Goal: Task Accomplishment & Management: Use online tool/utility

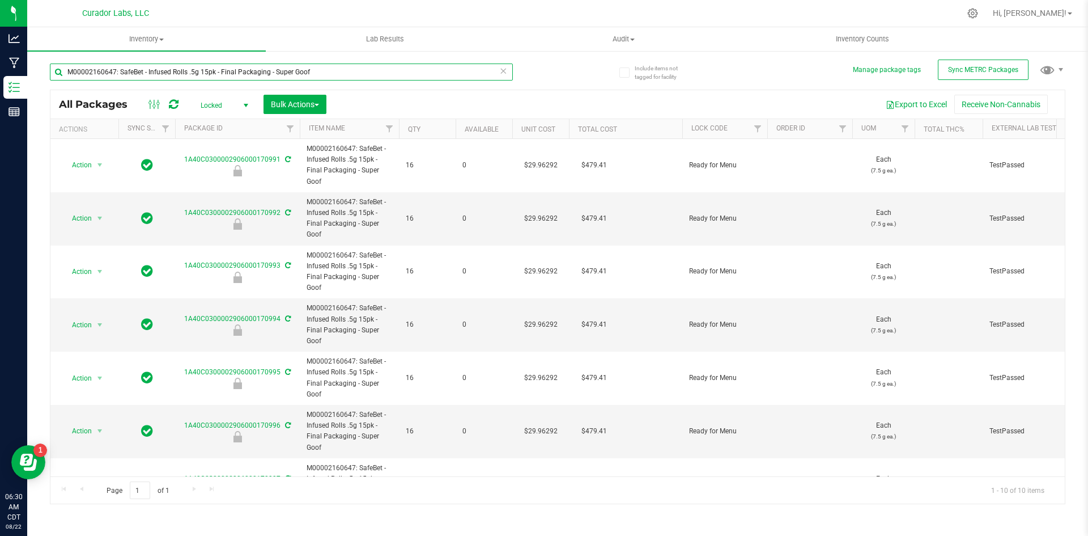
click at [298, 70] on input "M00002160647: SafeBet - Infused Rolls .5g 15pk - Final Packaging - Super Goof" at bounding box center [281, 71] width 463 height 17
type input "black mamba"
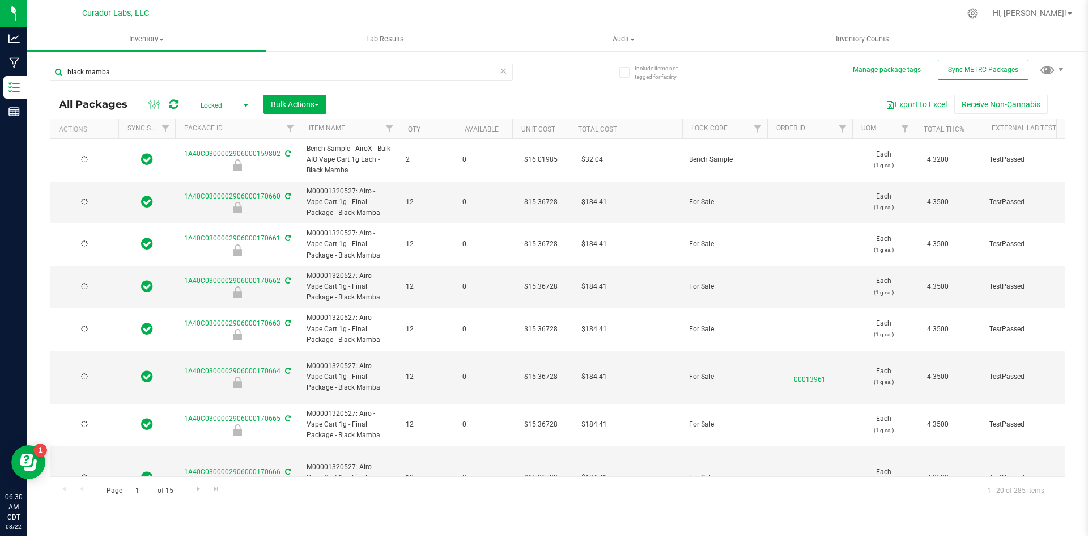
type input "[DATE]"
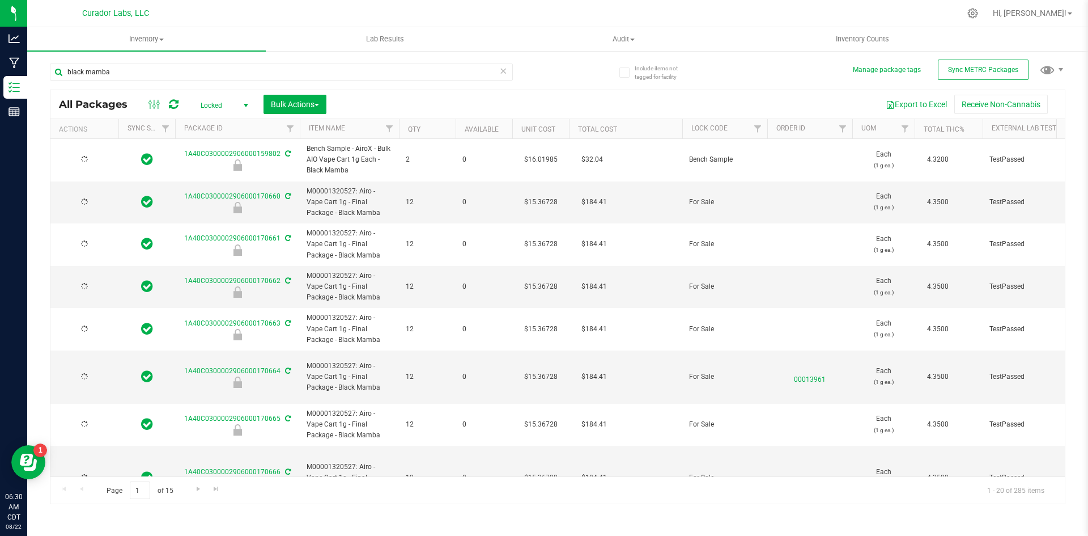
type input "[DATE]"
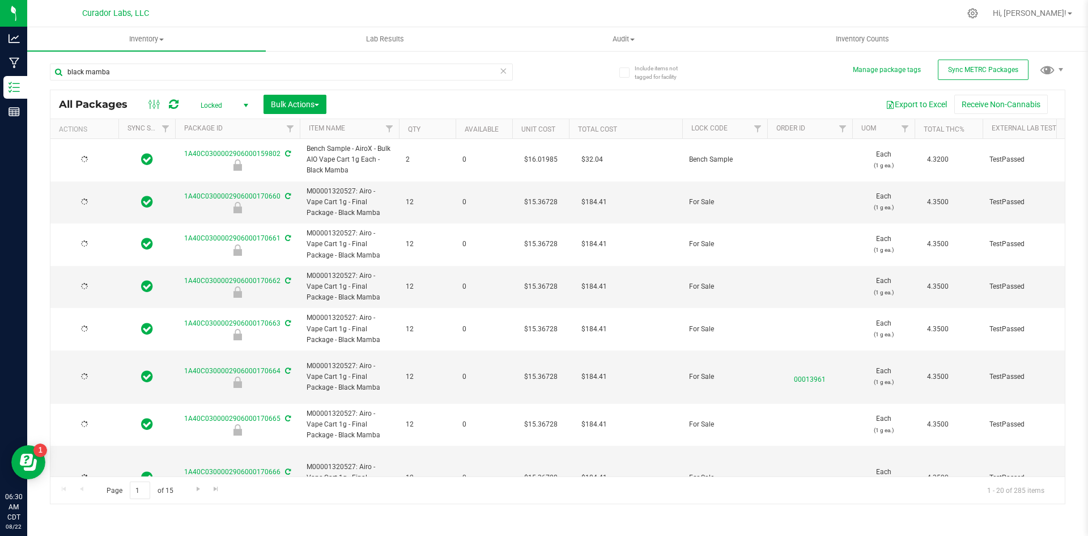
type input "[DATE]"
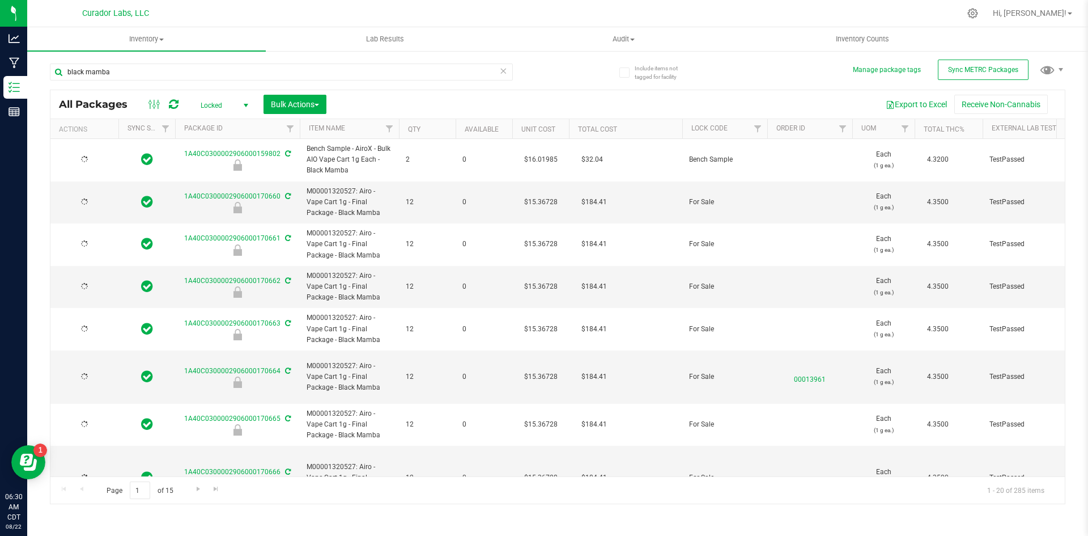
type input "[DATE]"
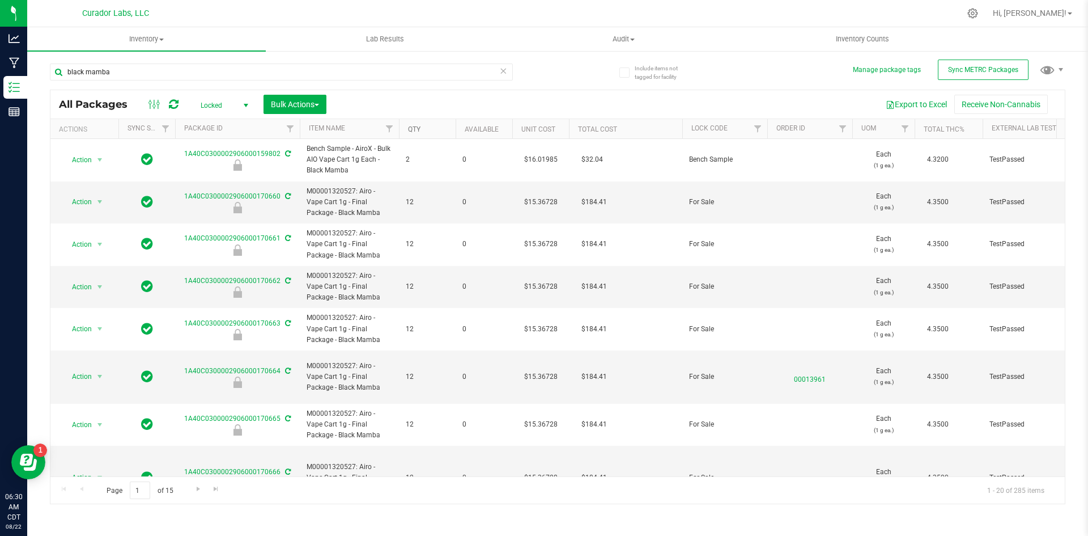
click at [418, 125] on link "Qty" at bounding box center [414, 129] width 12 height 8
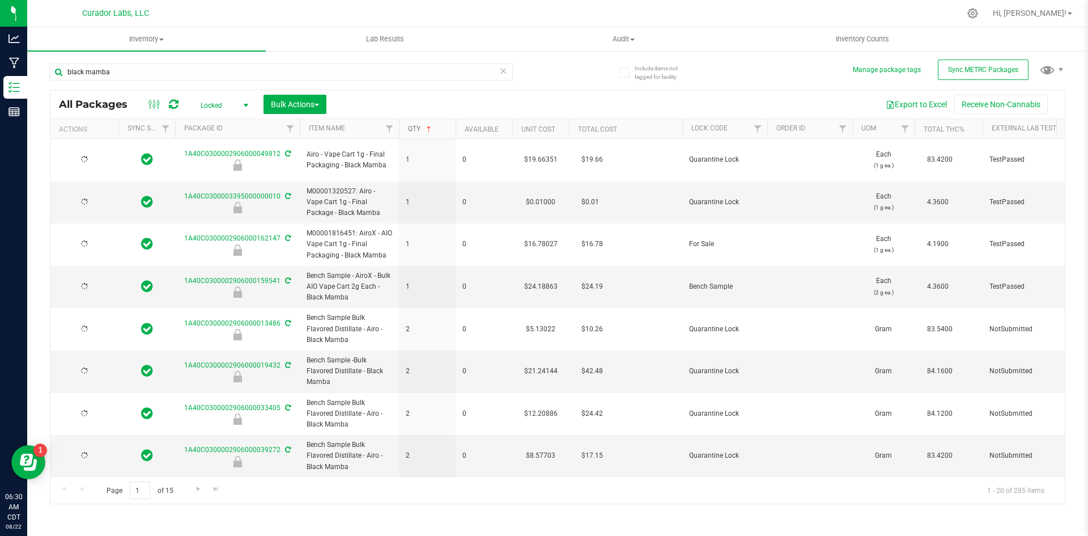
type input "[DATE]"
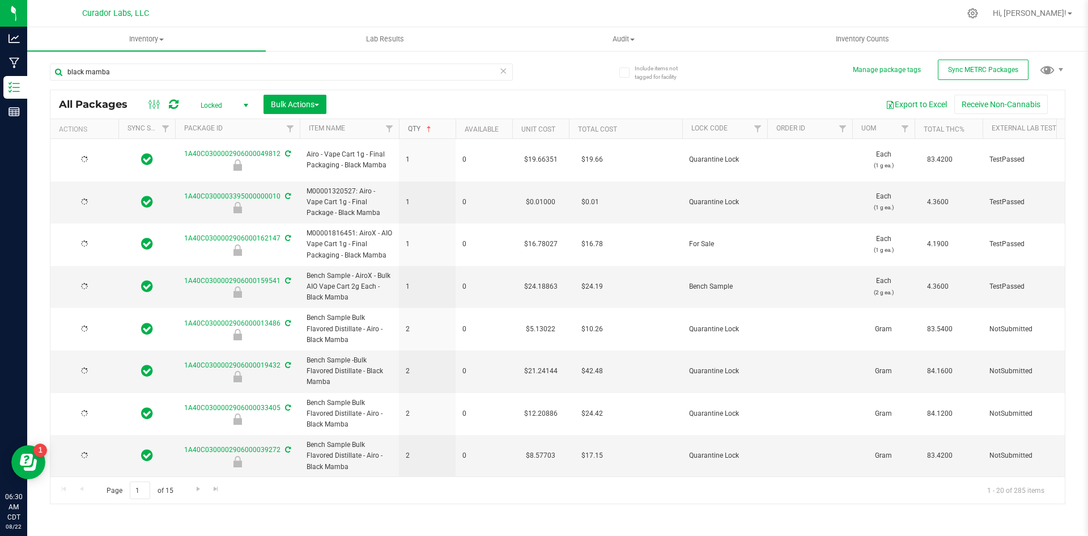
type input "[DATE]"
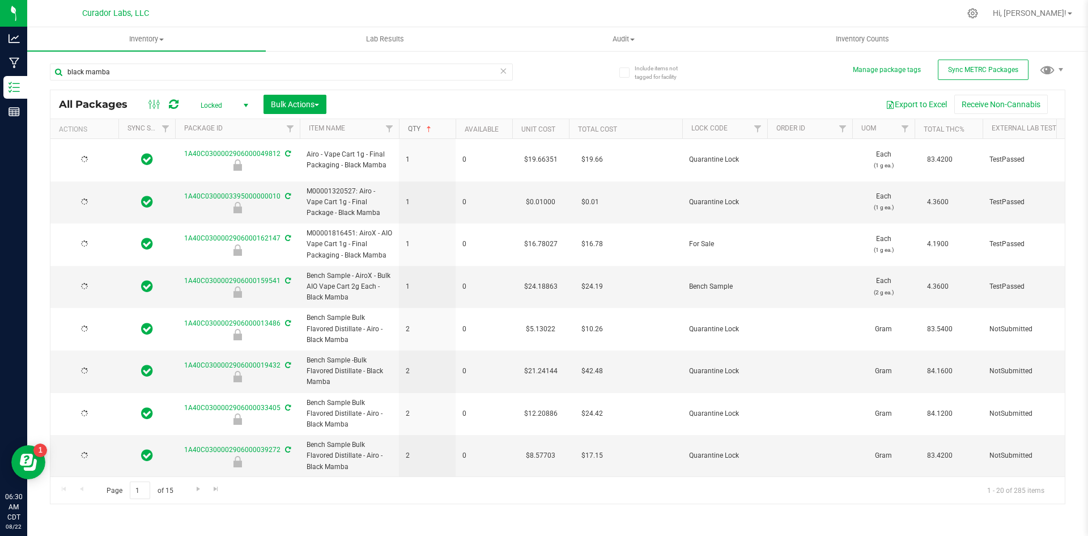
type input "[DATE]"
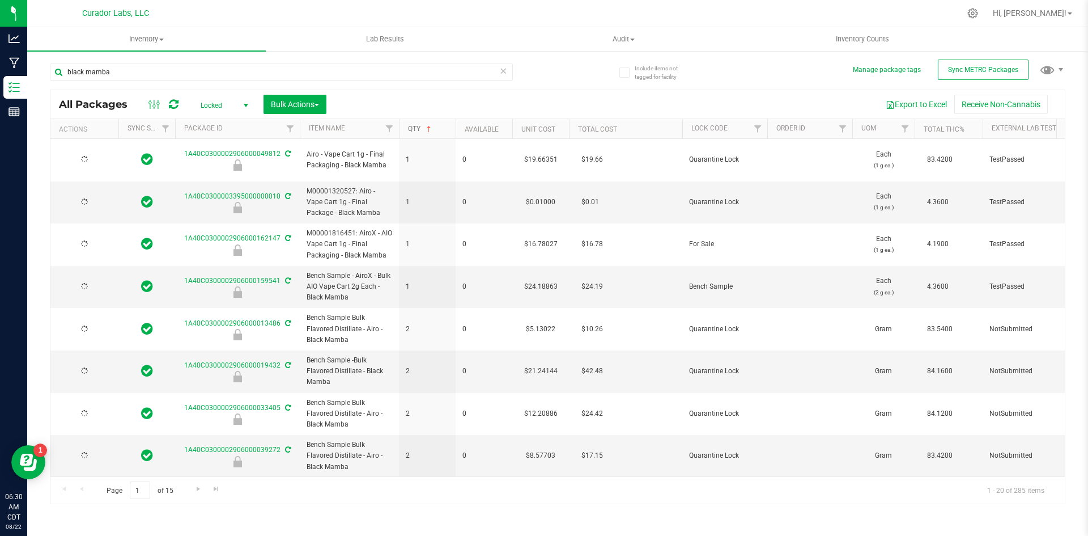
click at [411, 128] on link "Qty" at bounding box center [421, 129] width 26 height 8
click at [414, 126] on link "Qty" at bounding box center [421, 129] width 26 height 8
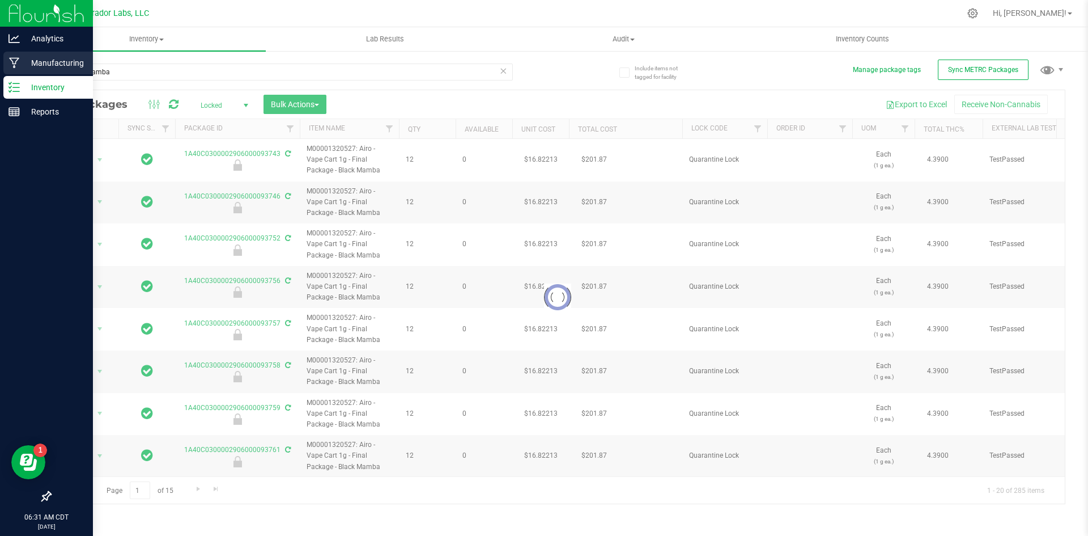
click at [28, 61] on p "Manufacturing" at bounding box center [54, 63] width 68 height 14
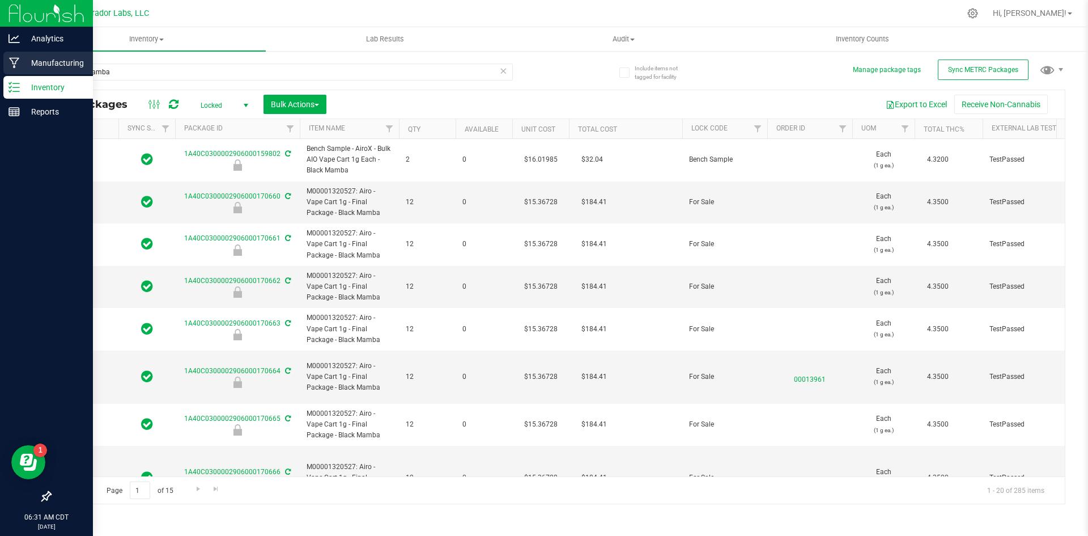
type input "[DATE]"
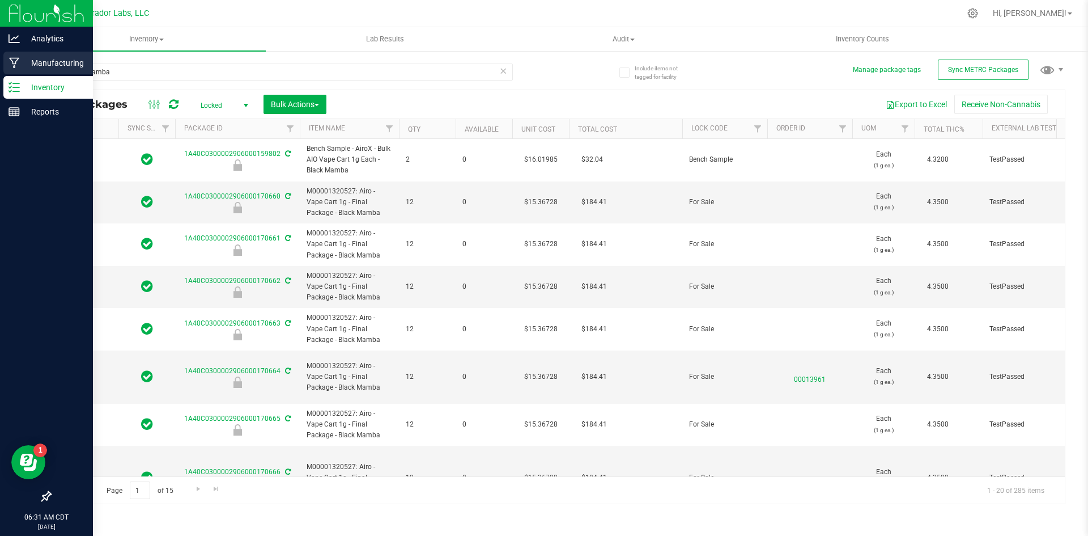
type input "[DATE]"
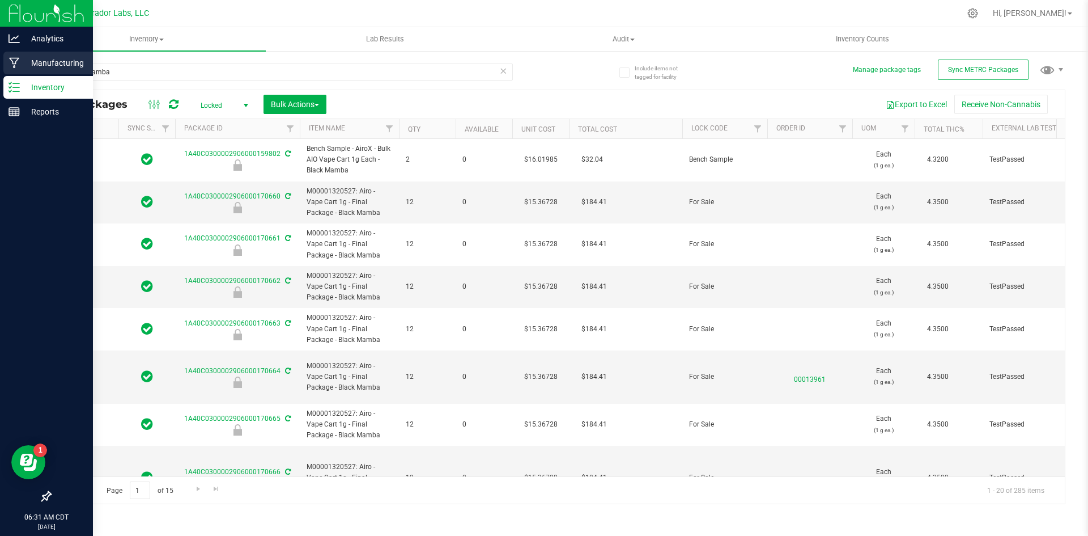
type input "[DATE]"
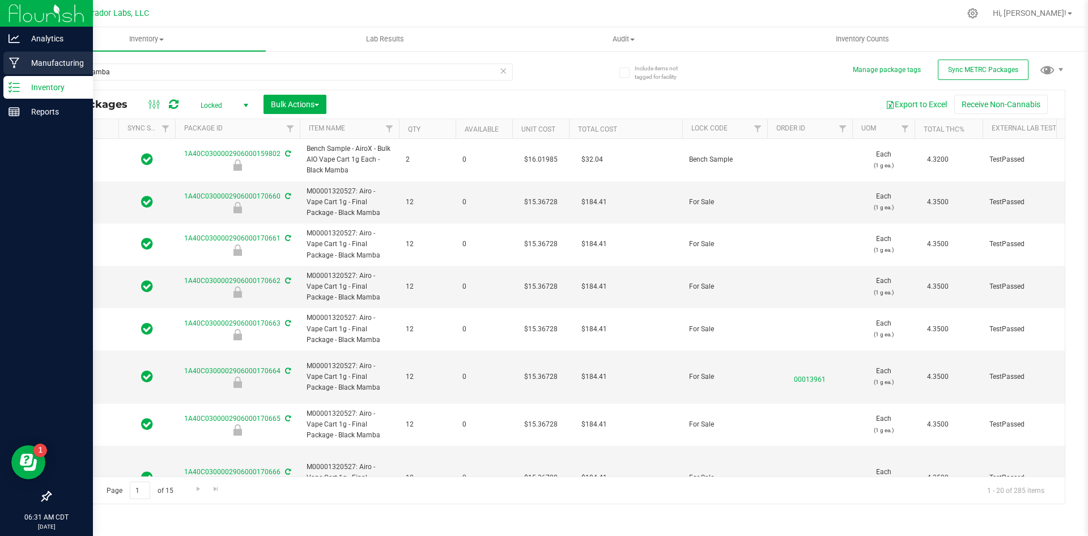
type input "[DATE]"
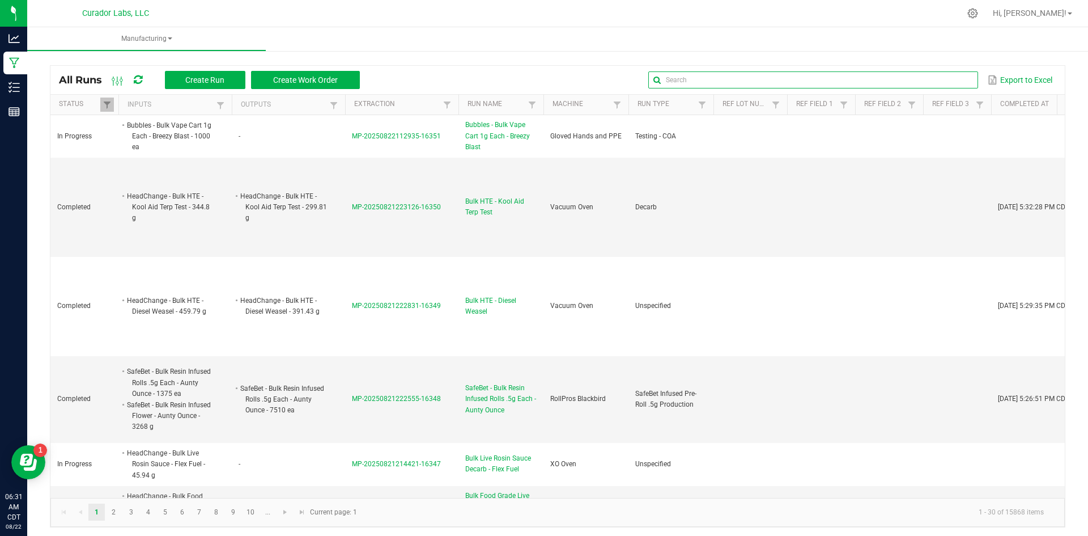
click at [939, 74] on input "text" at bounding box center [812, 79] width 329 height 17
type input "black mamba"
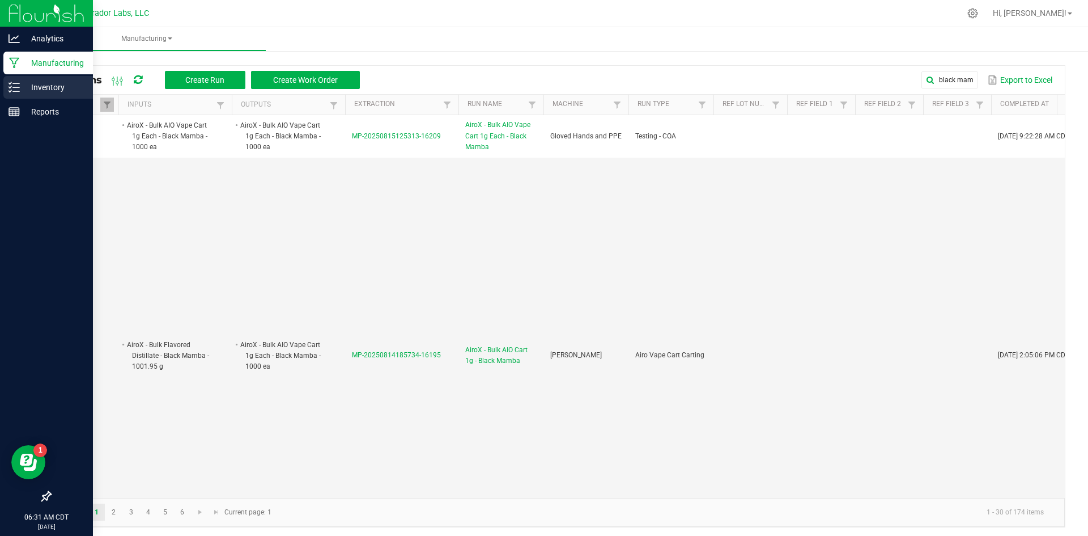
click at [25, 84] on p "Inventory" at bounding box center [54, 87] width 68 height 14
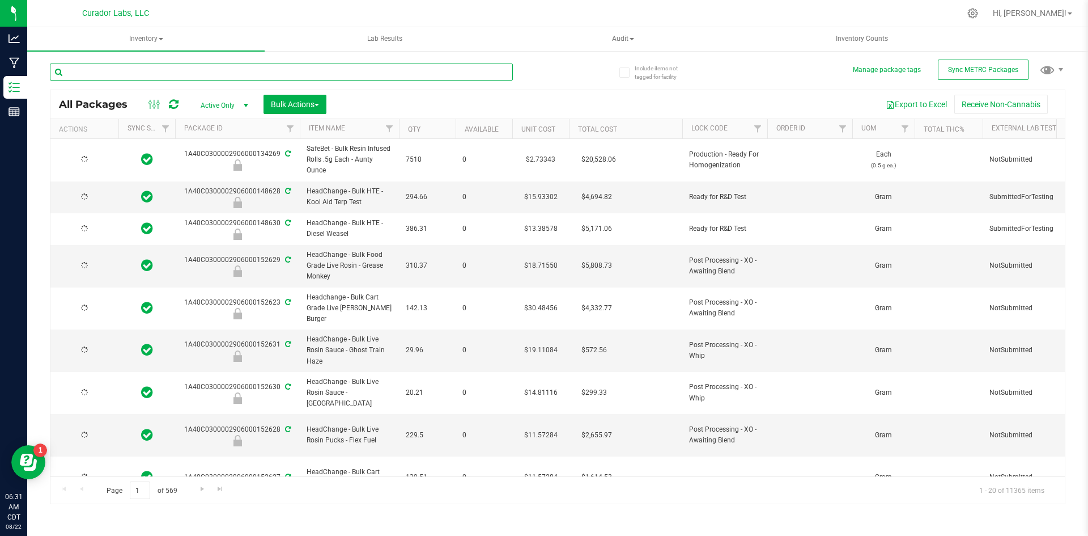
click at [192, 69] on input "text" at bounding box center [281, 71] width 463 height 17
type input "black mamba"
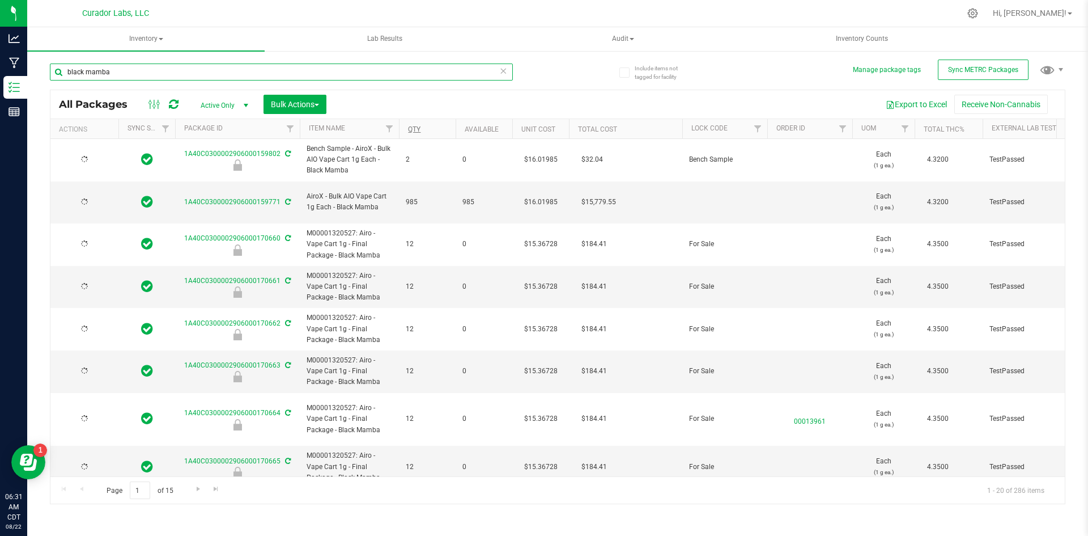
type input "[DATE]"
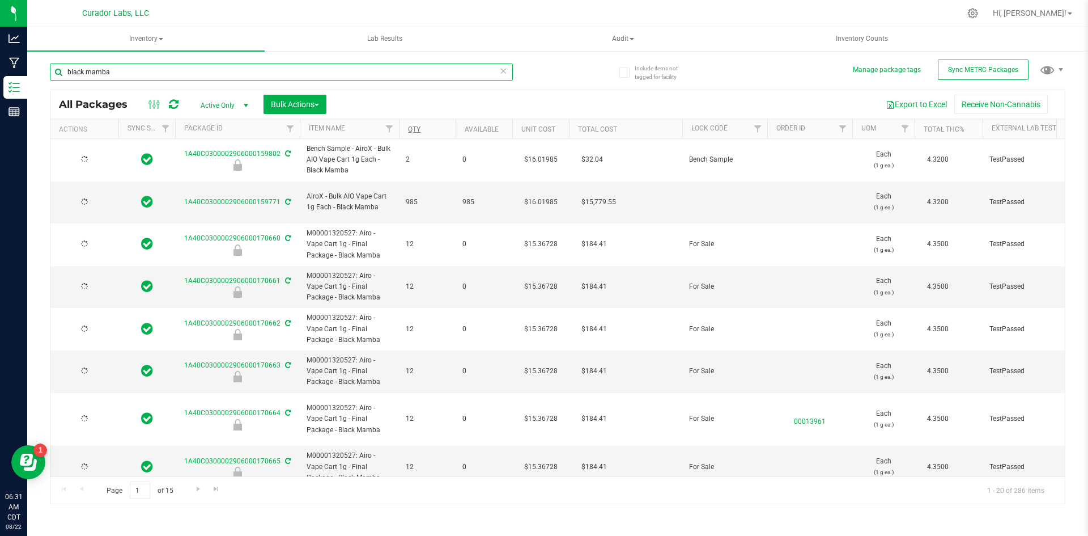
type input "[DATE]"
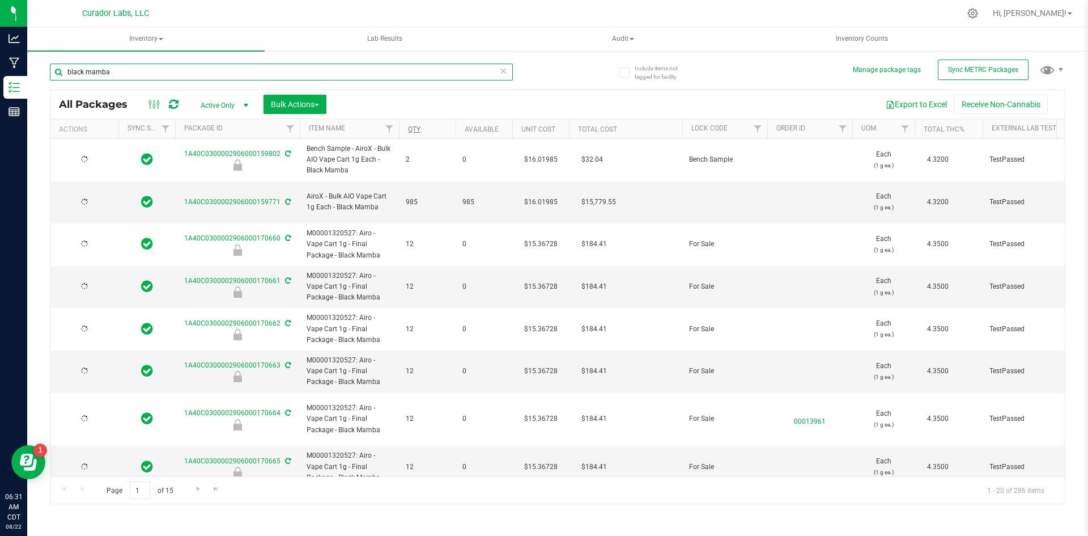
type input "[DATE]"
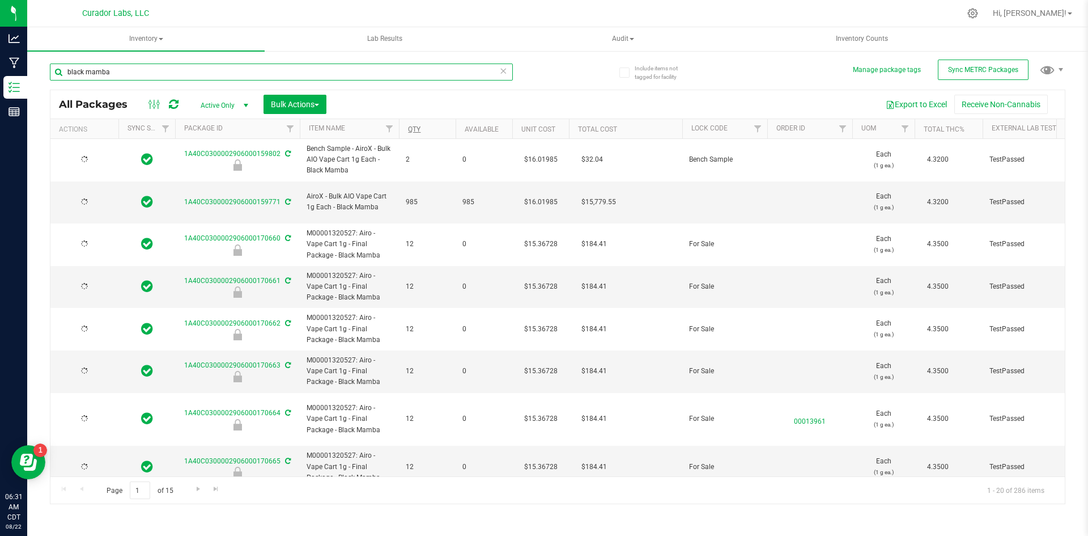
type input "[DATE]"
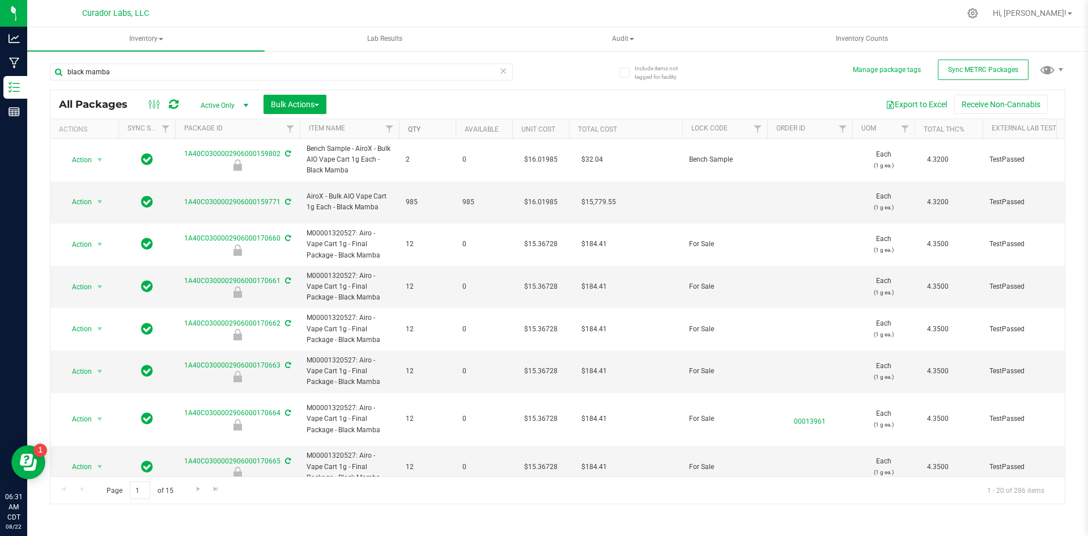
click at [417, 126] on link "Qty" at bounding box center [414, 129] width 12 height 8
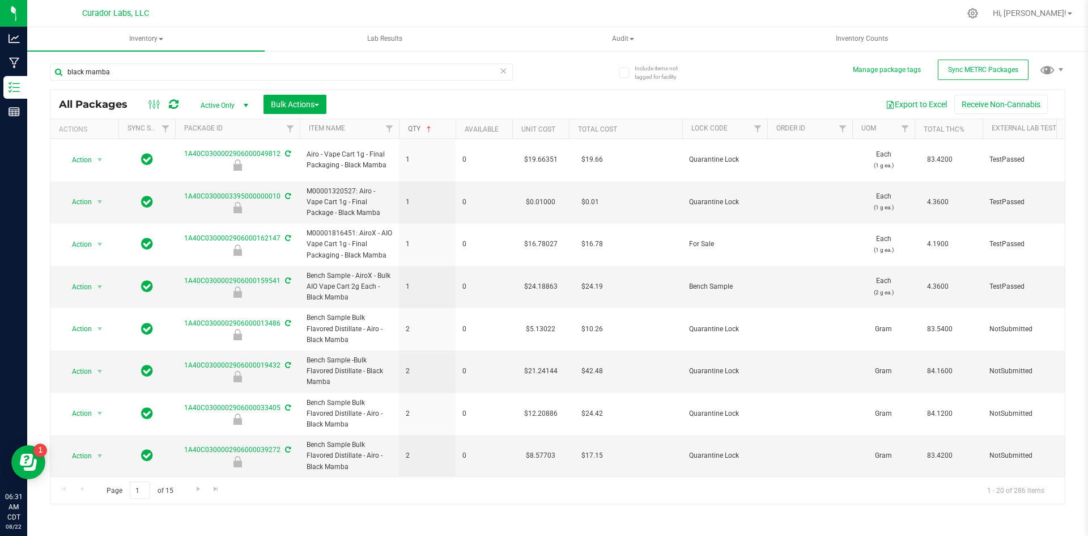
click at [414, 126] on link "Qty" at bounding box center [421, 129] width 26 height 8
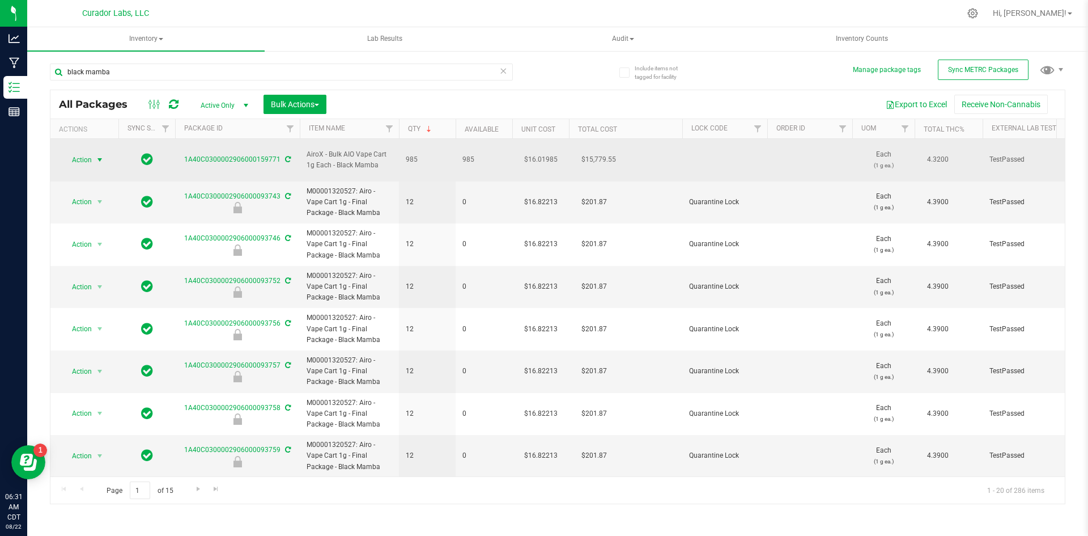
click at [80, 152] on span "Action" at bounding box center [77, 160] width 31 height 16
drag, startPoint x: 386, startPoint y: 159, endPoint x: 304, endPoint y: 149, distance: 82.8
click at [304, 149] on td "AiroX - Bulk AIO Vape Cart 1g Each - Black Mamba" at bounding box center [349, 160] width 99 height 43
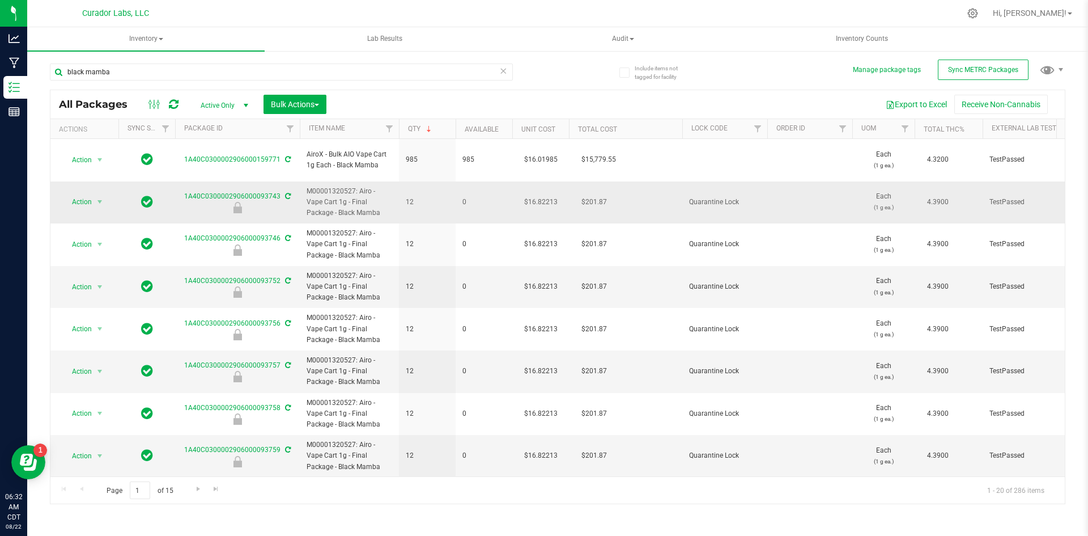
copy span "AiroX - Bulk AIO Vape Cart 1g Each - Black Mamba"
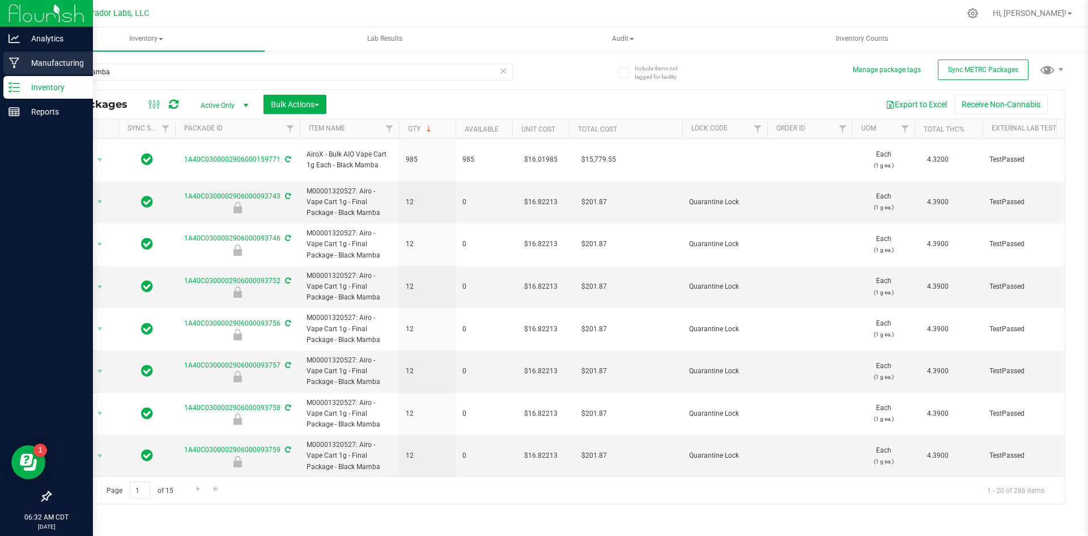
click at [36, 61] on p "Manufacturing" at bounding box center [54, 63] width 68 height 14
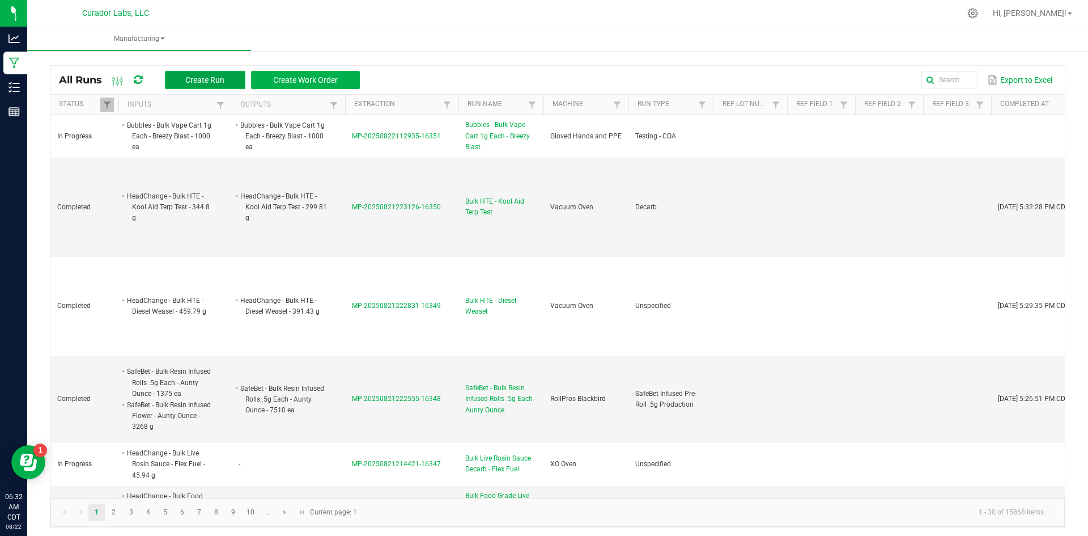
click at [224, 82] on span "Create Run" at bounding box center [204, 79] width 39 height 9
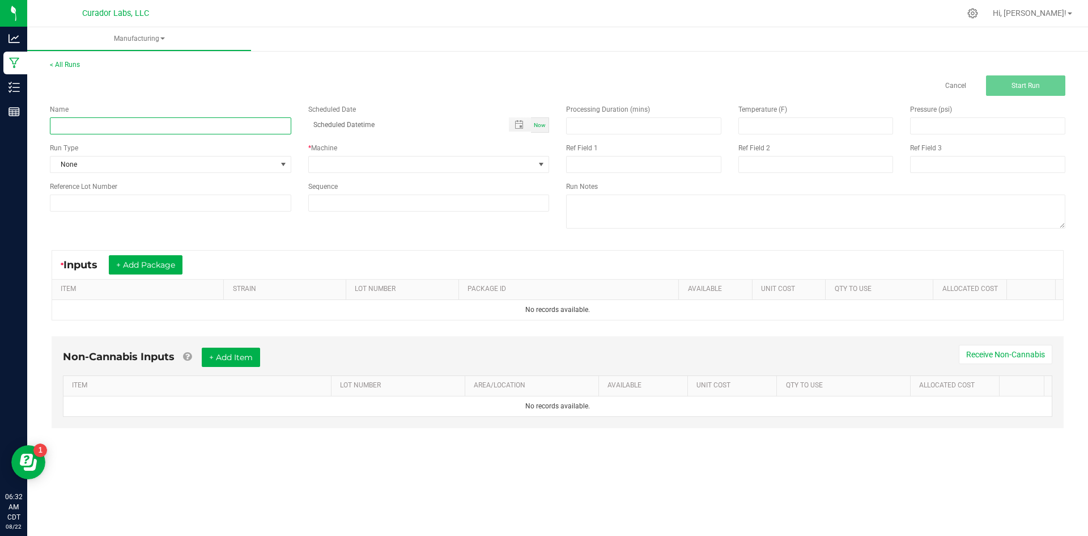
click at [215, 130] on input at bounding box center [170, 125] width 241 height 17
paste input "AiroX - Bulk AIO Vape Cart 1g Each - Black Mamba"
type input "AiroX - Bulk AIO Vape Cart 1g Each - Black Mamba - Final Packaging"
click at [105, 167] on span "None" at bounding box center [163, 164] width 226 height 16
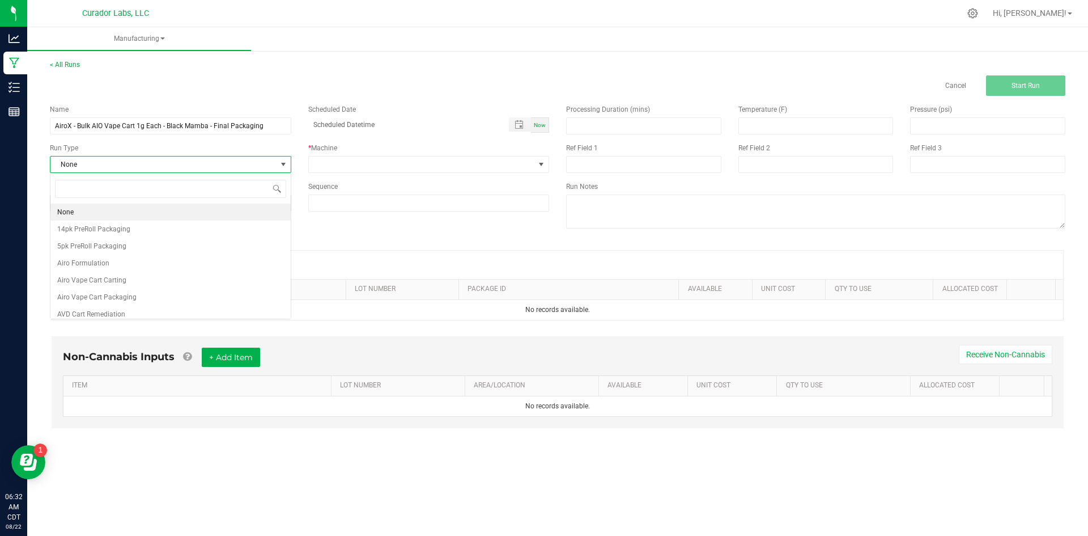
scroll to position [17, 241]
type input "airo"
drag, startPoint x: 95, startPoint y: 242, endPoint x: 99, endPoint y: 237, distance: 6.5
click at [95, 241] on span "Airo Vape Cart Packaging" at bounding box center [96, 245] width 79 height 11
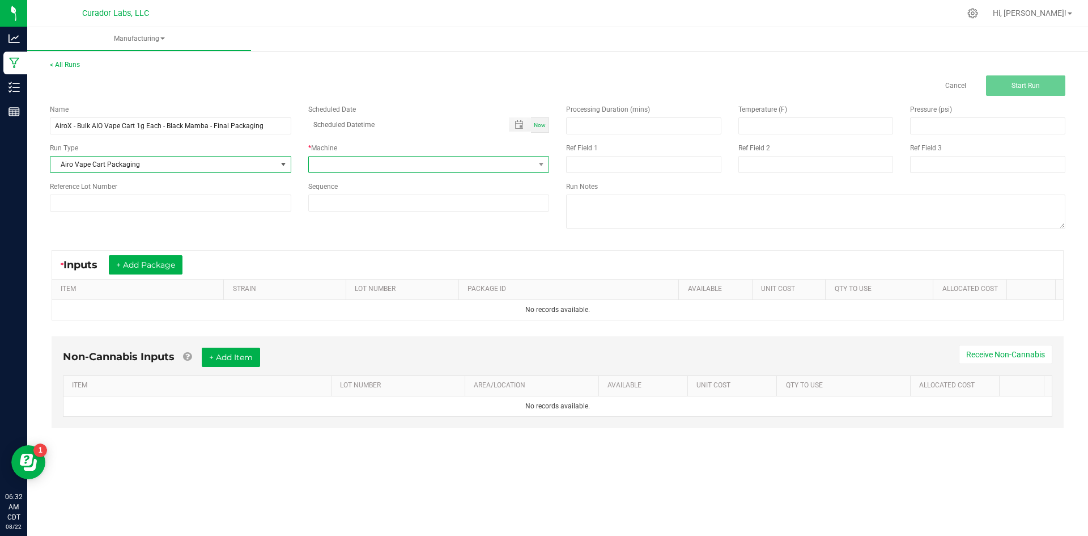
click at [336, 169] on span at bounding box center [422, 164] width 226 height 16
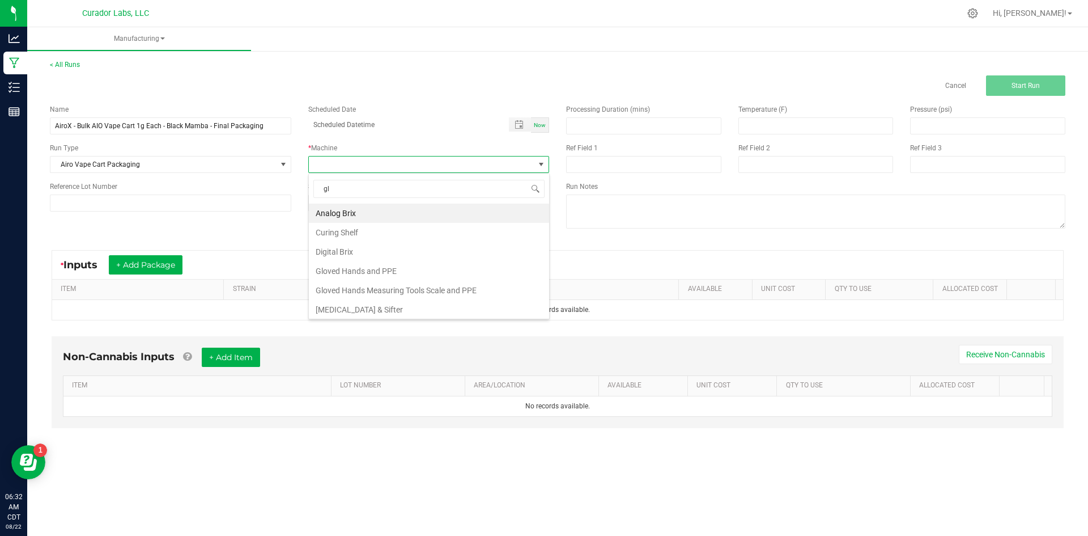
type input "glo"
click at [403, 207] on li "Gloved Hands and PPE" at bounding box center [429, 212] width 240 height 19
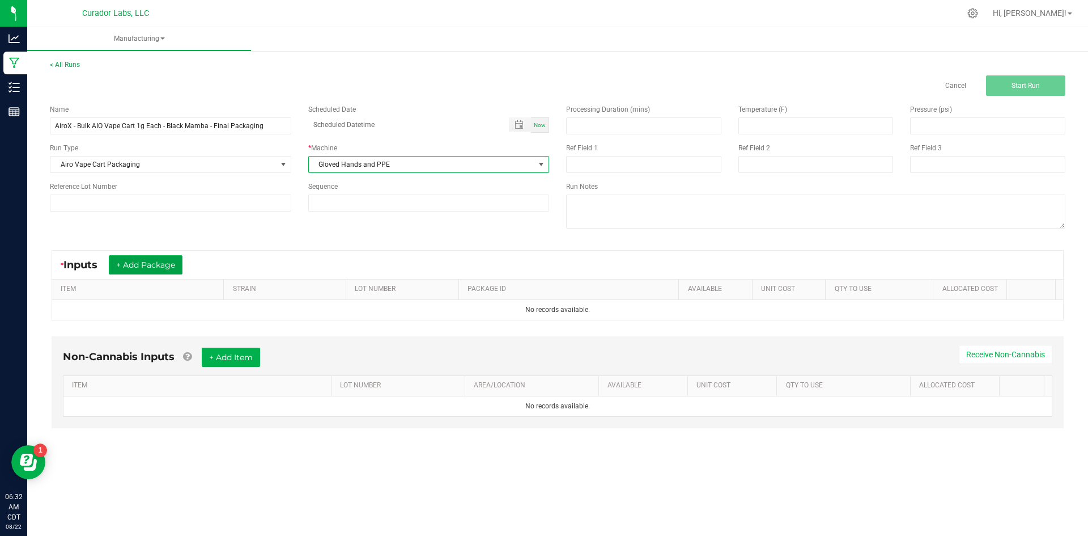
drag, startPoint x: 164, startPoint y: 264, endPoint x: 159, endPoint y: 261, distance: 5.8
click at [162, 262] on button "+ Add Package" at bounding box center [146, 264] width 74 height 19
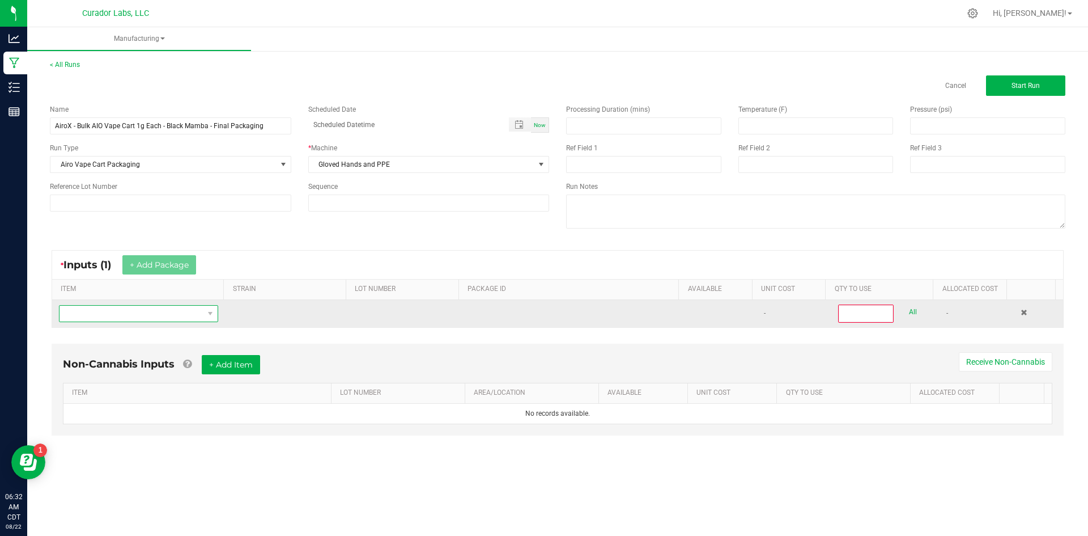
click at [164, 310] on span "NO DATA FOUND" at bounding box center [132, 314] width 144 height 16
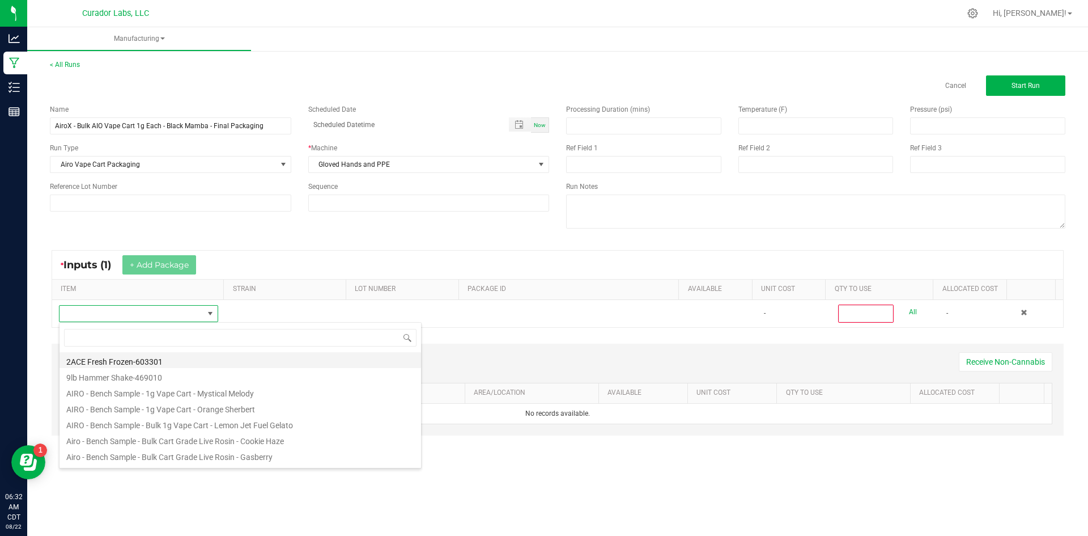
scroll to position [17, 156]
type input "AiroX - Bulk AIO Vape Cart 1g Each - Black Mamba"
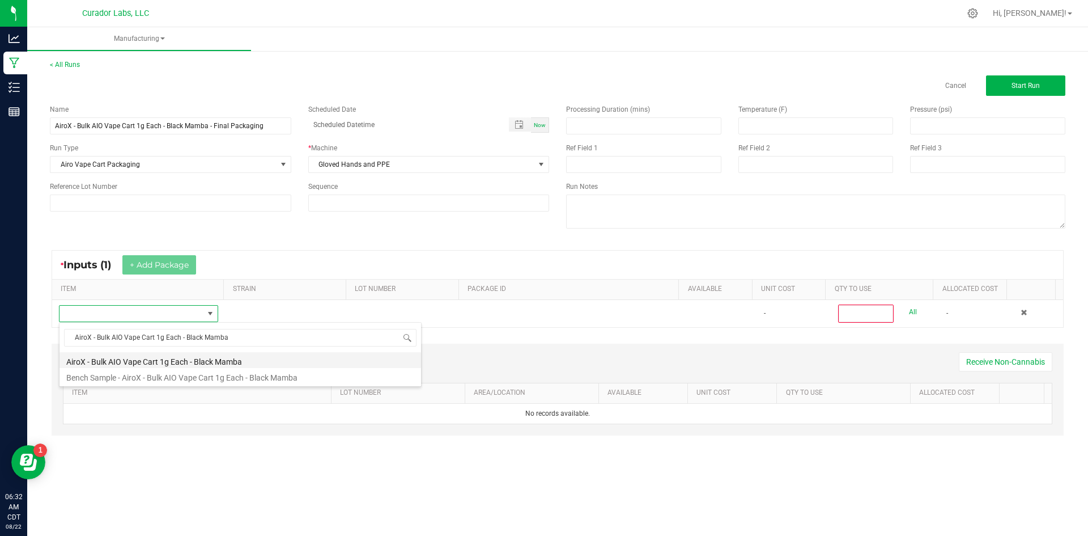
click at [191, 361] on li "AiroX - Bulk AIO Vape Cart 1g Each - Black Mamba" at bounding box center [241, 360] width 362 height 16
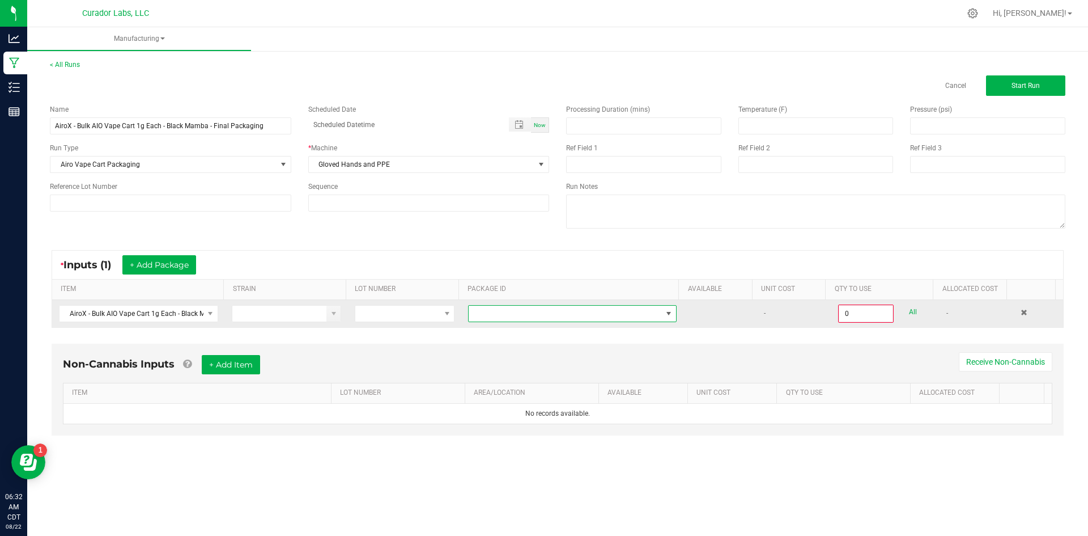
click at [515, 318] on span at bounding box center [565, 314] width 193 height 16
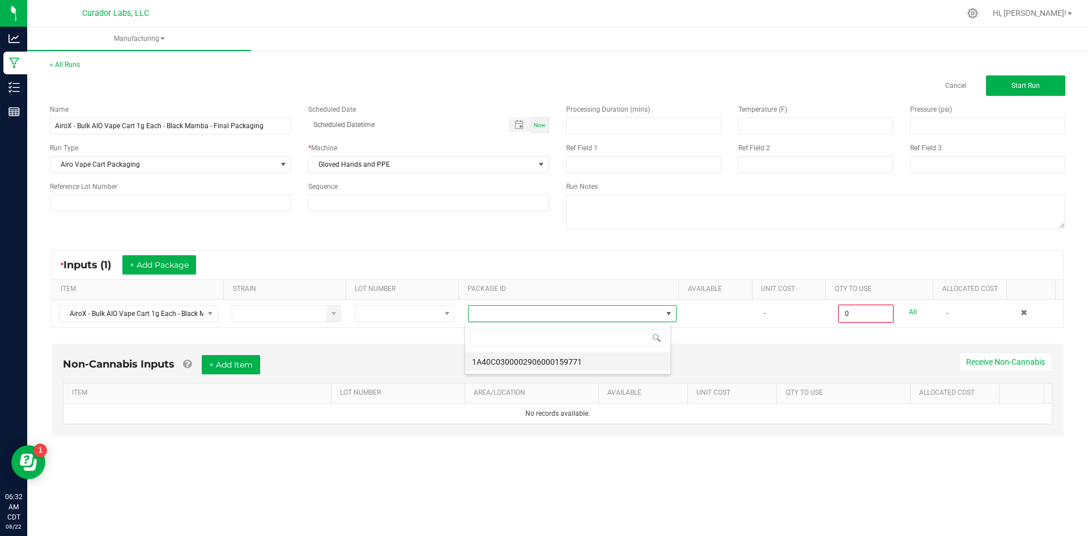
scroll to position [17, 207]
drag, startPoint x: 533, startPoint y: 355, endPoint x: 648, endPoint y: 335, distance: 117.4
click at [534, 354] on li "1A40C0300002906000159771" at bounding box center [567, 361] width 205 height 19
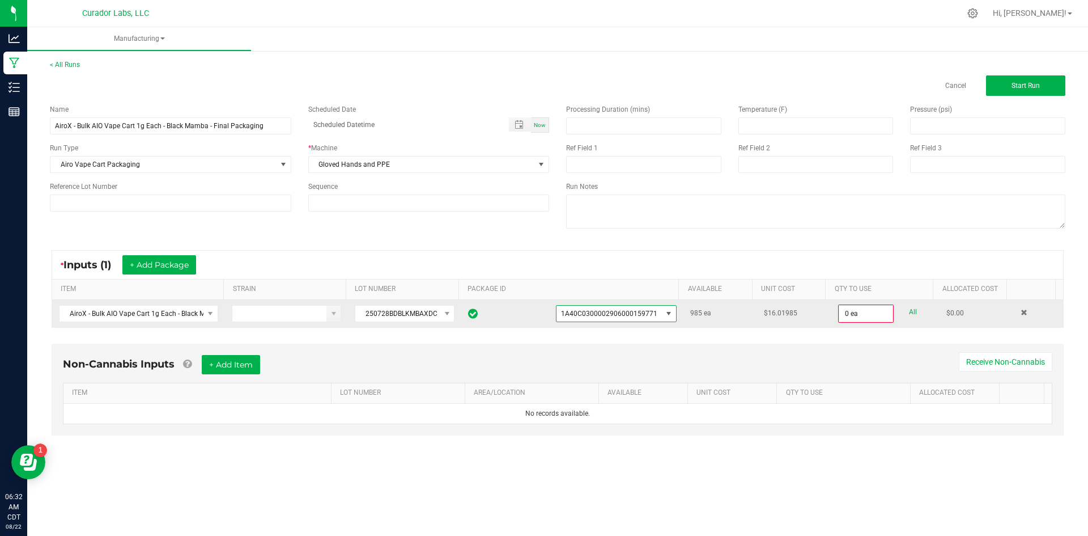
click at [909, 310] on link "All" at bounding box center [913, 311] width 8 height 15
type input "985 ea"
click at [235, 362] on button "+ Add Item" at bounding box center [231, 363] width 58 height 19
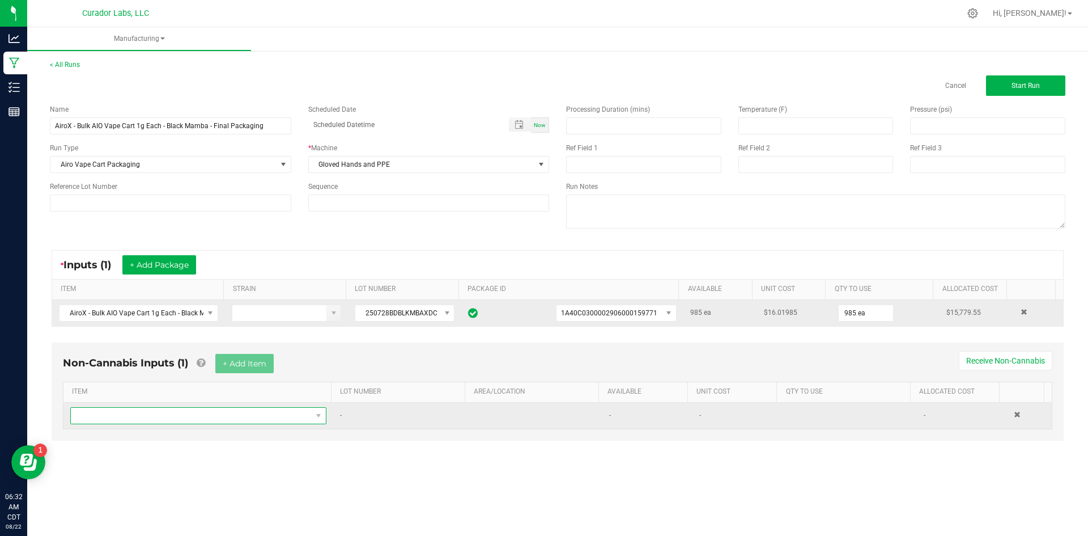
click at [170, 416] on span "NO DATA FOUND" at bounding box center [191, 416] width 241 height 16
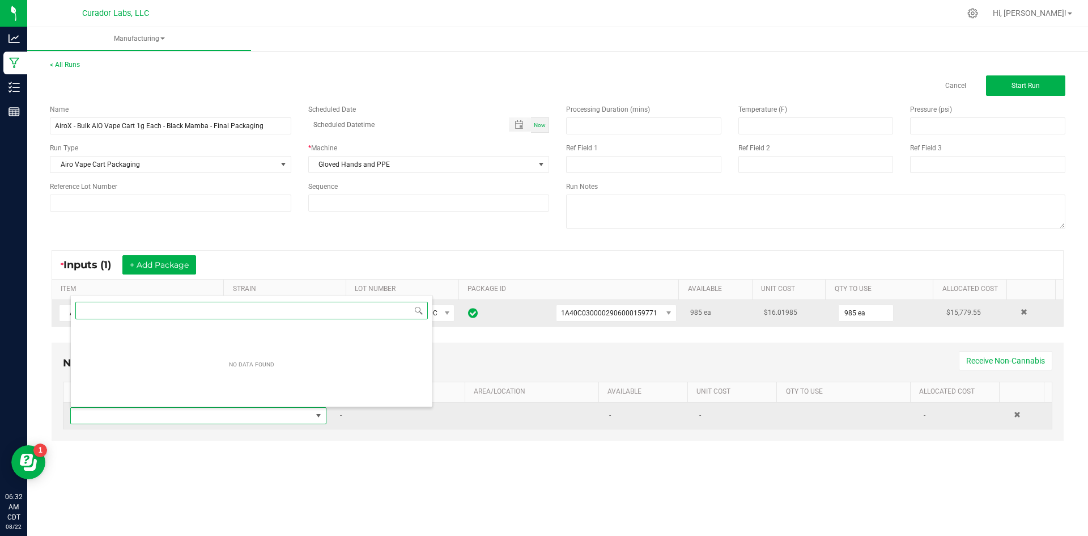
scroll to position [0, 0]
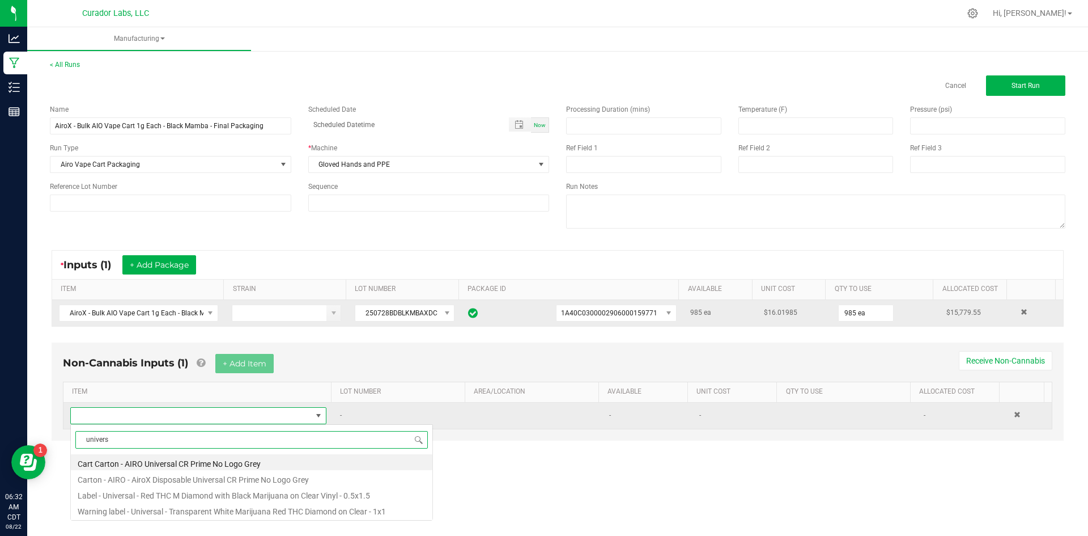
type input "universa"
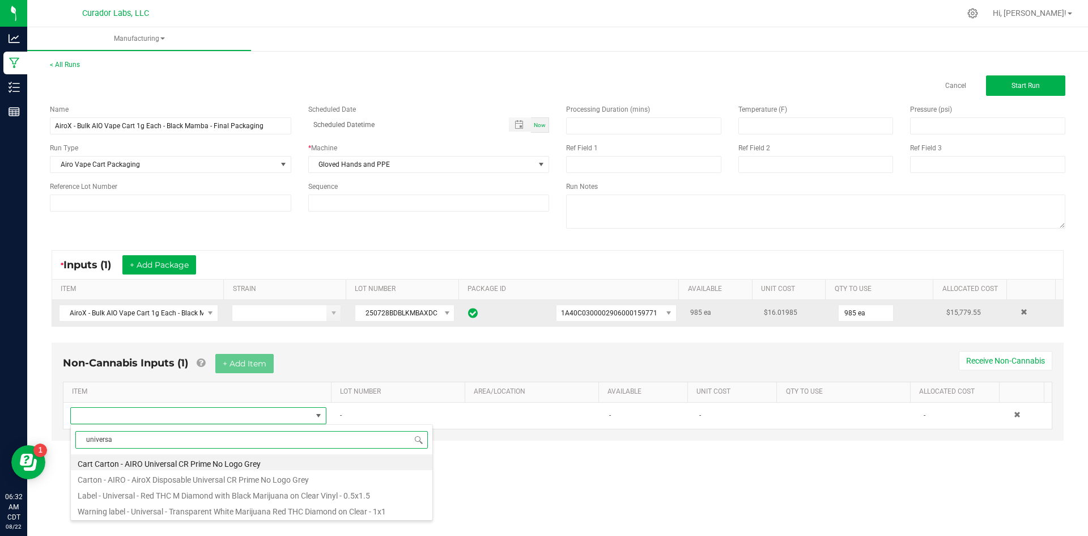
click at [122, 483] on li "Carton - AIRO - AiroX Disposable Universal CR Prime No Logo Grey" at bounding box center [252, 478] width 362 height 16
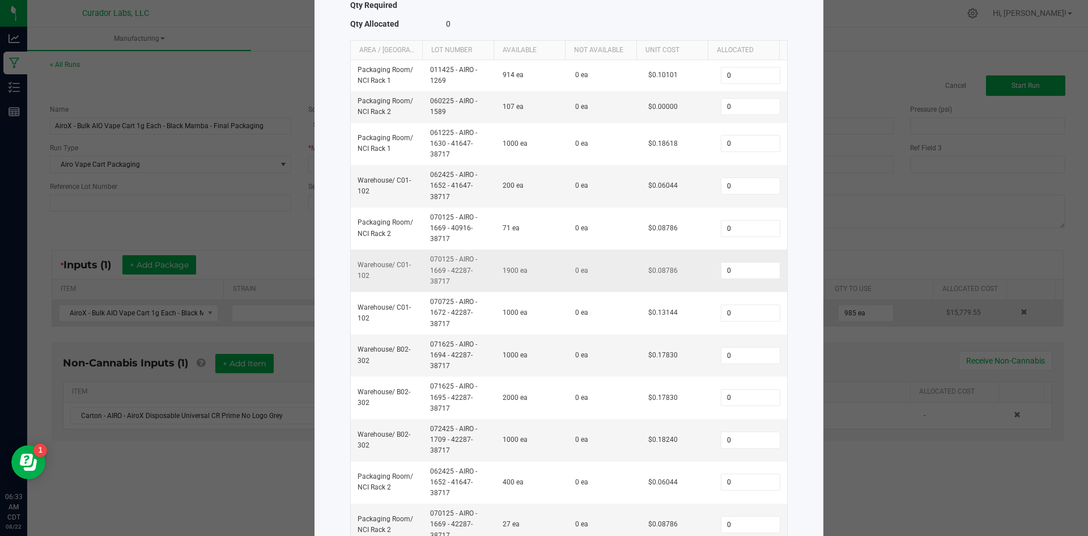
scroll to position [170, 0]
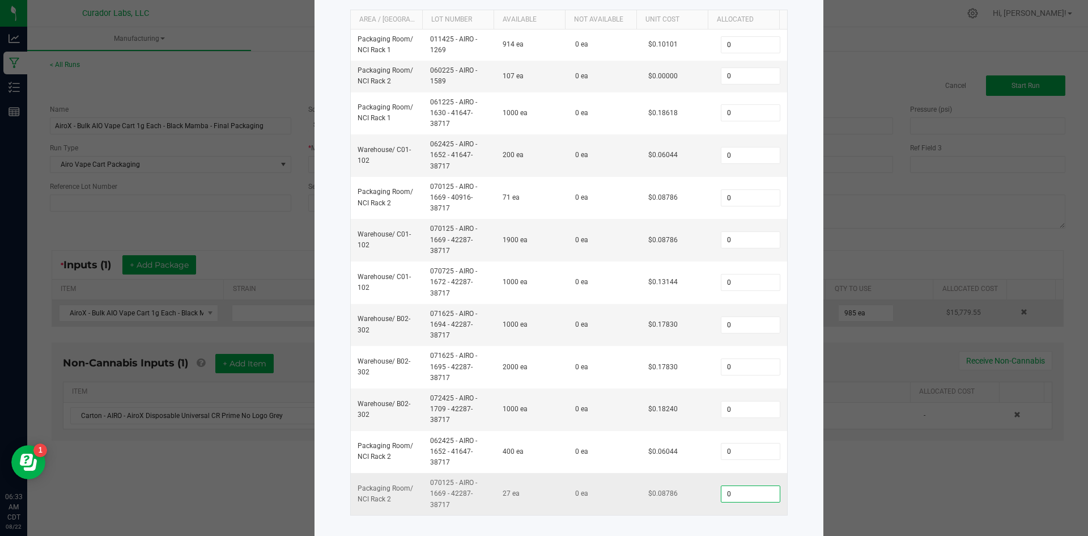
click at [745, 494] on input "0" at bounding box center [751, 494] width 58 height 16
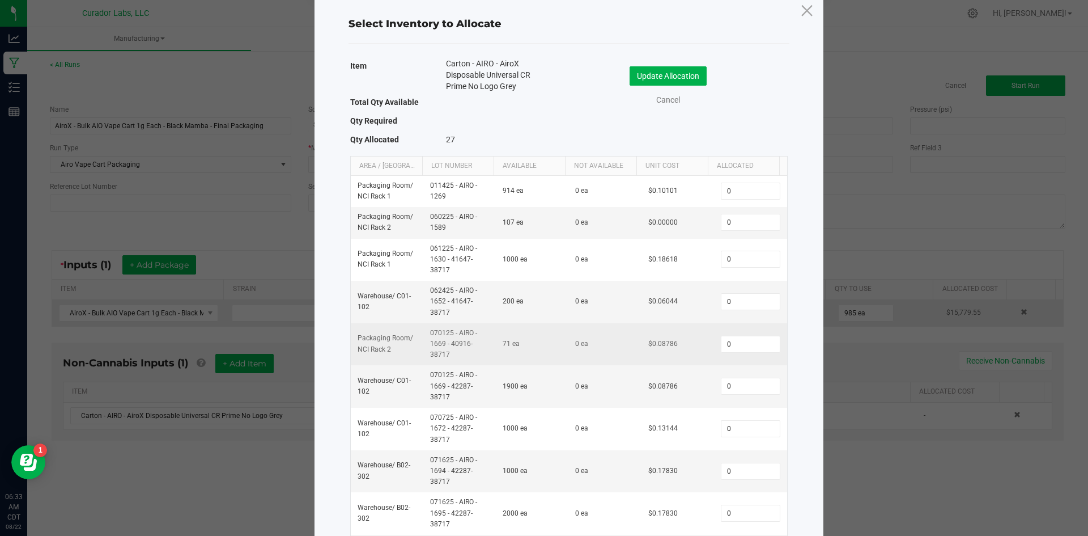
scroll to position [0, 0]
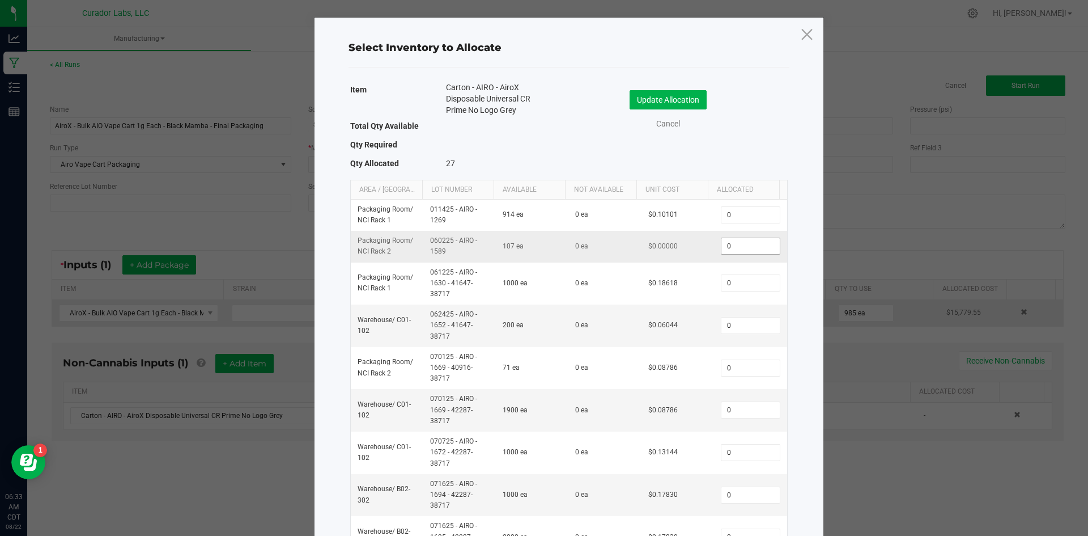
type input "27"
click at [734, 244] on input "0" at bounding box center [751, 246] width 58 height 16
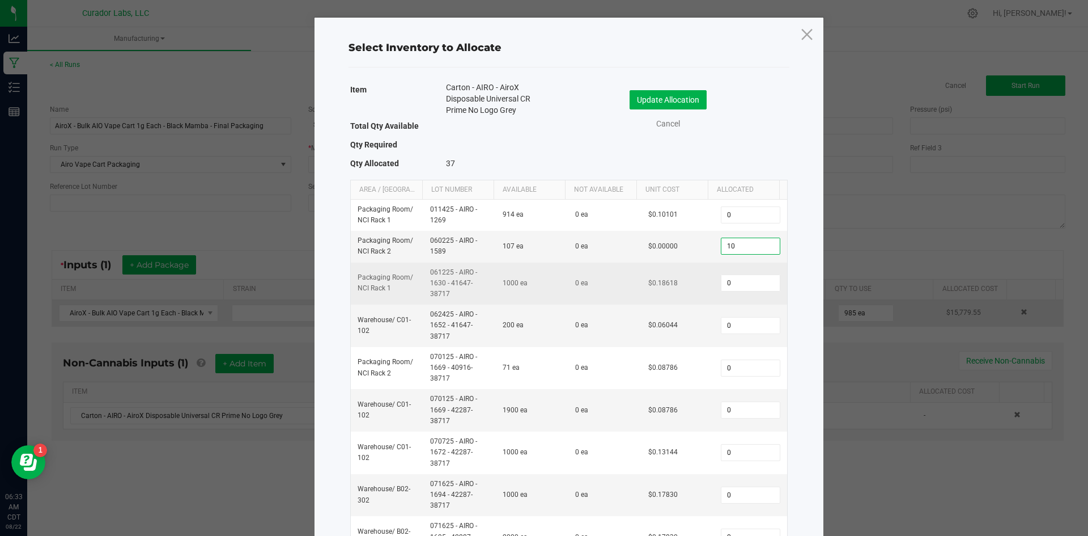
type input "1"
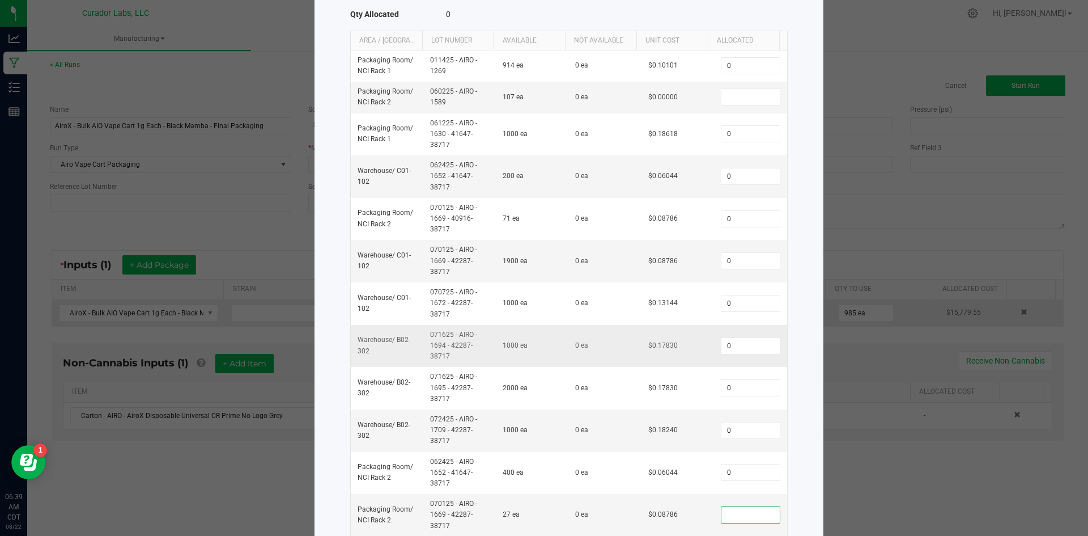
scroll to position [185, 0]
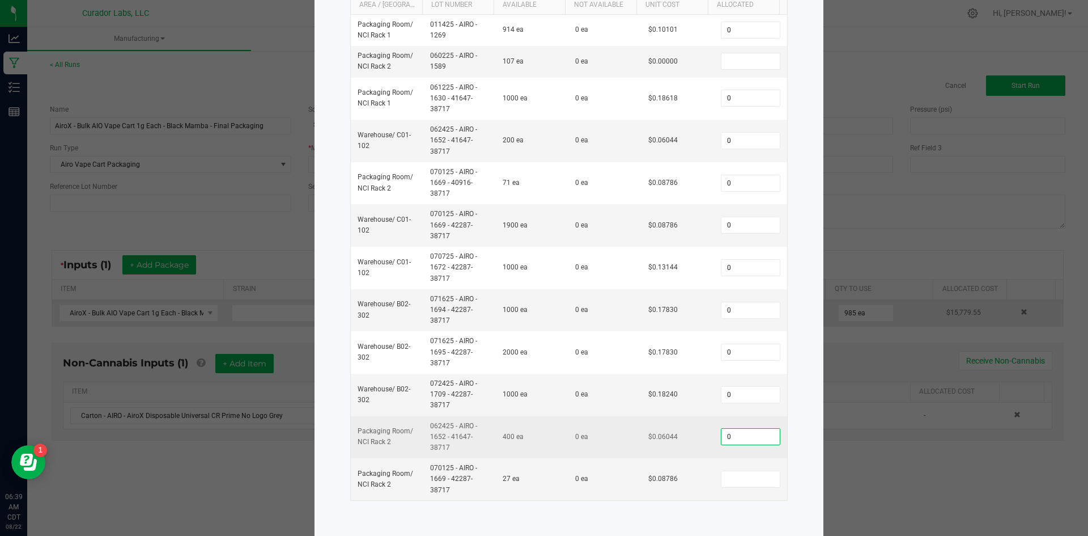
click at [722, 438] on input "0" at bounding box center [751, 437] width 58 height 16
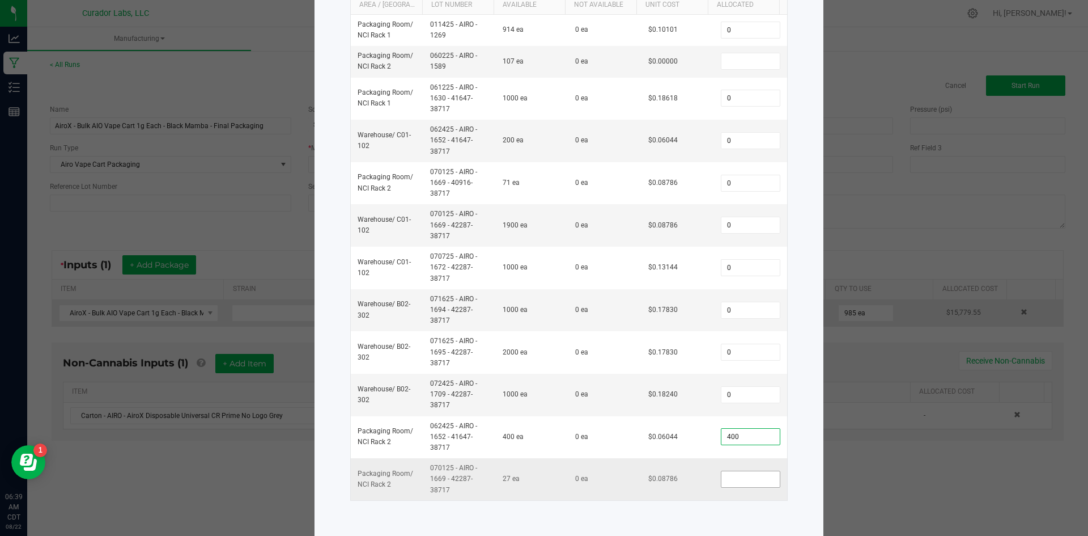
type input "400"
click at [741, 477] on input at bounding box center [751, 479] width 58 height 16
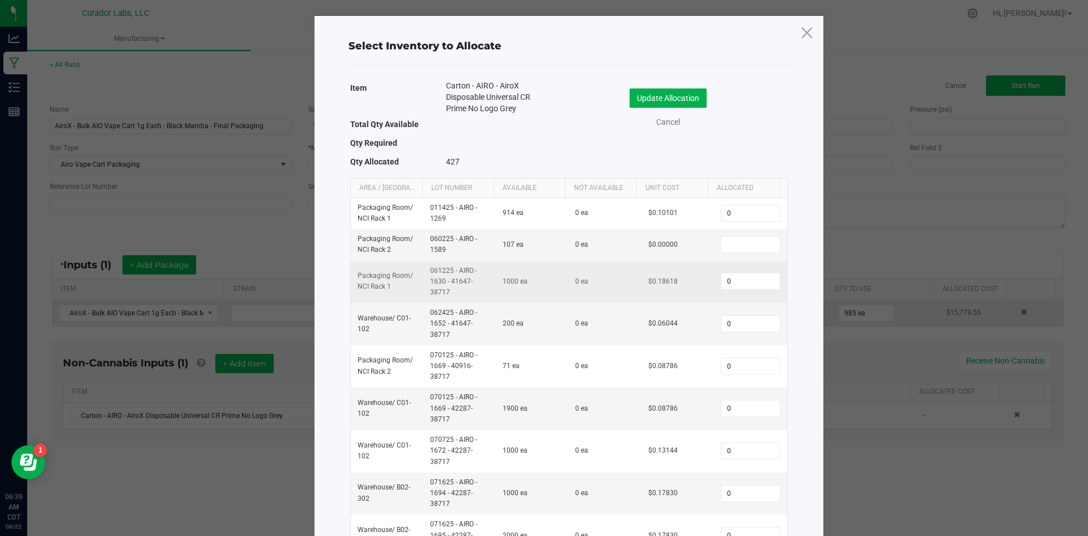
scroll to position [0, 0]
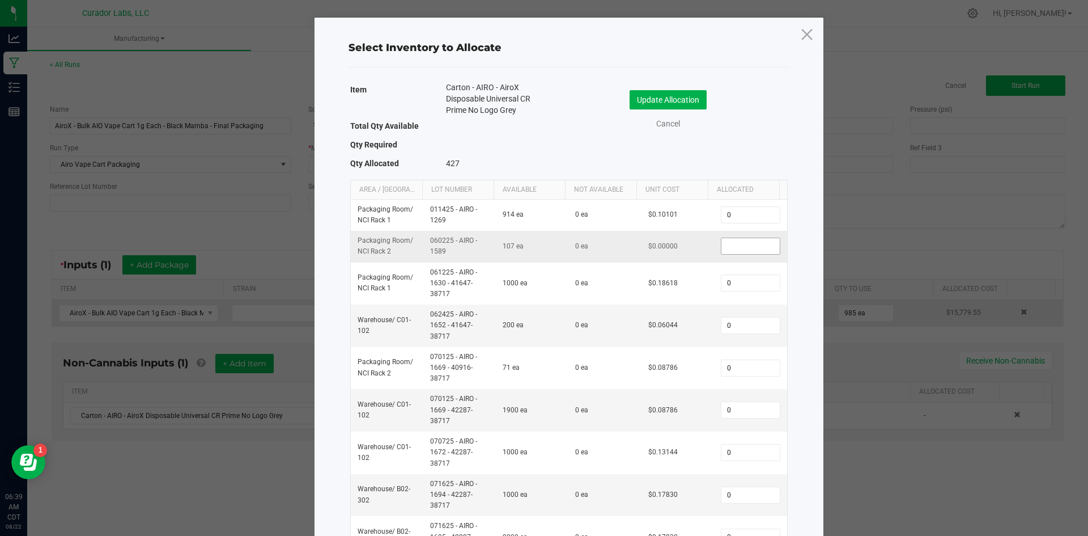
type input "27"
click at [735, 248] on input at bounding box center [751, 246] width 58 height 16
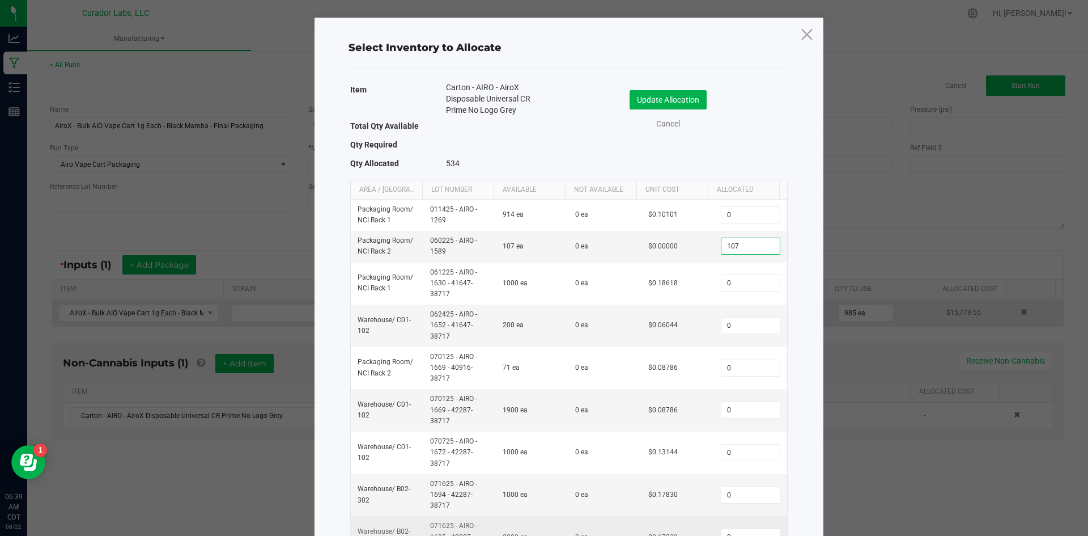
type input "107"
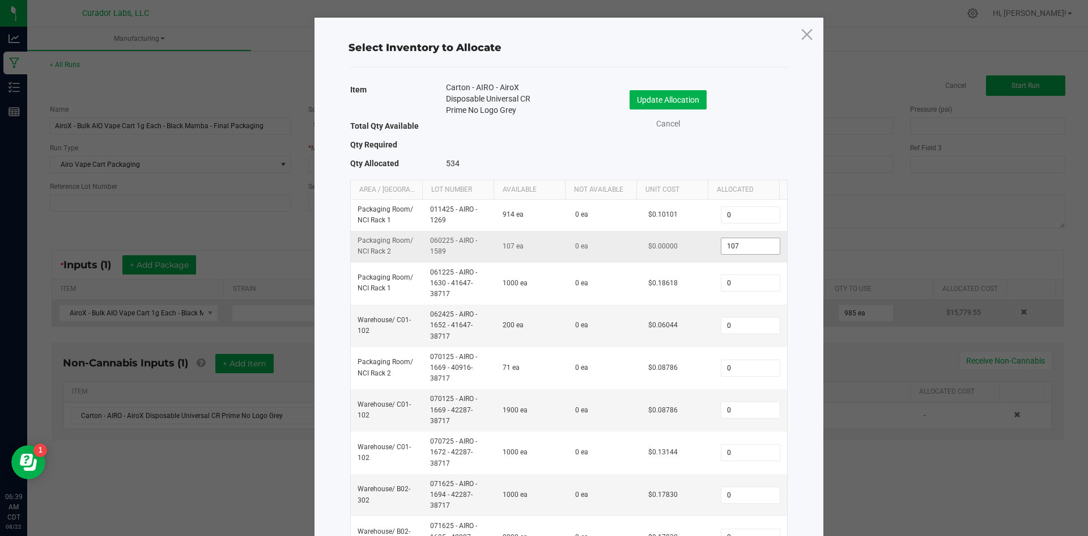
click at [742, 243] on input "107" at bounding box center [751, 246] width 58 height 16
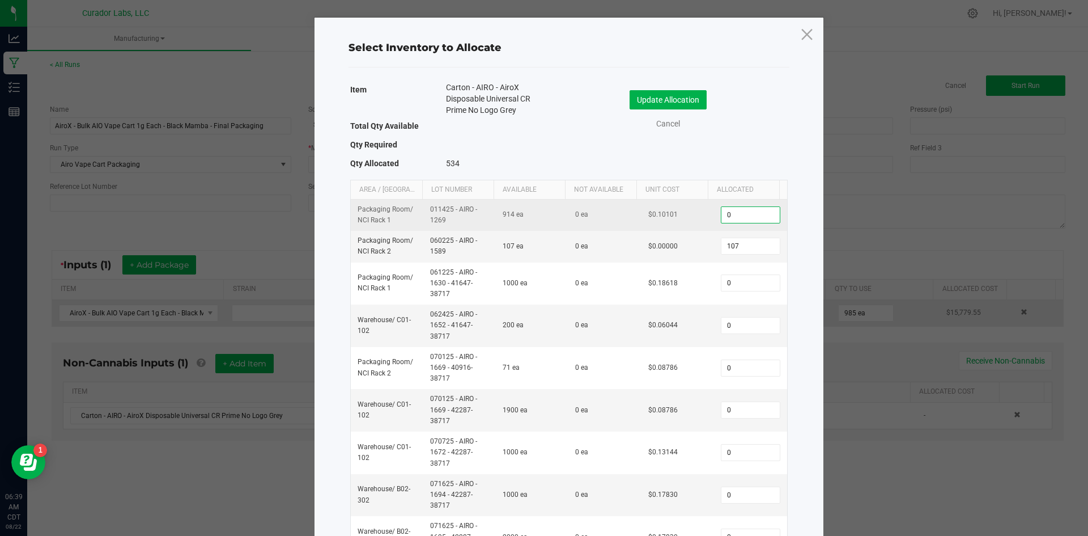
click at [739, 213] on input "0" at bounding box center [751, 215] width 58 height 16
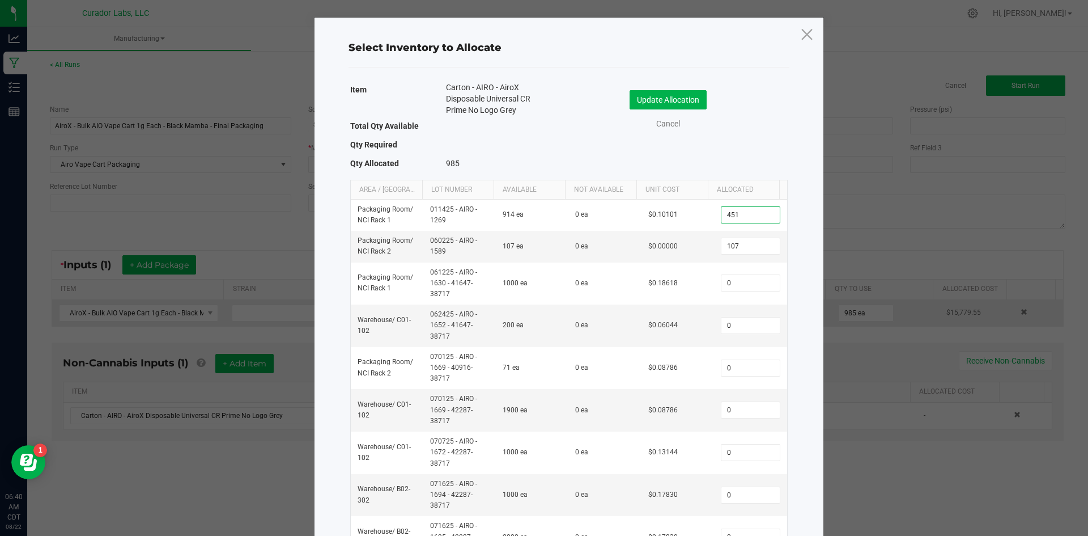
type input "451"
click at [685, 90] on div "Update Allocation Cancel" at bounding box center [679, 112] width 202 height 60
click at [684, 100] on button "Update Allocation" at bounding box center [668, 99] width 77 height 19
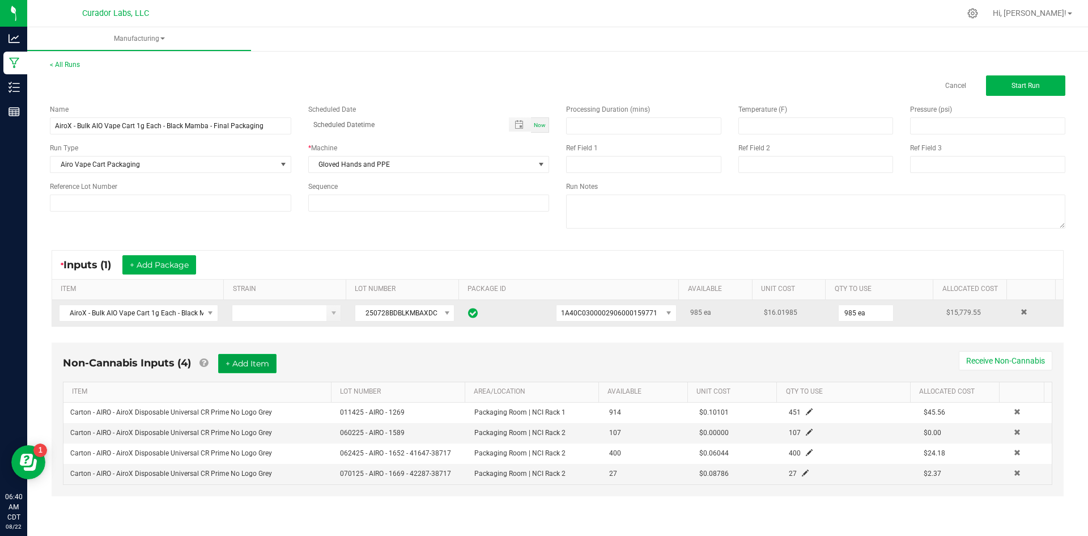
click at [256, 361] on button "+ Add Item" at bounding box center [247, 363] width 58 height 19
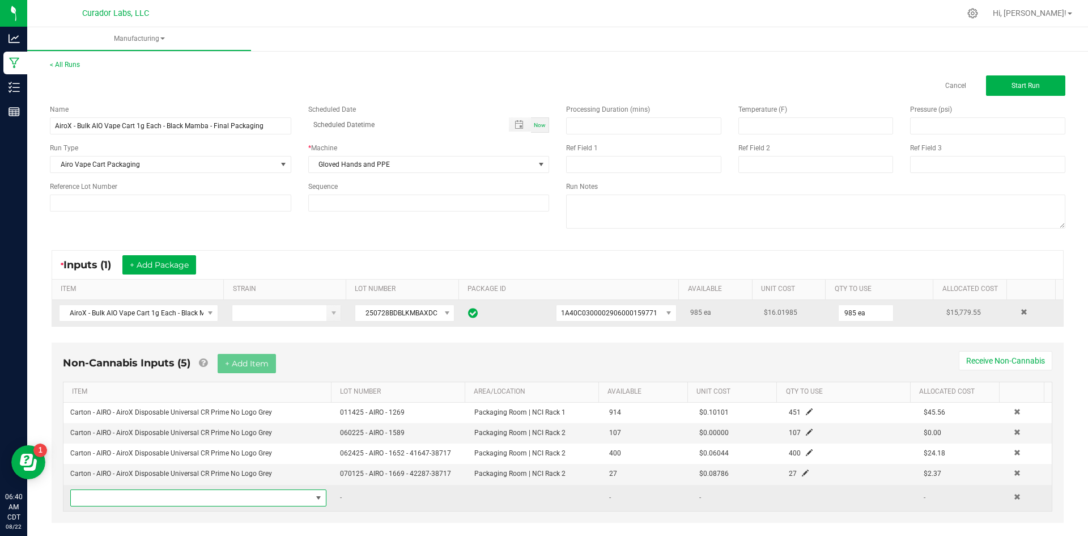
click at [143, 502] on span "NO DATA FOUND" at bounding box center [191, 498] width 241 height 16
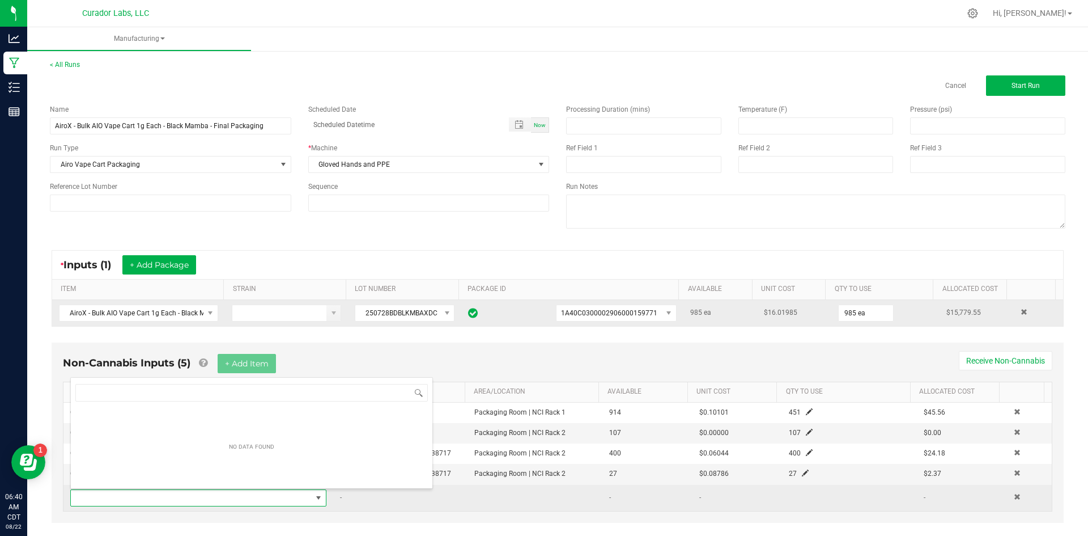
scroll to position [17, 249]
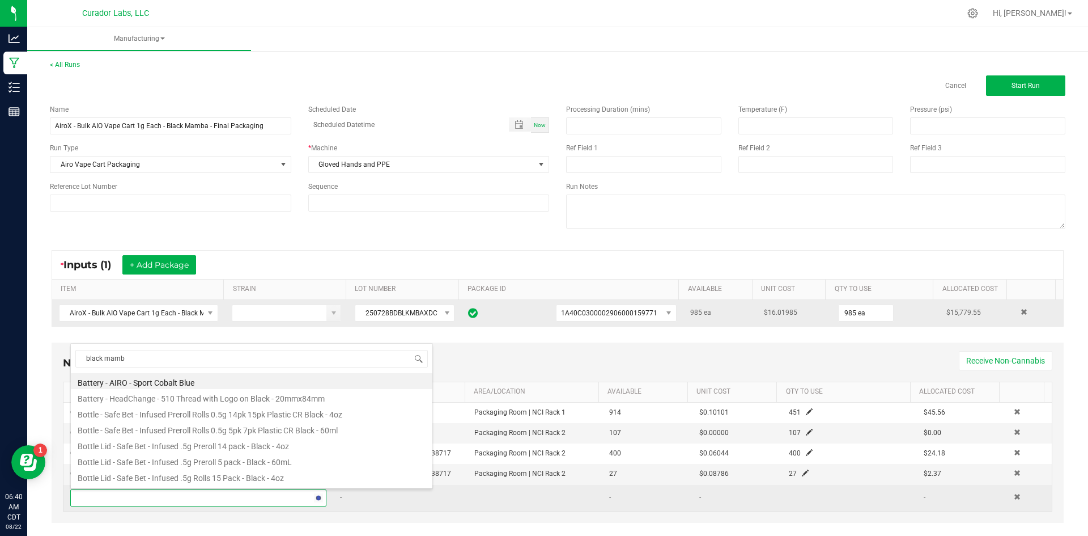
type input "black mamba"
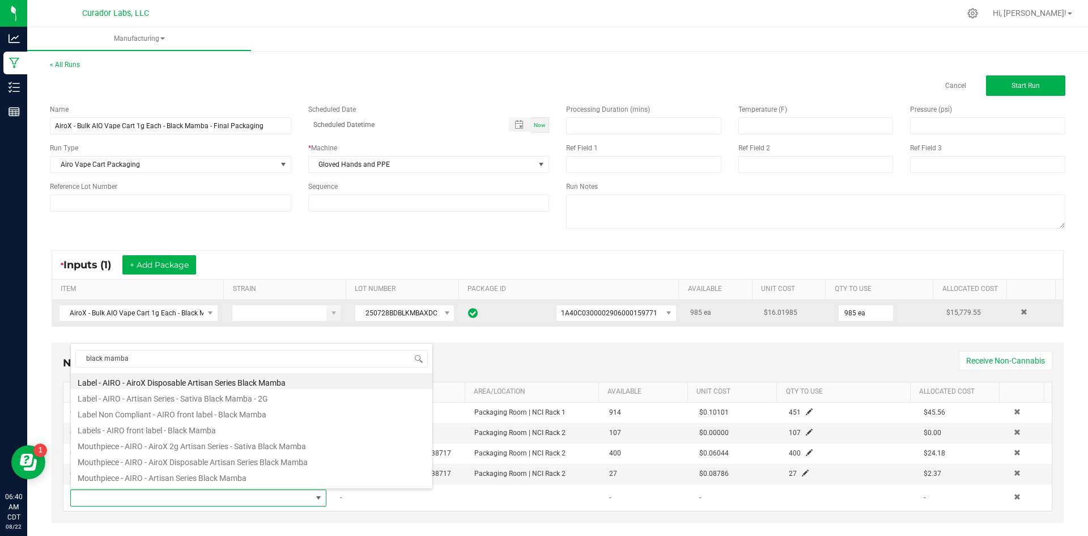
click at [163, 383] on li "Label - AIRO - AiroX Disposable Artisan Series Black Mamba" at bounding box center [252, 381] width 362 height 16
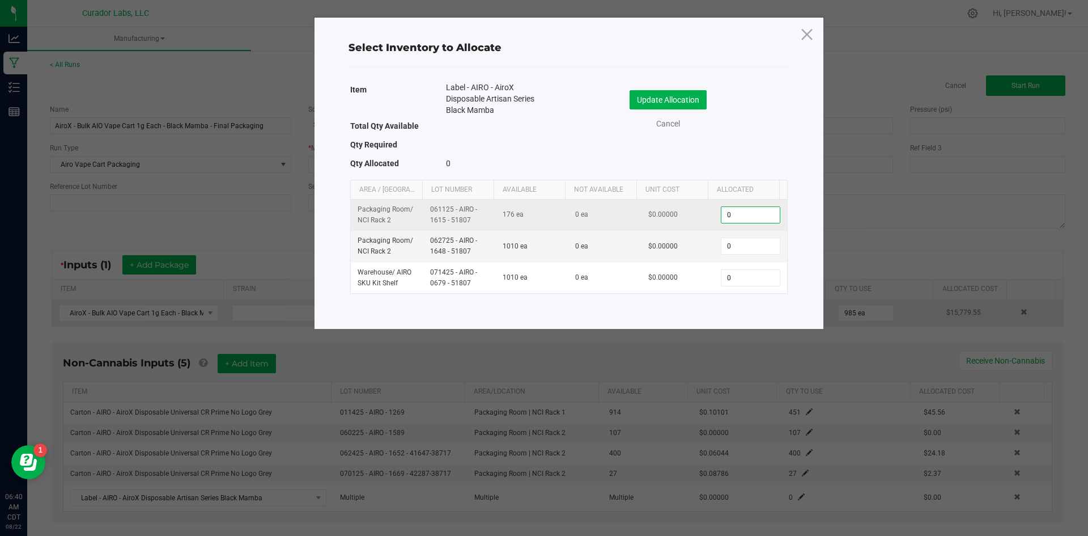
click at [754, 211] on input "0" at bounding box center [751, 215] width 58 height 16
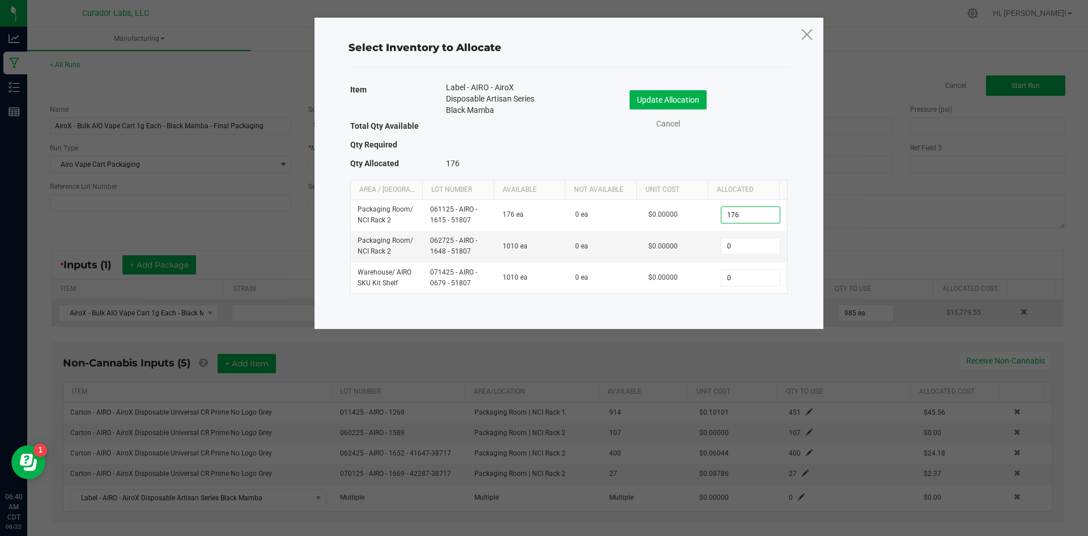
type input "176"
drag, startPoint x: 737, startPoint y: 261, endPoint x: 737, endPoint y: 255, distance: 5.7
click at [737, 260] on td "0" at bounding box center [750, 246] width 73 height 31
click at [732, 246] on input "0" at bounding box center [751, 246] width 58 height 16
type input "809"
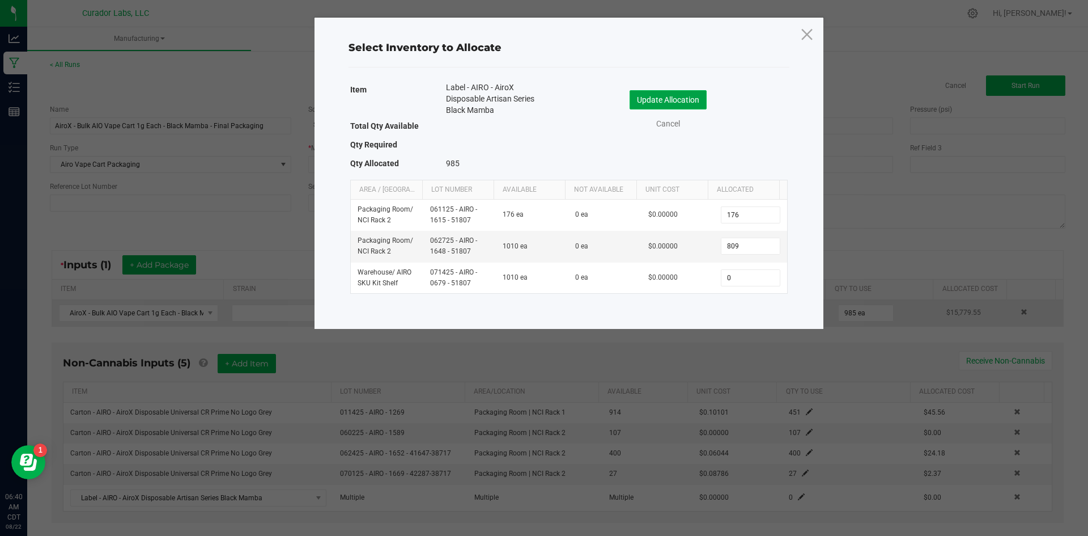
click at [684, 100] on button "Update Allocation" at bounding box center [668, 99] width 77 height 19
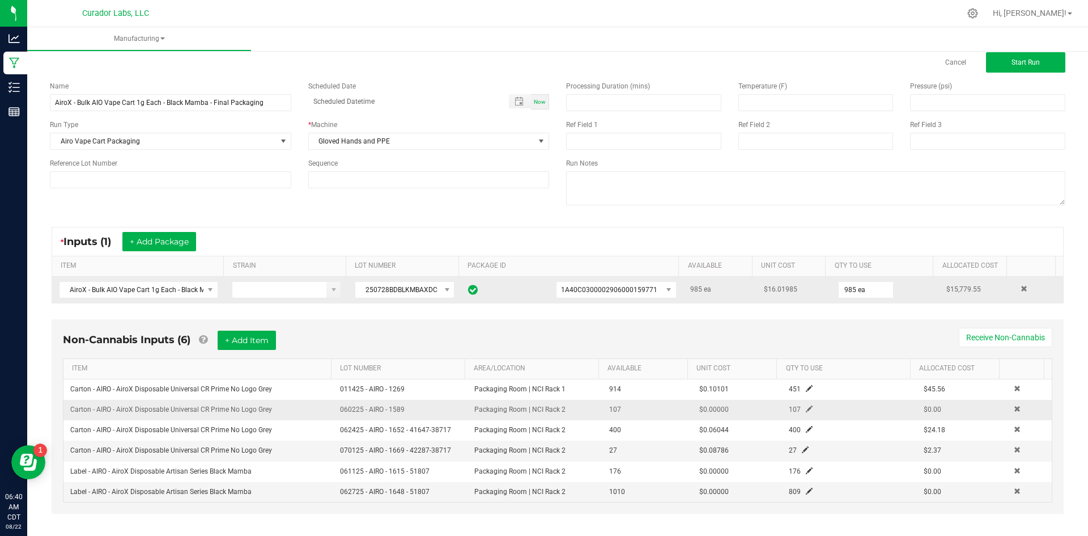
scroll to position [34, 0]
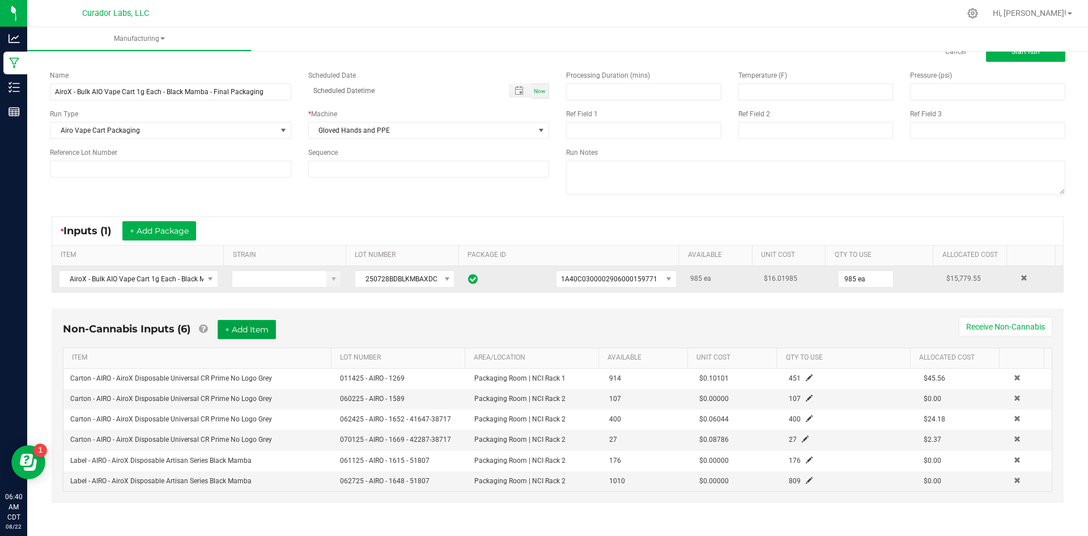
click at [270, 324] on button "+ Add Item" at bounding box center [247, 329] width 58 height 19
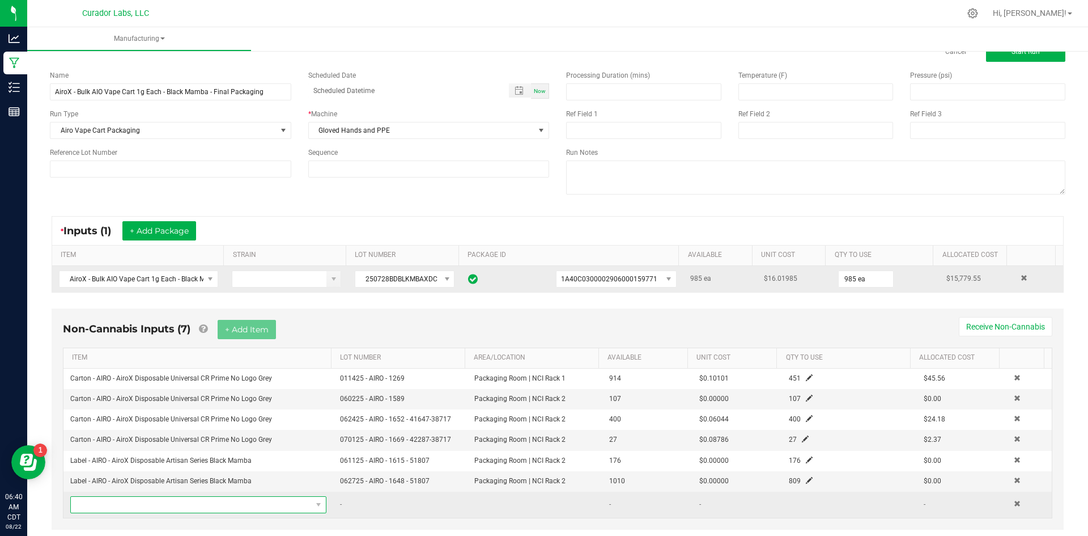
click at [225, 506] on span "NO DATA FOUND" at bounding box center [191, 505] width 241 height 16
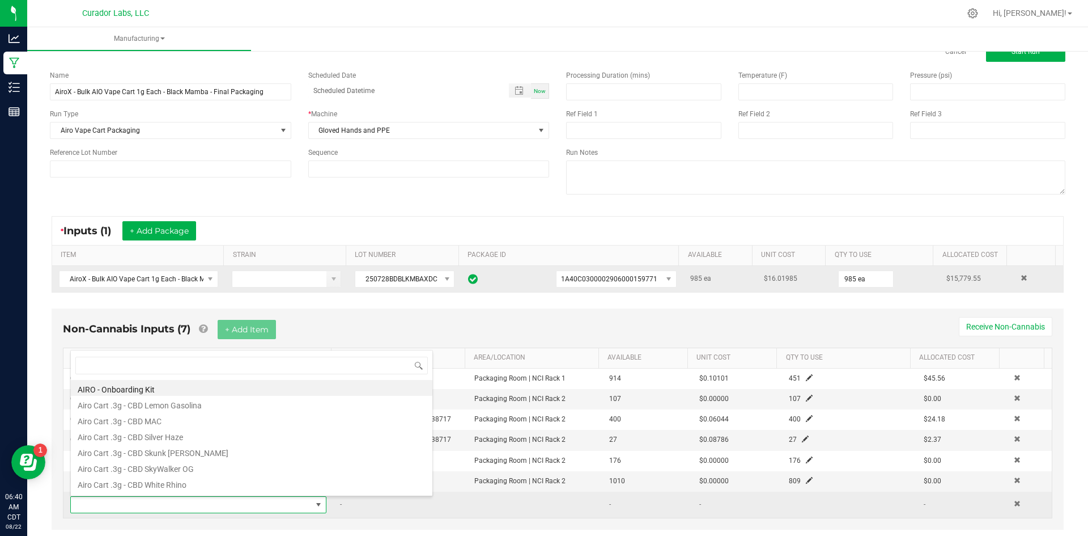
scroll to position [17, 249]
type input "compliance"
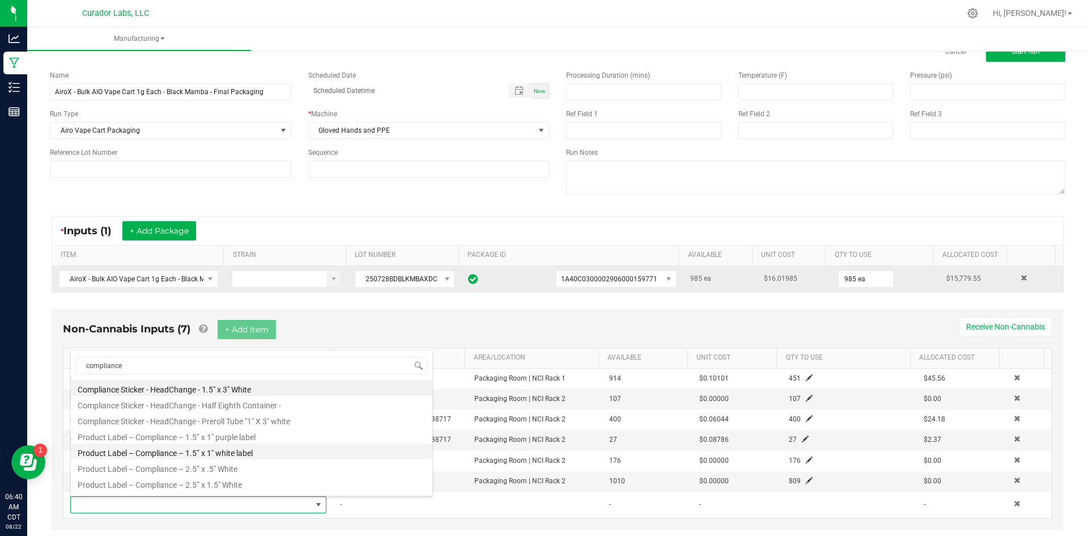
click at [246, 451] on li "Product Label – Compliance – 1.5” x 1" white label" at bounding box center [252, 451] width 362 height 16
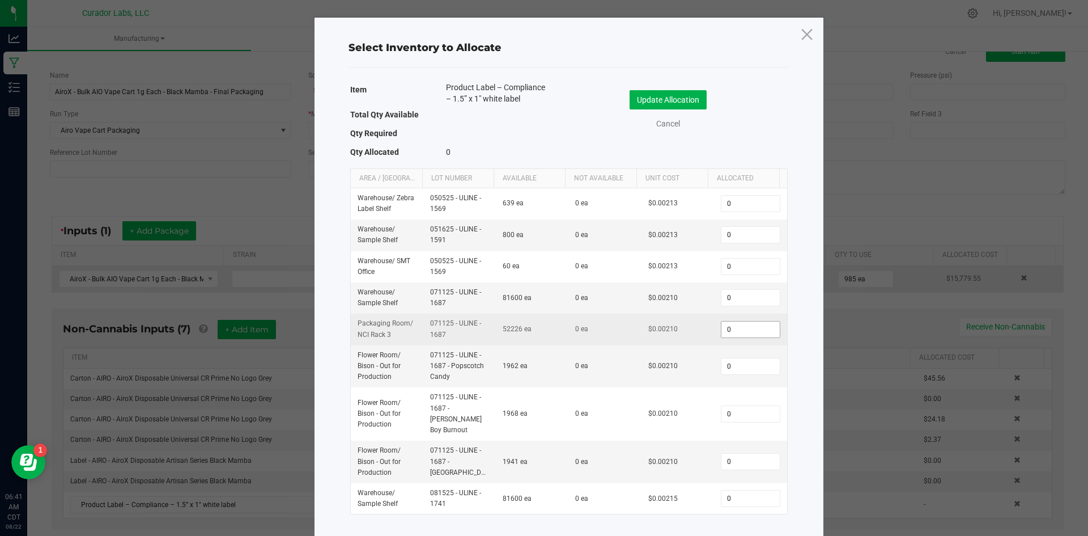
click at [743, 333] on input "0" at bounding box center [751, 329] width 58 height 16
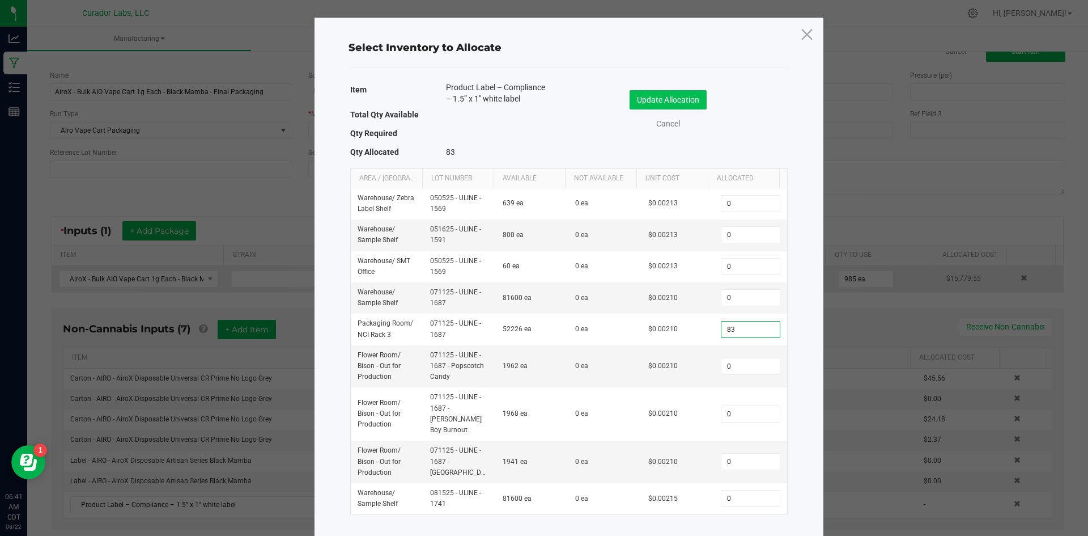
type input "83"
click at [682, 97] on button "Update Allocation" at bounding box center [668, 99] width 77 height 19
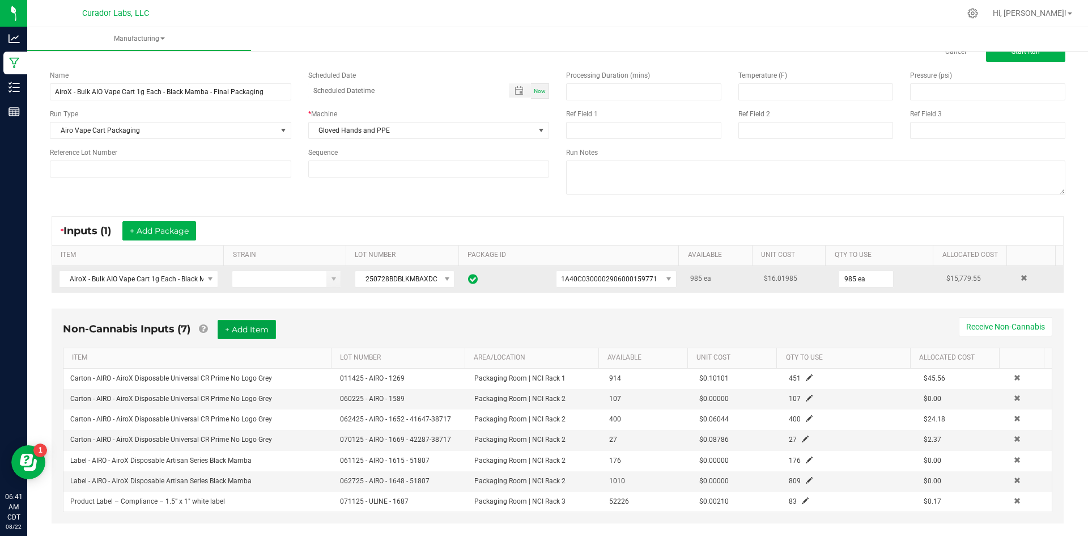
click at [252, 329] on button "+ Add Item" at bounding box center [247, 329] width 58 height 19
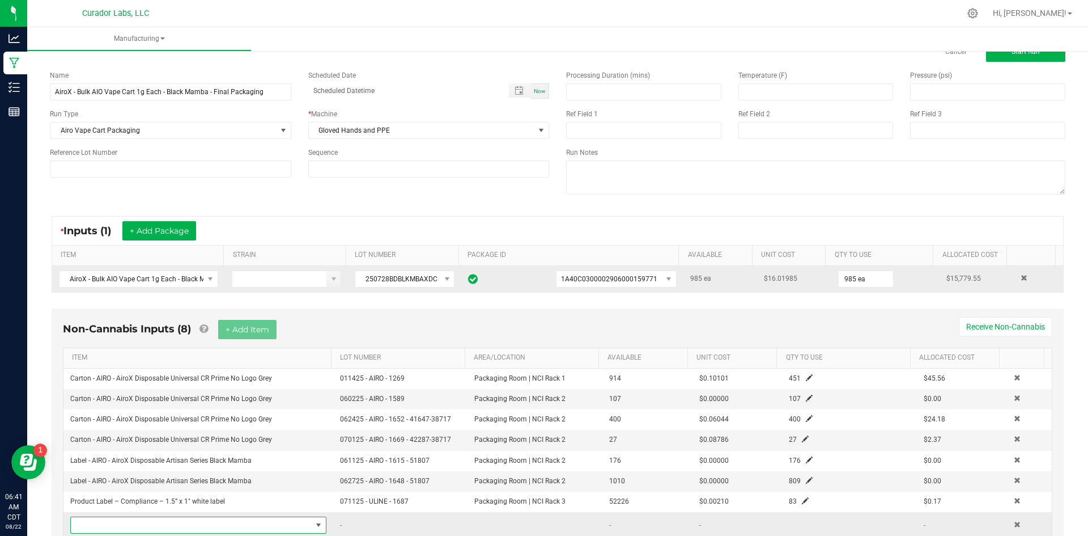
drag, startPoint x: 188, startPoint y: 525, endPoint x: 187, endPoint y: 519, distance: 6.3
click at [186, 525] on span "NO DATA FOUND" at bounding box center [191, 525] width 241 height 16
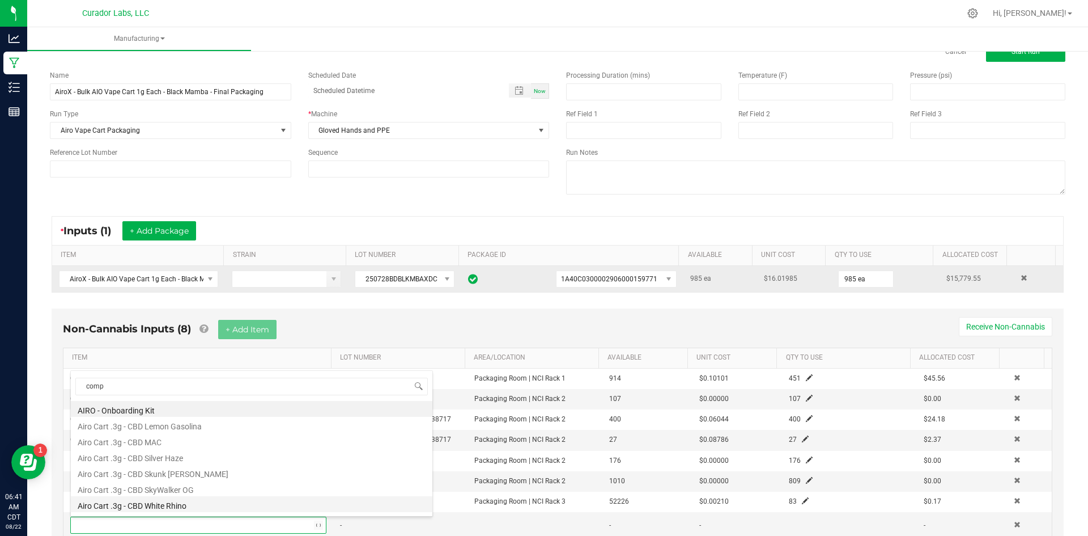
type input "compl"
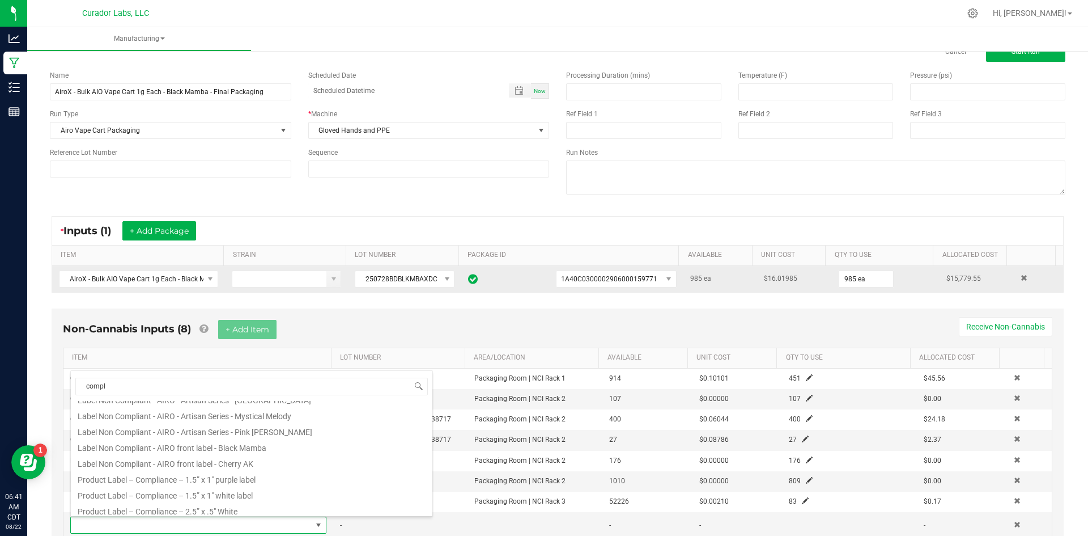
scroll to position [109, 0]
click at [225, 490] on li "Product Label – Compliance – 3” x 1" White" at bounding box center [252, 490] width 362 height 16
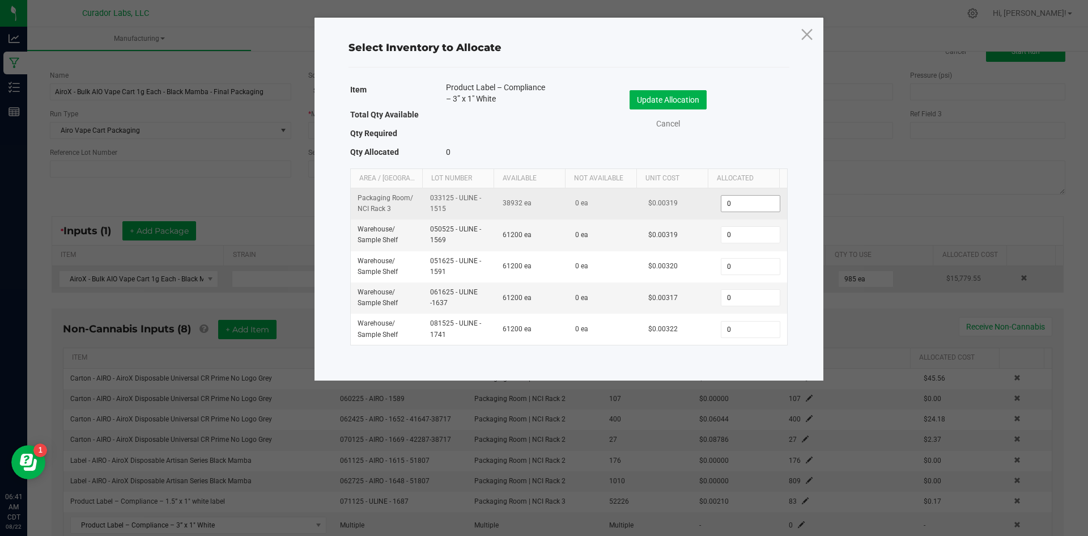
click at [740, 198] on input "0" at bounding box center [751, 204] width 58 height 16
click at [741, 202] on input "0" at bounding box center [751, 204] width 58 height 16
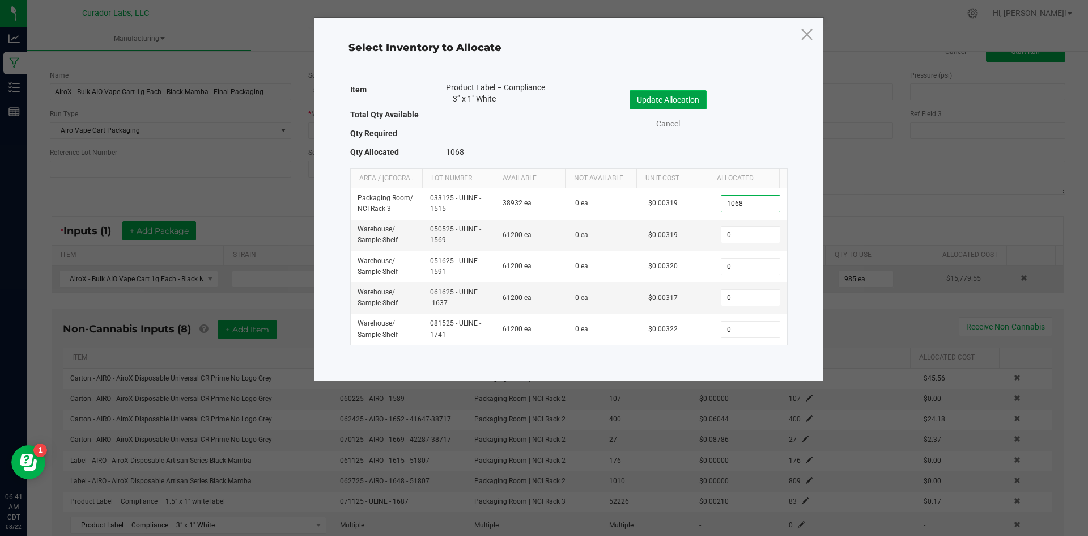
type input "1,068"
click at [692, 101] on button "Update Allocation" at bounding box center [668, 99] width 77 height 19
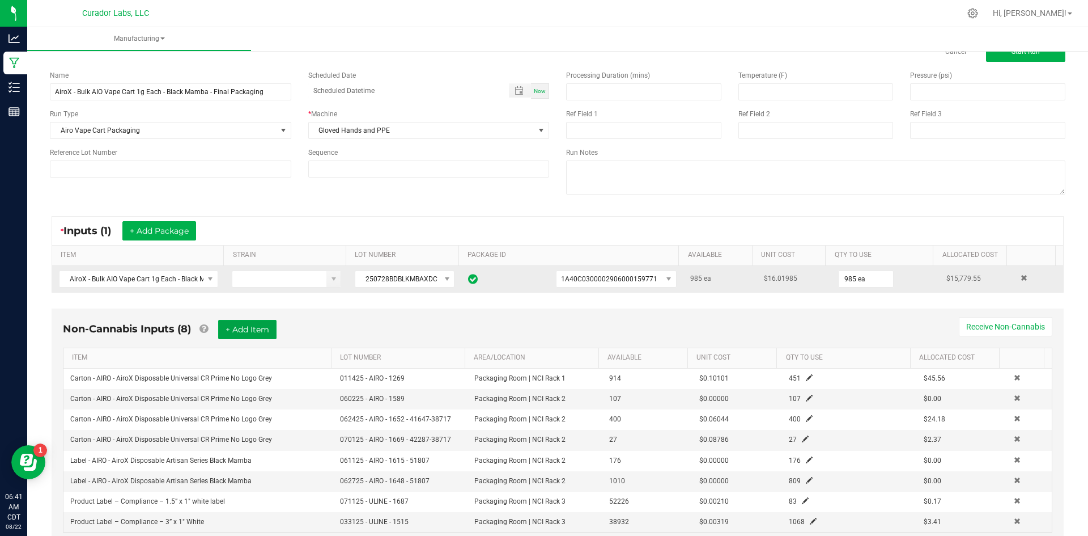
drag, startPoint x: 250, startPoint y: 325, endPoint x: 248, endPoint y: 340, distance: 14.3
click at [251, 325] on button "+ Add Item" at bounding box center [247, 329] width 58 height 19
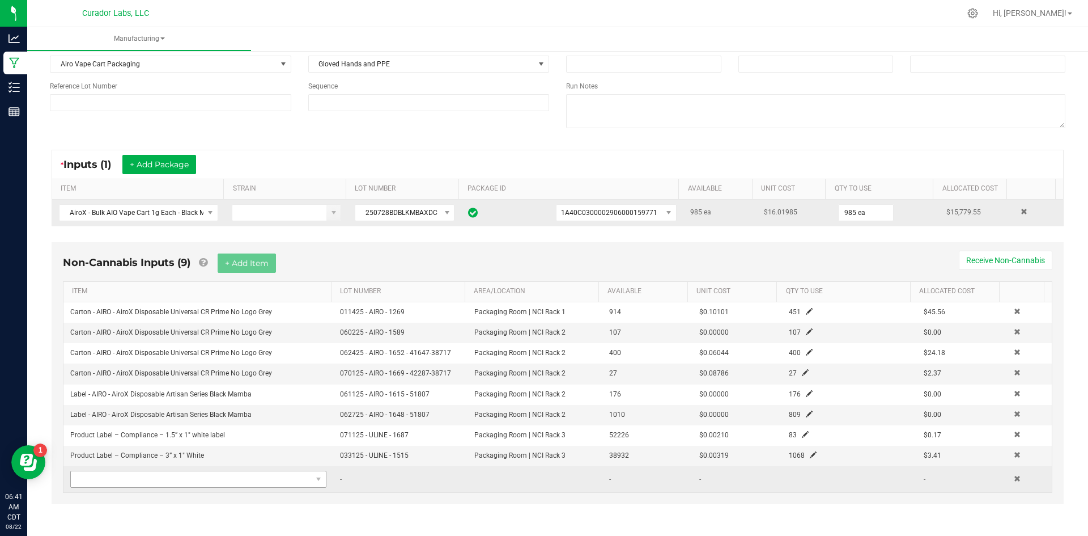
scroll to position [101, 0]
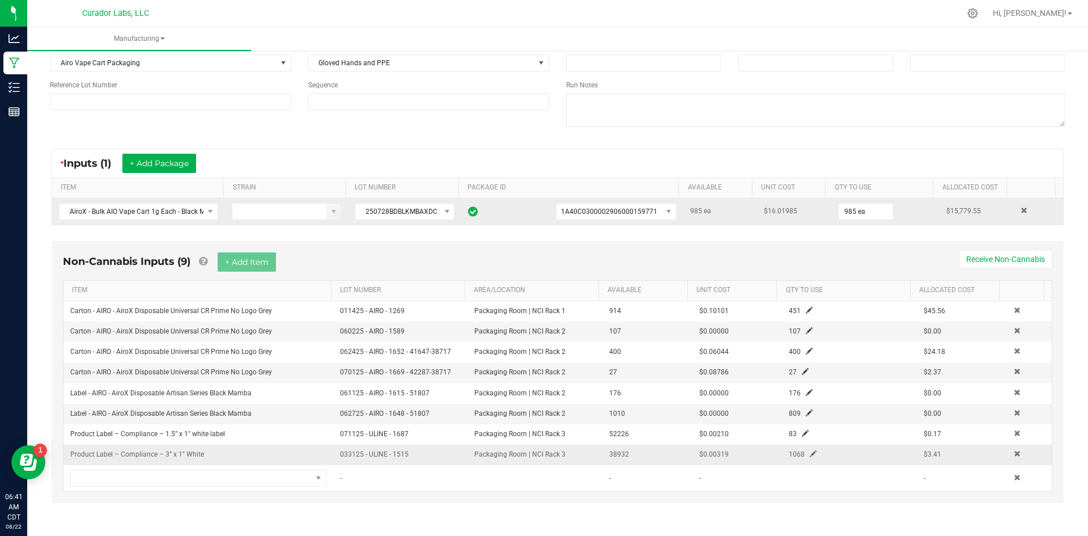
click at [114, 464] on td "Product Label – Compliance – 3” x 1" White" at bounding box center [198, 454] width 270 height 20
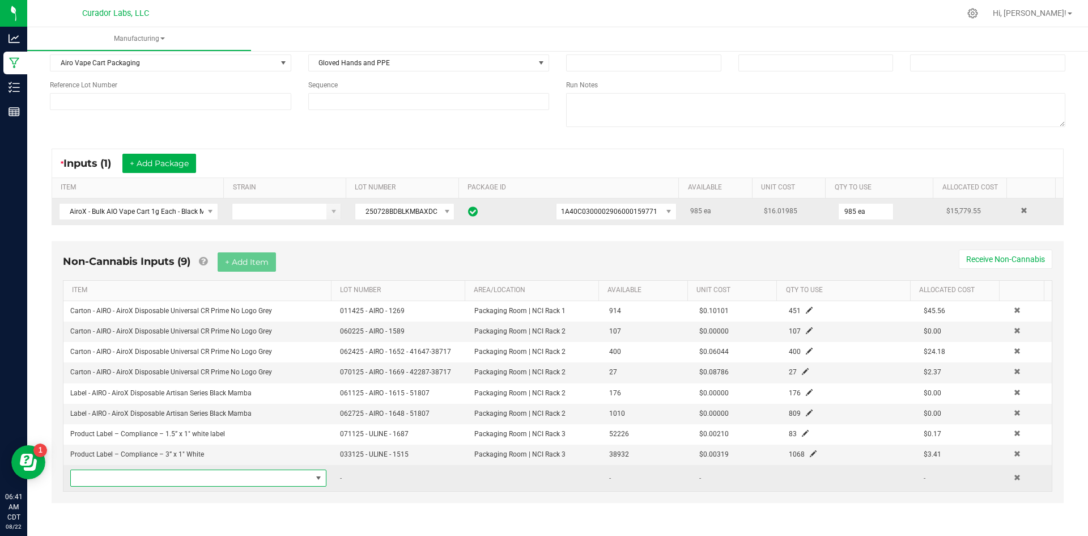
click at [110, 474] on span "NO DATA FOUND" at bounding box center [191, 478] width 241 height 16
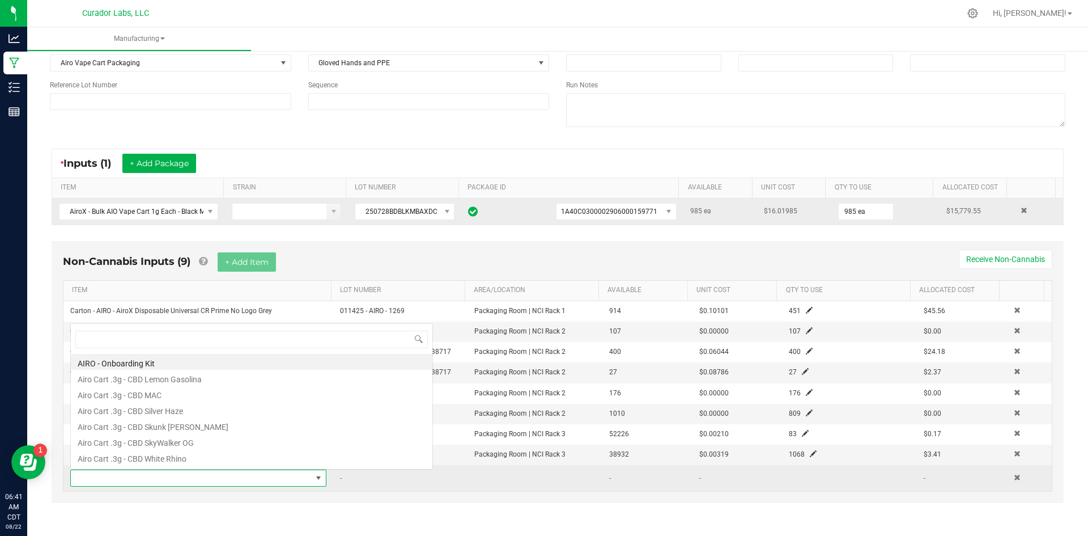
scroll to position [17, 249]
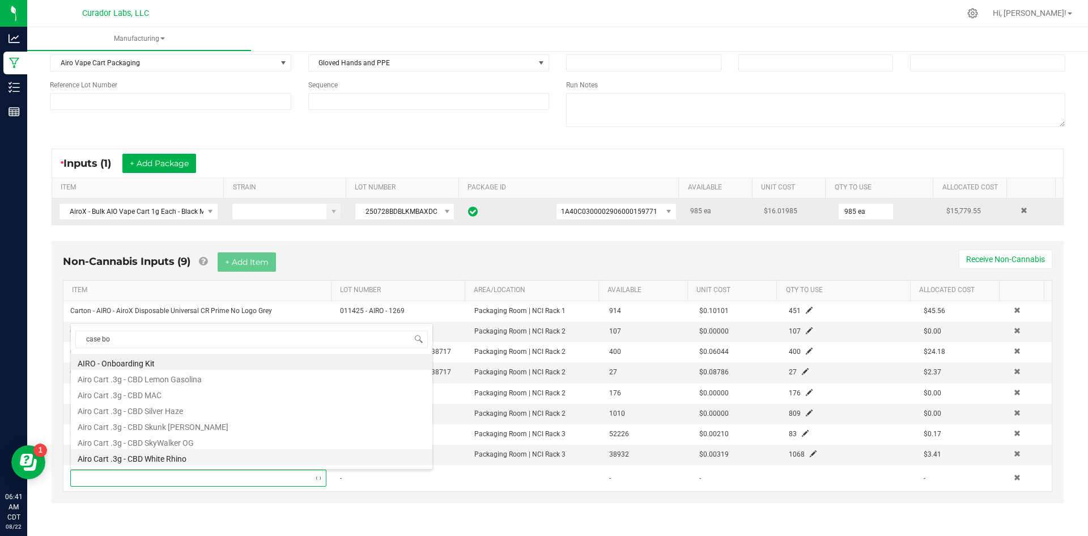
type input "case box"
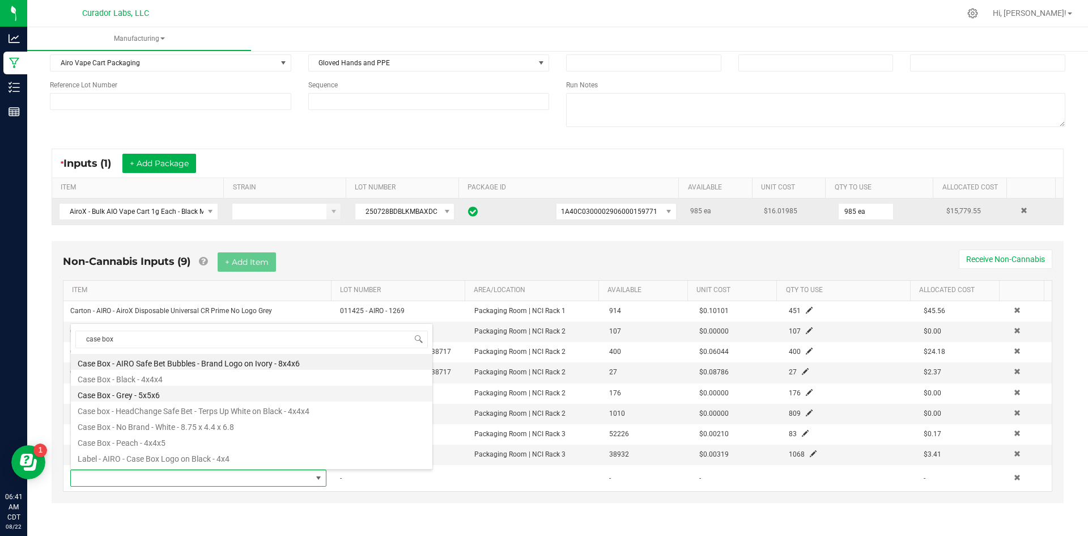
click at [201, 393] on li "Case Box - Grey - 5x5x6" at bounding box center [252, 393] width 362 height 16
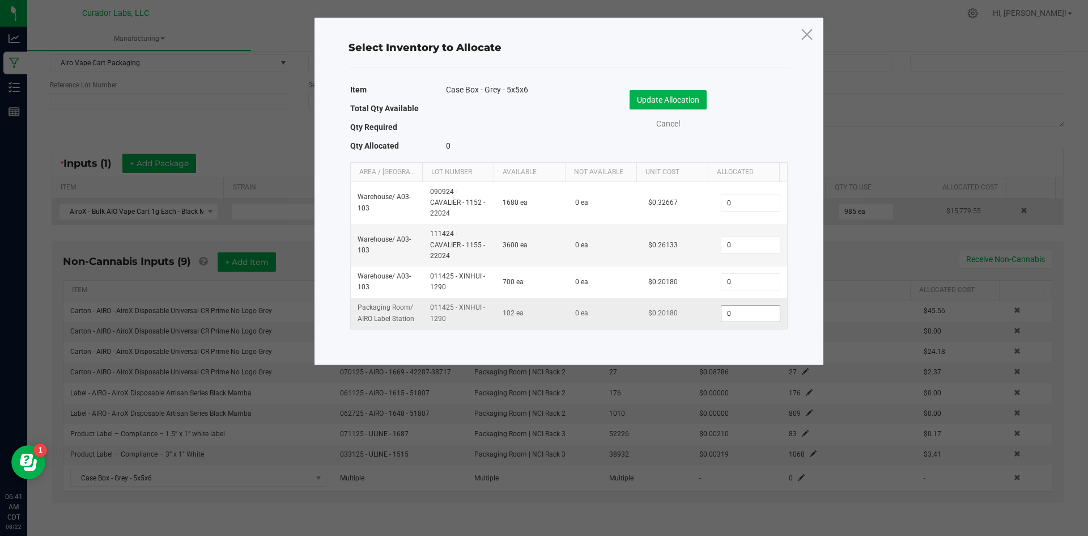
click at [755, 317] on input "0" at bounding box center [751, 314] width 58 height 16
drag, startPoint x: 541, startPoint y: 86, endPoint x: 438, endPoint y: 83, distance: 103.8
click at [438, 83] on div "Case Box - Grey - 5x5x6" at bounding box center [499, 90] width 122 height 16
copy span "Case Box - Grey - 5x5x6"
click at [766, 314] on input "0" at bounding box center [751, 314] width 58 height 16
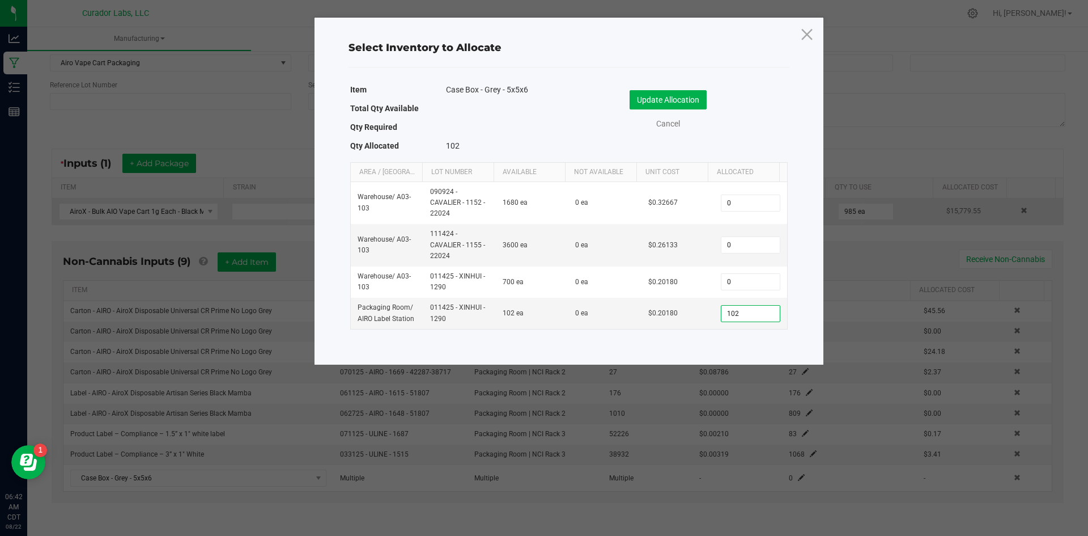
type input "102"
click at [695, 88] on div "Update Allocation Cancel" at bounding box center [679, 112] width 202 height 60
click at [695, 100] on button "Update Allocation" at bounding box center [668, 99] width 77 height 19
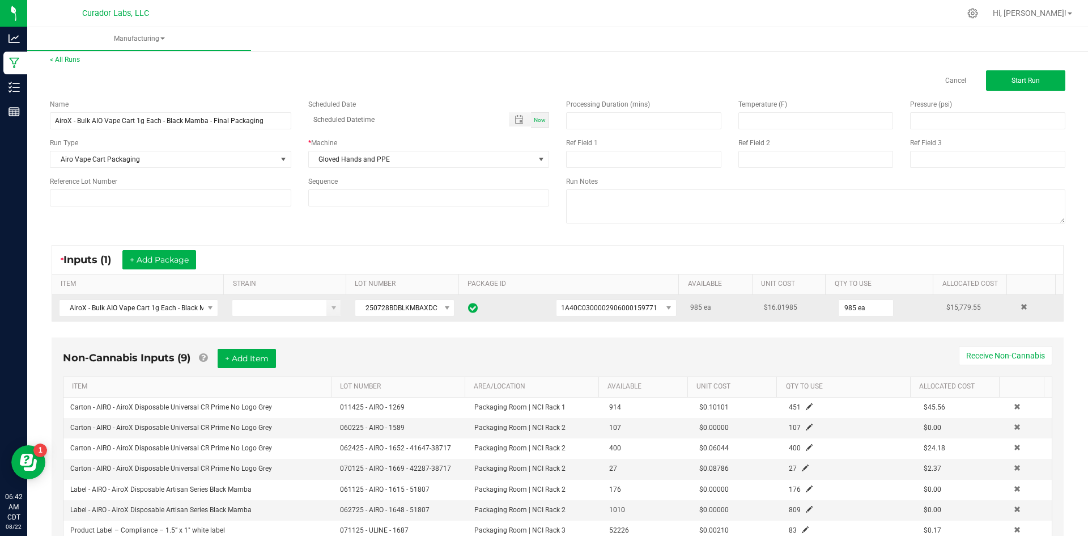
scroll to position [0, 0]
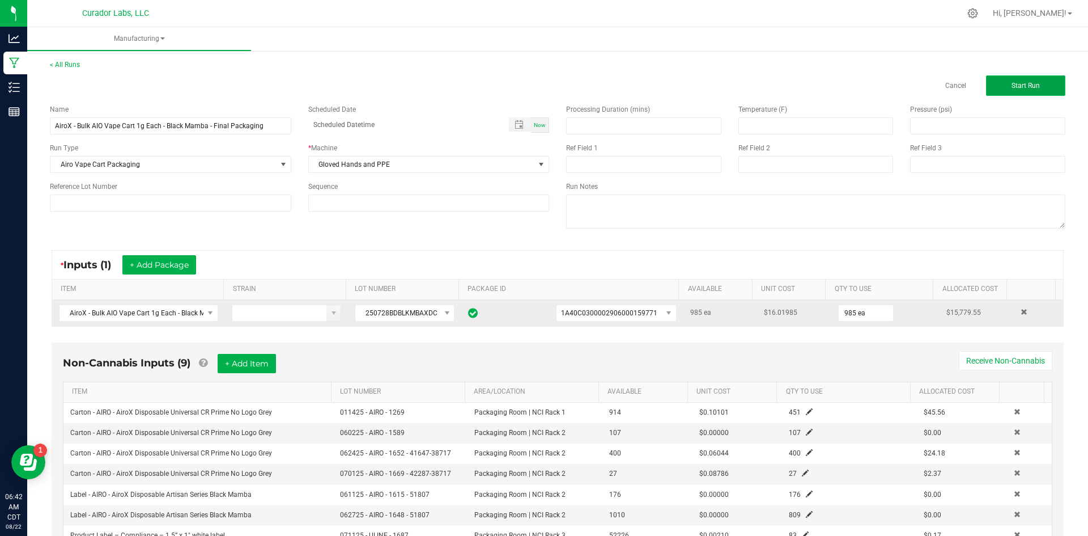
click at [1002, 87] on button "Start Run" at bounding box center [1025, 85] width 79 height 20
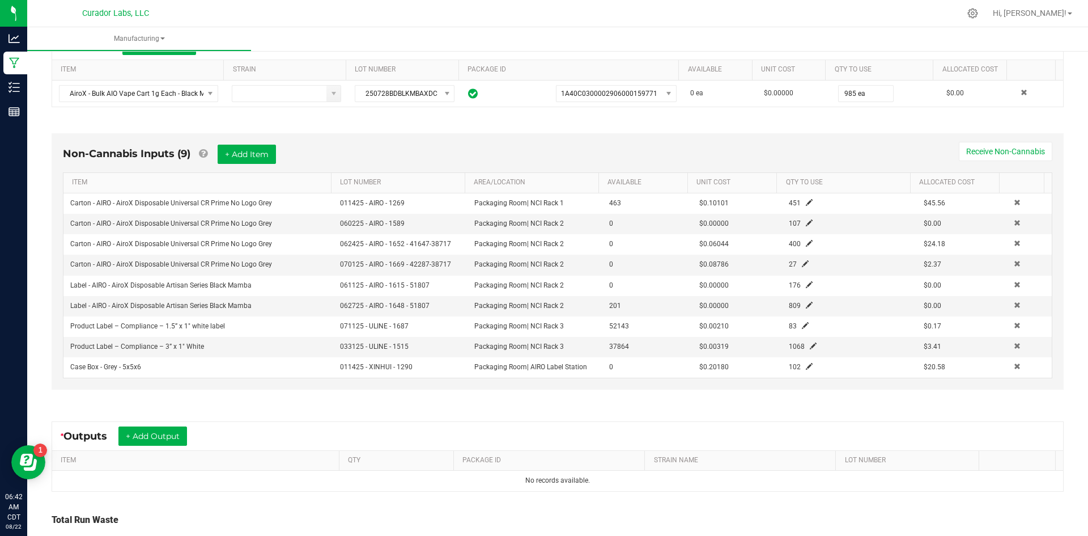
scroll to position [283, 0]
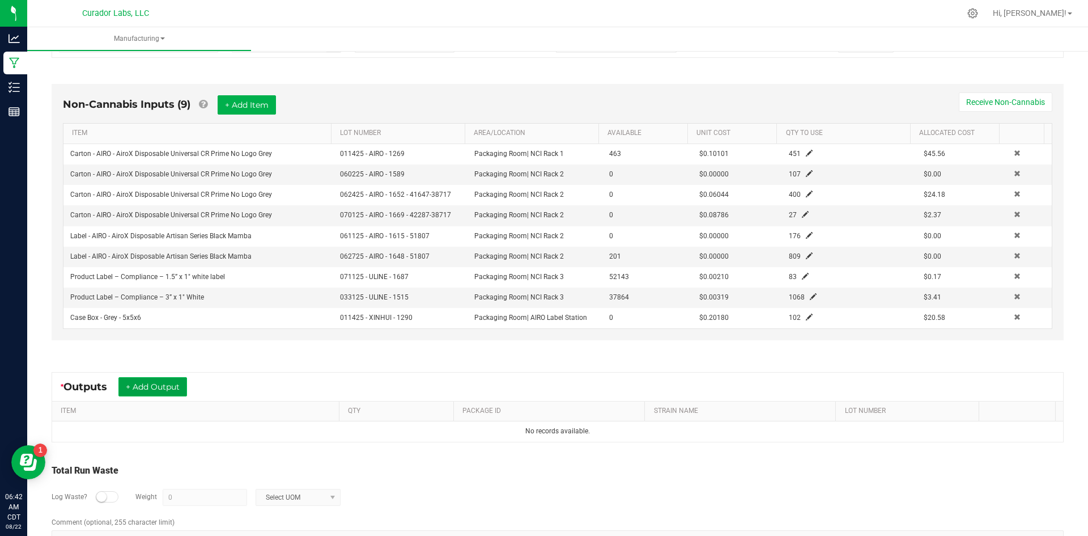
click at [176, 380] on button "+ Add Output" at bounding box center [152, 386] width 69 height 19
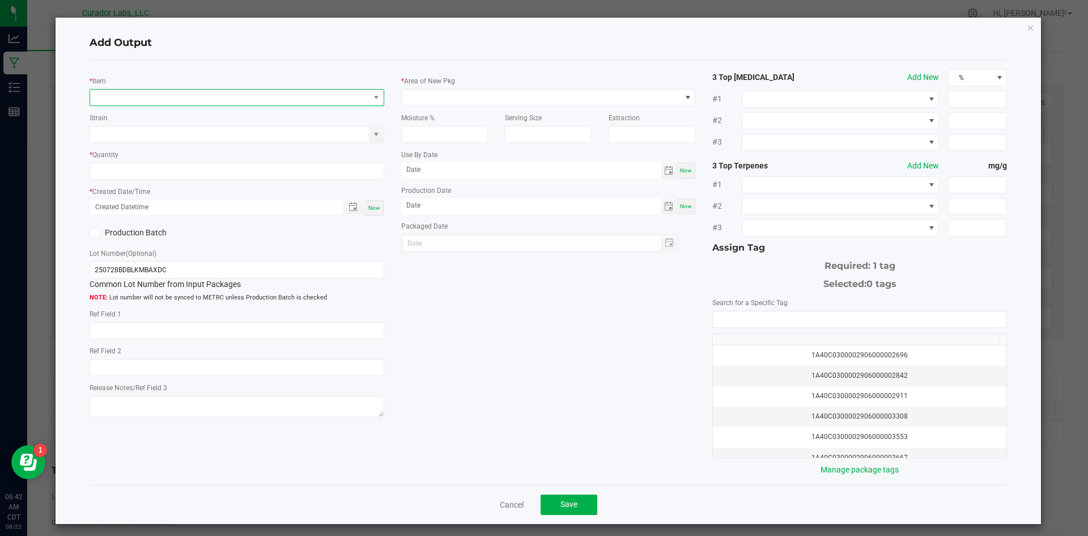
click at [188, 92] on span "NO DATA FOUND" at bounding box center [229, 98] width 279 height 16
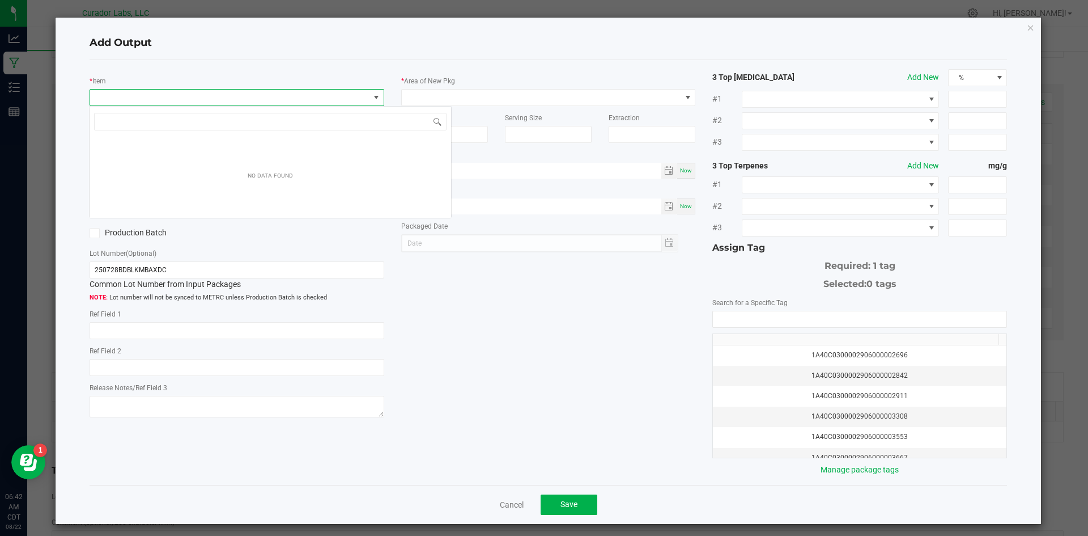
scroll to position [17, 292]
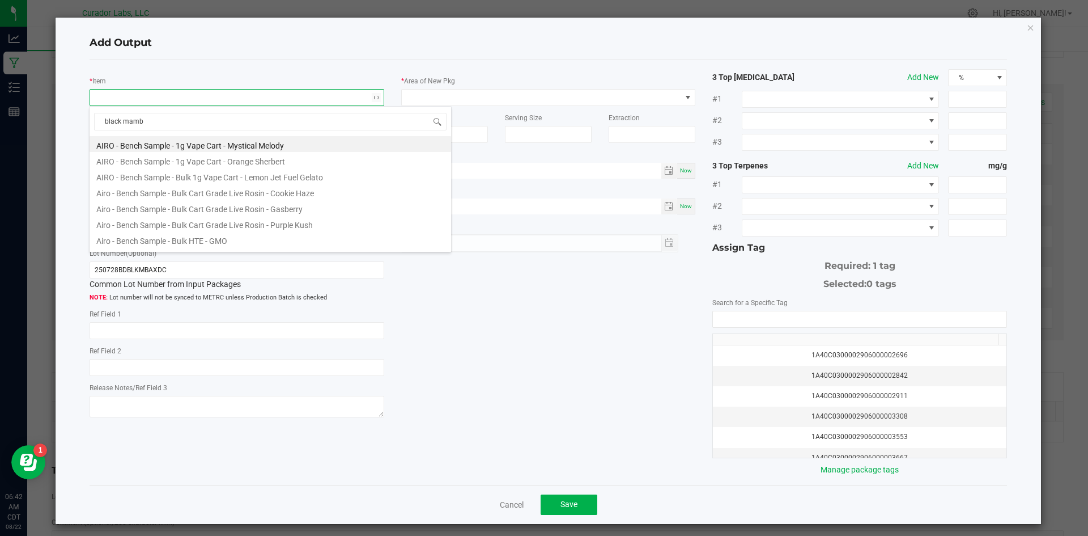
type input "black mamba"
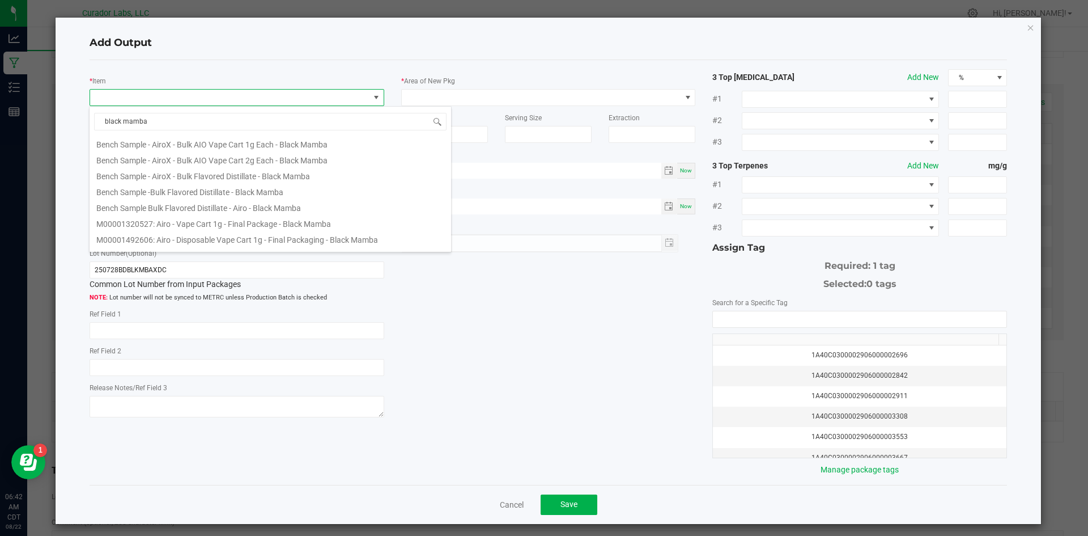
scroll to position [283, 0]
click at [279, 228] on li "M00001816451: AiroX - AIO Vape Cart 1g - Final Packaging - Black Mamba" at bounding box center [271, 226] width 362 height 16
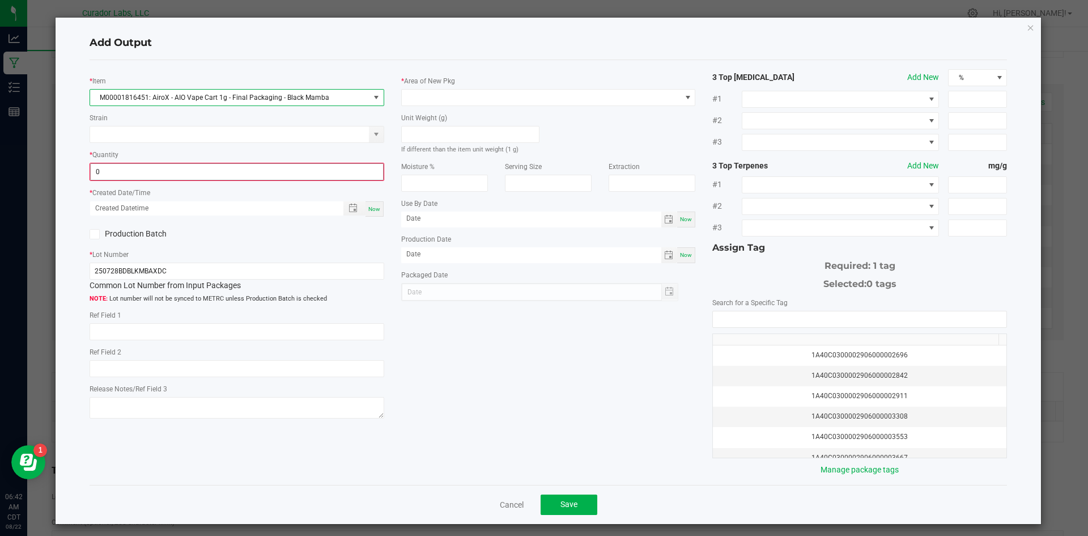
click at [141, 179] on input "0" at bounding box center [237, 172] width 292 height 16
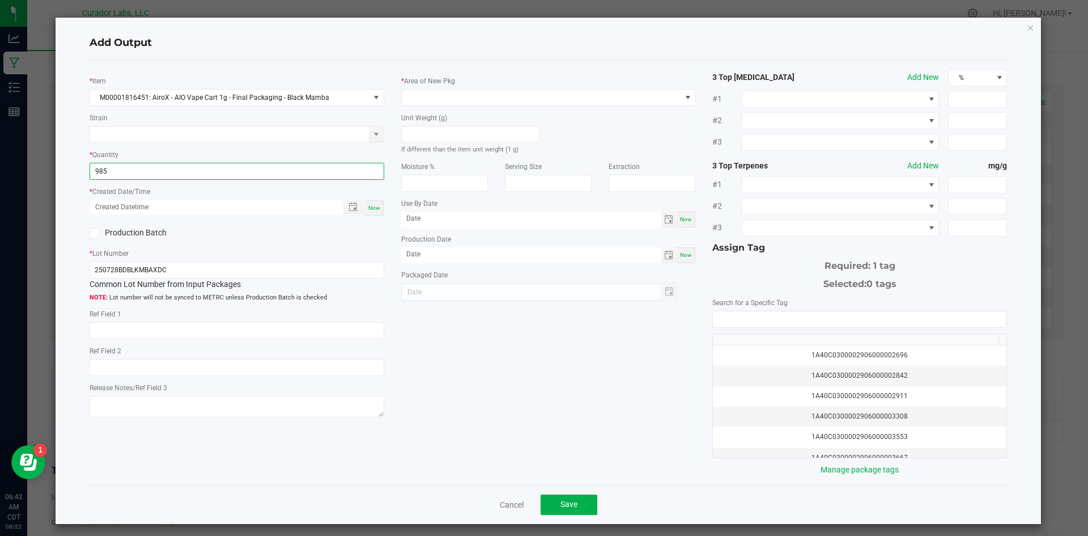
type input "985 ea"
click at [377, 209] on span "Now" at bounding box center [374, 208] width 12 height 6
type input "[DATE] 6:42 AM"
type input "[DATE]"
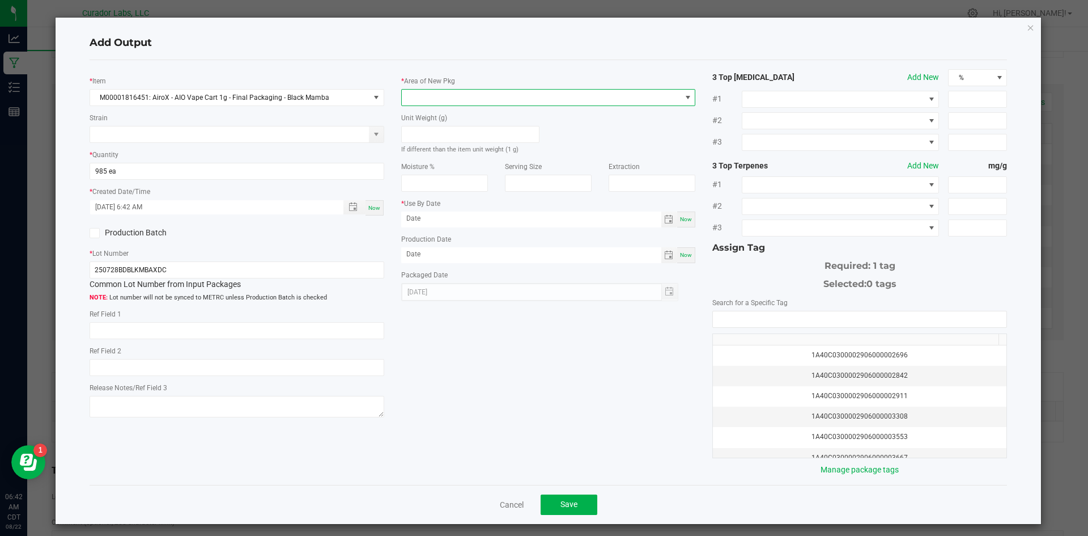
click at [440, 100] on span at bounding box center [541, 98] width 279 height 16
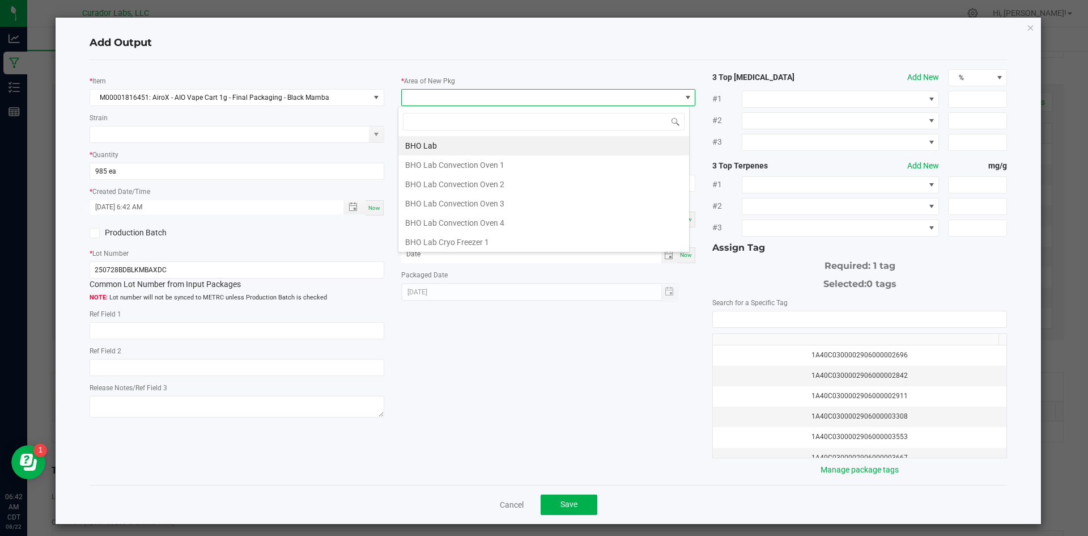
scroll to position [17, 292]
type input "vaul"
click at [423, 240] on li "Vault" at bounding box center [543, 241] width 291 height 19
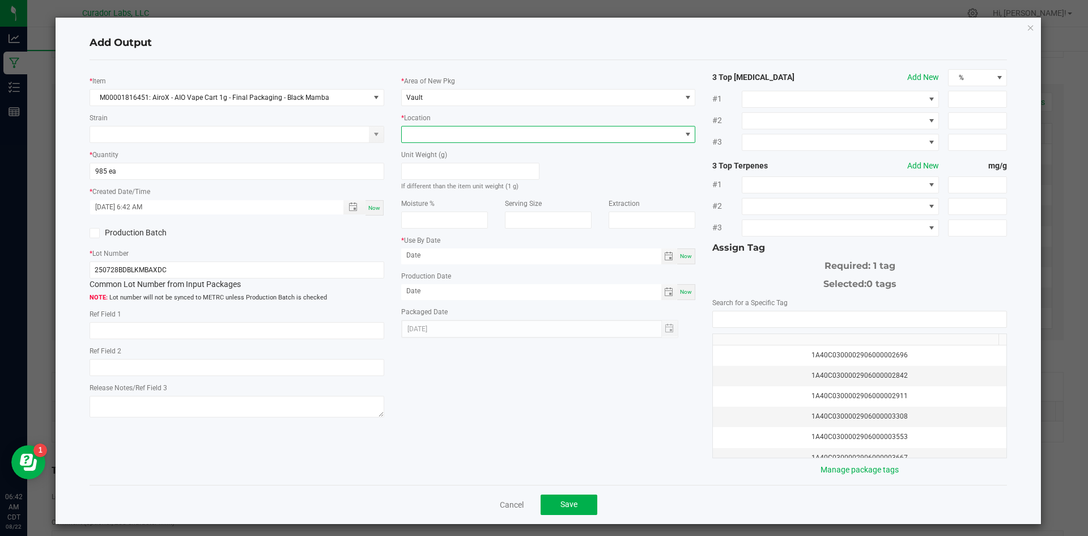
click at [439, 138] on span at bounding box center [541, 134] width 279 height 16
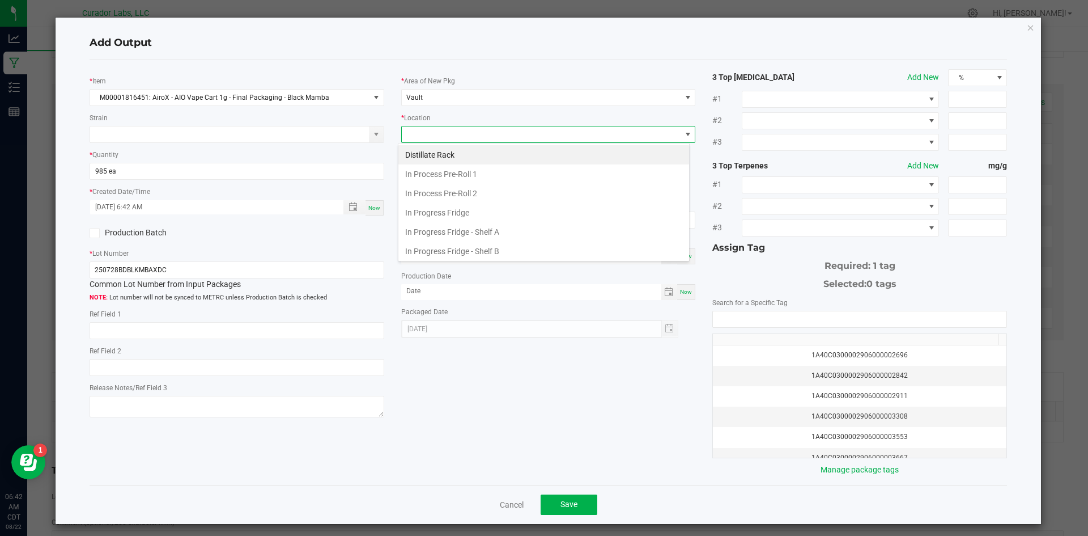
scroll to position [176, 0]
click at [451, 244] on li "Packaging Rack" at bounding box center [543, 248] width 291 height 19
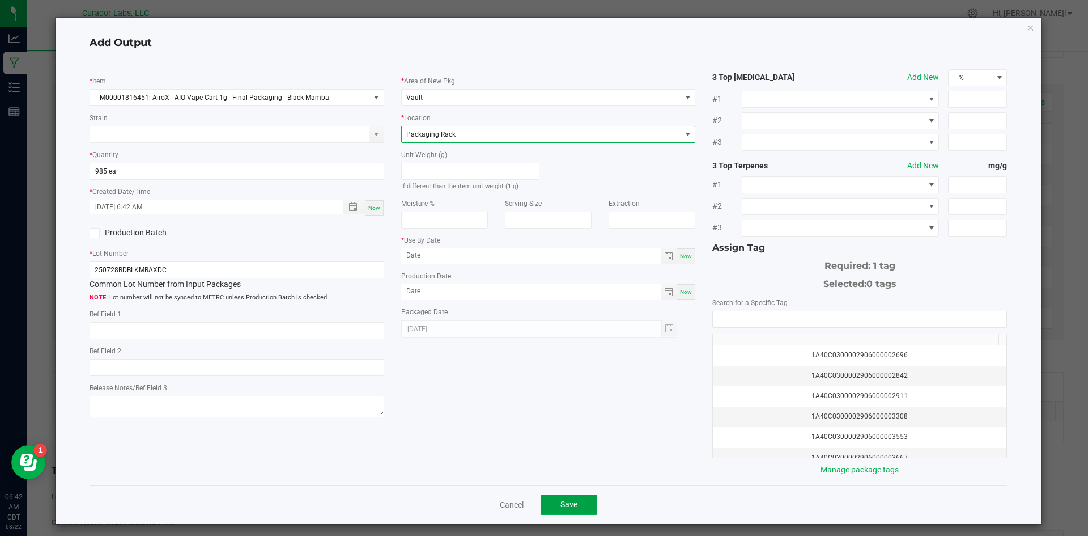
click at [552, 507] on button "Save" at bounding box center [569, 504] width 57 height 20
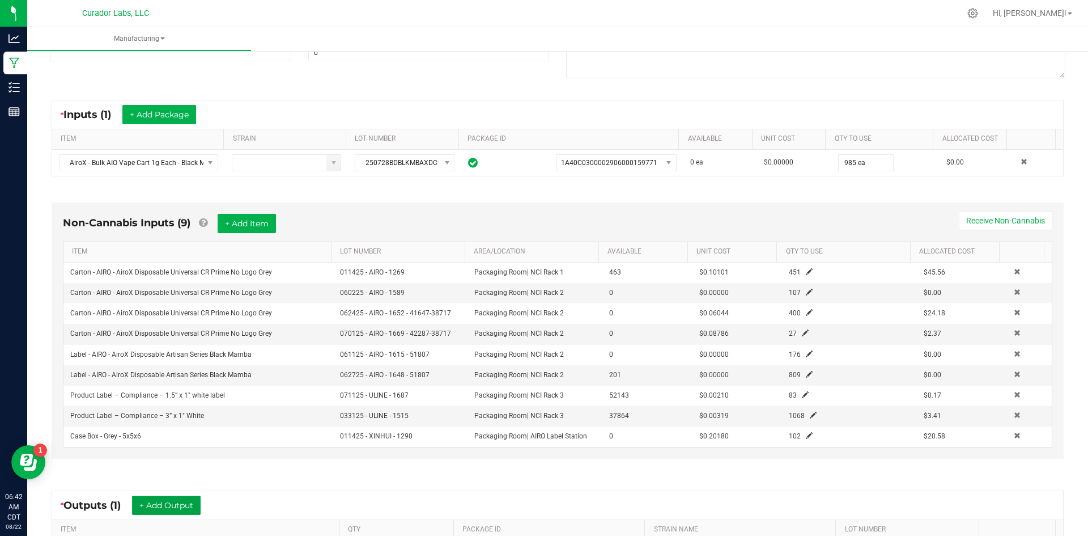
scroll to position [0, 0]
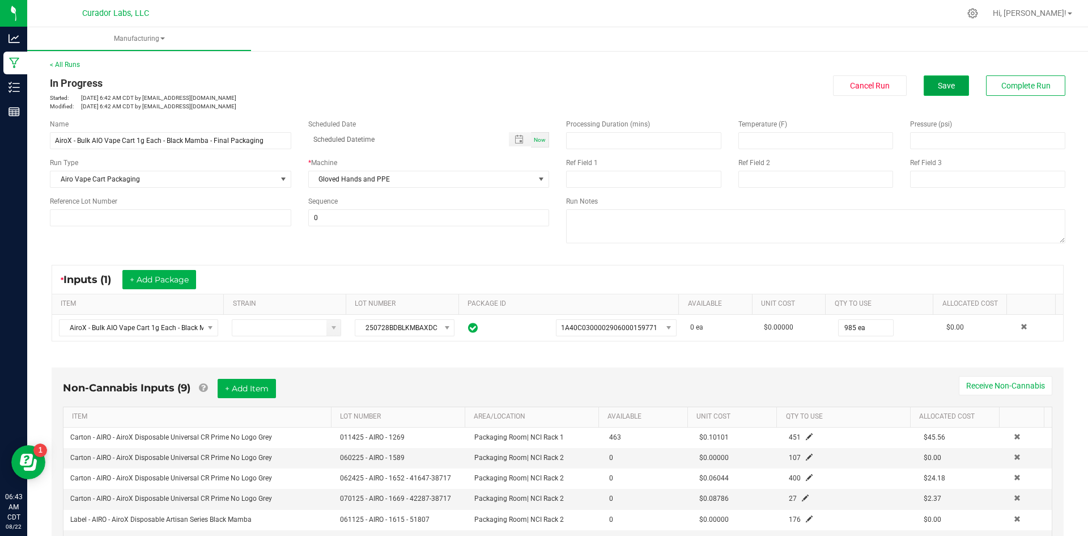
click at [939, 92] on button "Save" at bounding box center [946, 85] width 45 height 20
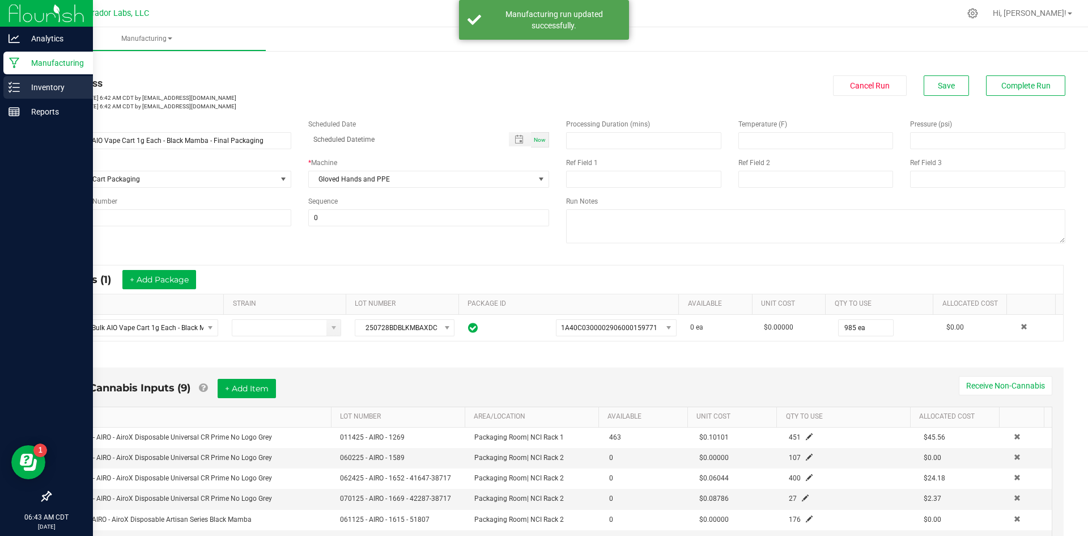
click at [50, 82] on div "Inventory" at bounding box center [48, 87] width 90 height 23
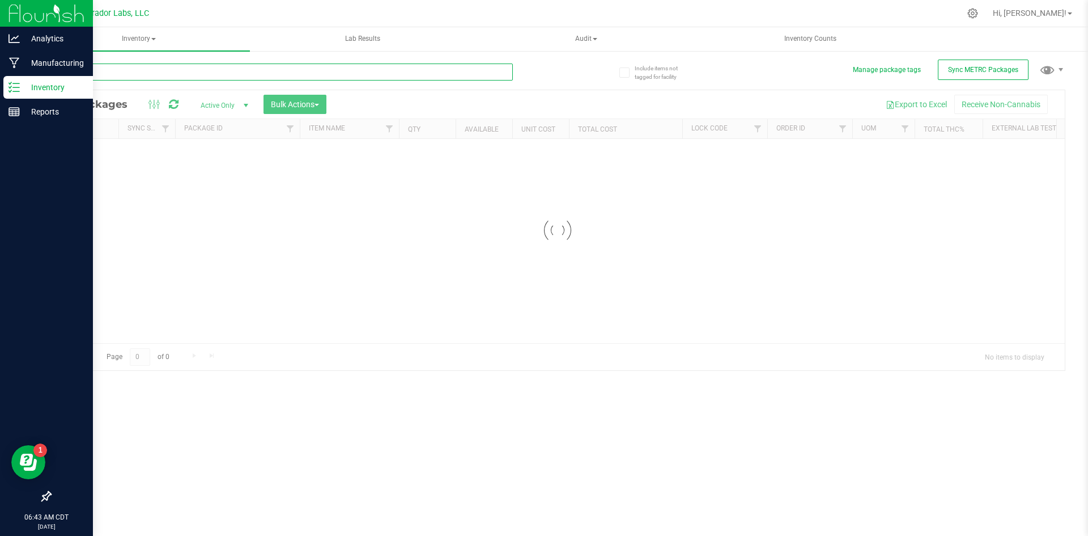
drag, startPoint x: 154, startPoint y: 70, endPoint x: 155, endPoint y: 63, distance: 7.4
click at [153, 70] on input "text" at bounding box center [281, 71] width 463 height 17
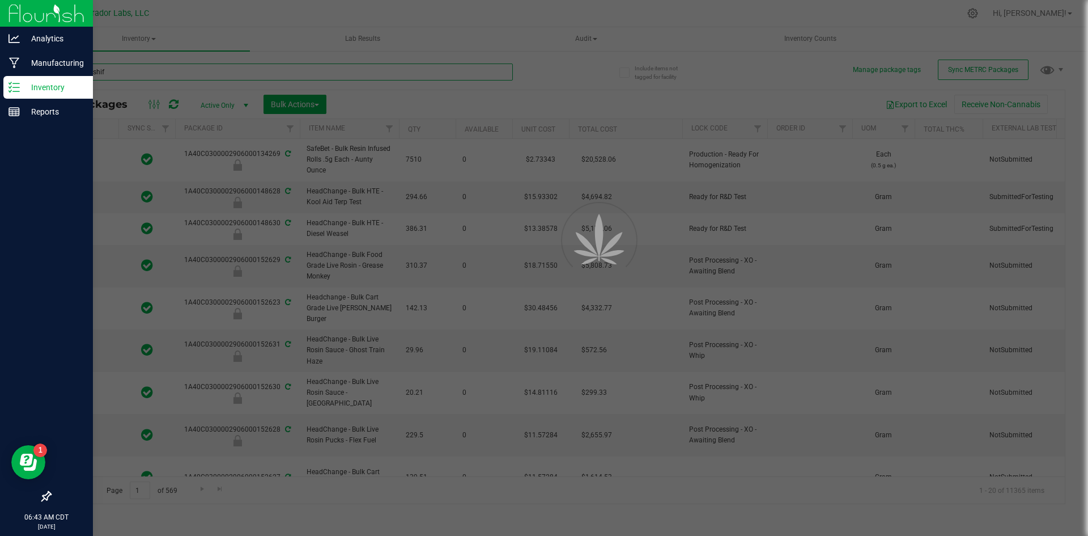
type input "evening shift"
type input "[DATE]"
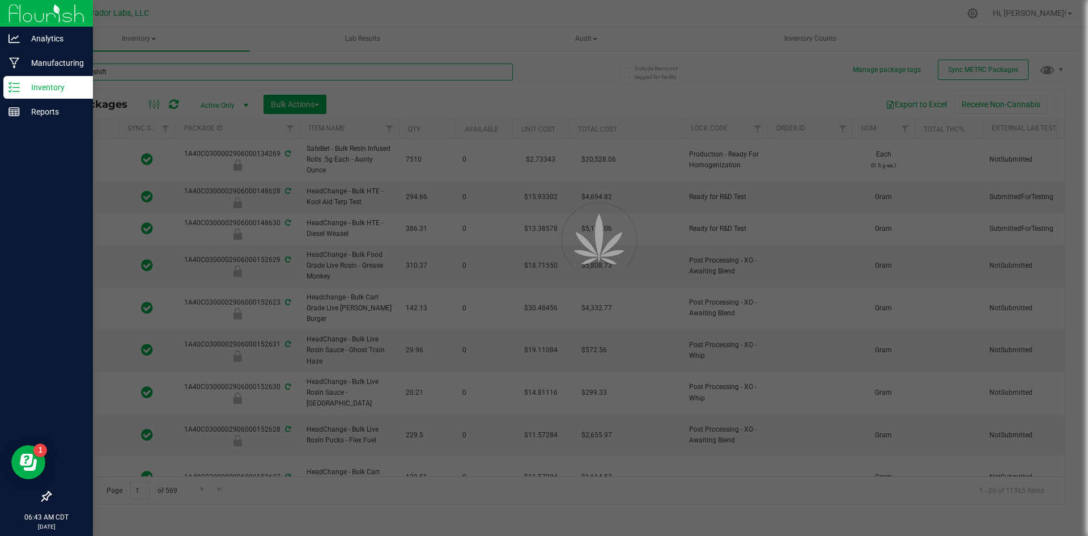
type input "[DATE]"
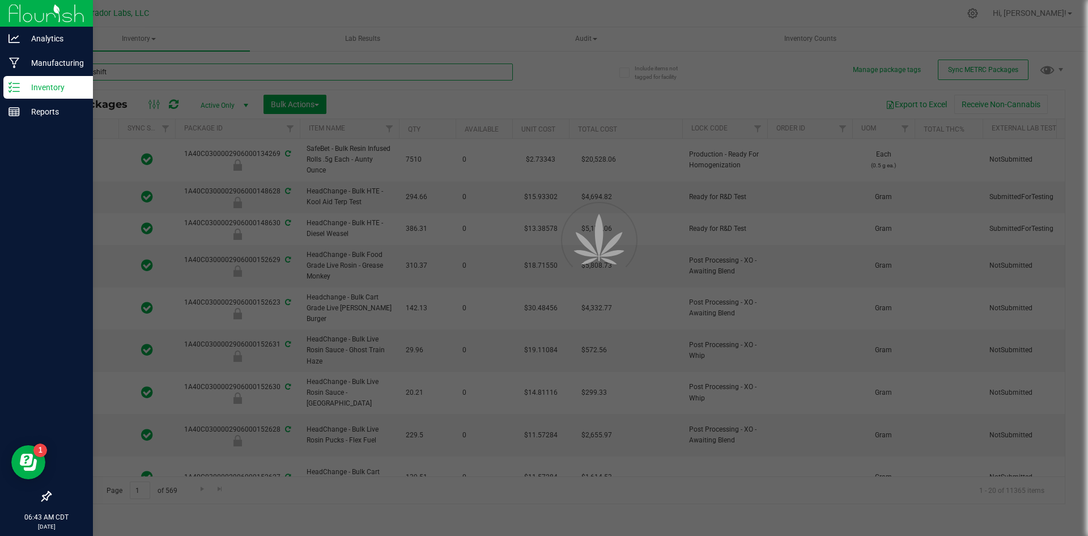
type input "[DATE]"
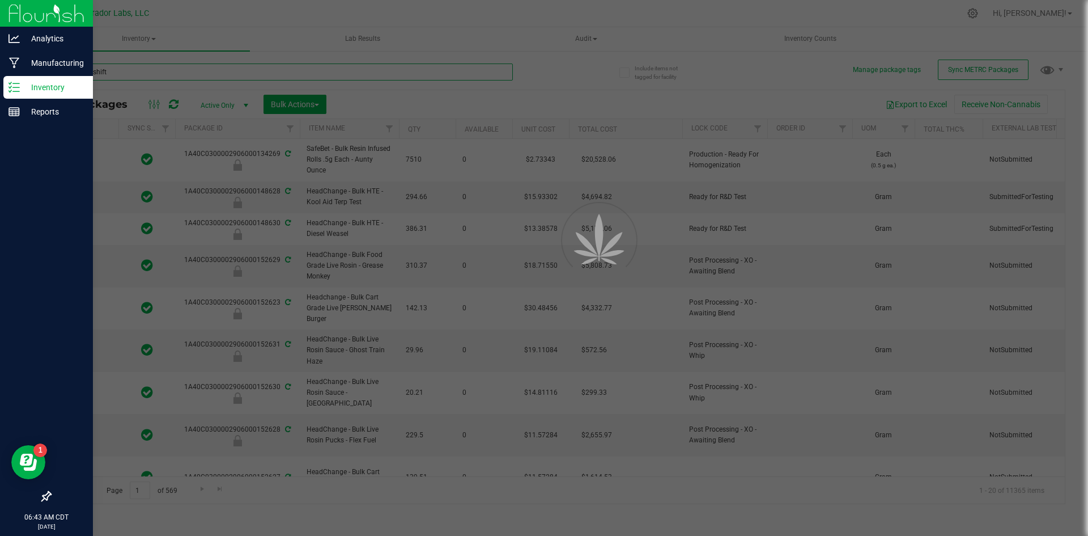
type input "[DATE]"
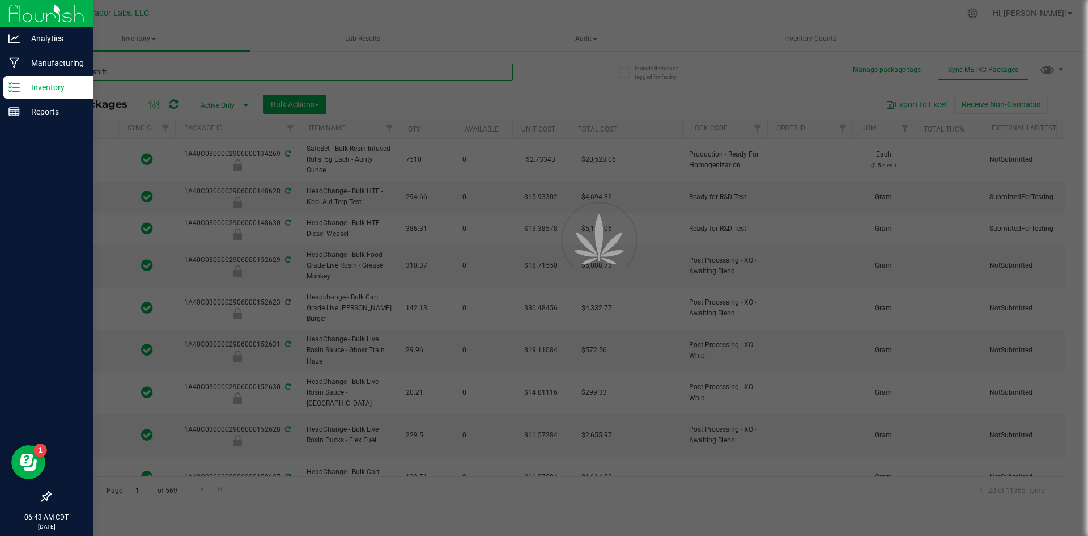
type input "[DATE]"
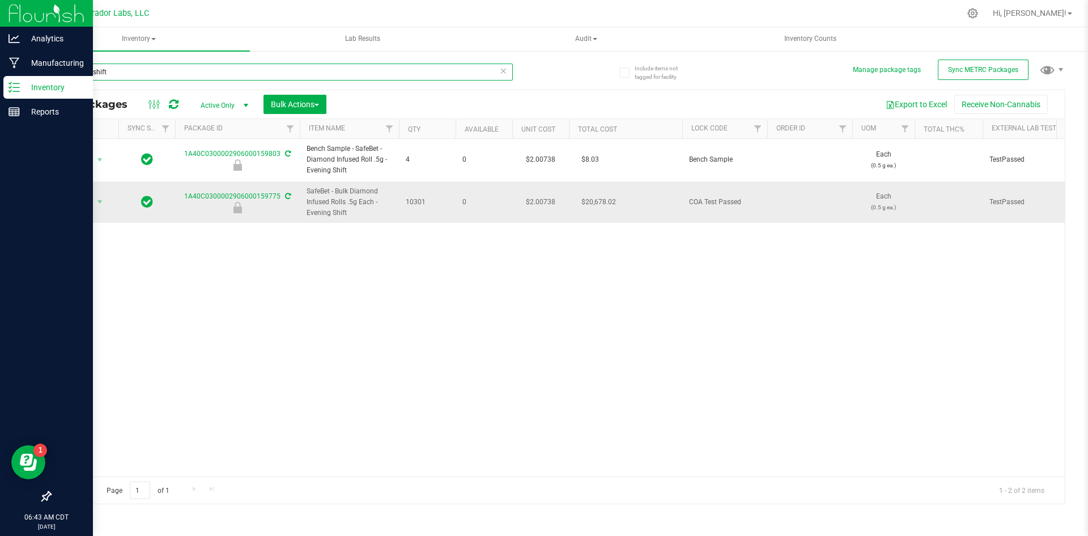
type input "evening shift"
drag, startPoint x: 356, startPoint y: 217, endPoint x: 300, endPoint y: 201, distance: 57.8
click at [300, 201] on td "SafeBet - Bulk Diamond Infused Rolls .5g Each - Evening Shift" at bounding box center [349, 202] width 99 height 42
copy span "SafeBet - Bulk Diamond Infused Rolls .5g Each - Evening Shift"
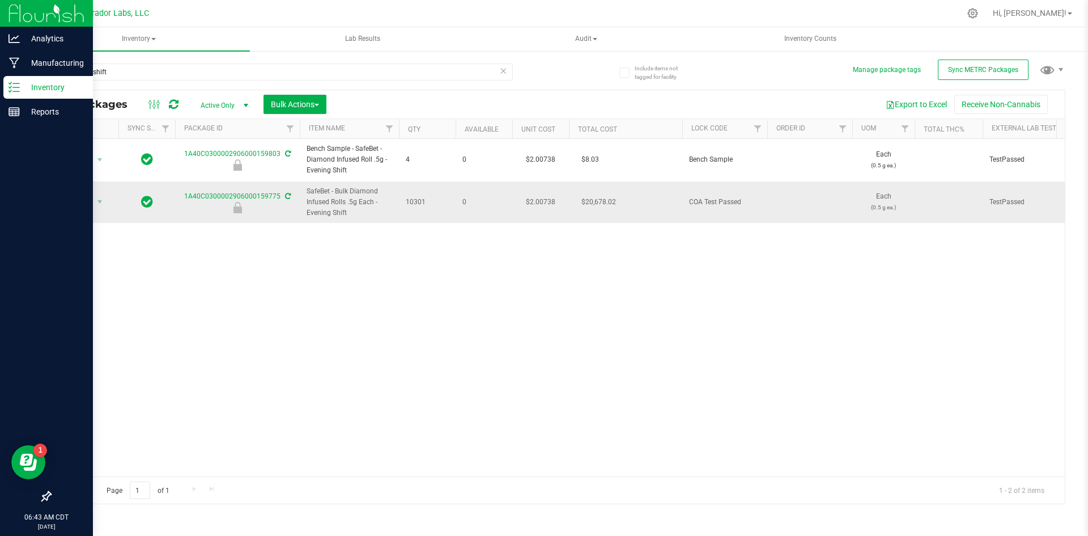
copy span "SafeBet - Bulk Diamond Infused Rolls .5g Each - Evening Shift"
click at [80, 202] on span "Action" at bounding box center [77, 202] width 31 height 16
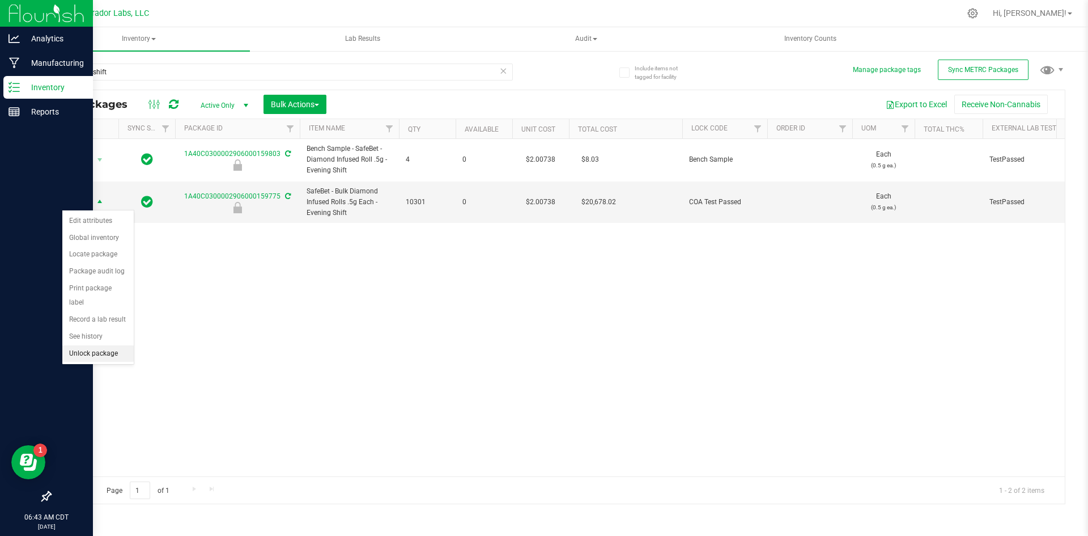
click at [81, 345] on li "Unlock package" at bounding box center [97, 353] width 71 height 17
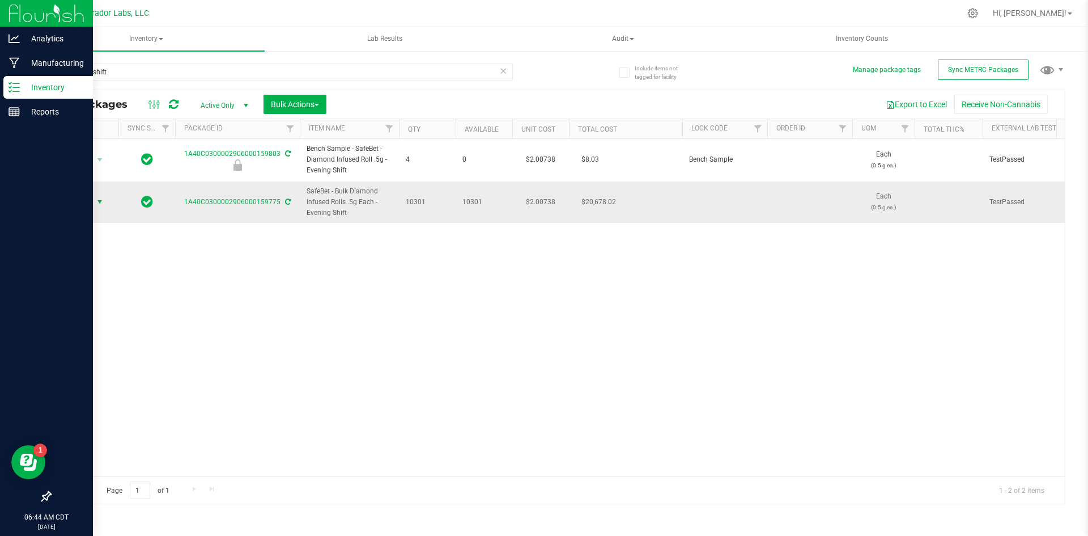
click at [83, 205] on span "Action" at bounding box center [77, 202] width 31 height 16
drag, startPoint x: 361, startPoint y: 216, endPoint x: 302, endPoint y: 193, distance: 62.8
click at [302, 193] on td "SafeBet - Bulk Diamond Infused Rolls .5g Each - Evening Shift" at bounding box center [349, 202] width 99 height 42
copy span "SafeBet - Bulk Diamond Infused Rolls .5g Each - Evening Shift"
click at [12, 57] on div "Manufacturing" at bounding box center [48, 63] width 90 height 23
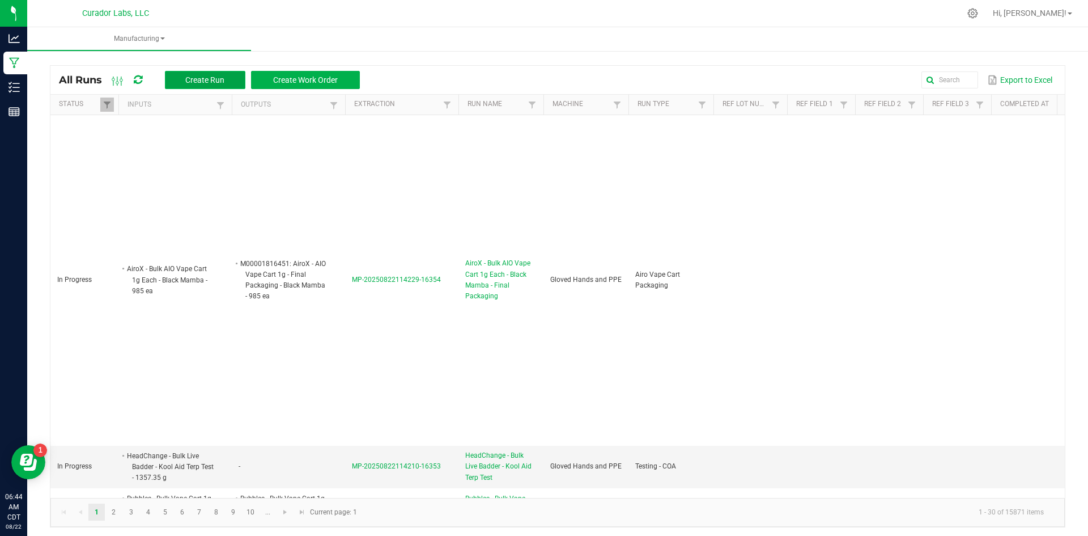
click at [202, 82] on span "Create Run" at bounding box center [204, 79] width 39 height 9
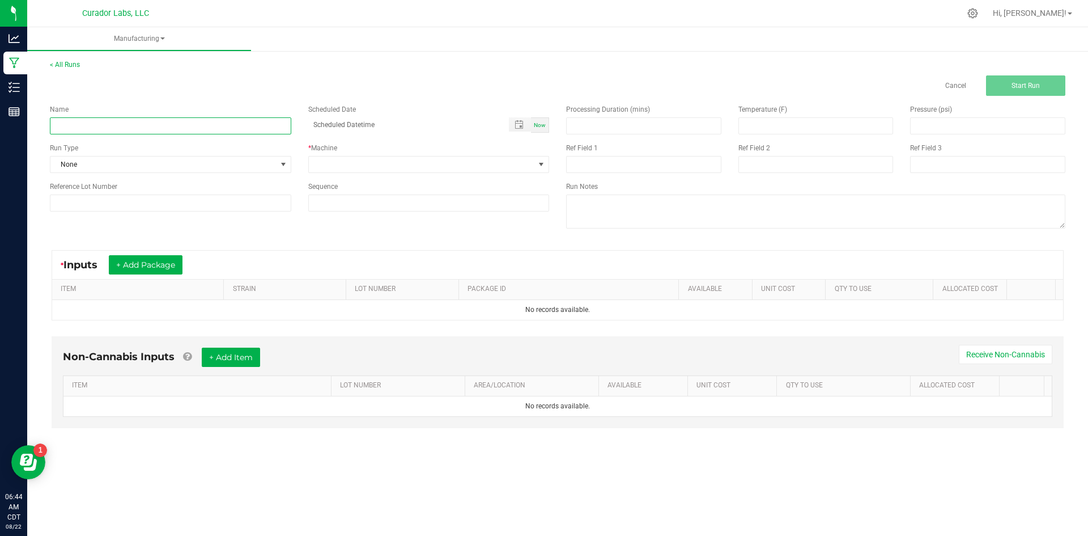
click at [205, 130] on input at bounding box center [170, 125] width 241 height 17
paste input "SafeBet - Bulk Diamond Infused Rolls .5g Each - Evening Shift"
type input "SafeBet - Bulk Diamond Infused Rolls .5g Each - Evening Shift - Final Packaging"
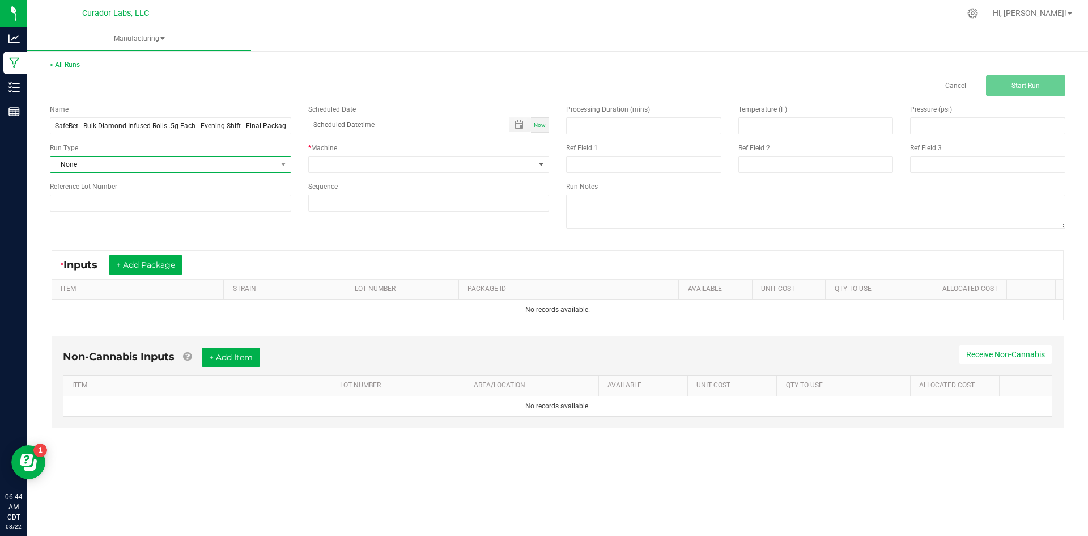
click at [124, 164] on span "None" at bounding box center [163, 164] width 226 height 16
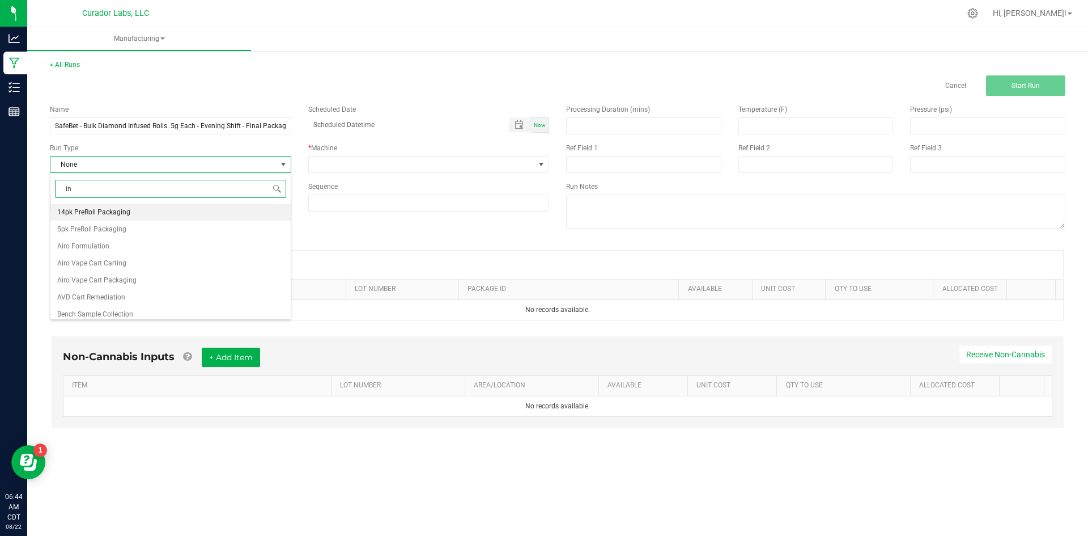
type input "inf"
click at [191, 253] on li "SafeBet Infused Pre-Roll .5g Packaging" at bounding box center [170, 246] width 240 height 17
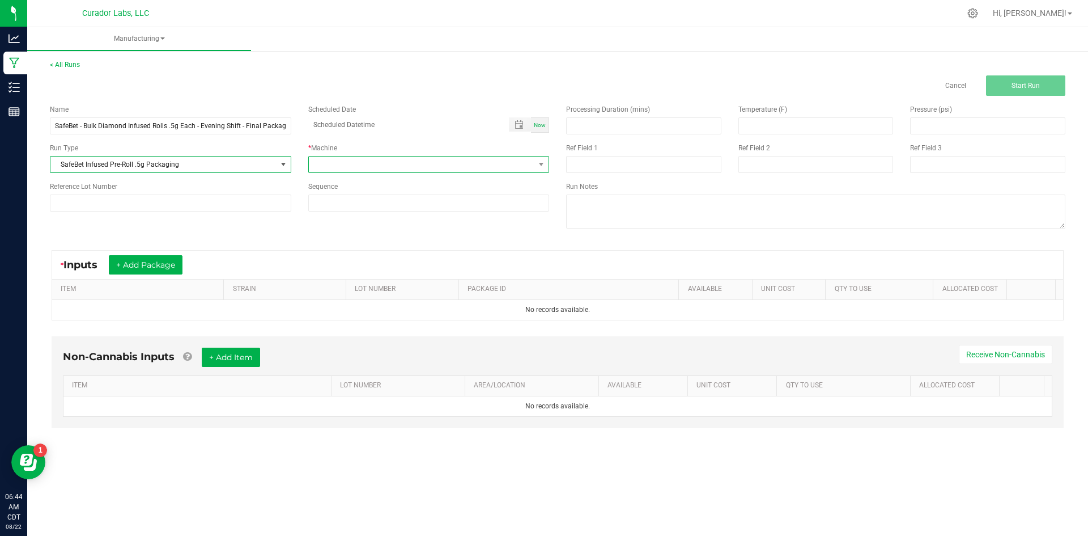
click at [338, 165] on span at bounding box center [422, 164] width 226 height 16
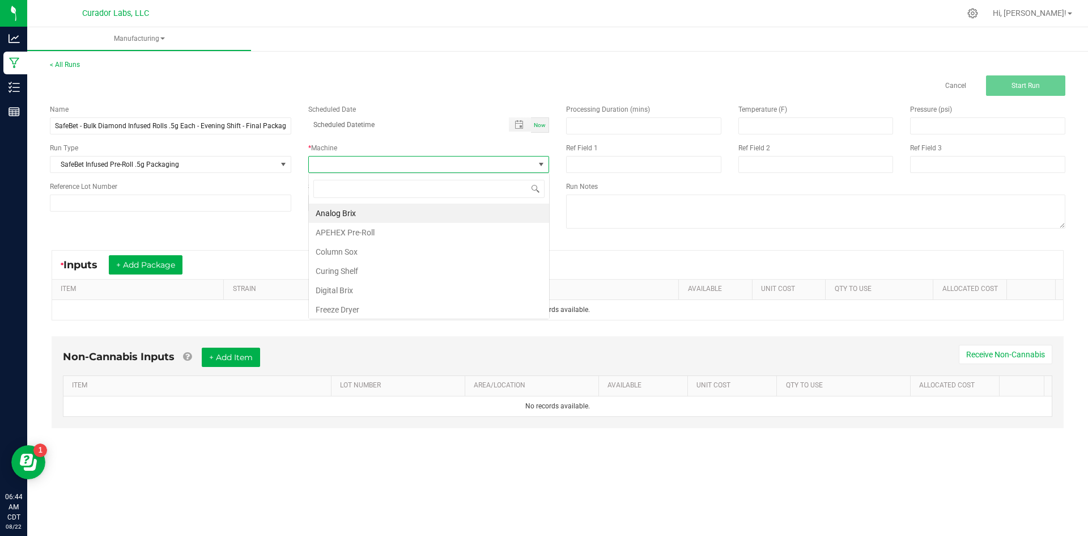
scroll to position [17, 241]
type input "glo"
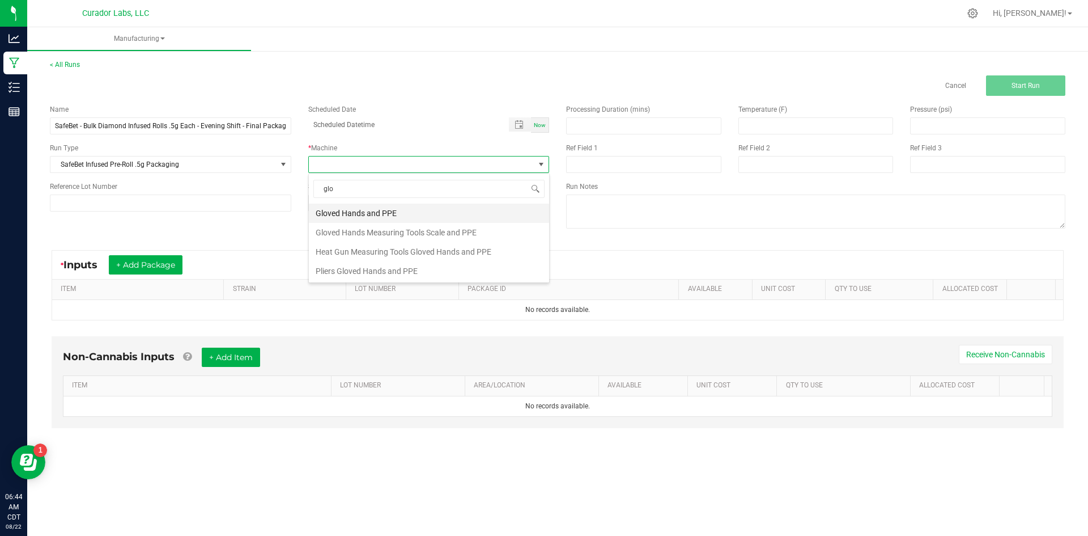
click at [359, 213] on li "Gloved Hands and PPE" at bounding box center [429, 212] width 240 height 19
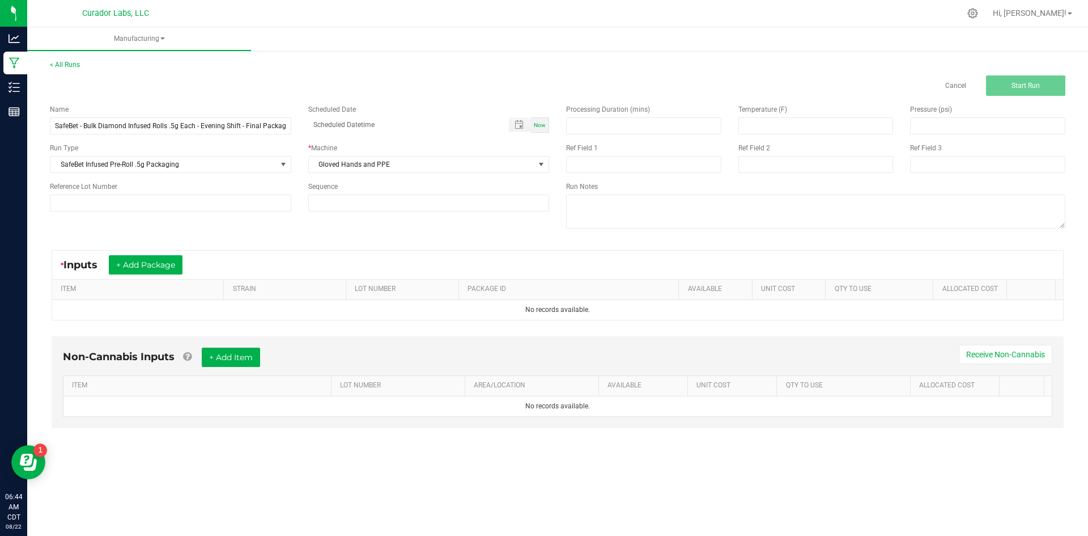
click at [162, 278] on kendo-grid-toolbar "* Inputs + Add Package" at bounding box center [557, 265] width 1011 height 29
click at [165, 269] on button "+ Add Package" at bounding box center [146, 264] width 74 height 19
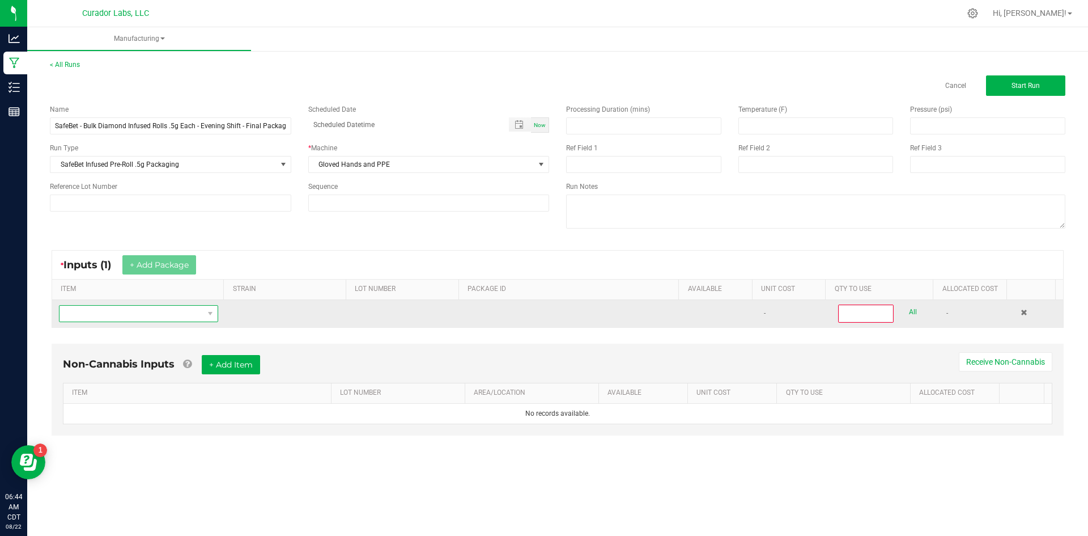
click at [159, 312] on span "NO DATA FOUND" at bounding box center [132, 314] width 144 height 16
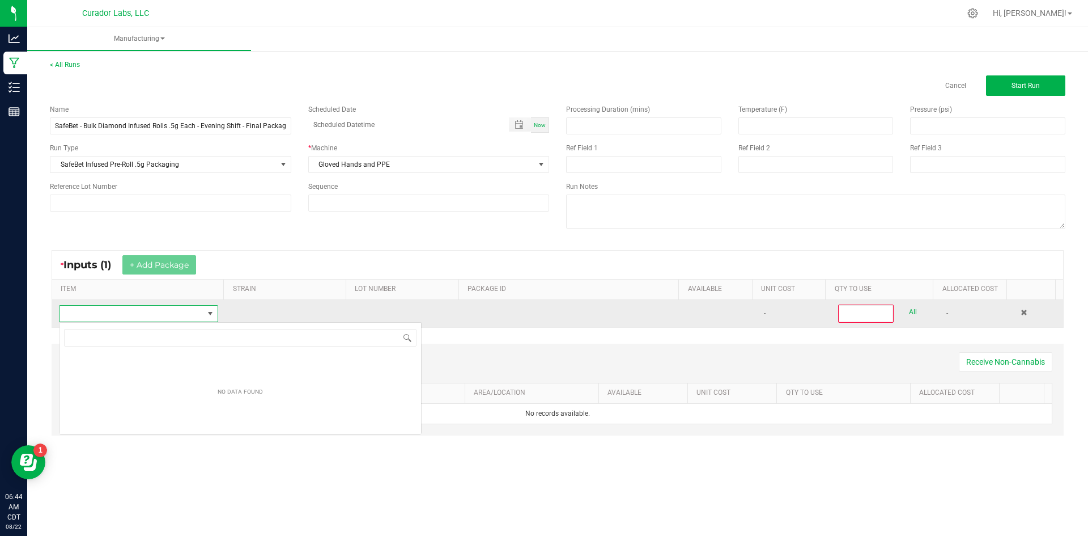
scroll to position [56668, 56528]
type input "SafeBet - Bulk Diamond Infused Rolls .5g Each - Evening Shift"
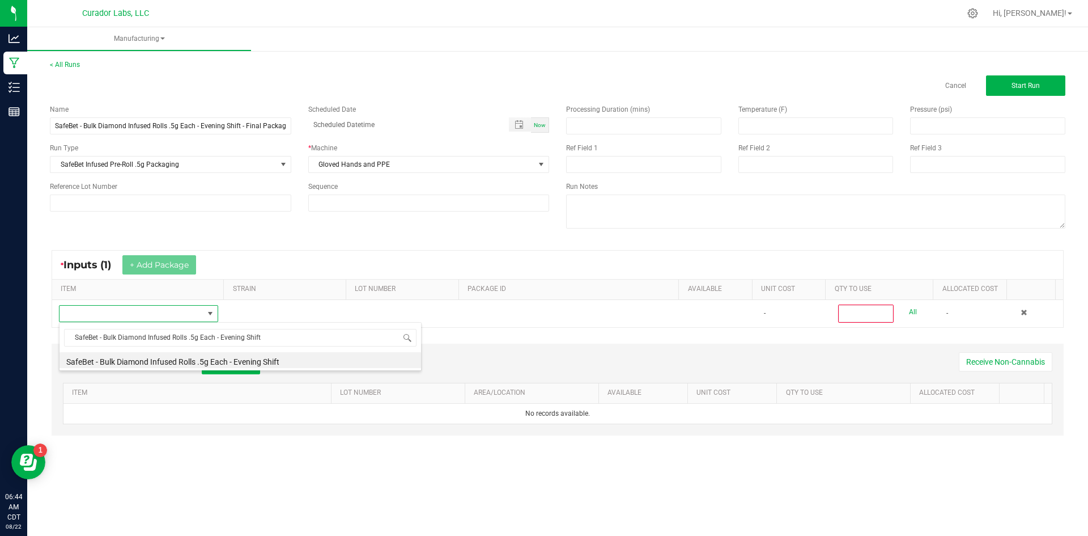
click at [252, 367] on li "SafeBet - Bulk Diamond Infused Rolls .5g Each - Evening Shift" at bounding box center [241, 360] width 362 height 16
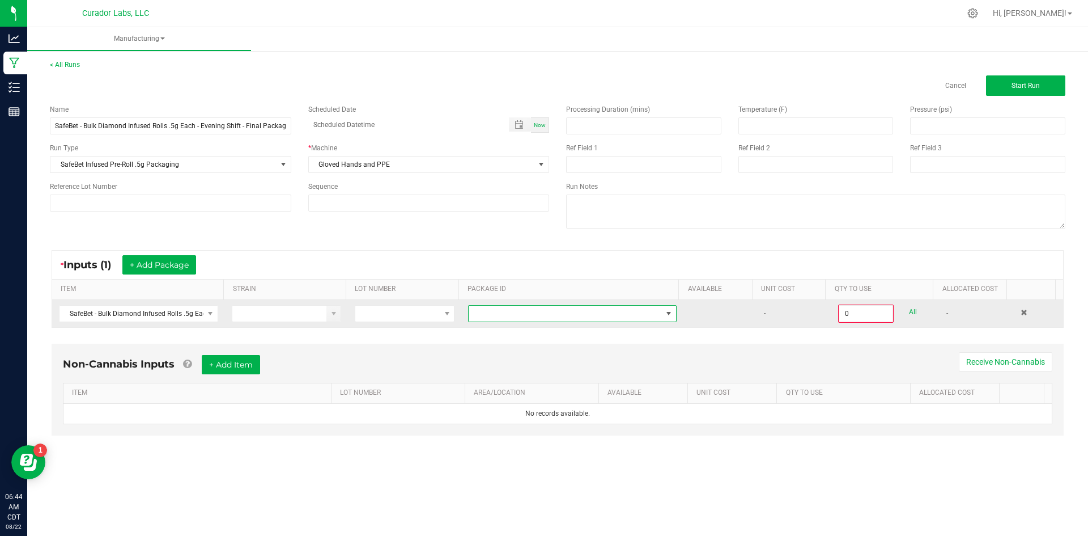
click at [604, 310] on span at bounding box center [565, 314] width 193 height 16
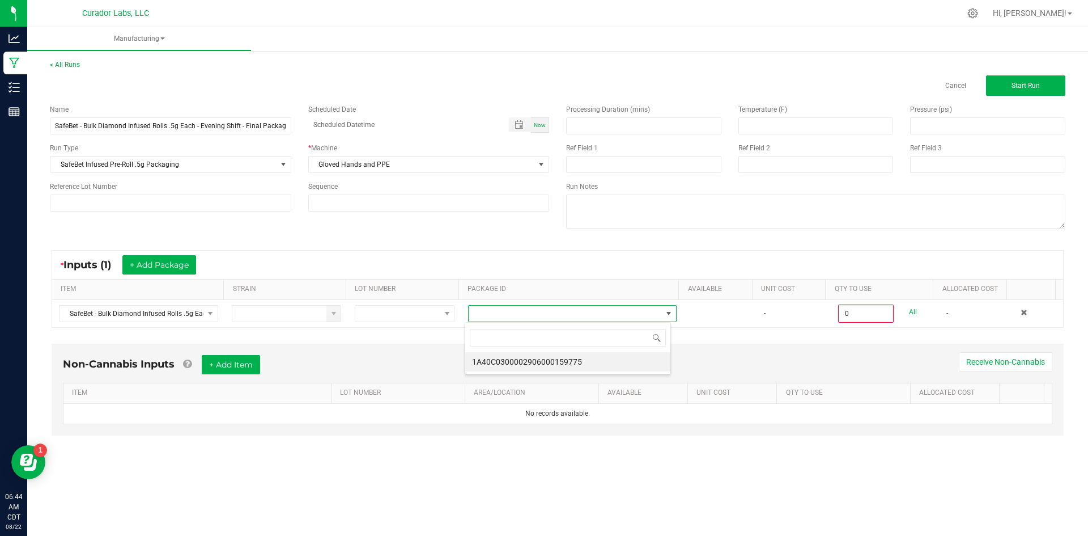
scroll to position [17, 207]
click at [564, 367] on li "1A40C0300002906000159775" at bounding box center [567, 361] width 205 height 19
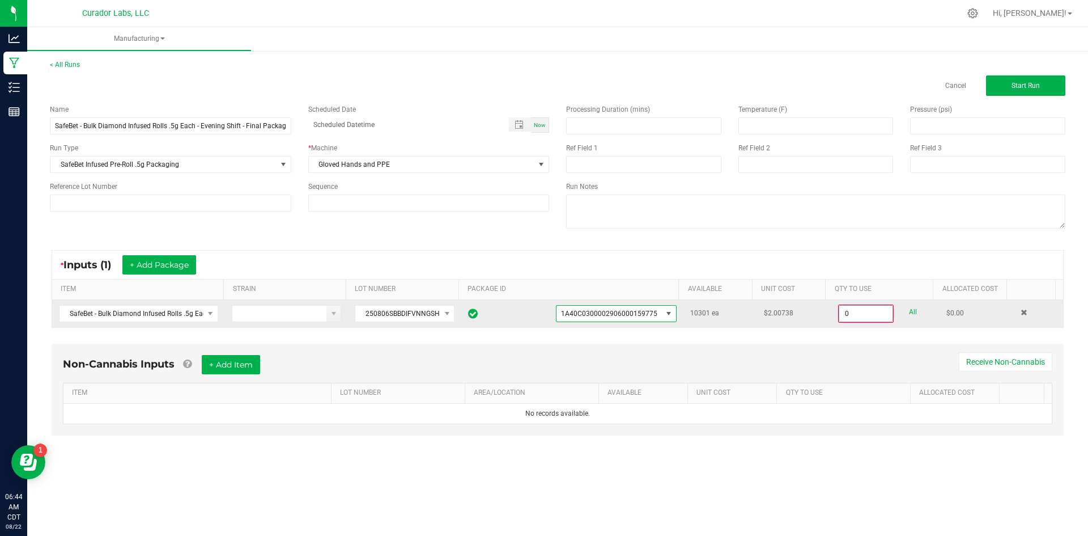
click at [870, 316] on input "0" at bounding box center [866, 314] width 53 height 16
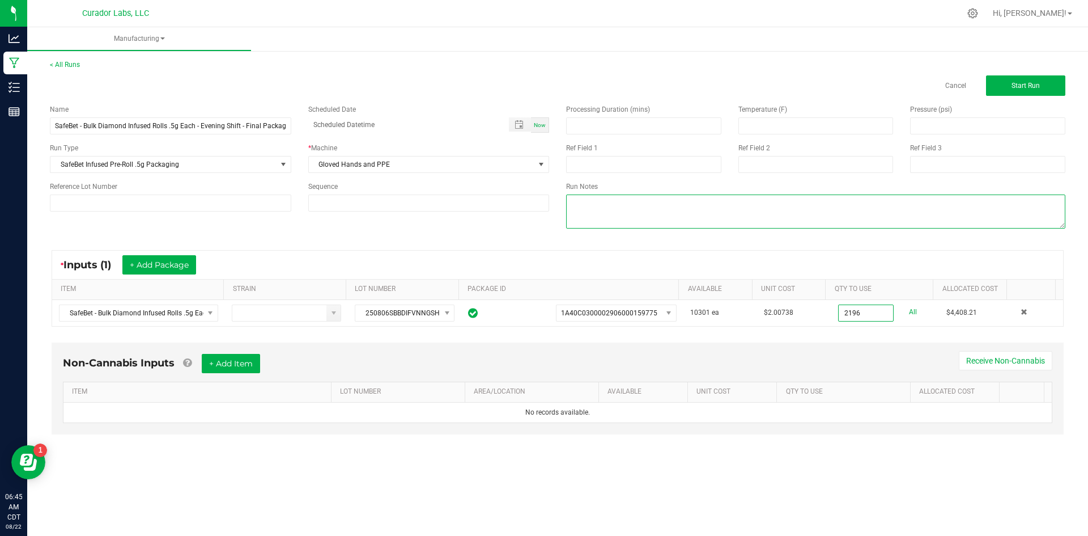
type input "2196 ea"
click at [591, 206] on textarea at bounding box center [815, 211] width 499 height 34
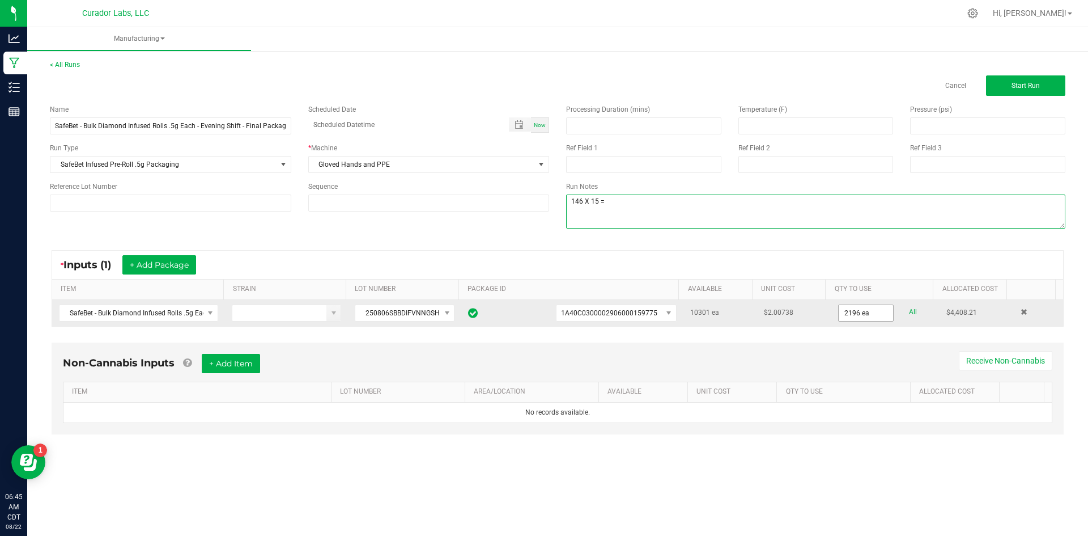
type textarea "146 X 15 ="
click at [857, 313] on input "2196" at bounding box center [866, 313] width 54 height 16
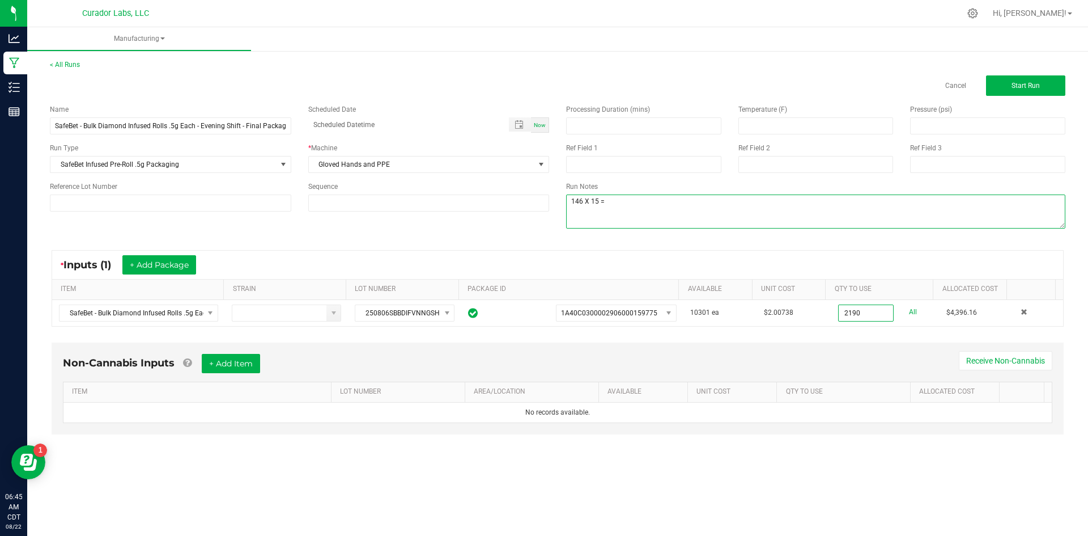
type input "2190 ea"
drag, startPoint x: 626, startPoint y: 205, endPoint x: 633, endPoint y: 203, distance: 7.0
click at [628, 206] on textarea at bounding box center [815, 211] width 499 height 34
type textarea "146 X 15 = 2190"
click at [228, 363] on button "+ Add Item" at bounding box center [231, 363] width 58 height 19
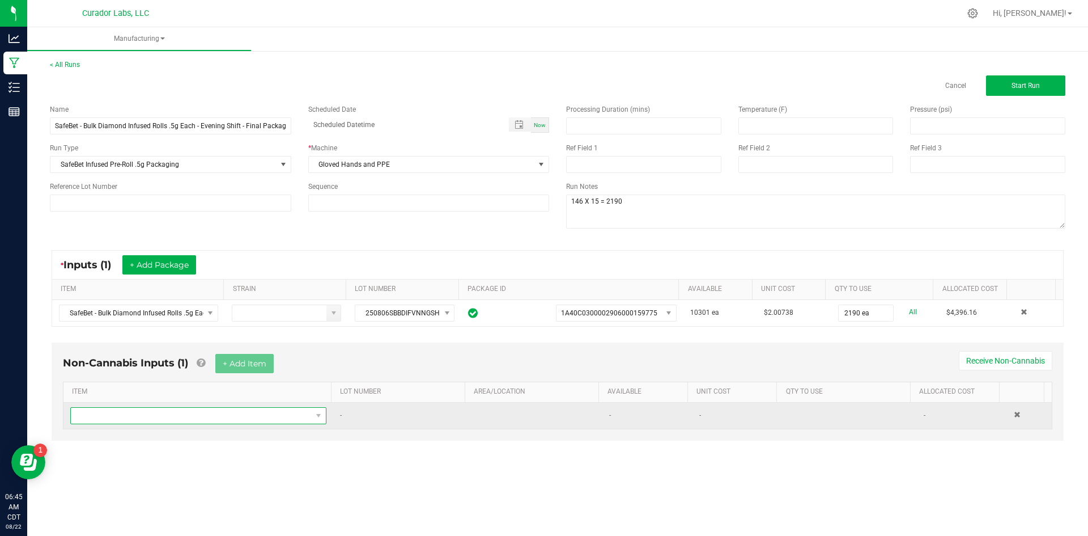
click at [208, 422] on span "NO DATA FOUND" at bounding box center [191, 416] width 241 height 16
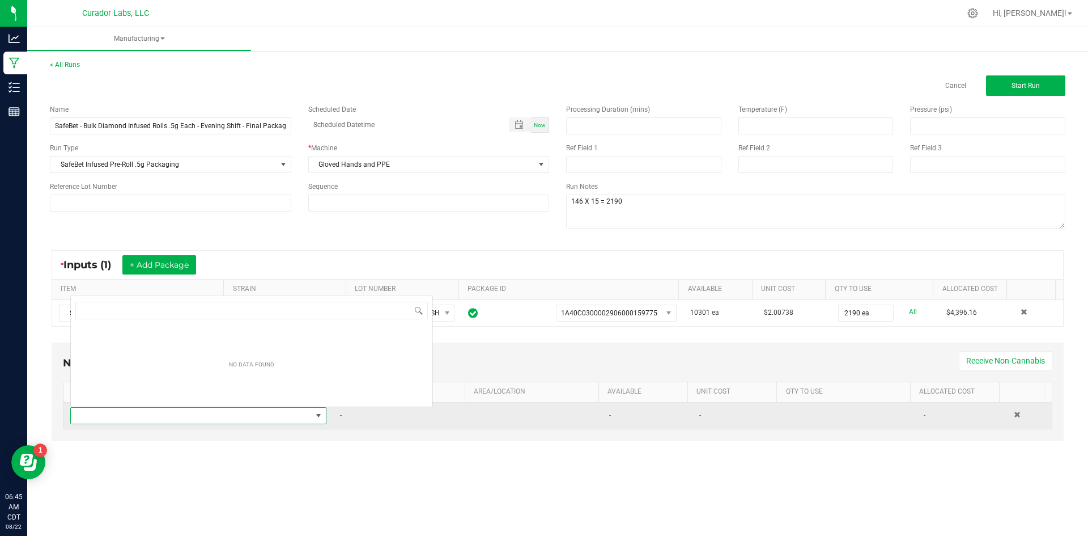
scroll to position [17, 252]
click at [207, 417] on span "NO DATA FOUND" at bounding box center [191, 416] width 241 height 16
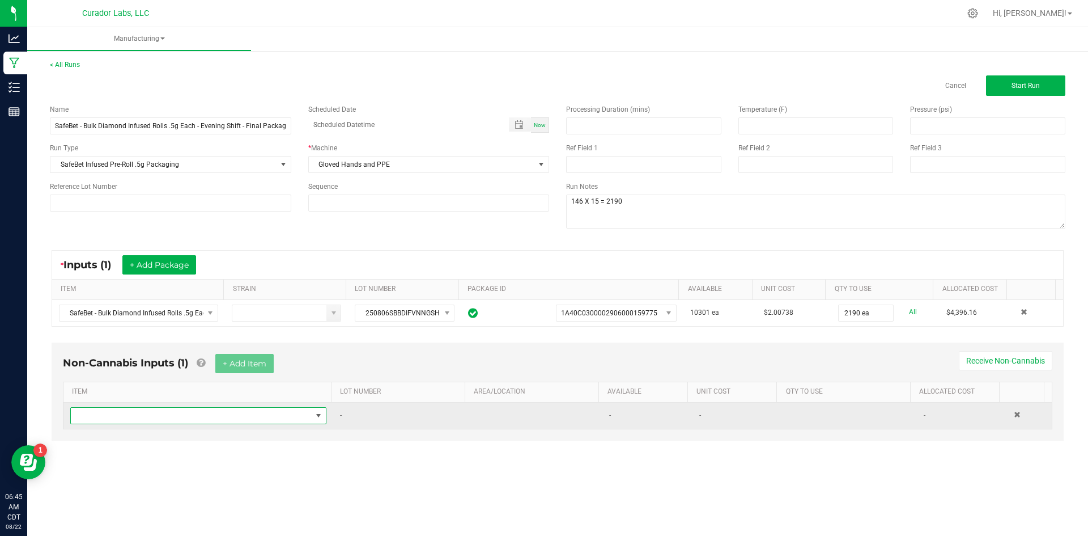
click at [206, 417] on span at bounding box center [191, 416] width 241 height 16
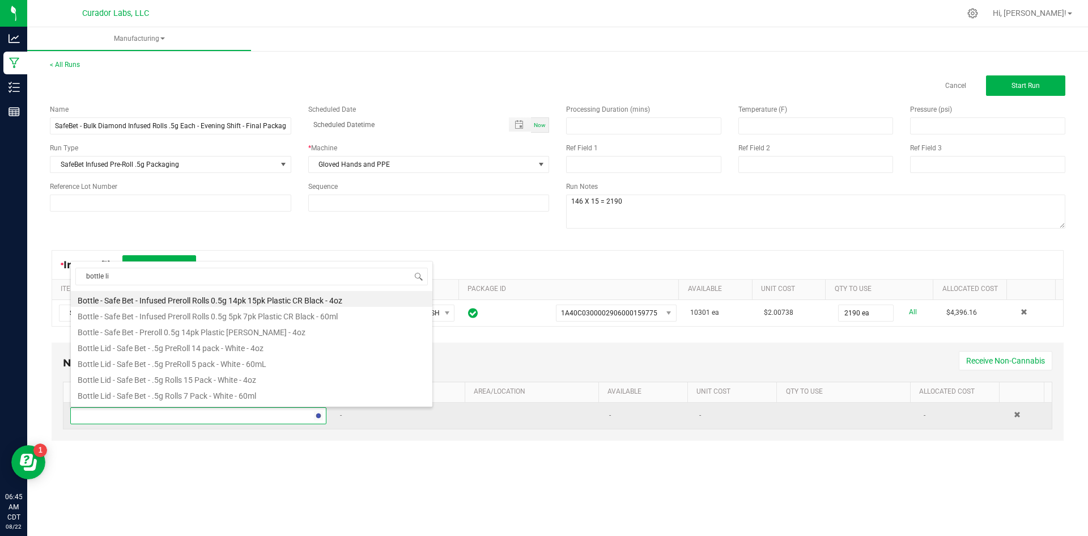
type input "bottle lid"
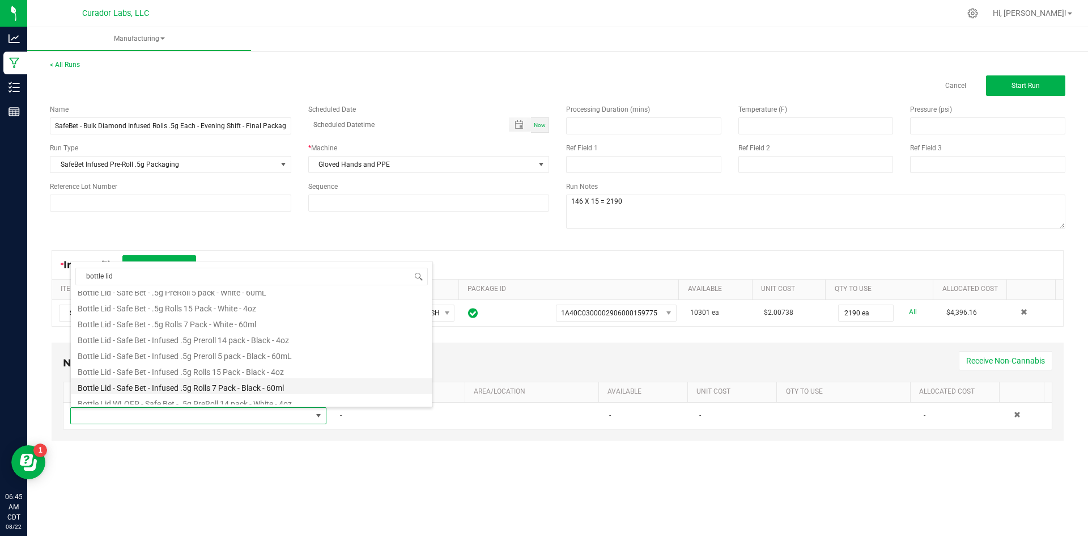
scroll to position [45, 0]
click at [302, 354] on li "Bottle Lid - Safe Bet - Infused .5g Rolls 15 Pack - Black - 4oz" at bounding box center [252, 349] width 362 height 16
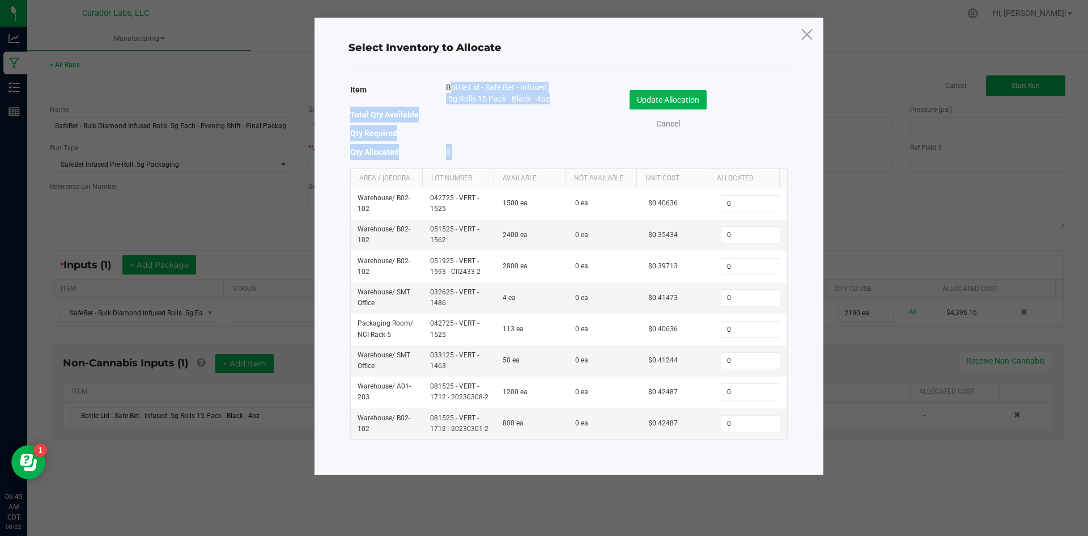
drag, startPoint x: 574, startPoint y: 101, endPoint x: 444, endPoint y: 83, distance: 131.6
click at [443, 83] on div "Item Bottle Lid - Safe Bet - Infused .5g Rolls 15 Pack - Black - 4oz Total Qty …" at bounding box center [569, 122] width 438 height 81
click at [444, 84] on div "Bottle Lid - Safe Bet - Infused .5g Rolls 15 Pack - Black - 4oz" at bounding box center [499, 94] width 122 height 25
drag, startPoint x: 570, startPoint y: 102, endPoint x: 480, endPoint y: 75, distance: 93.4
click at [480, 75] on div "Select Inventory to Allocate Item Bottle Lid - Safe Bet - Infused .5g Rolls 15 …" at bounding box center [569, 246] width 509 height 457
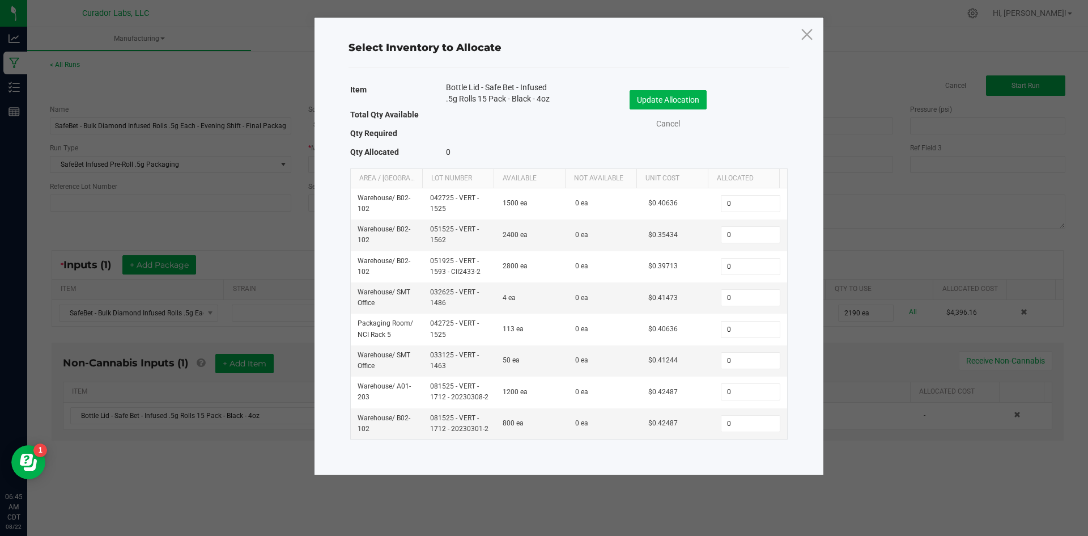
click at [482, 75] on div "Select Inventory to Allocate Item Bottle Lid - Safe Bet - Infused .5g Rolls 15 …" at bounding box center [569, 246] width 509 height 457
drag, startPoint x: 560, startPoint y: 99, endPoint x: 447, endPoint y: 88, distance: 113.3
click at [447, 88] on div "Bottle Lid - Safe Bet - Infused .5g Rolls 15 Pack - Black - 4oz" at bounding box center [499, 94] width 122 height 25
copy span "Bottle Lid - Safe Bet - Infused .5g Rolls 15 Pack - Black - 4oz"
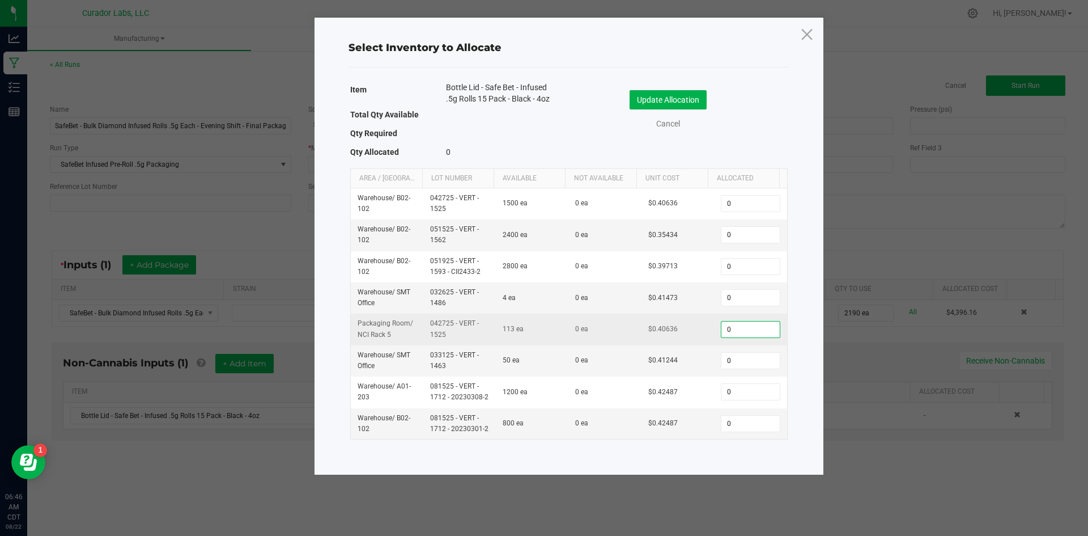
click at [758, 329] on input "0" at bounding box center [751, 329] width 58 height 16
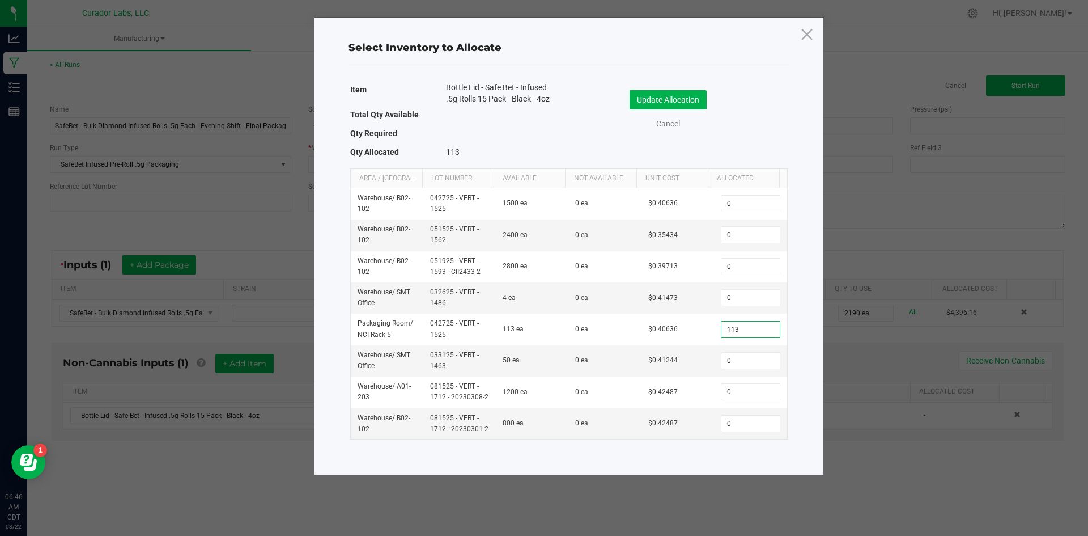
type input "113"
click at [659, 101] on button "Update Allocation" at bounding box center [668, 99] width 77 height 19
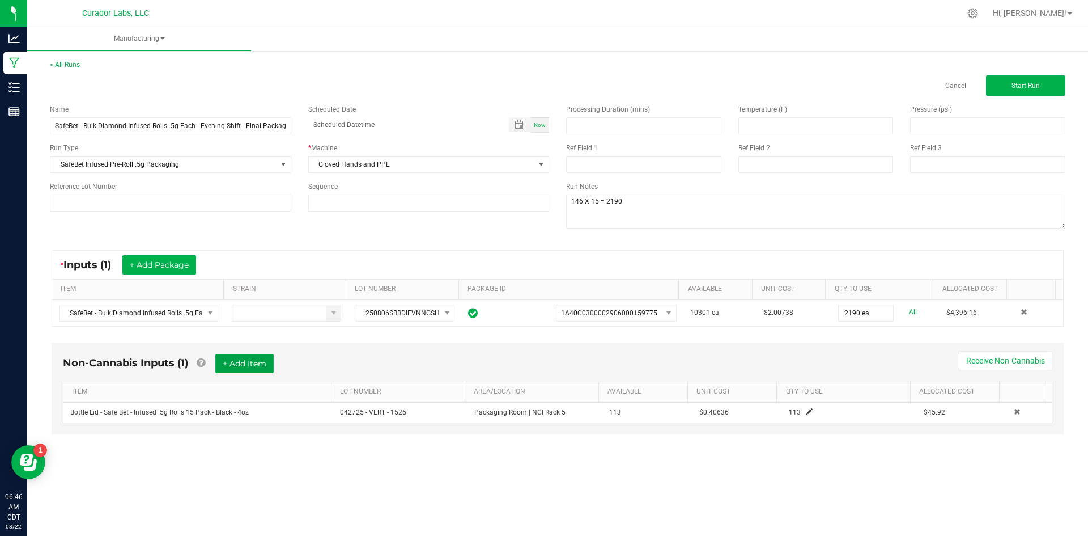
click at [259, 371] on button "+ Add Item" at bounding box center [244, 363] width 58 height 19
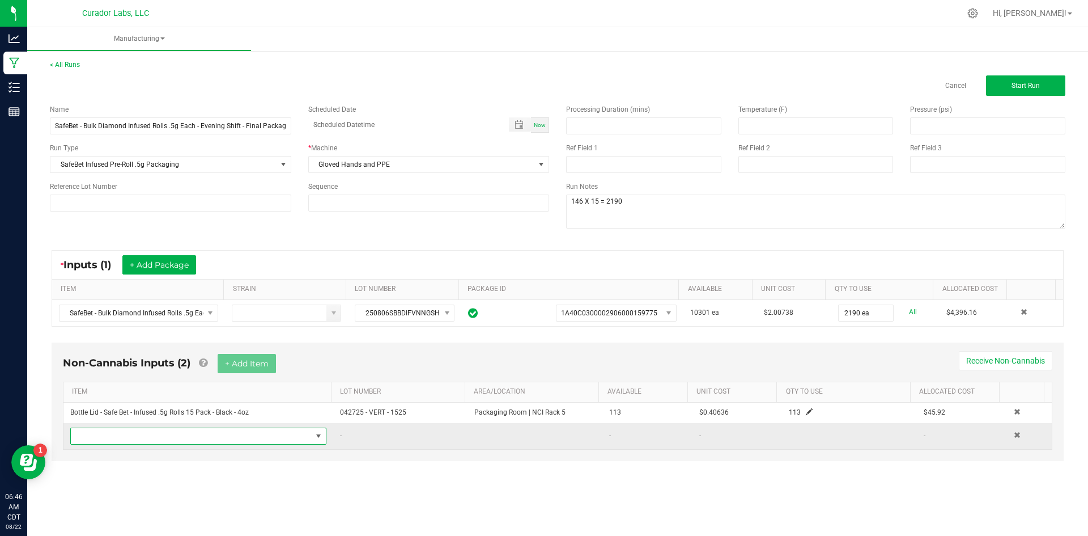
click at [236, 432] on span "NO DATA FOUND" at bounding box center [191, 436] width 241 height 16
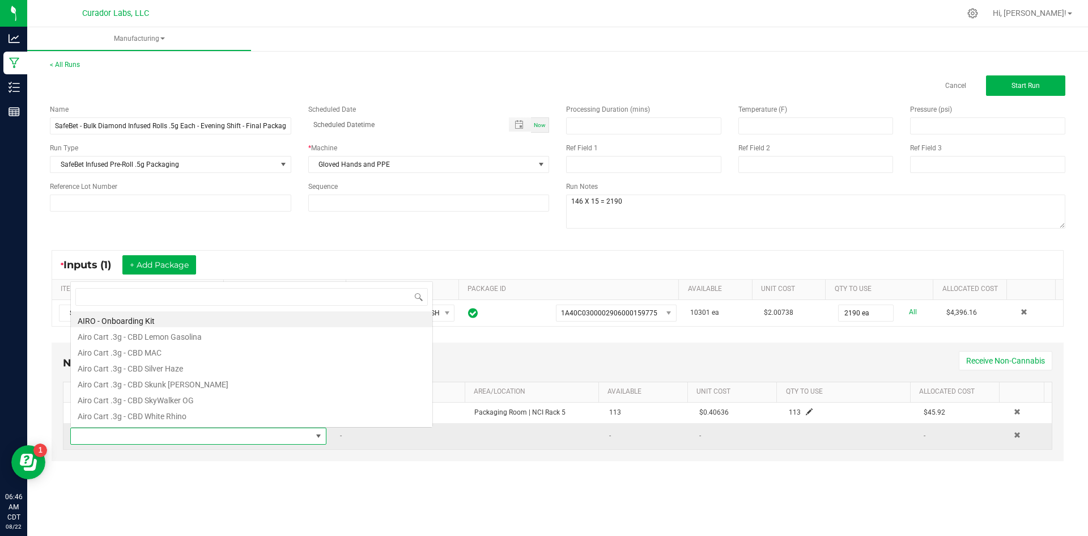
scroll to position [17, 252]
type input "case box"
click at [198, 322] on li "Case Box - AIRO Safe Bet Bubbles - Brand Logo on Ivory - 8x4x6" at bounding box center [252, 319] width 362 height 16
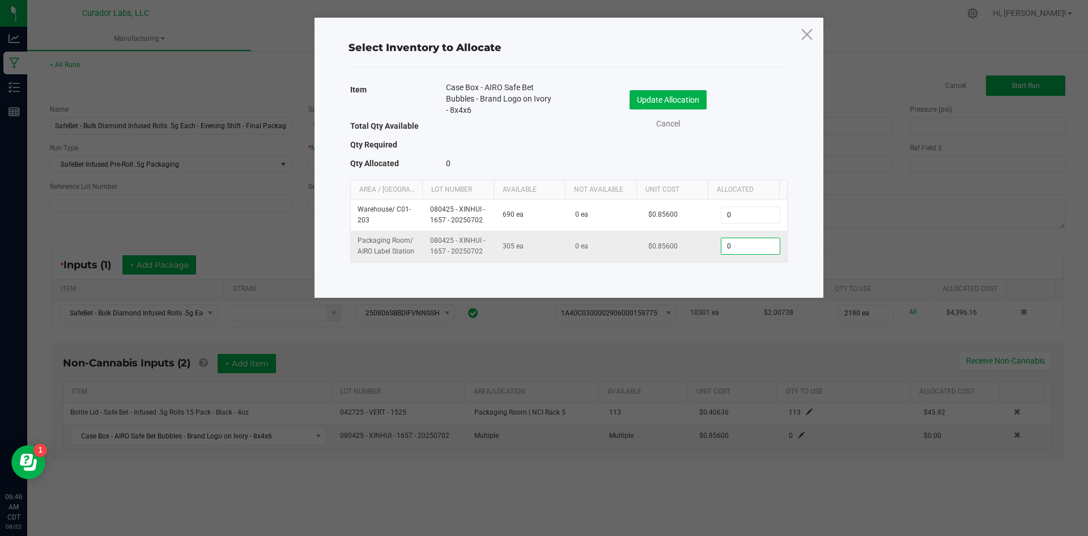
drag, startPoint x: 735, startPoint y: 251, endPoint x: 700, endPoint y: 245, distance: 35.0
click at [735, 250] on input "0" at bounding box center [751, 246] width 58 height 16
type input "10"
click at [688, 95] on button "Update Allocation" at bounding box center [668, 99] width 77 height 19
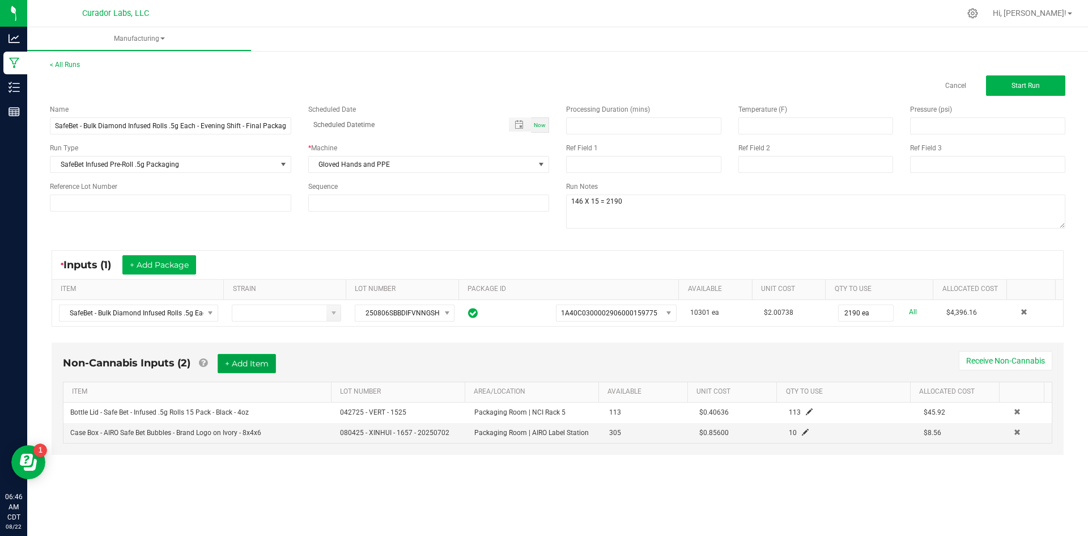
click at [243, 358] on button "+ Add Item" at bounding box center [247, 363] width 58 height 19
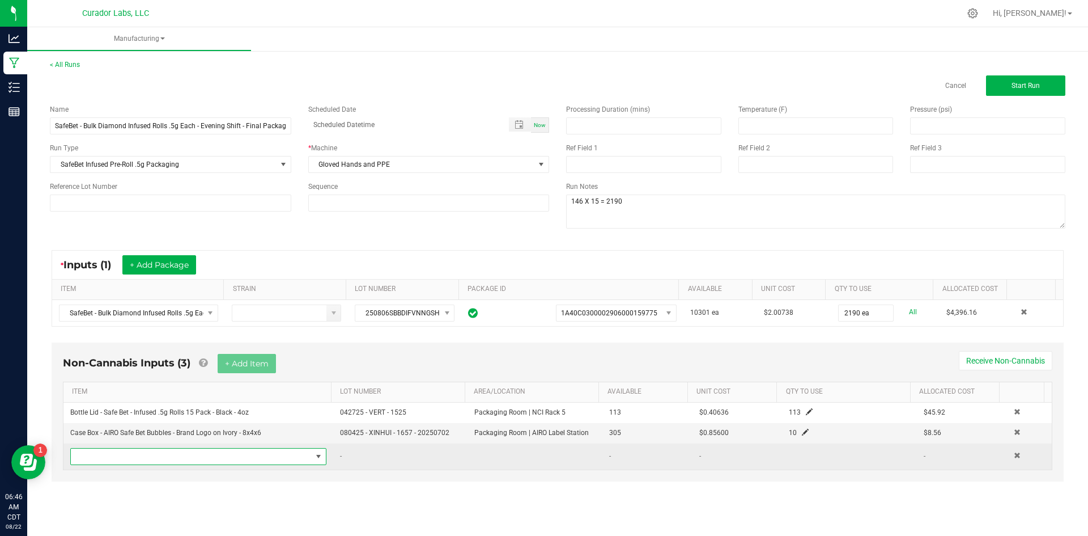
click at [150, 458] on span "NO DATA FOUND" at bounding box center [191, 456] width 241 height 16
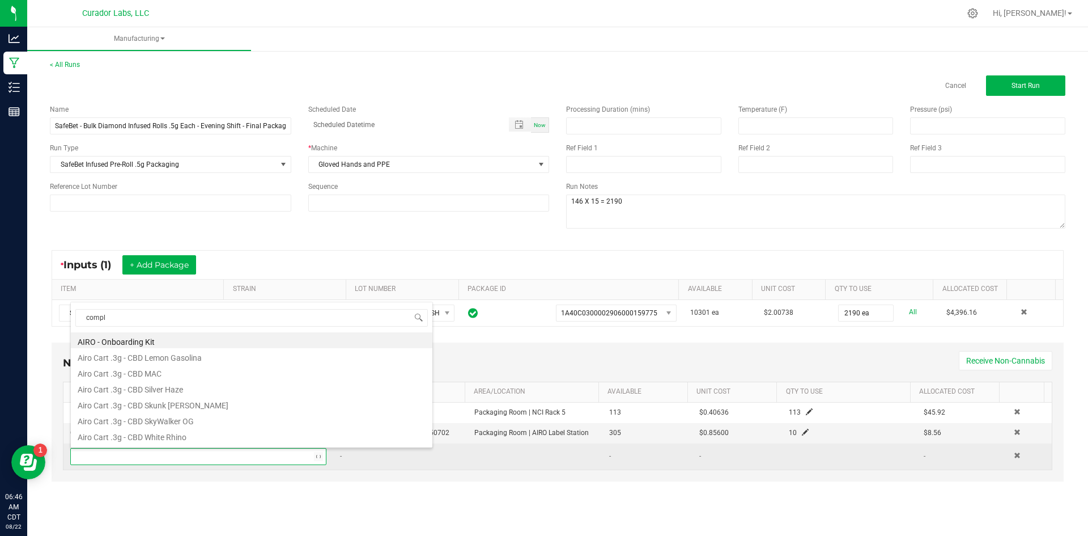
type input "compli"
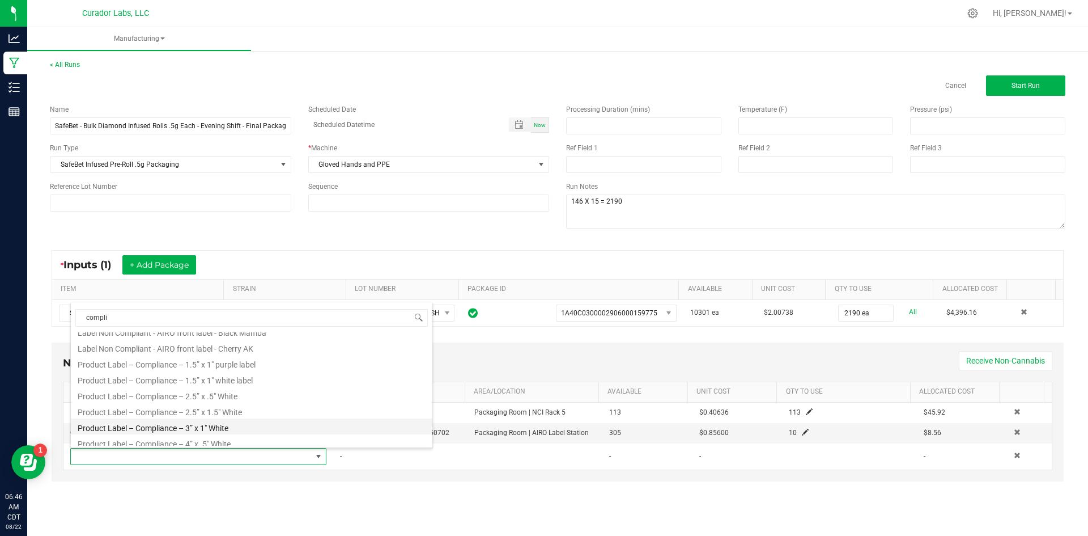
scroll to position [109, 0]
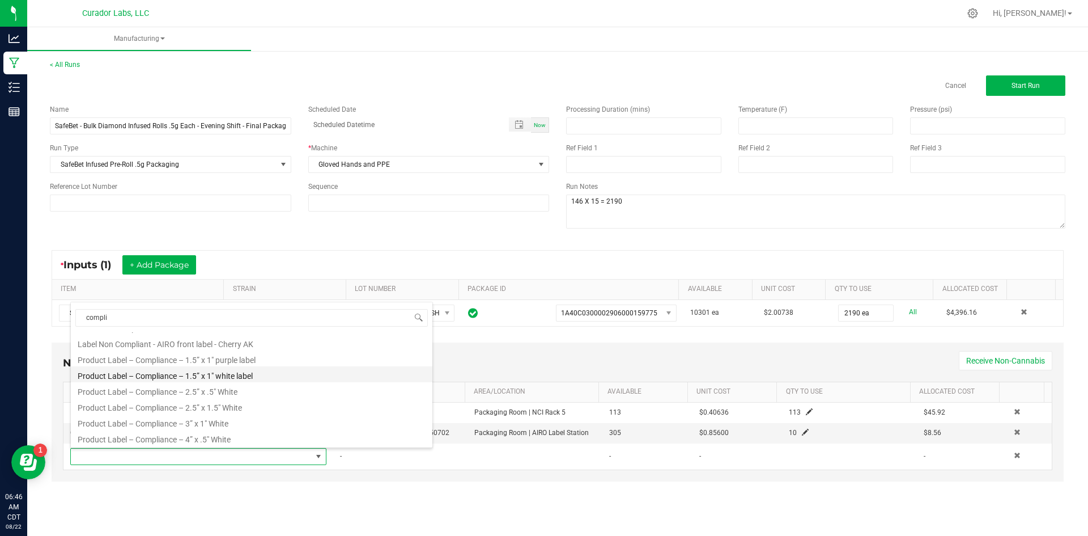
click at [285, 374] on li "Product Label – Compliance – 1.5” x 1" white label" at bounding box center [252, 374] width 362 height 16
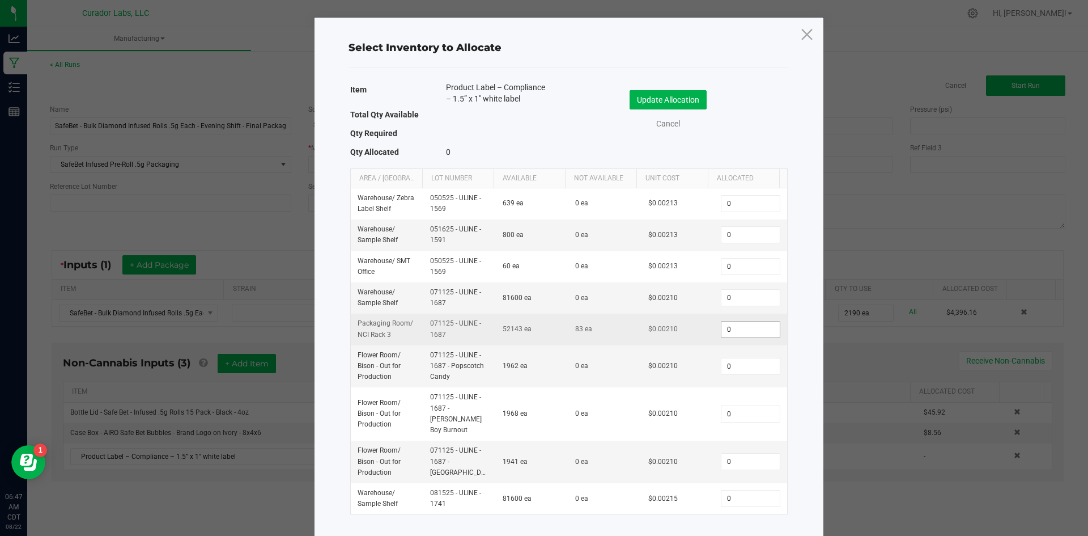
click at [733, 328] on input "0" at bounding box center [751, 329] width 58 height 16
click at [722, 329] on input "0" at bounding box center [751, 329] width 58 height 16
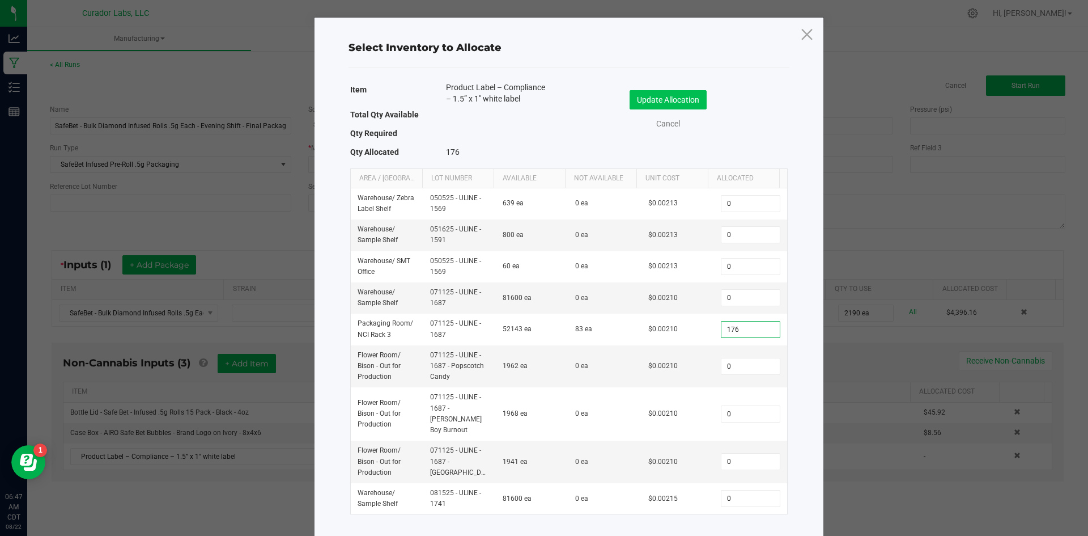
type input "176"
click at [664, 96] on button "Update Allocation" at bounding box center [668, 99] width 77 height 19
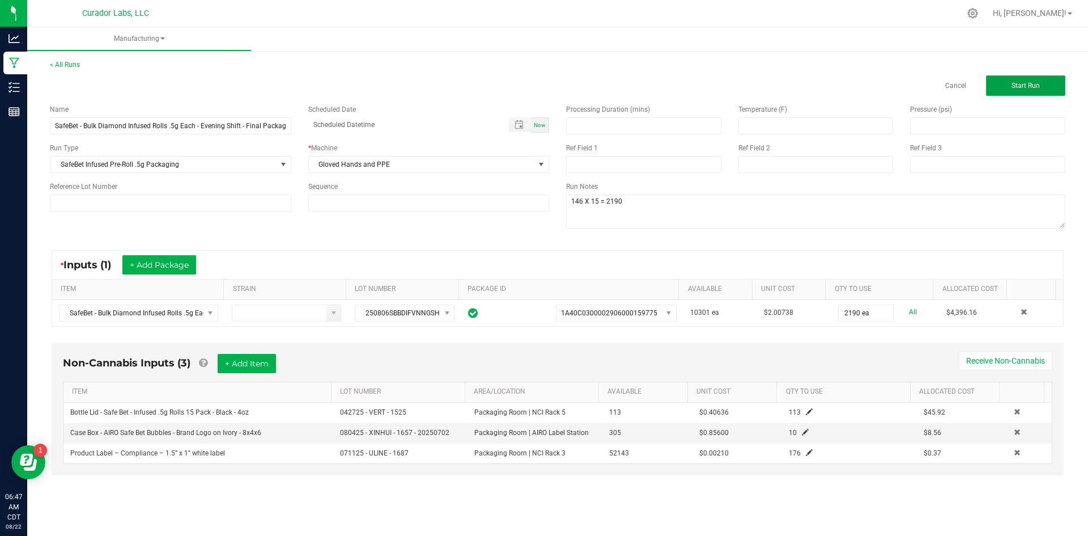
click at [1014, 88] on span "Start Run" at bounding box center [1026, 86] width 28 height 8
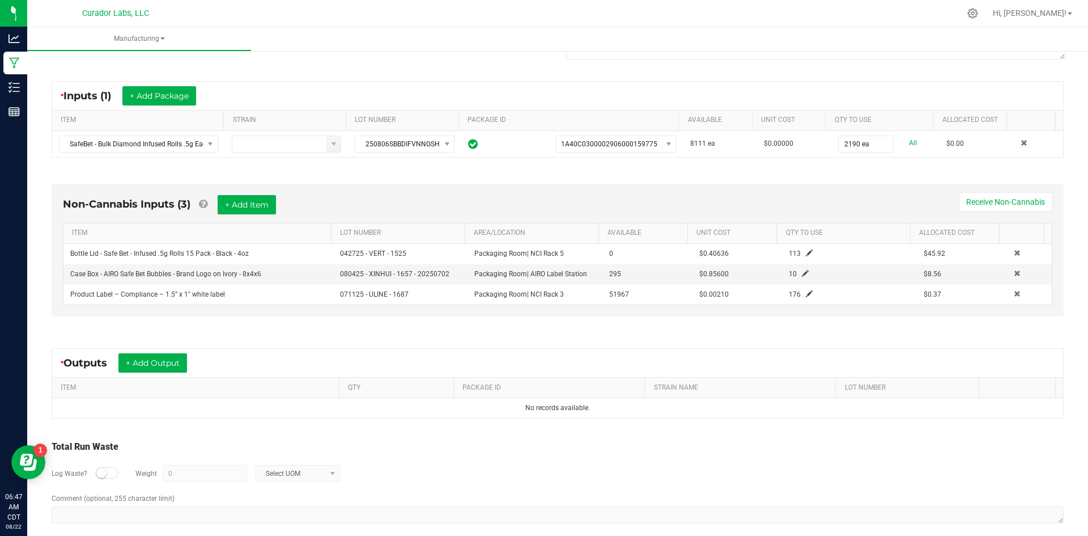
scroll to position [196, 0]
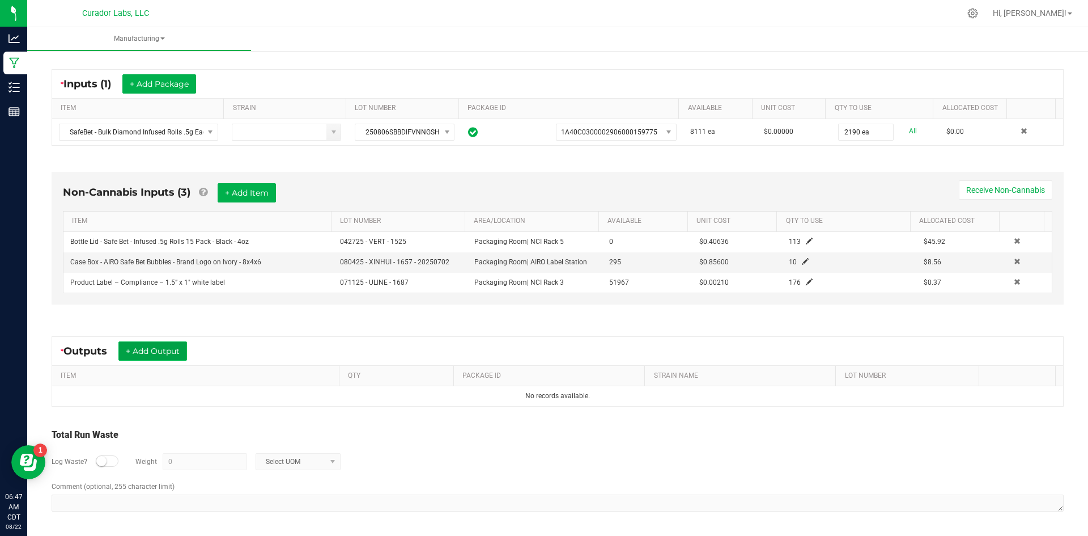
click at [174, 347] on button "+ Add Output" at bounding box center [152, 350] width 69 height 19
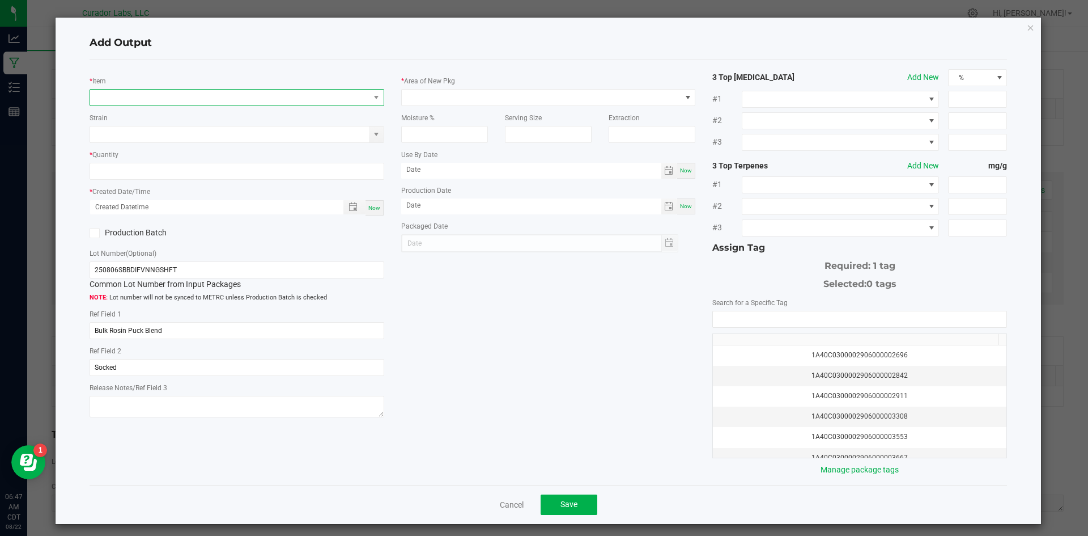
drag, startPoint x: 306, startPoint y: 101, endPoint x: 300, endPoint y: 104, distance: 7.1
click at [306, 101] on span "NO DATA FOUND" at bounding box center [229, 98] width 279 height 16
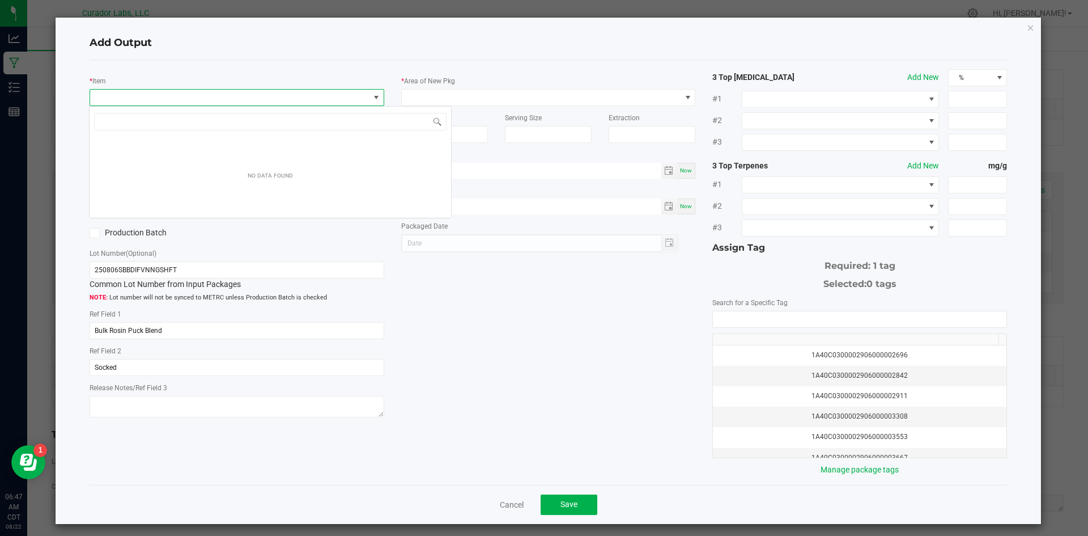
scroll to position [17, 292]
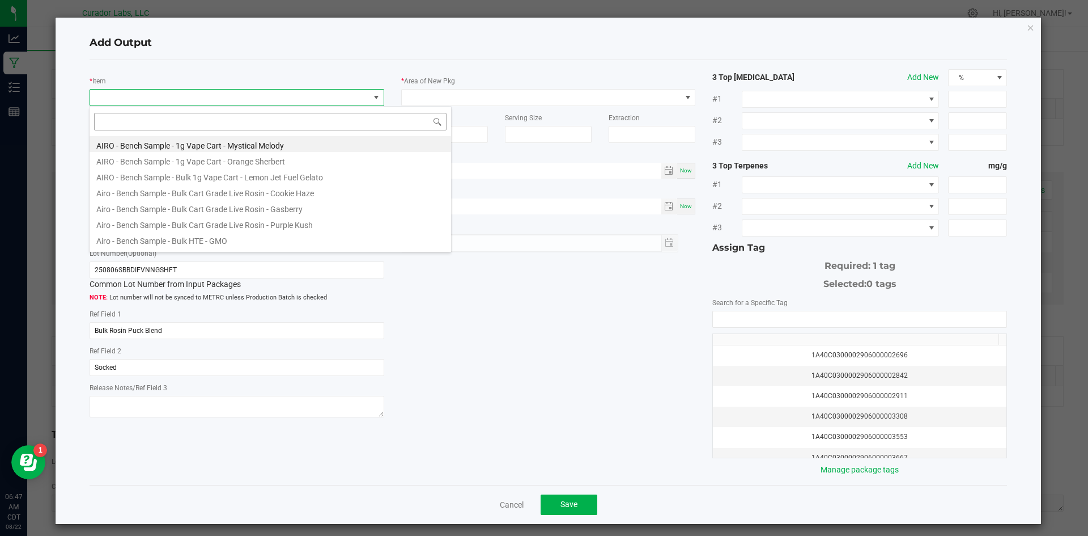
click at [230, 118] on input at bounding box center [270, 122] width 353 height 18
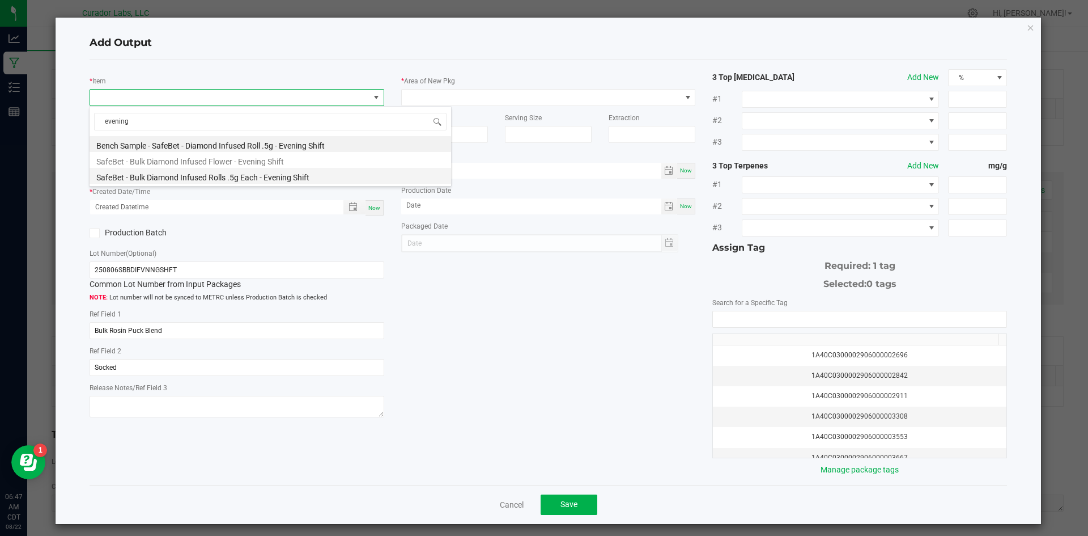
type input "evening"
click at [508, 503] on link "Cancel" at bounding box center [512, 504] width 24 height 11
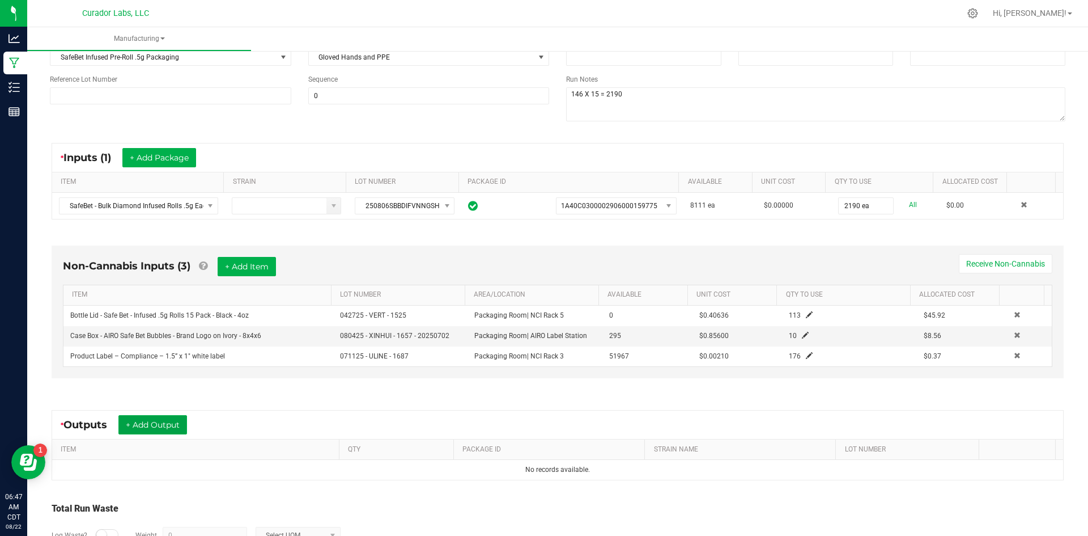
scroll to position [0, 0]
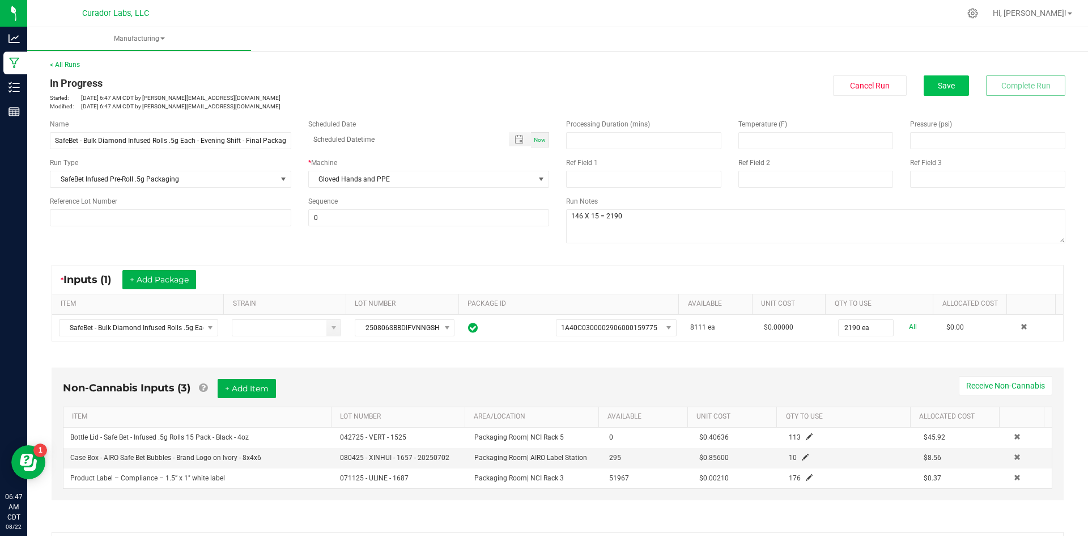
click at [939, 94] on div "In Progress Started: [DATE] 6:47 AM CDT by [EMAIL_ADDRESS][DOMAIN_NAME] Modifie…" at bounding box center [557, 92] width 1033 height 35
click at [938, 84] on span "Save" at bounding box center [946, 85] width 17 height 9
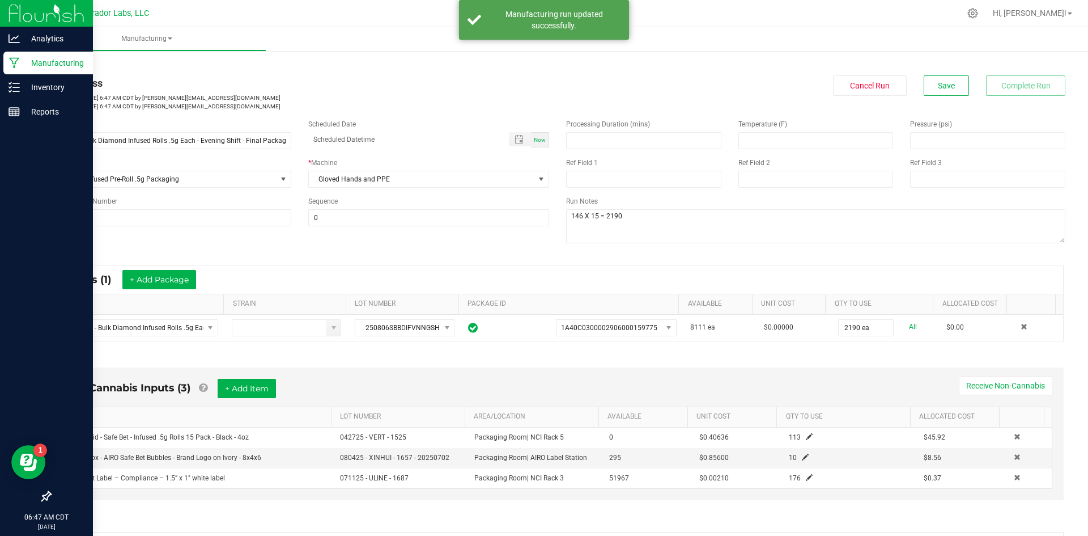
click at [42, 63] on p "Manufacturing" at bounding box center [54, 63] width 68 height 14
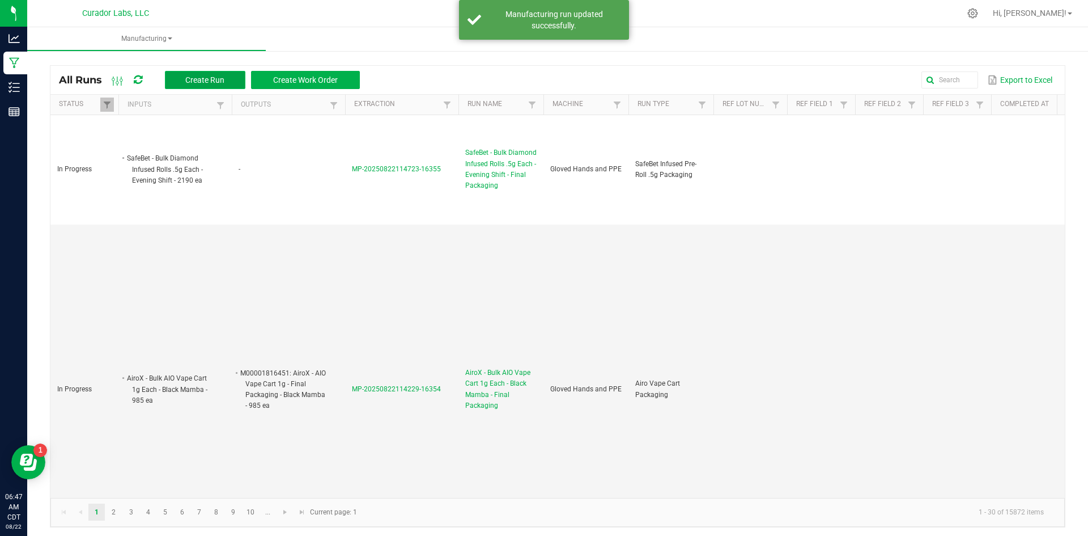
click at [195, 75] on span "Create Run" at bounding box center [204, 79] width 39 height 9
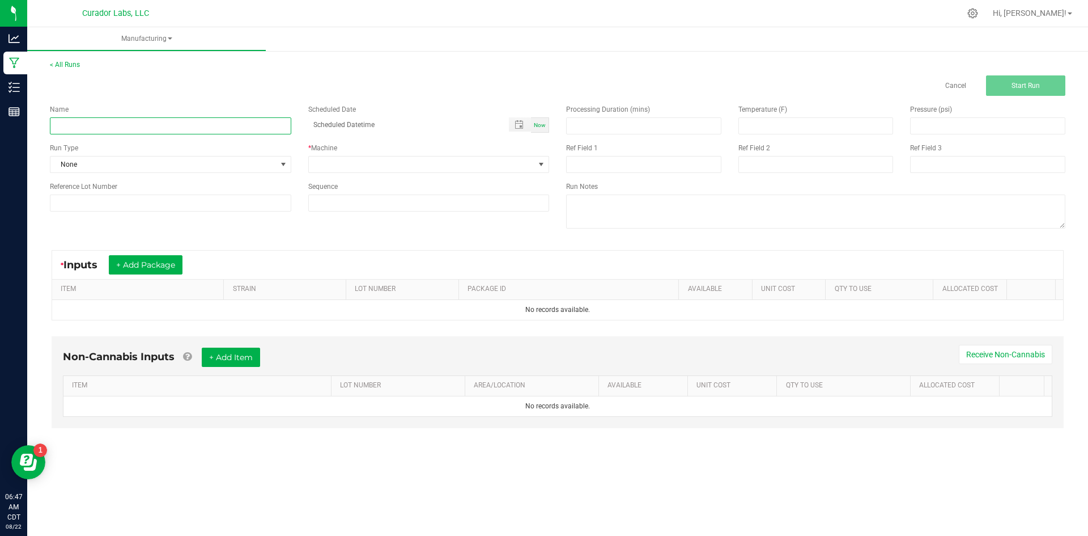
click at [164, 132] on input at bounding box center [170, 125] width 241 height 17
paste input "Bottle Lid - Safe Bet - Infused .5g Rolls 15 Pack - Black - 4oz"
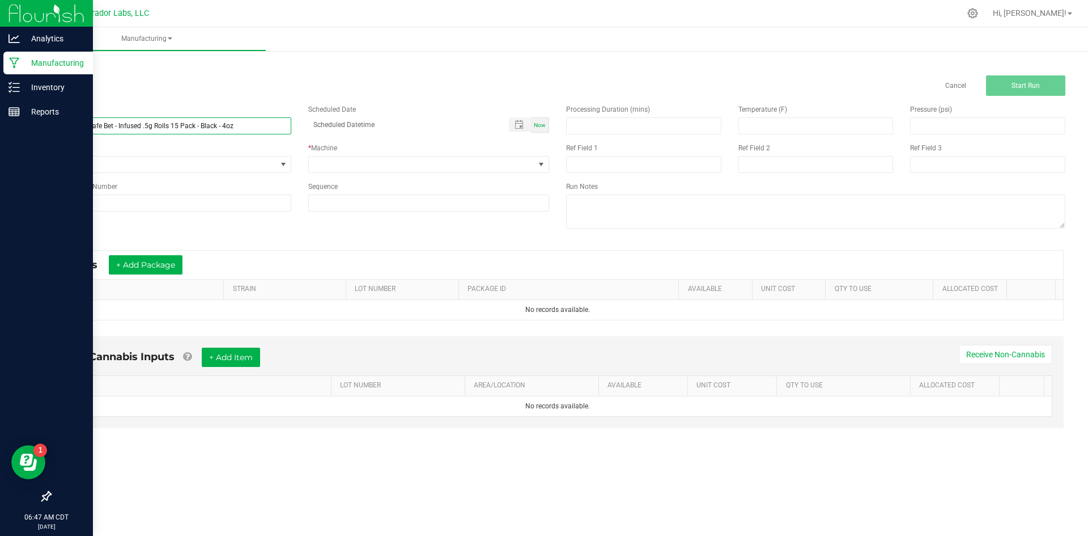
drag, startPoint x: 262, startPoint y: 125, endPoint x: 0, endPoint y: 125, distance: 261.9
click at [0, 126] on div "Analytics Manufacturing Inventory Reports 06:47 AM CDT [DATE] 08/22 Curador Lab…" at bounding box center [544, 268] width 1088 height 536
type input "Bottle Lid - Safe Bet - Infused .5g Rolls 15 Pack - Black - 4oz"
click at [37, 61] on p "Manufacturing" at bounding box center [54, 63] width 68 height 14
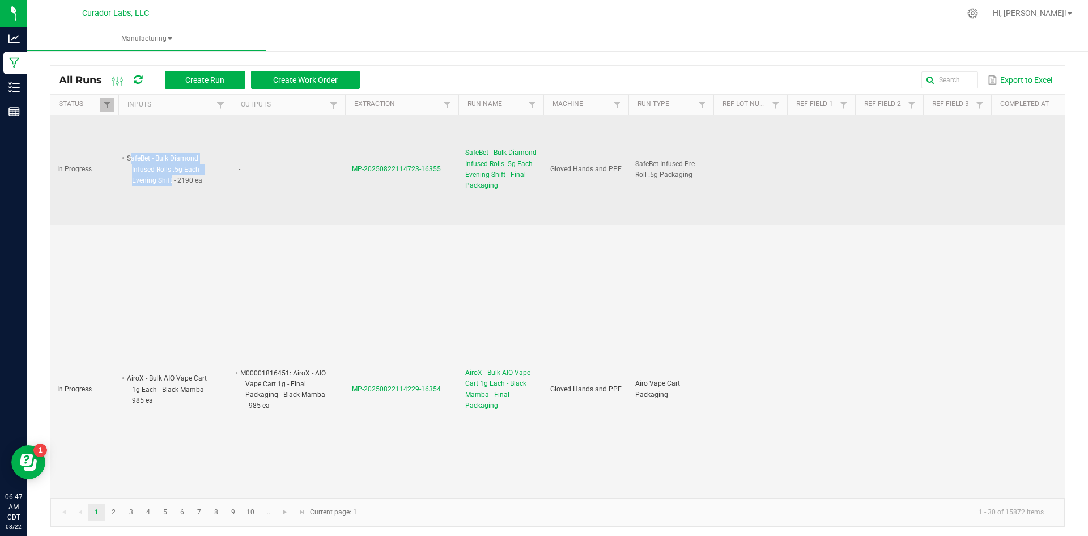
drag, startPoint x: 171, startPoint y: 178, endPoint x: 132, endPoint y: 154, distance: 45.8
click at [130, 154] on li "SafeBet - Bulk Diamond Infused Rolls .5g Each - Evening Shift - 2190 ea" at bounding box center [170, 168] width 90 height 33
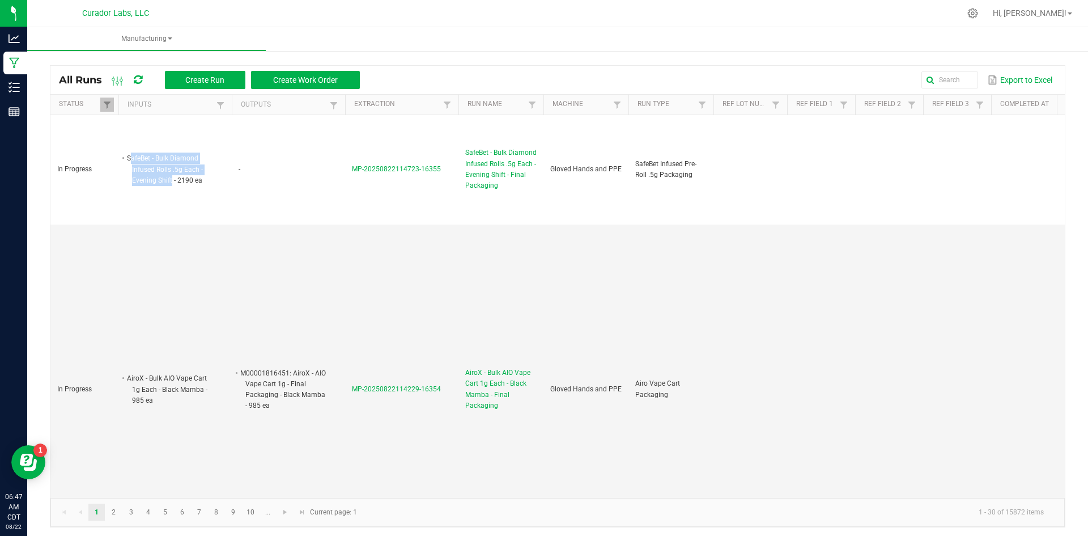
copy li "afeBet - Bulk Diamond Infused Rolls .5g Each - Evening Shift"
click at [189, 70] on div "All Runs Create Run Create Work Order Export to Excel" at bounding box center [557, 80] width 1015 height 28
click at [191, 76] on span "Create Run" at bounding box center [204, 79] width 39 height 9
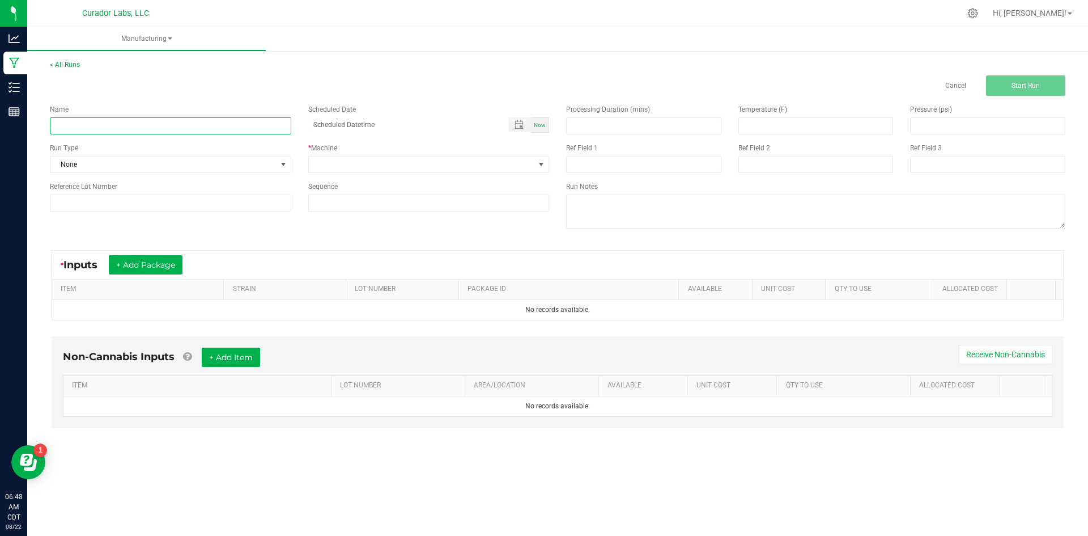
click at [163, 125] on input at bounding box center [170, 125] width 241 height 17
paste input "afeBet - Bulk Diamond Infused Rolls .5g Each - Evening Shift"
type input "afeBet - Bulk Diamond Infused Rolls .5g Each - Evening Shift - 7 packs"
click at [172, 156] on span "None" at bounding box center [163, 164] width 226 height 16
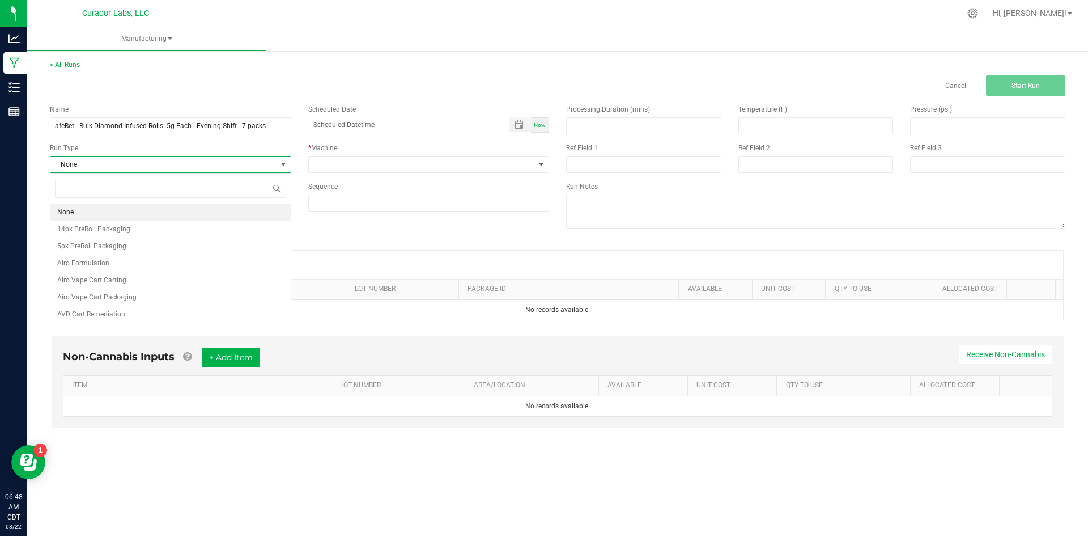
scroll to position [17, 241]
click at [173, 169] on span "None" at bounding box center [163, 164] width 226 height 16
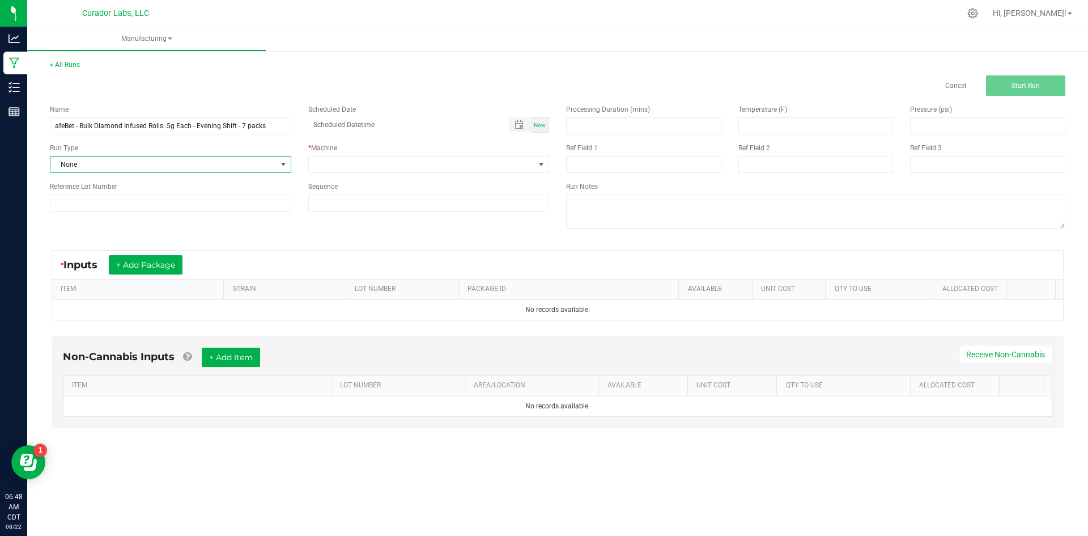
click at [169, 169] on span "None" at bounding box center [163, 164] width 226 height 16
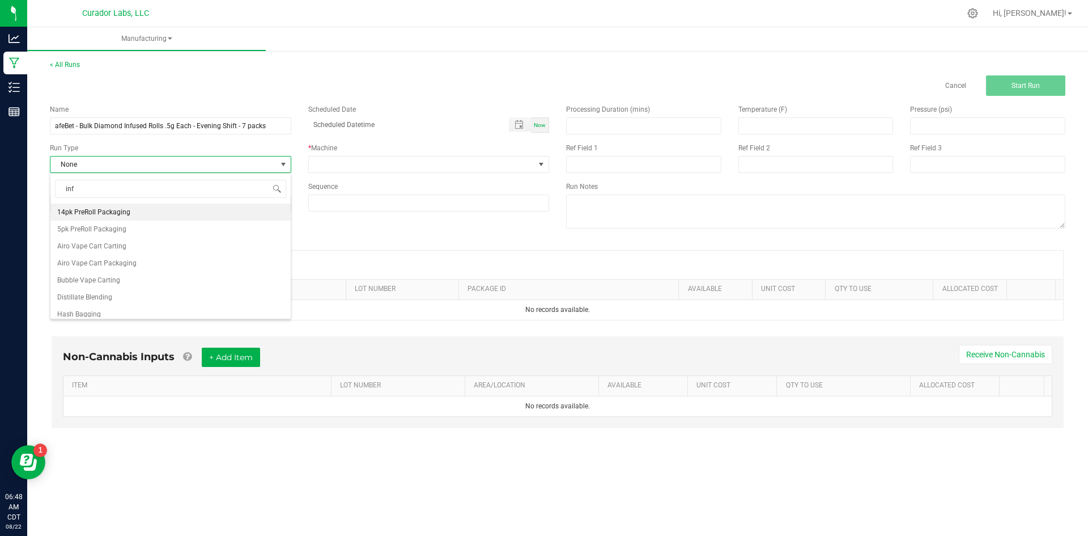
type input "infu"
drag, startPoint x: 160, startPoint y: 248, endPoint x: 325, endPoint y: 198, distance: 172.9
click at [160, 248] on span "SafeBet Infused Pre-Roll .5g Packaging" at bounding box center [116, 245] width 118 height 11
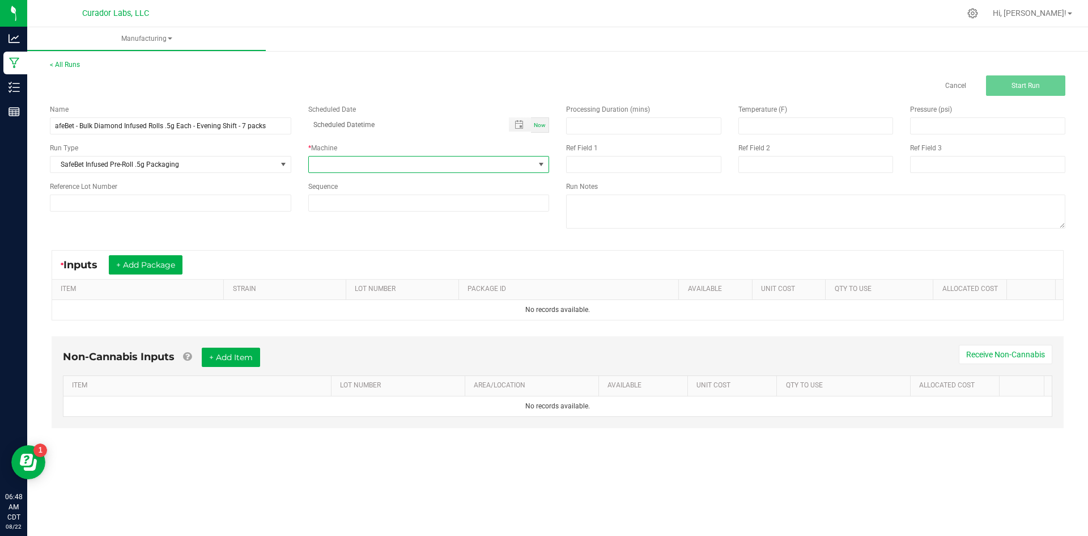
click at [379, 168] on span at bounding box center [422, 164] width 226 height 16
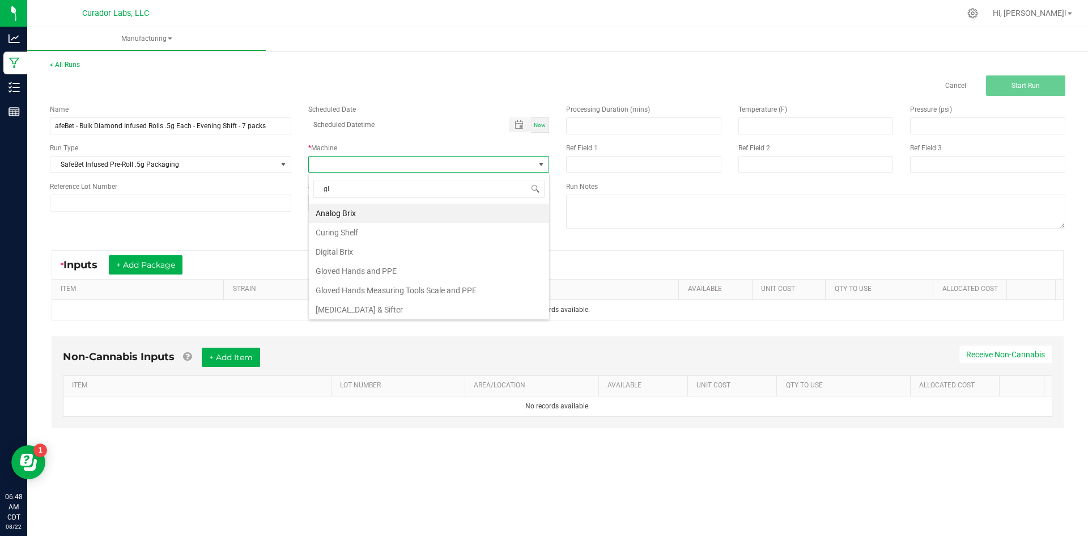
type input "glo"
drag, startPoint x: 359, startPoint y: 215, endPoint x: 188, endPoint y: 248, distance: 174.3
click at [358, 216] on li "Gloved Hands and PPE" at bounding box center [429, 212] width 240 height 19
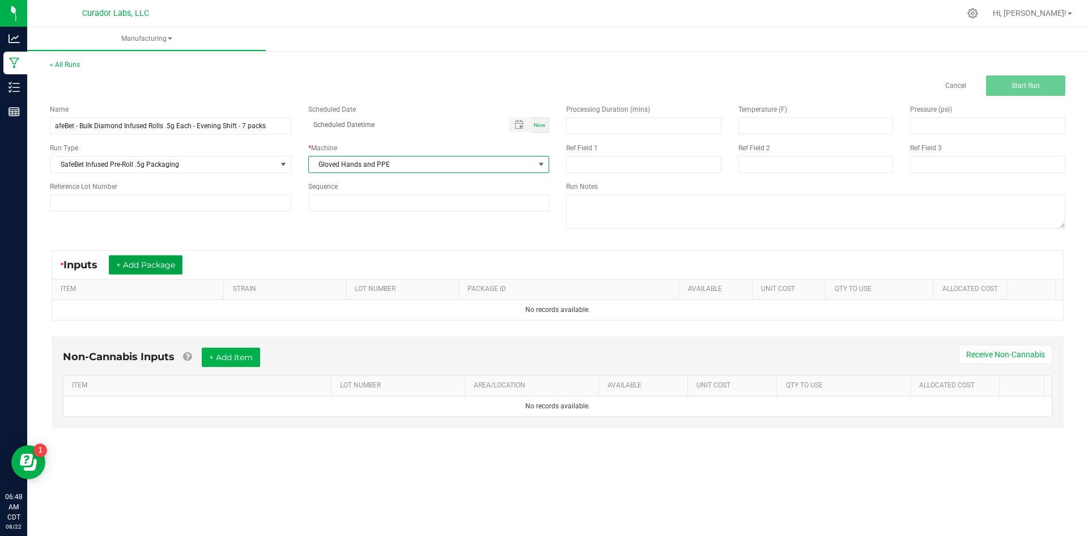
click at [155, 263] on button "+ Add Package" at bounding box center [146, 264] width 74 height 19
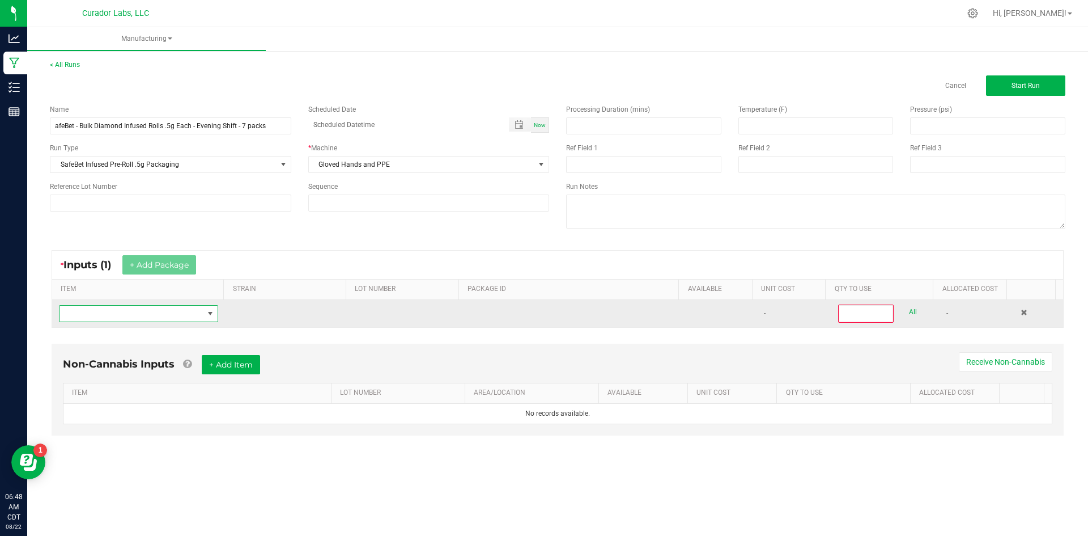
click at [151, 313] on span "NO DATA FOUND" at bounding box center [132, 314] width 144 height 16
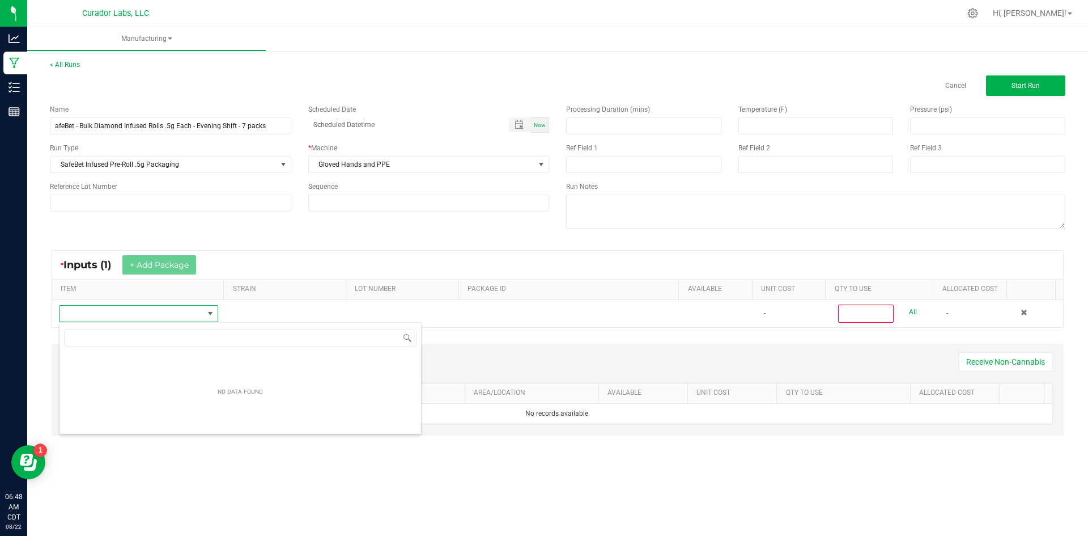
scroll to position [17, 158]
type input "afeBet - Bulk Diamond Infused Rolls .5g Each - Evening Shift"
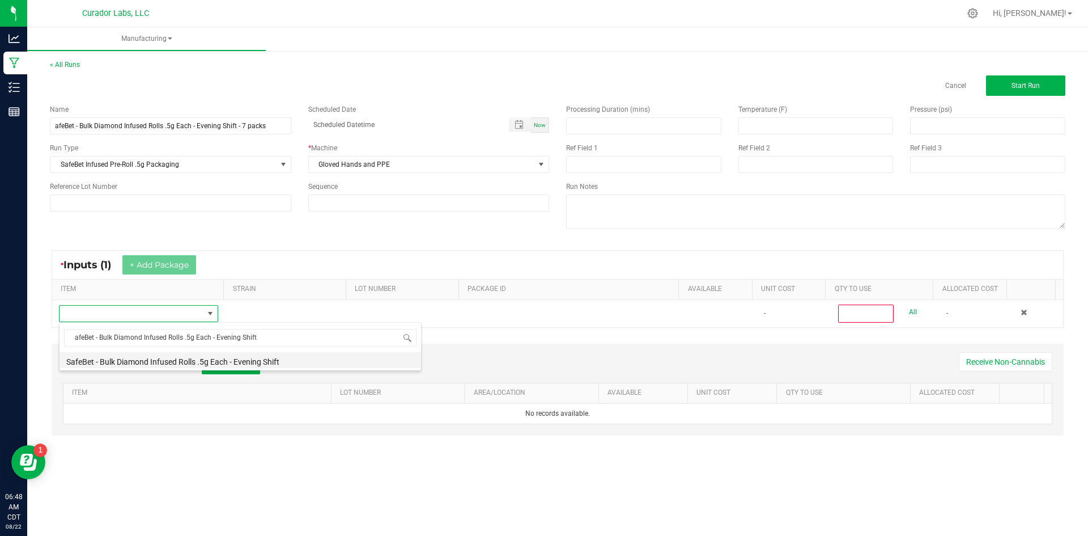
click at [201, 361] on li "SafeBet - Bulk Diamond Infused Rolls .5g Each - Evening Shift" at bounding box center [241, 360] width 362 height 16
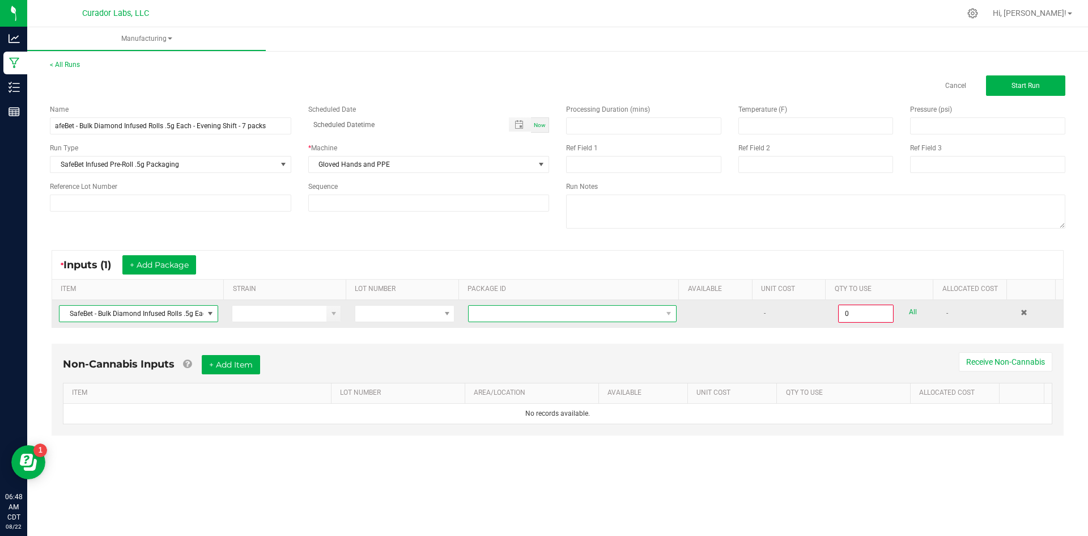
click at [548, 320] on span at bounding box center [565, 314] width 193 height 16
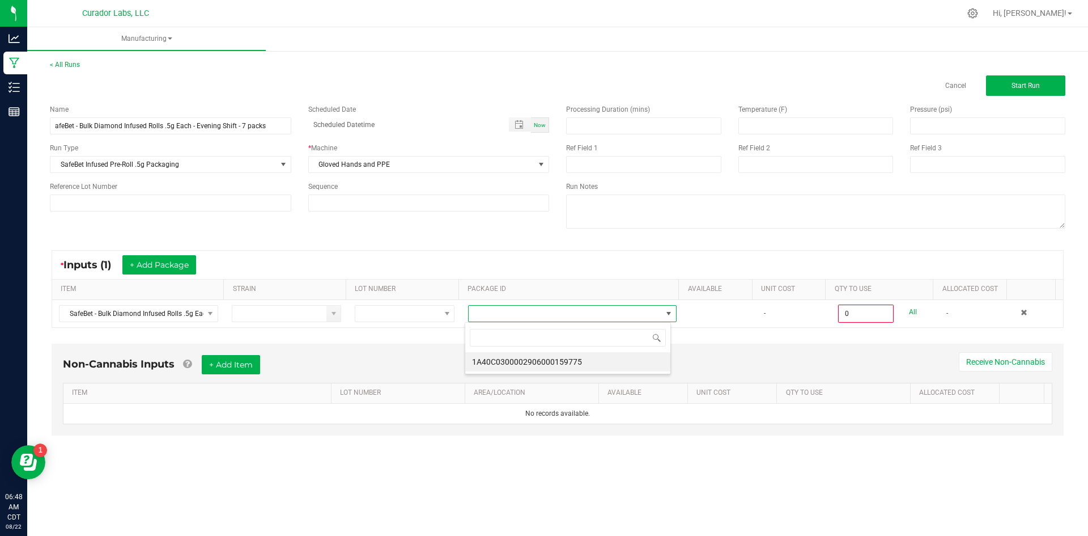
click at [557, 361] on li "1A40C0300002906000159775" at bounding box center [567, 361] width 205 height 19
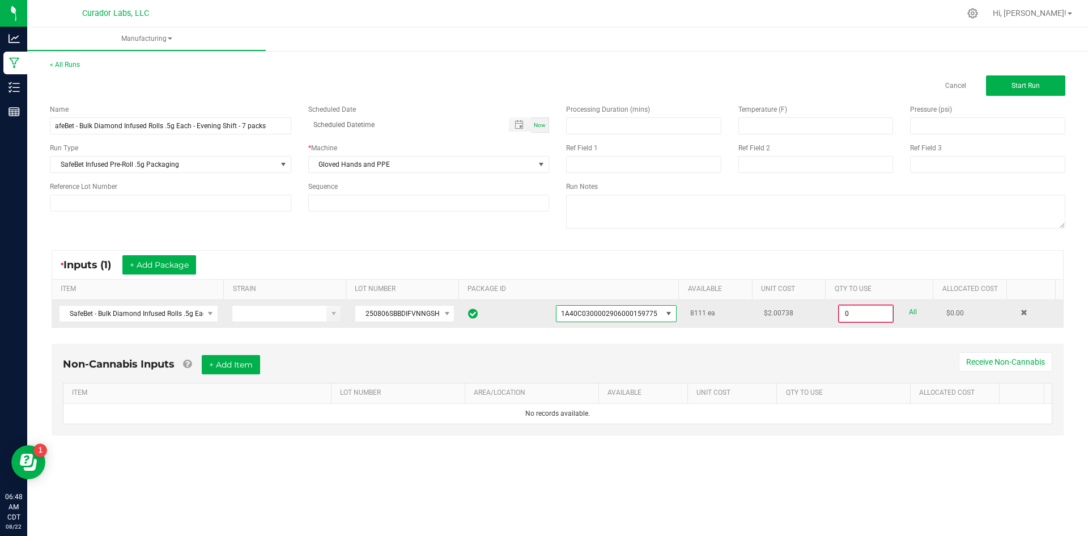
click at [855, 312] on input "0" at bounding box center [866, 314] width 53 height 16
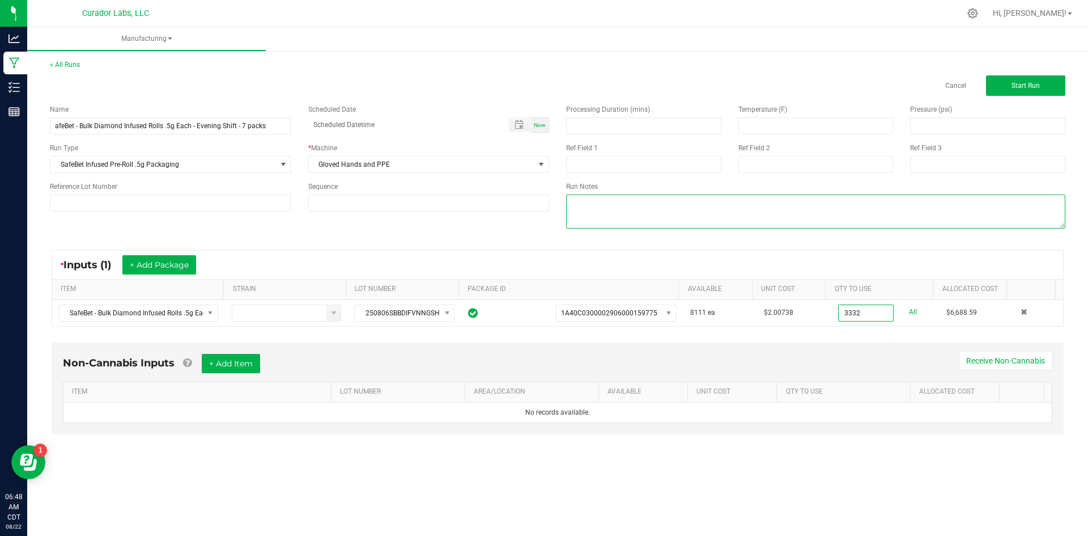
type input "3332 ea"
click at [586, 205] on textarea at bounding box center [815, 211] width 499 height 34
type textarea "3"
type textarea "476 X 7 = 3332"
click at [244, 370] on button "+ Add Item" at bounding box center [231, 363] width 58 height 19
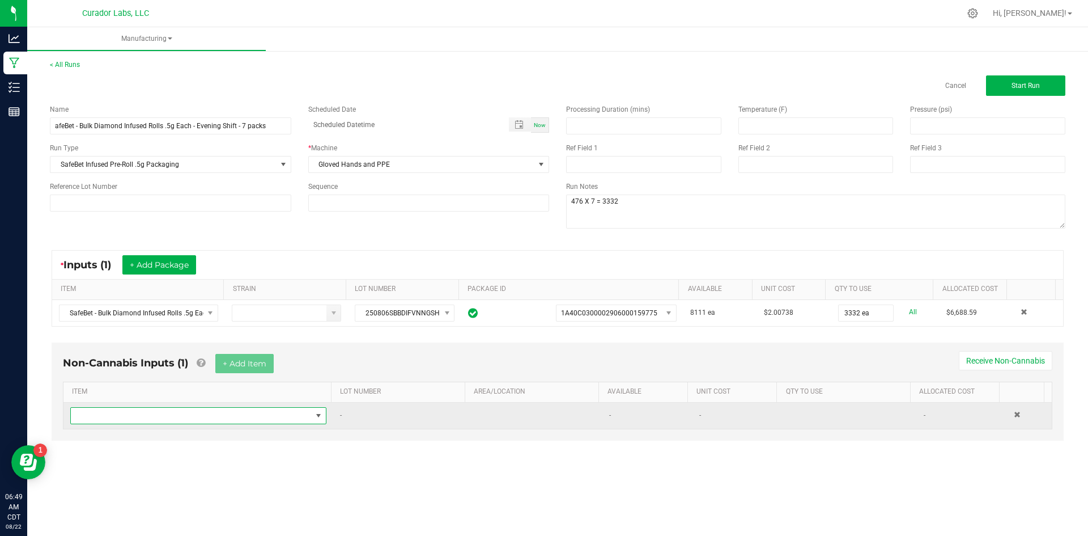
drag, startPoint x: 227, startPoint y: 421, endPoint x: 227, endPoint y: 408, distance: 13.0
click at [226, 421] on span "NO DATA FOUND" at bounding box center [191, 416] width 241 height 16
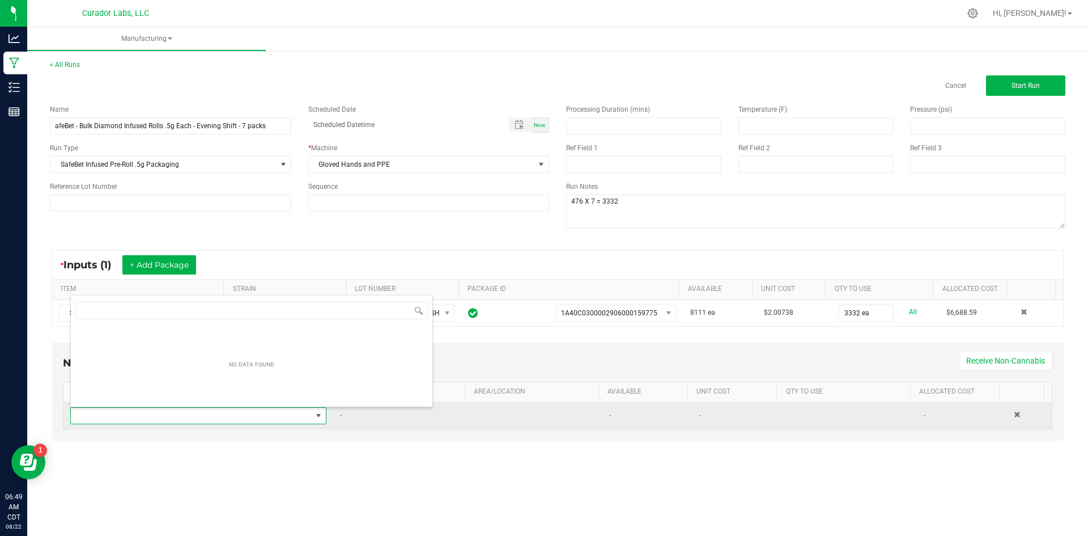
scroll to position [17, 252]
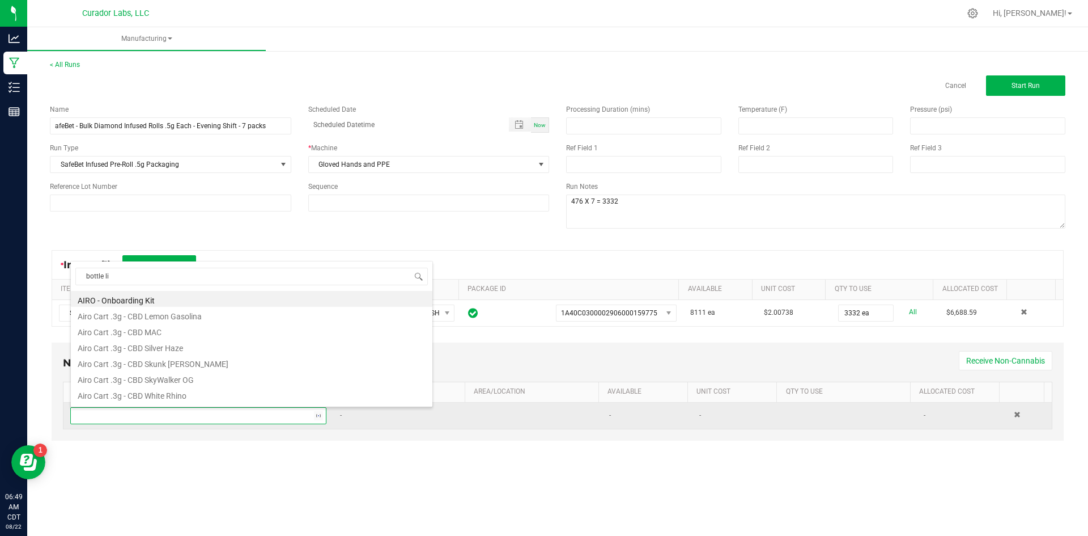
type input "bottle lid"
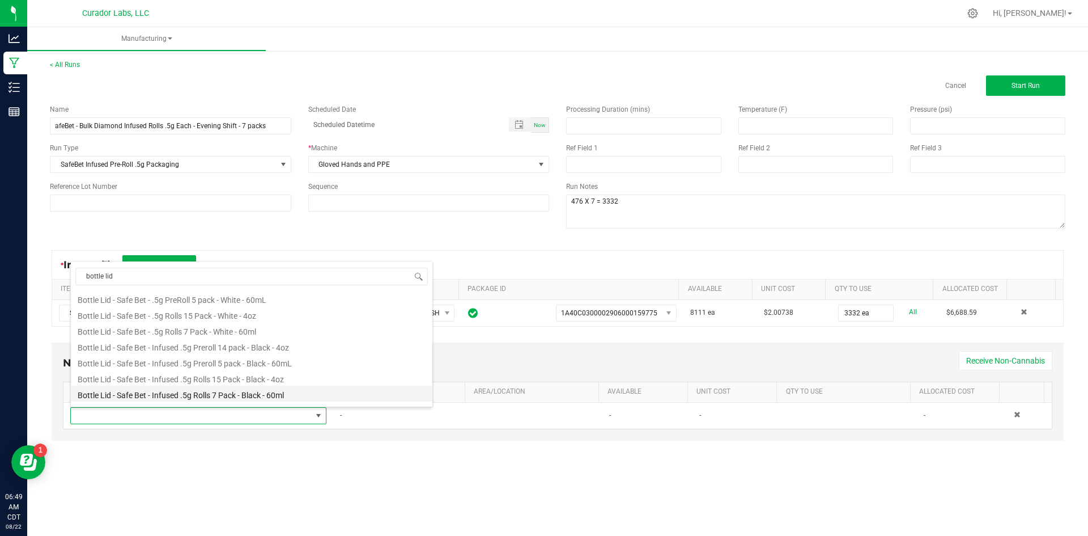
scroll to position [45, 0]
click at [294, 359] on li "Bottle Lid - Safe Bet - Infused .5g Rolls 7 Pack - Black - 60ml" at bounding box center [252, 365] width 362 height 16
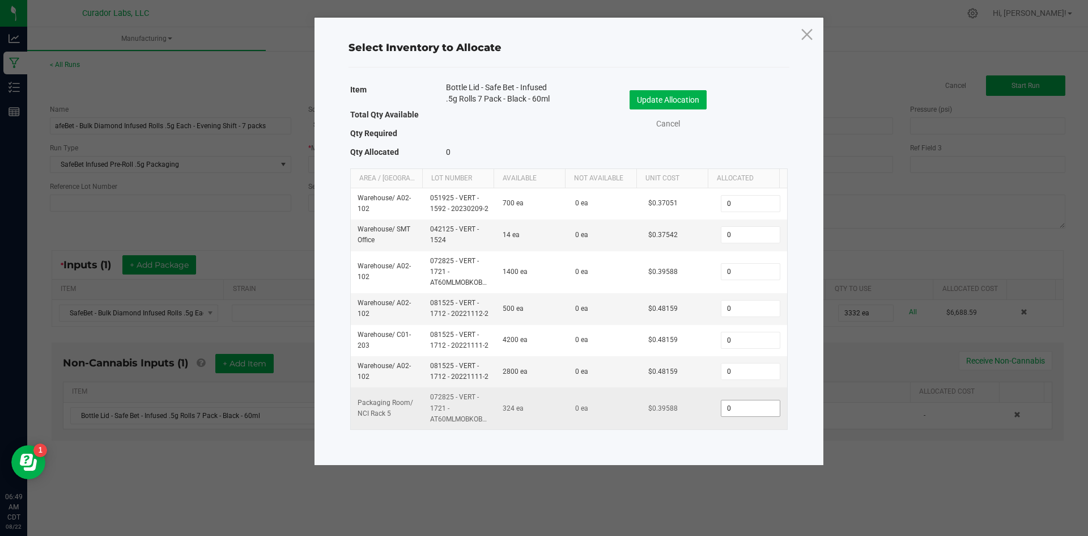
click at [732, 403] on input "0" at bounding box center [751, 408] width 58 height 16
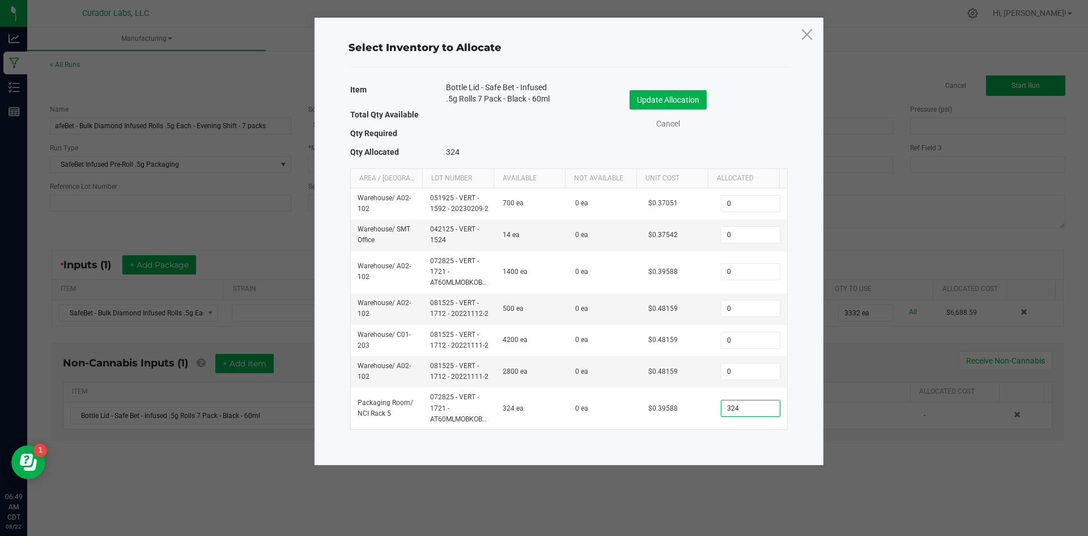
type input "324"
drag, startPoint x: 558, startPoint y: 97, endPoint x: 421, endPoint y: 87, distance: 138.1
click at [420, 87] on div "Item Bottle Lid - Safe Bet - Infused .5g Rolls 7 Pack - Black - 60ml" at bounding box center [455, 94] width 210 height 25
copy div "Bottle Lid - Safe Bet - Infused .5g Rolls 7 Pack - Black - 60ml"
click at [649, 98] on button "Update Allocation" at bounding box center [668, 99] width 77 height 19
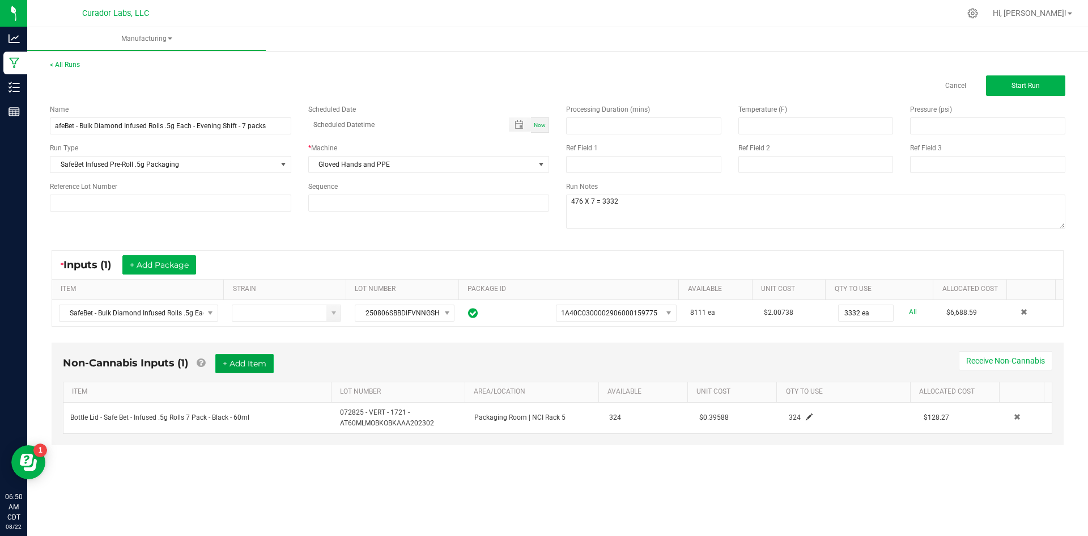
click at [246, 359] on button "+ Add Item" at bounding box center [244, 363] width 58 height 19
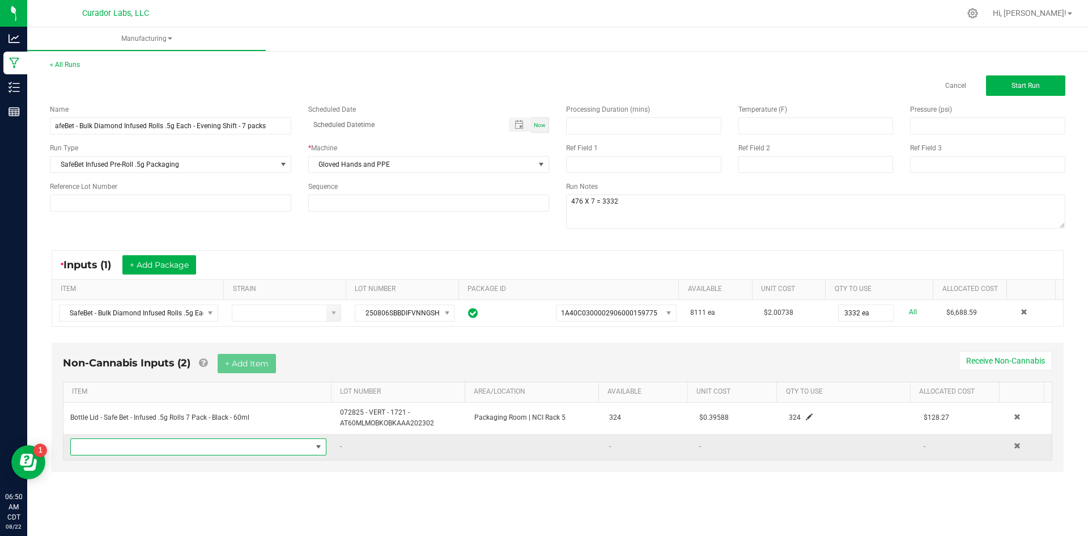
click at [201, 446] on span "NO DATA FOUND" at bounding box center [191, 447] width 241 height 16
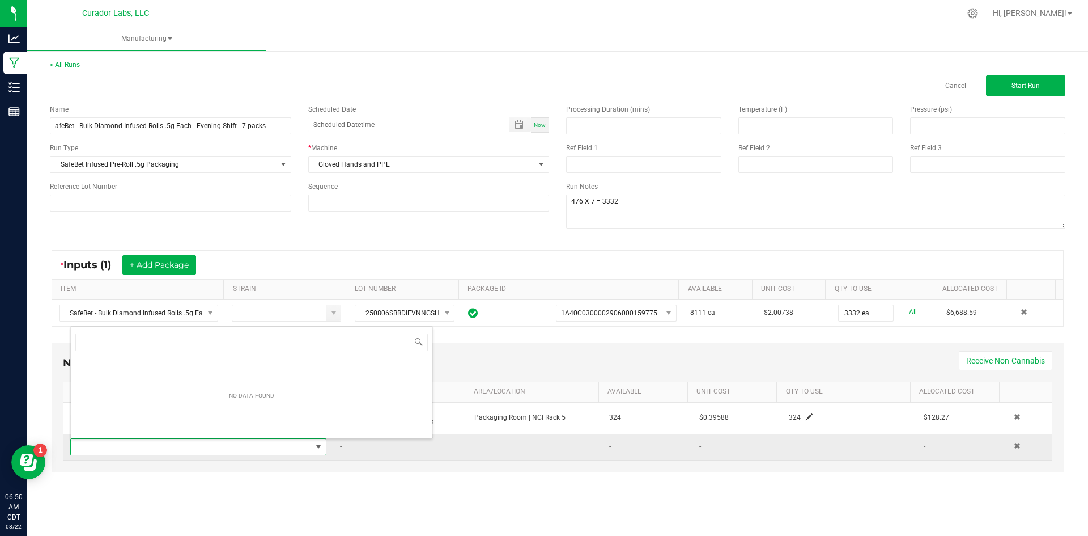
scroll to position [17, 252]
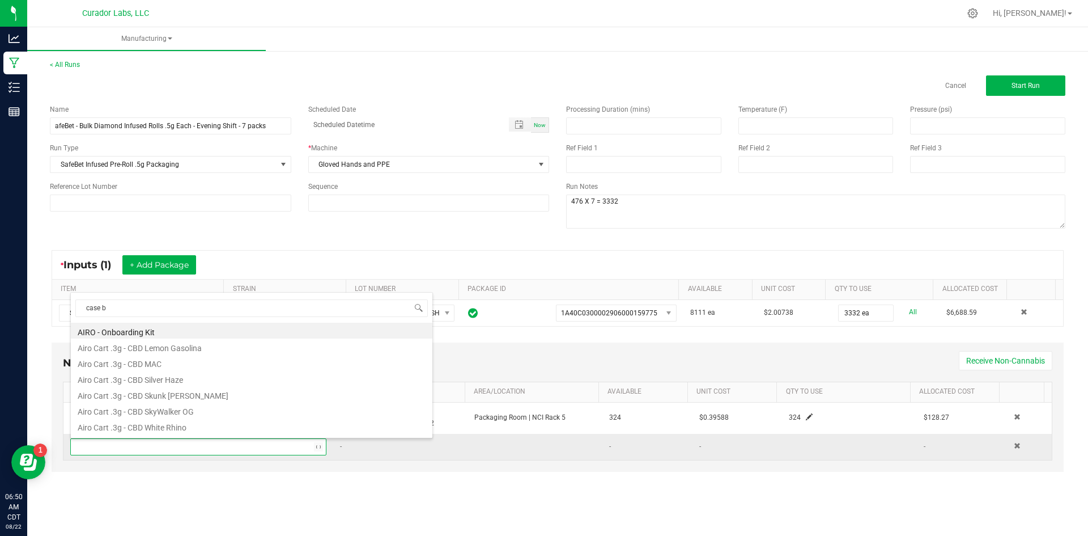
type input "case bo"
click at [214, 327] on li "Case Box - AIRO Safe Bet Bubbles - Brand Logo on Ivory - 8x4x6" at bounding box center [252, 331] width 362 height 16
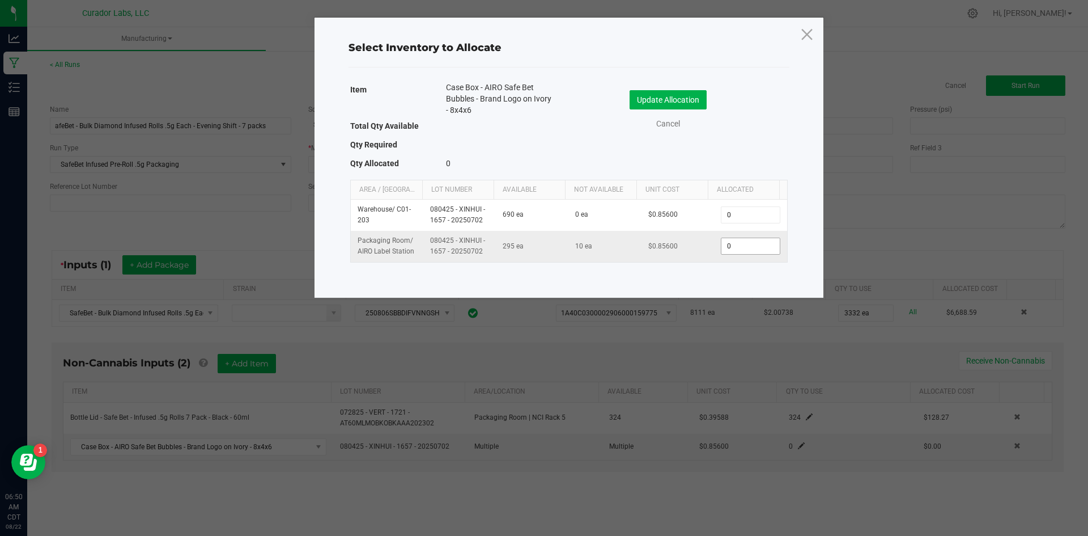
click at [731, 253] on input "0" at bounding box center [751, 246] width 58 height 16
type input "32"
click at [671, 105] on button "Update Allocation" at bounding box center [668, 99] width 77 height 19
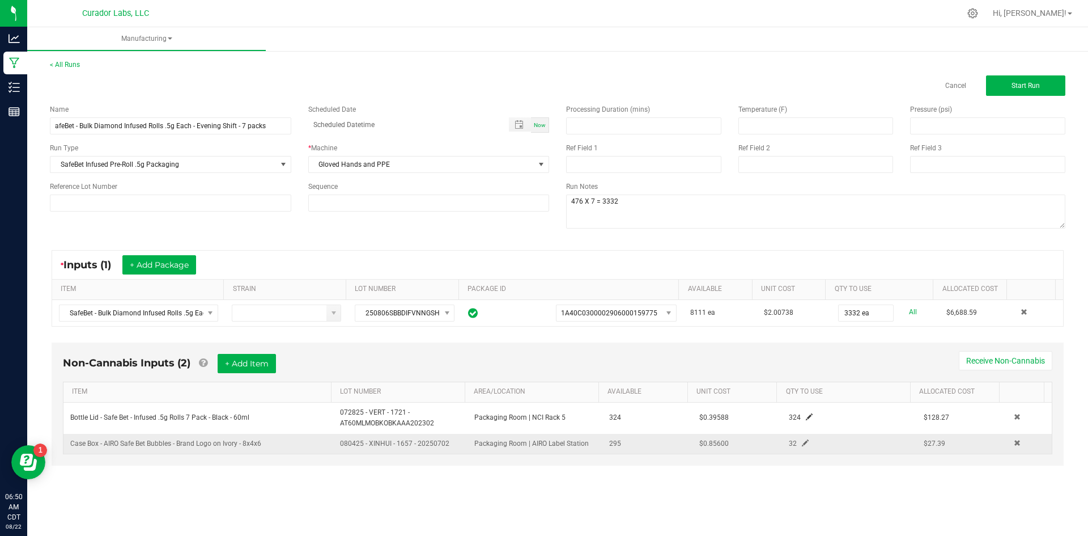
click at [802, 443] on span at bounding box center [805, 442] width 7 height 7
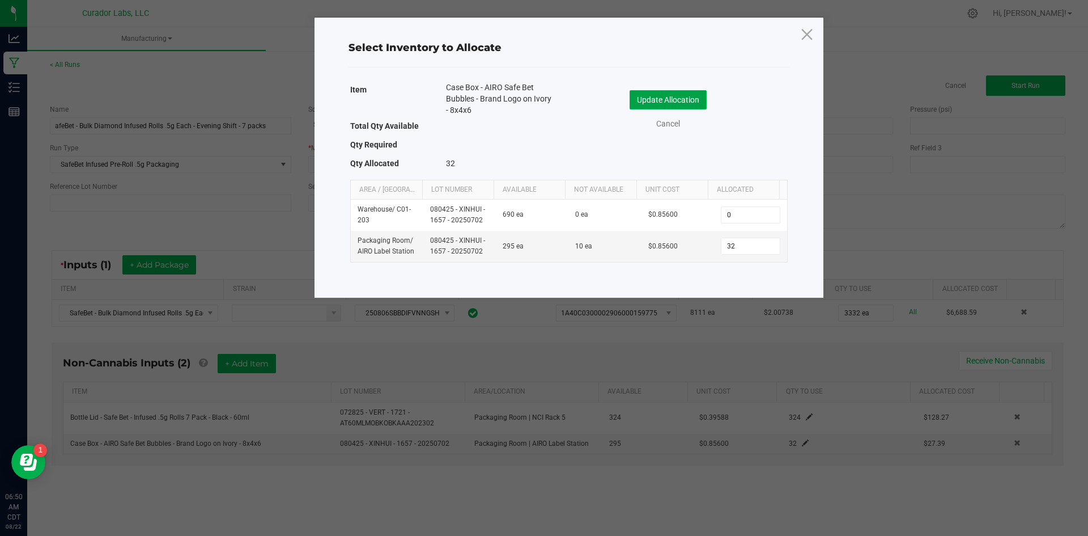
click at [648, 100] on button "Update Allocation" at bounding box center [668, 99] width 77 height 19
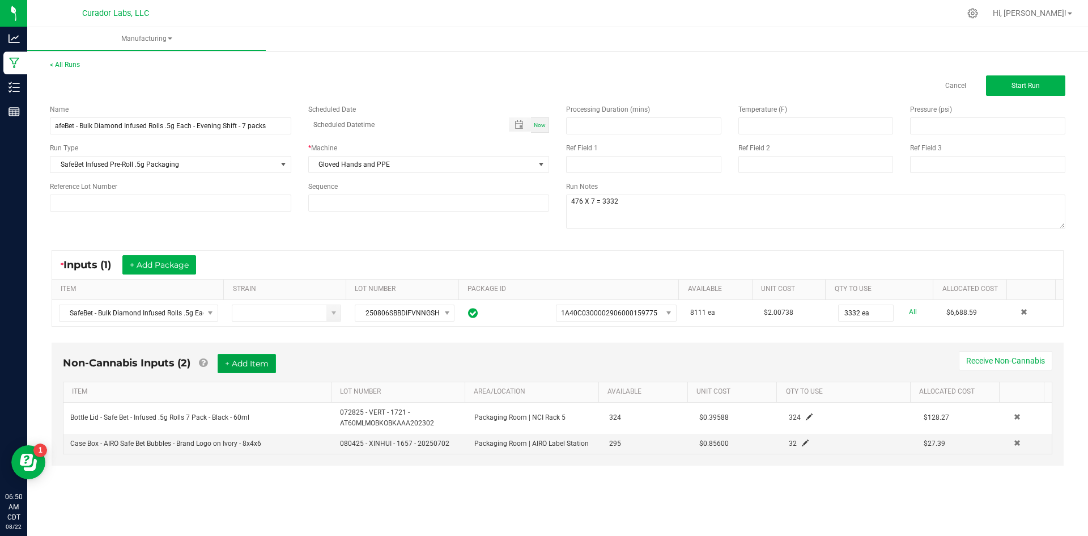
click at [236, 370] on button "+ Add Item" at bounding box center [247, 363] width 58 height 19
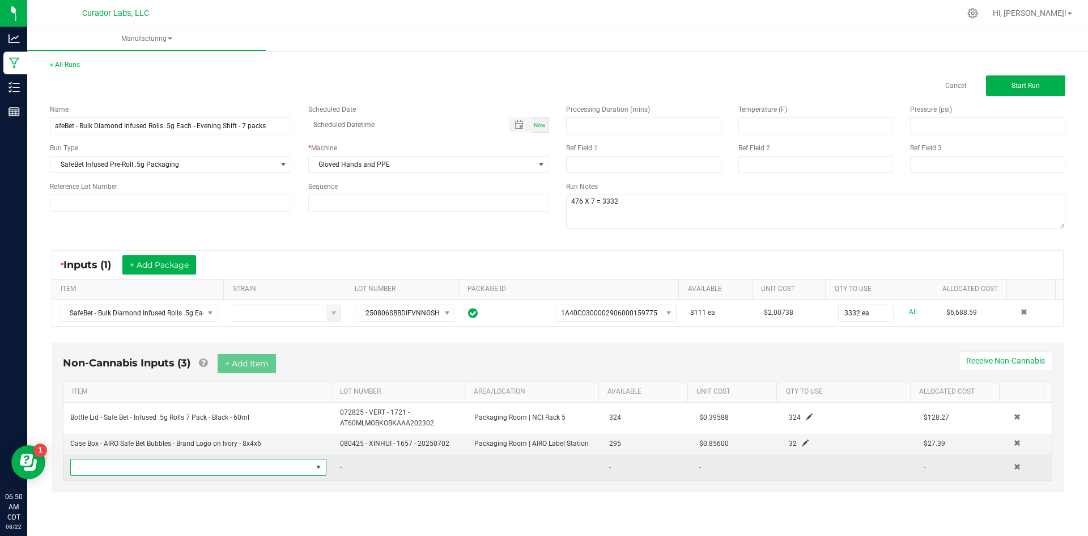
click at [196, 472] on span "NO DATA FOUND" at bounding box center [191, 467] width 241 height 16
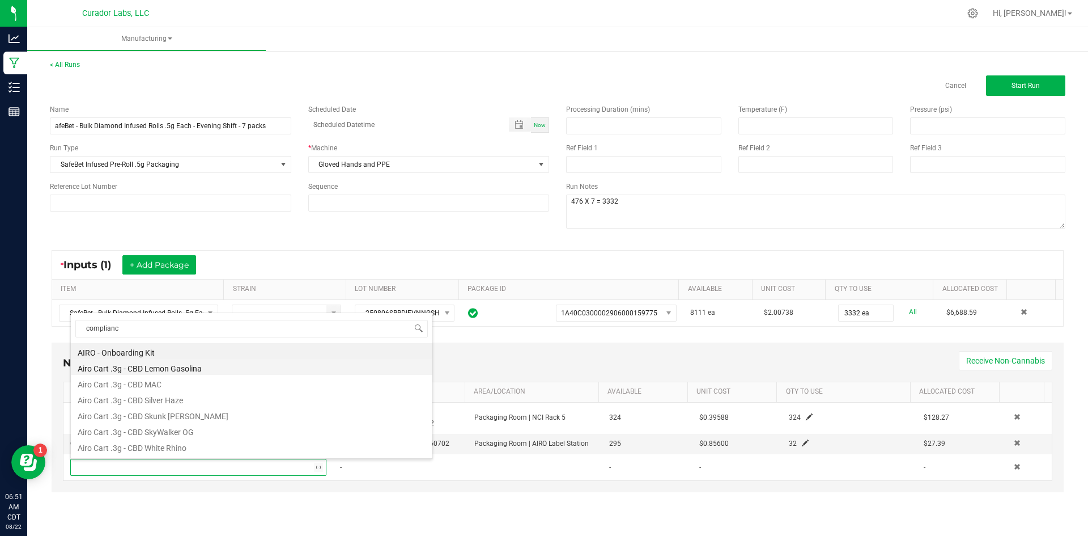
type input "compliance"
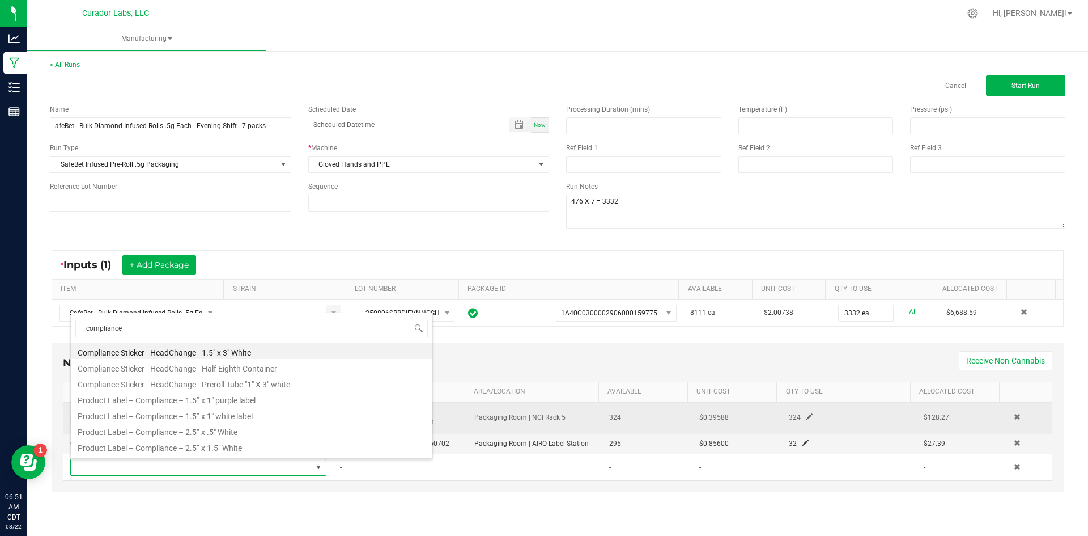
click at [259, 412] on li "Product Label – Compliance – 1.5” x 1" white label" at bounding box center [252, 414] width 362 height 16
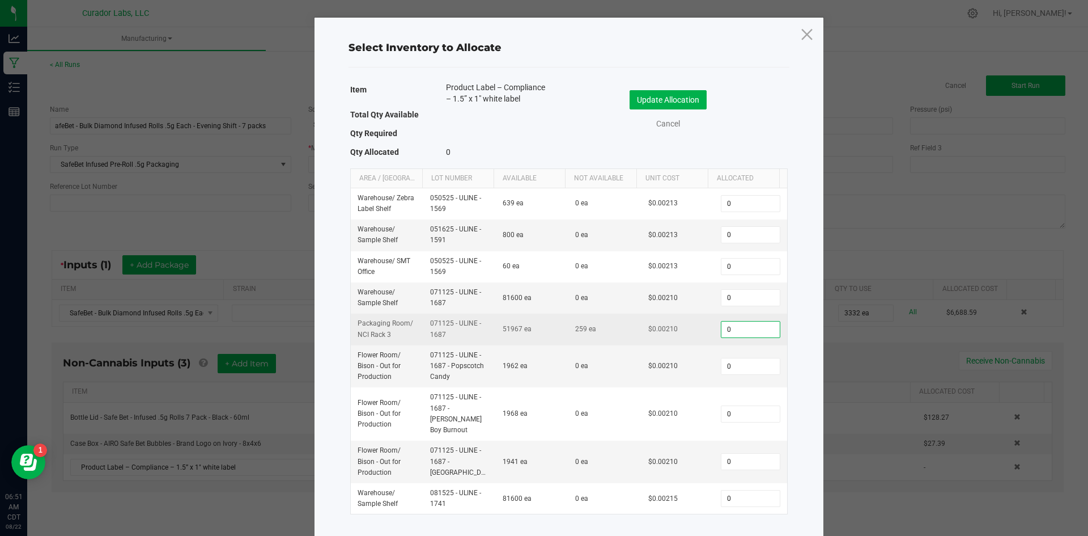
click at [729, 334] on input "0" at bounding box center [751, 329] width 58 height 16
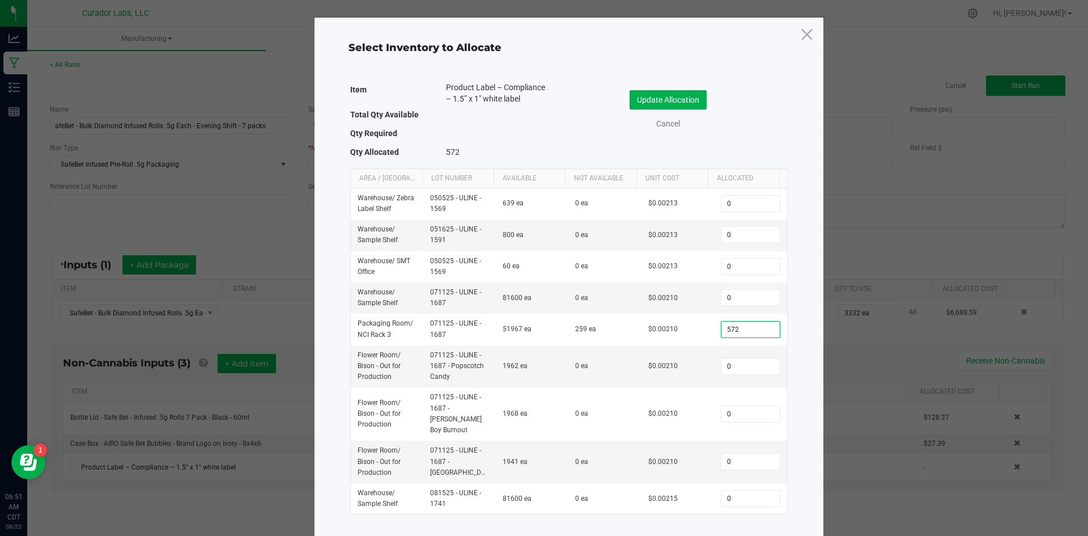
type input "572"
click at [669, 83] on div "Update Allocation Cancel" at bounding box center [679, 112] width 202 height 60
click at [667, 94] on button "Update Allocation" at bounding box center [668, 99] width 77 height 19
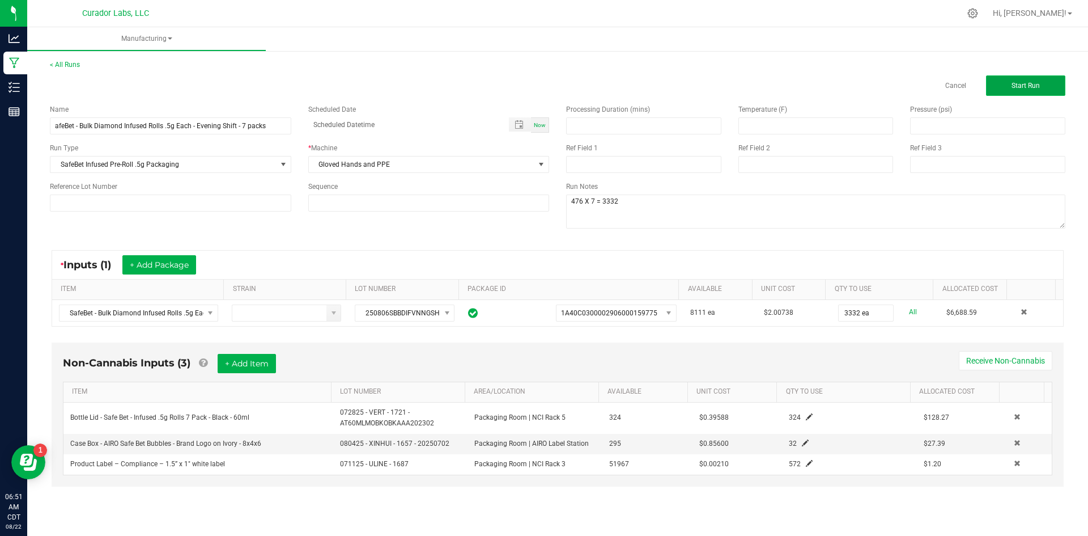
click at [1019, 89] on span "Start Run" at bounding box center [1026, 86] width 28 height 8
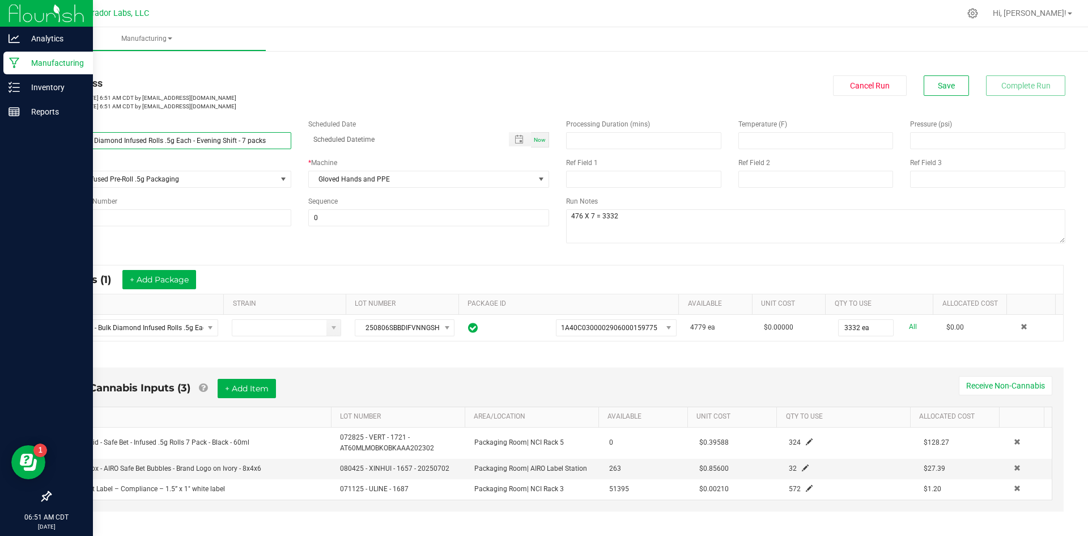
drag, startPoint x: 238, startPoint y: 142, endPoint x: 8, endPoint y: 169, distance: 231.2
click at [1, 169] on div "Analytics Manufacturing Inventory Reports 06:51 AM CDT [DATE] 08/22 Curador Lab…" at bounding box center [544, 268] width 1088 height 536
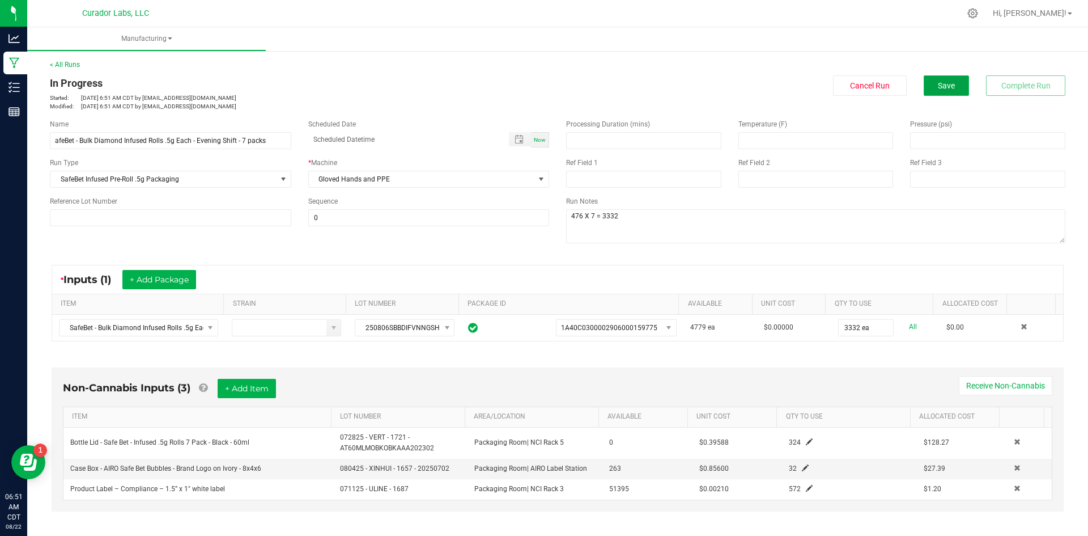
click at [938, 87] on span "Save" at bounding box center [946, 85] width 17 height 9
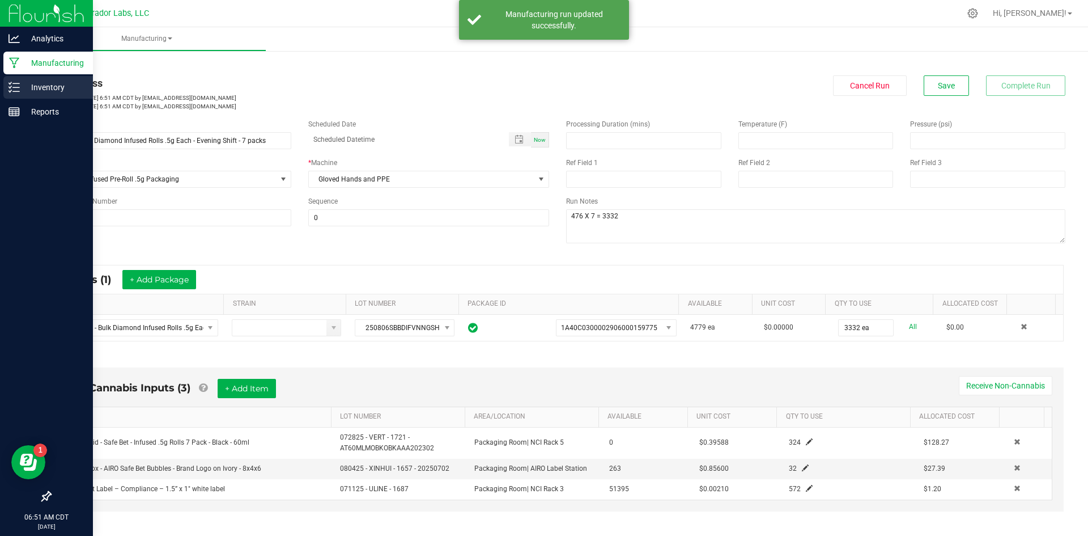
click at [10, 88] on icon at bounding box center [14, 87] width 11 height 11
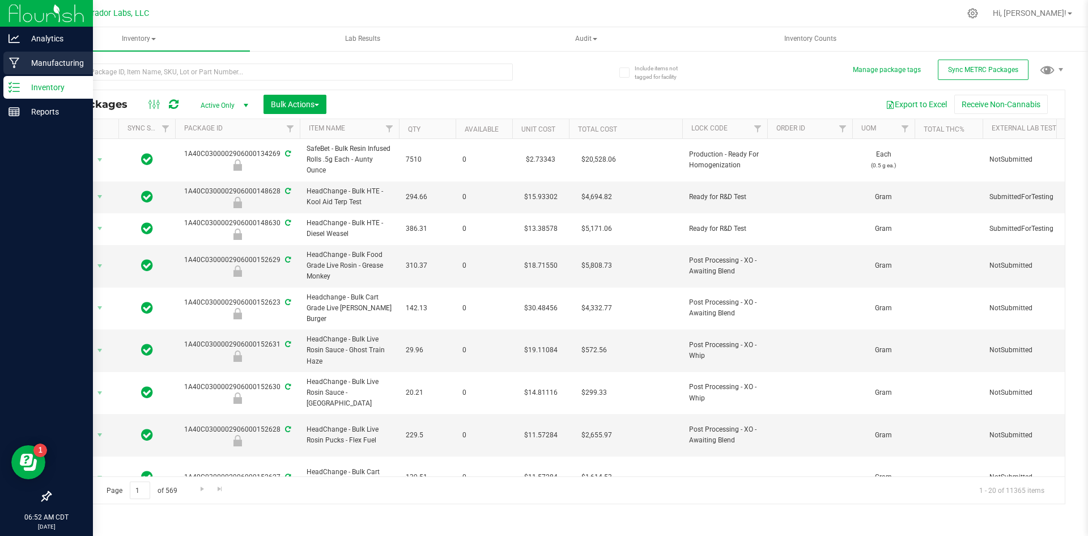
click at [64, 69] on p "Manufacturing" at bounding box center [54, 63] width 68 height 14
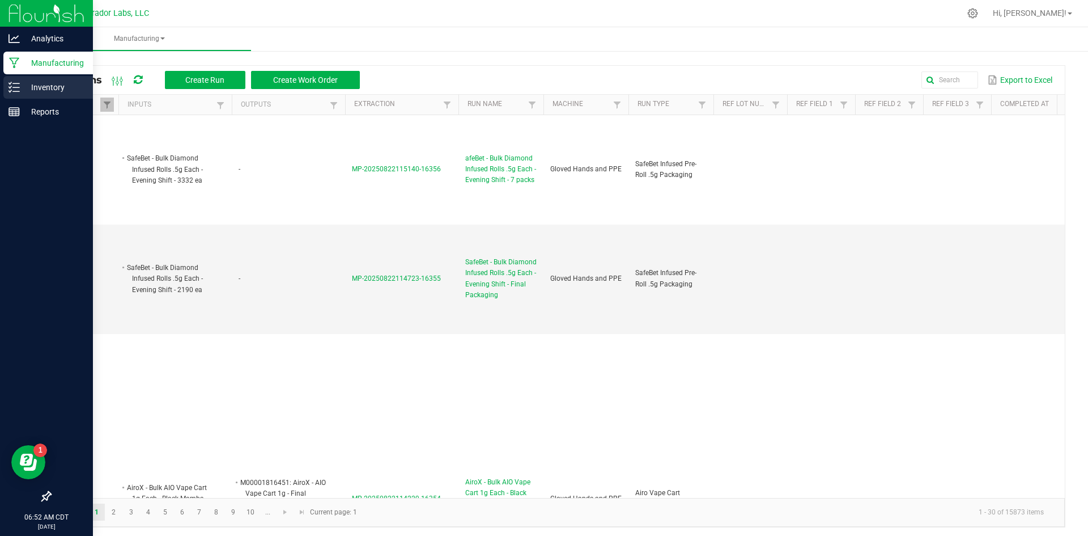
click at [63, 90] on p "Inventory" at bounding box center [54, 87] width 68 height 14
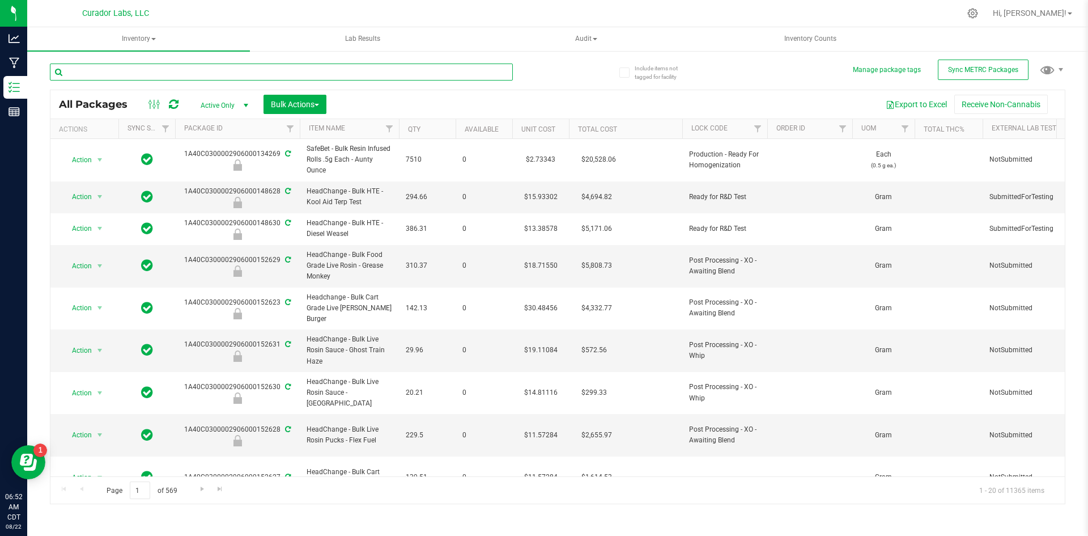
click at [217, 76] on input "text" at bounding box center [281, 71] width 463 height 17
click at [122, 73] on input "text" at bounding box center [281, 71] width 463 height 17
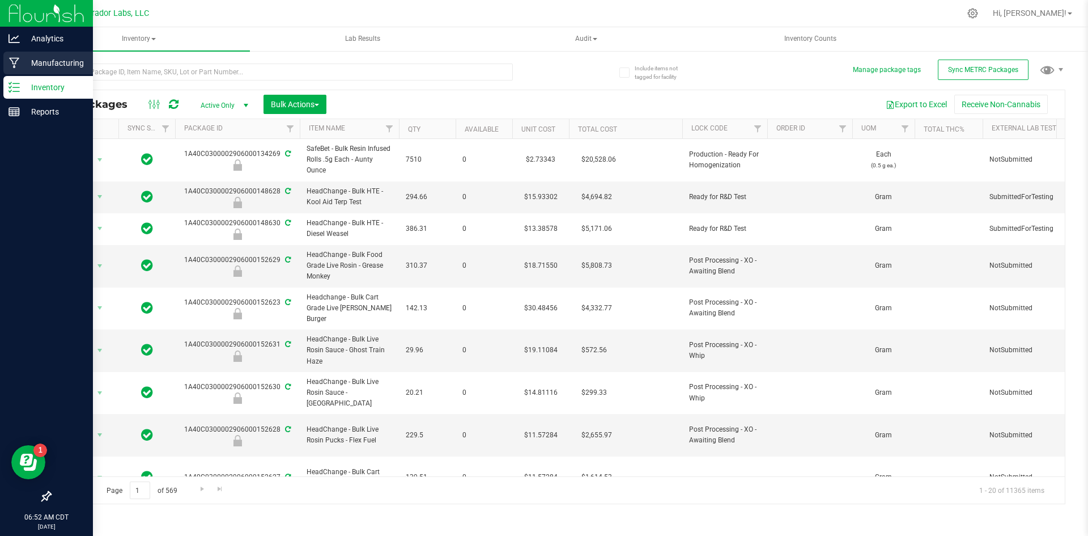
drag, startPoint x: 25, startPoint y: 65, endPoint x: 43, endPoint y: 58, distance: 19.6
click at [25, 65] on p "Manufacturing" at bounding box center [54, 63] width 68 height 14
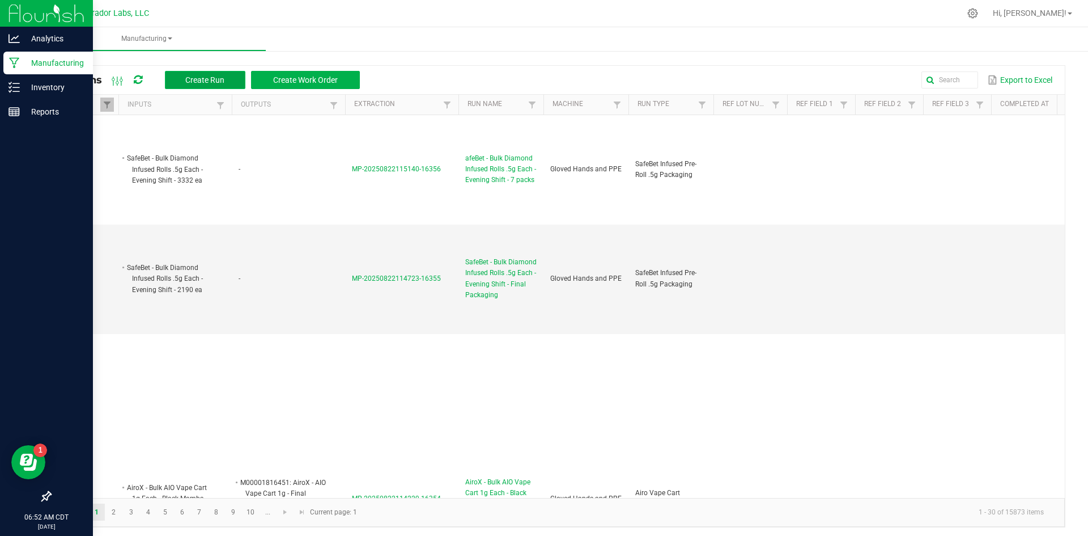
click at [203, 77] on span "Create Run" at bounding box center [204, 79] width 39 height 9
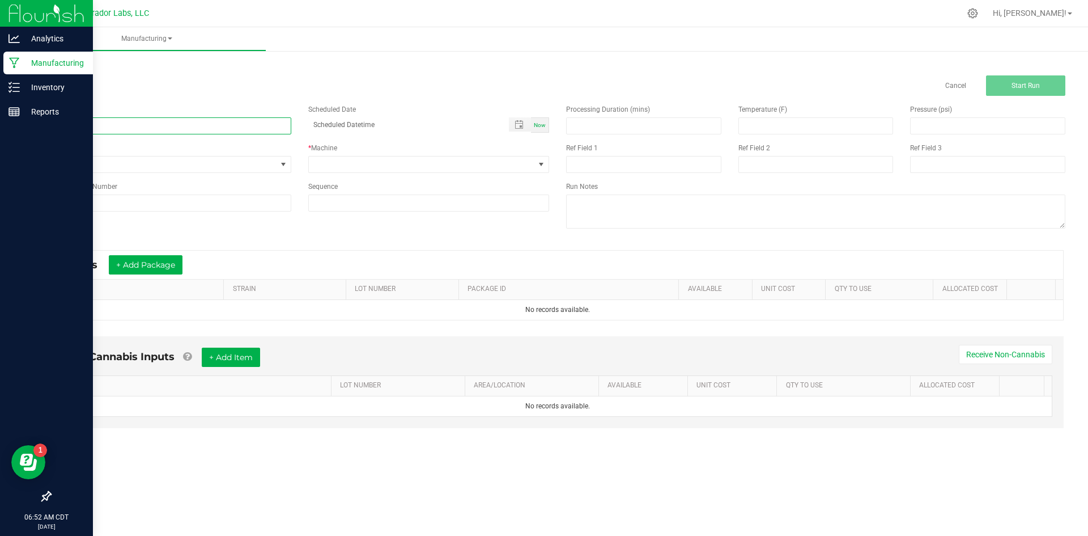
click at [149, 128] on input at bounding box center [170, 125] width 241 height 17
paste input "afeBet - Bulk Diamond Infused Rolls .5g Each - Evening Shift"
type input "afeBet - Bulk Diamond Infused Rolls .5g Each - Evening Shift - 3 packs Final"
click at [118, 163] on span "None" at bounding box center [163, 164] width 226 height 16
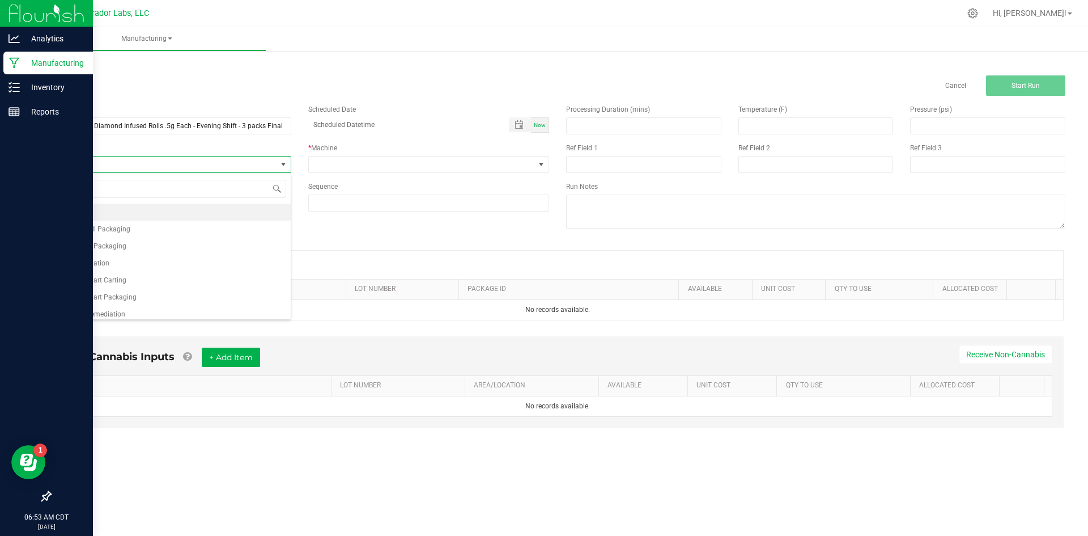
scroll to position [17, 241]
type input "infu"
click at [161, 241] on li "SafeBet Infused Pre-Roll .5g Packaging" at bounding box center [170, 246] width 240 height 17
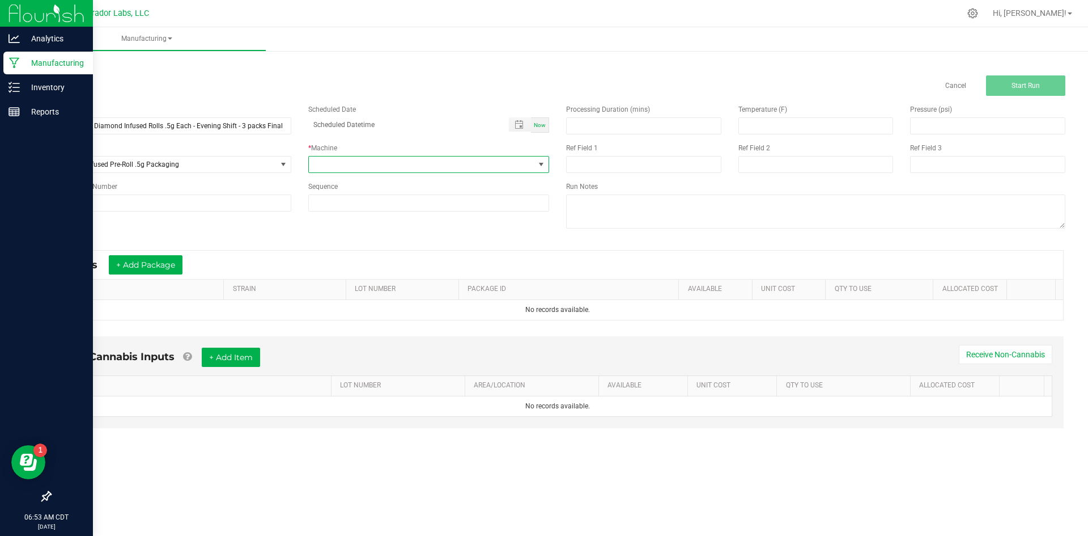
click at [351, 166] on span at bounding box center [422, 164] width 226 height 16
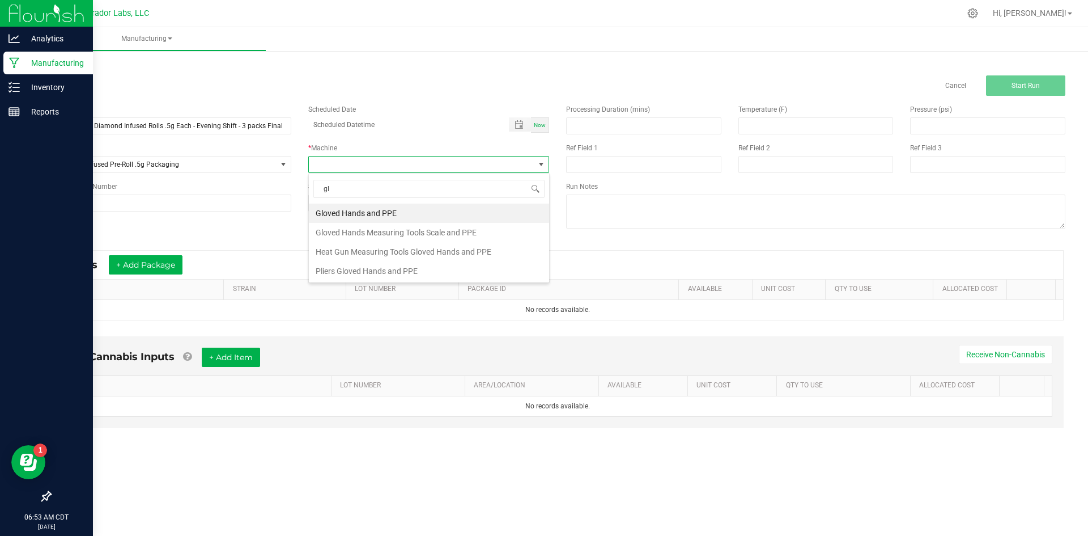
type input "glo"
drag, startPoint x: 359, startPoint y: 215, endPoint x: 349, endPoint y: 219, distance: 10.4
click at [358, 215] on li "Gloved Hands and PPE" at bounding box center [429, 212] width 240 height 19
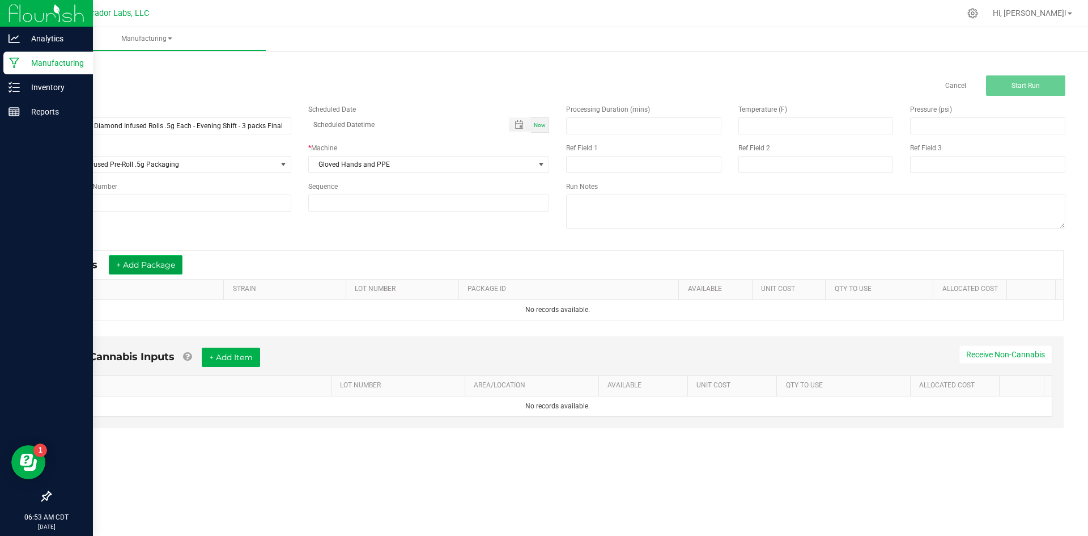
click at [145, 274] on button "+ Add Package" at bounding box center [146, 264] width 74 height 19
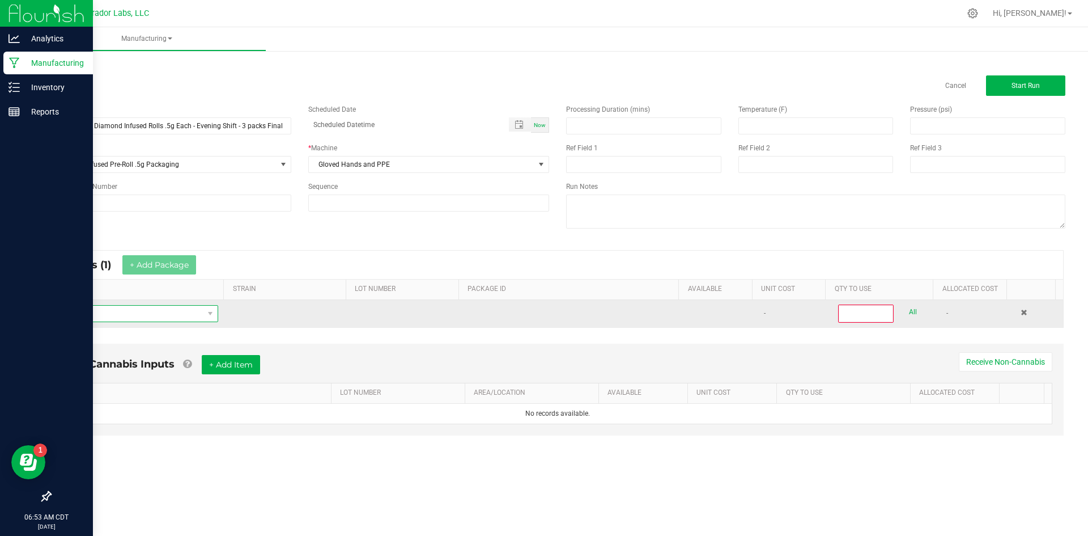
click at [151, 312] on span "NO DATA FOUND" at bounding box center [132, 314] width 144 height 16
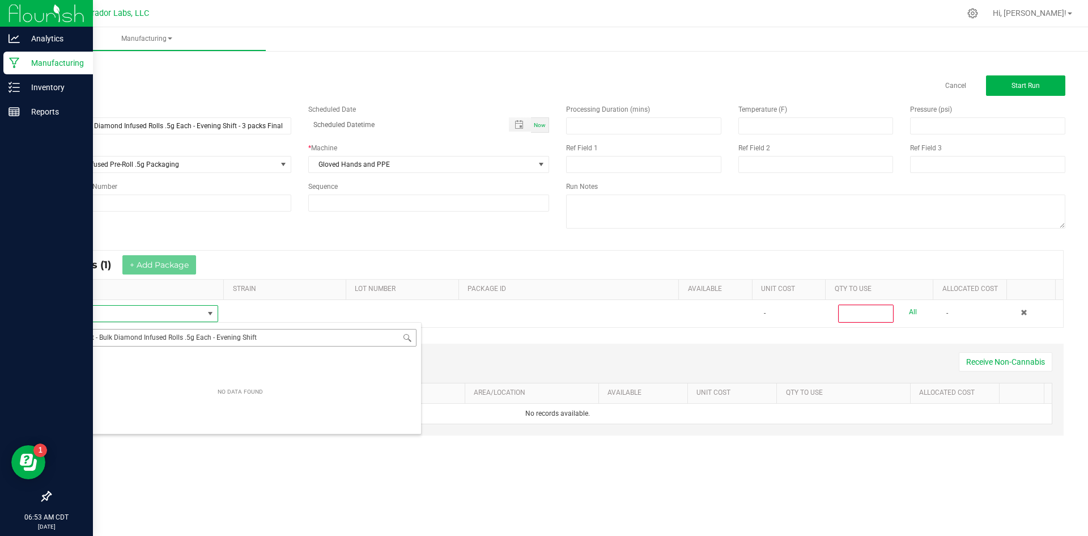
scroll to position [17, 156]
click at [75, 338] on input "afeBet - Bulk Diamond Infused Rolls .5g Each - Evening Shift" at bounding box center [240, 338] width 353 height 18
click at [281, 341] on input "SafeBet - Bulk Diamond Infused Rolls .5g Each - Evening Shift" at bounding box center [240, 338] width 353 height 18
type input "SafeBet - Bulk Diamond Infused Rolls .5g Each - Evening Shift"
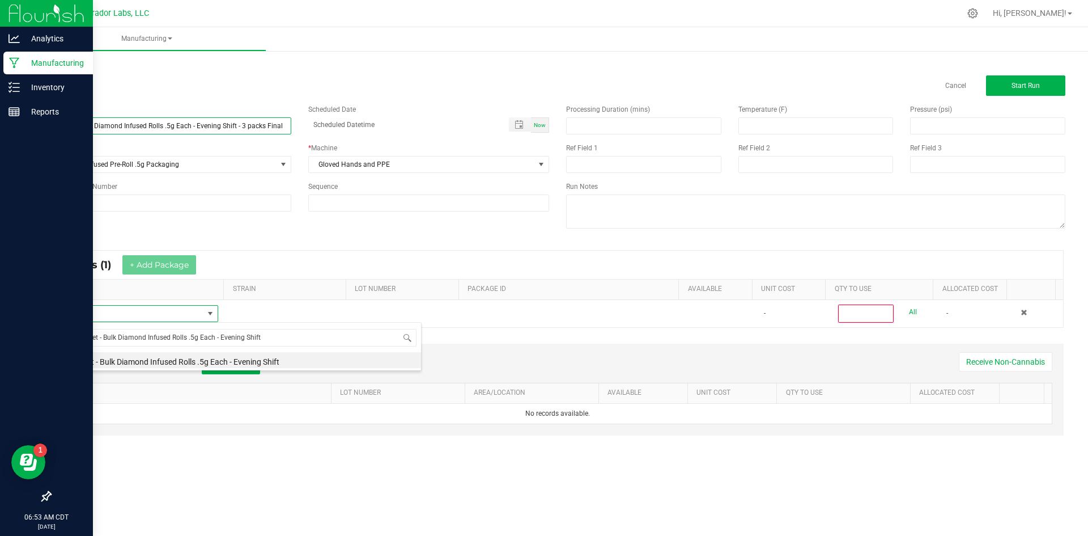
click at [53, 129] on input "afeBet - Bulk Diamond Infused Rolls .5g Each - Evening Shift - 3 packs Final" at bounding box center [170, 125] width 241 height 17
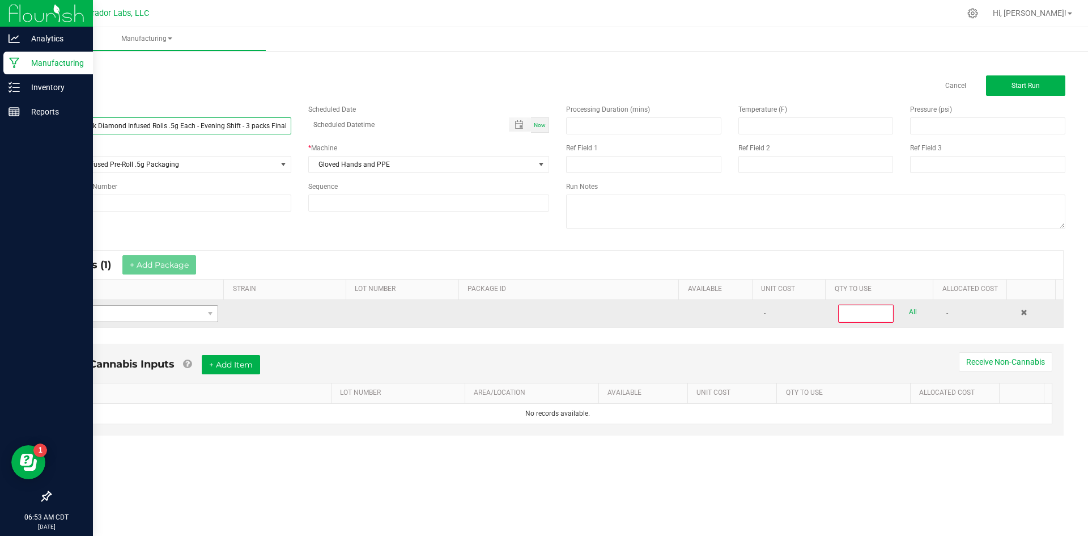
type input "SafeBet - Bulk Diamond Infused Rolls .5g Each - Evening Shift - 3 packs Final"
click at [197, 311] on span "NO DATA FOUND" at bounding box center [132, 314] width 144 height 16
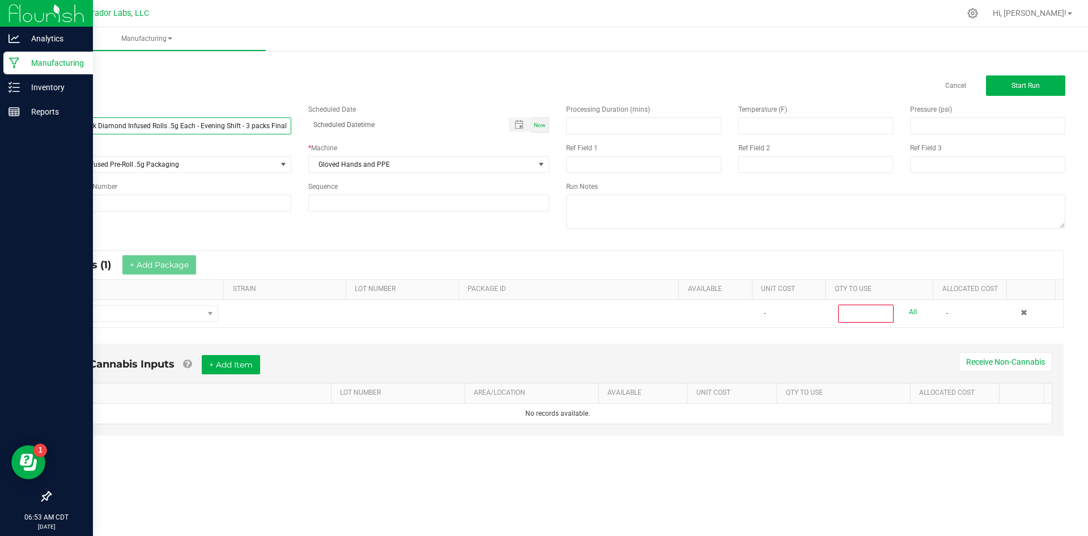
drag, startPoint x: 239, startPoint y: 126, endPoint x: 30, endPoint y: 162, distance: 211.7
click at [30, 162] on div "Analytics Manufacturing Inventory Reports 06:53 AM CDT [DATE] 08/22 Curador Lab…" at bounding box center [544, 268] width 1088 height 536
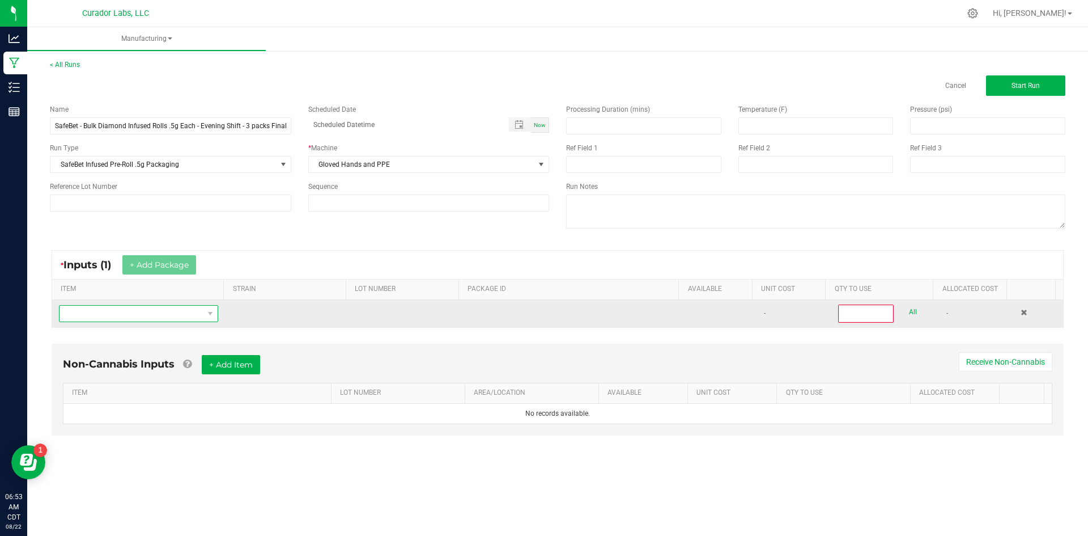
click at [148, 318] on span "NO DATA FOUND" at bounding box center [132, 314] width 144 height 16
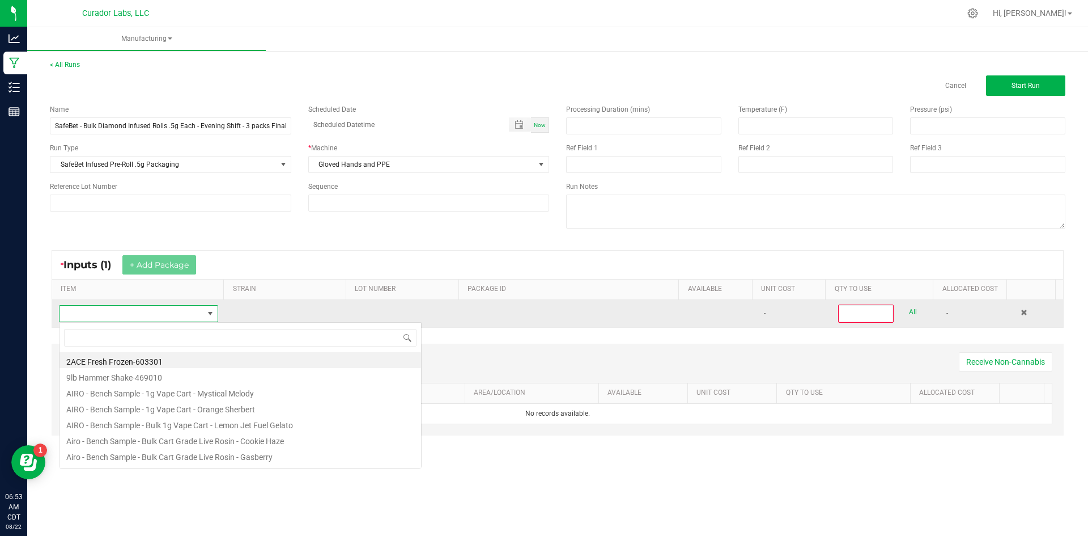
type input "SafeBet - Bulk Diamond Infused Rolls .5g Each - Evening Shift"
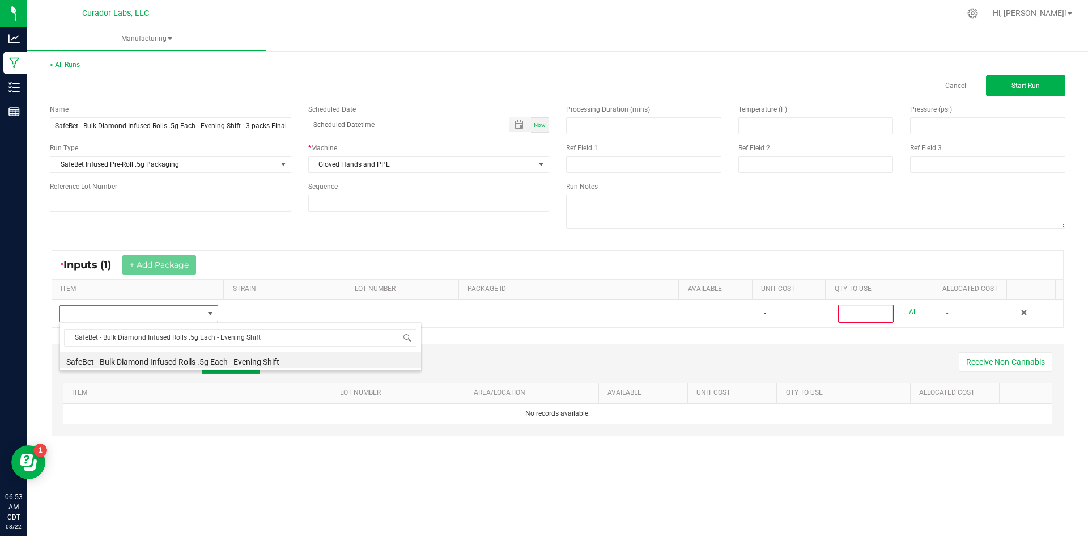
click at [112, 361] on li "SafeBet - Bulk Diamond Infused Rolls .5g Each - Evening Shift" at bounding box center [241, 360] width 362 height 16
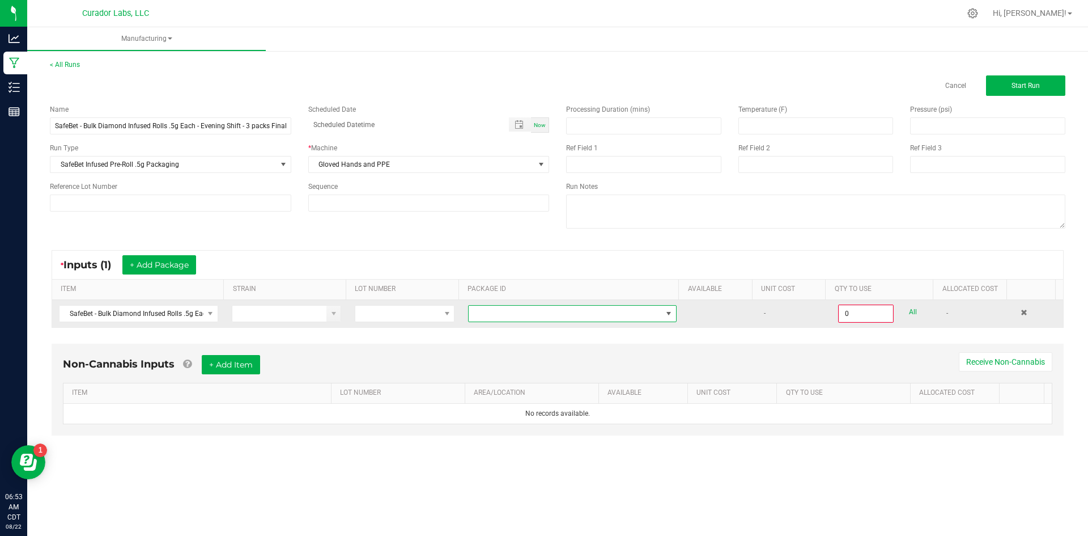
click at [602, 320] on span at bounding box center [565, 314] width 193 height 16
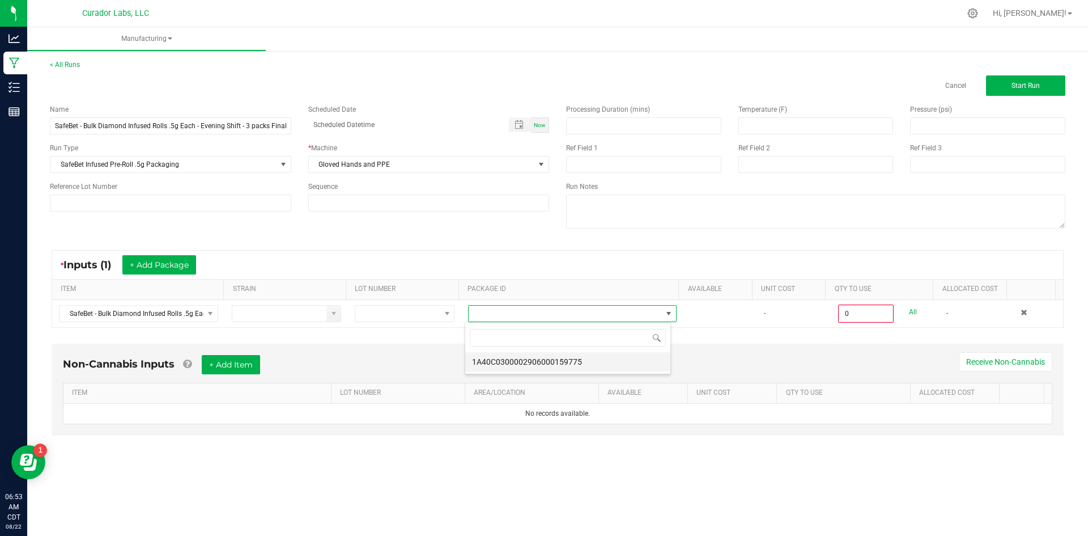
click at [581, 360] on li "1A40C0300002906000159775" at bounding box center [567, 361] width 205 height 19
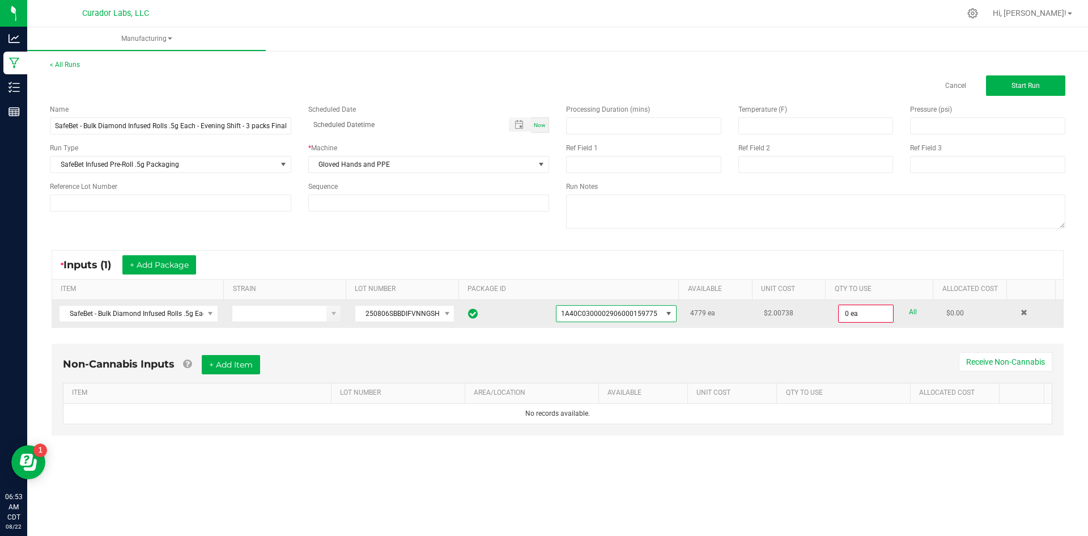
click at [909, 313] on link "All" at bounding box center [913, 311] width 8 height 15
type input "4779 ea"
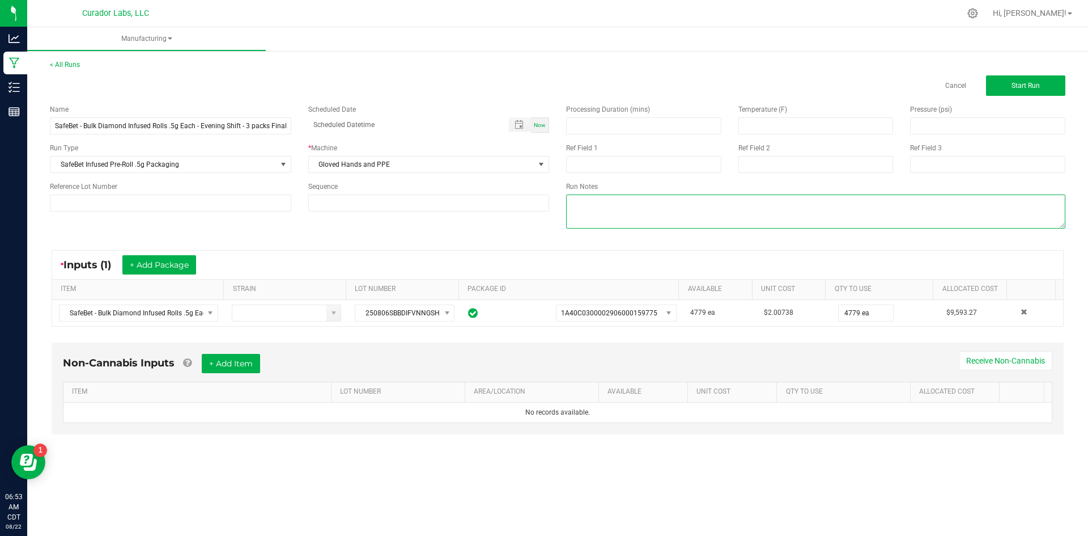
click at [637, 218] on textarea at bounding box center [815, 211] width 499 height 34
type textarea "1593 X 3 = 4779 (with the 6 remaining from 15pks)"
click at [253, 375] on div "Non-Cannabis Inputs + Add Item Receive Non-Cannabis" at bounding box center [558, 368] width 990 height 28
click at [242, 367] on button "+ Add Item" at bounding box center [231, 363] width 58 height 19
click at [189, 430] on div "Non-Cannabis Inputs (1) + Add Item Receive Non-Cannabis ITEM LOT NUMBER AREA/LO…" at bounding box center [558, 391] width 1012 height 98
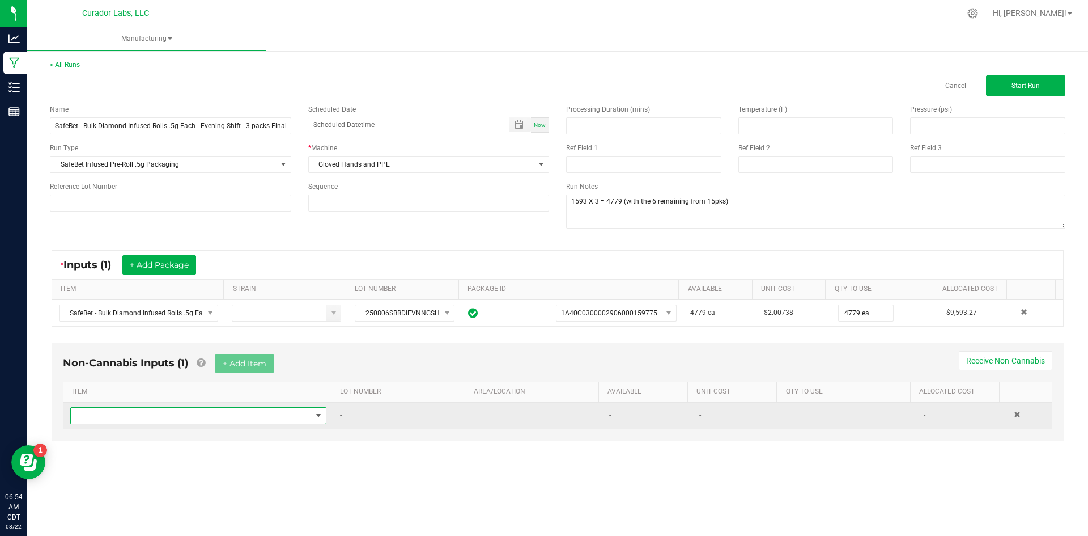
drag, startPoint x: 185, startPoint y: 418, endPoint x: 186, endPoint y: 412, distance: 6.3
click at [185, 418] on span "NO DATA FOUND" at bounding box center [191, 416] width 241 height 16
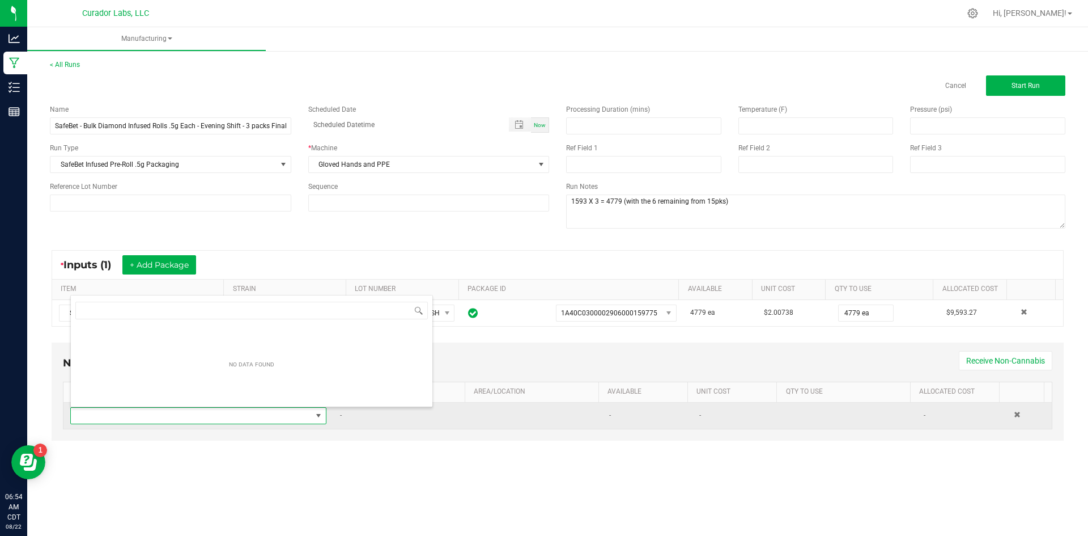
scroll to position [17, 252]
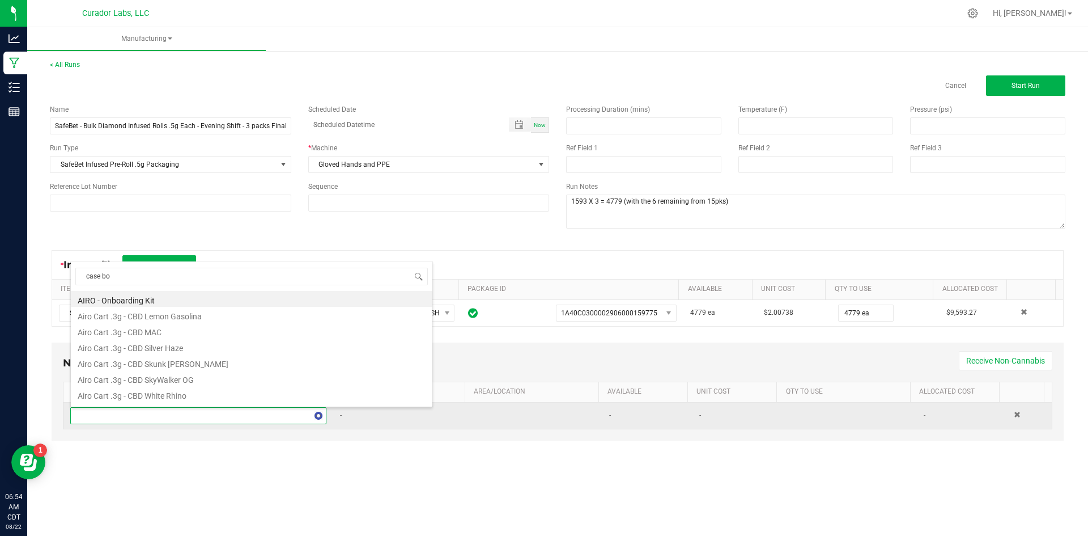
type input "case box"
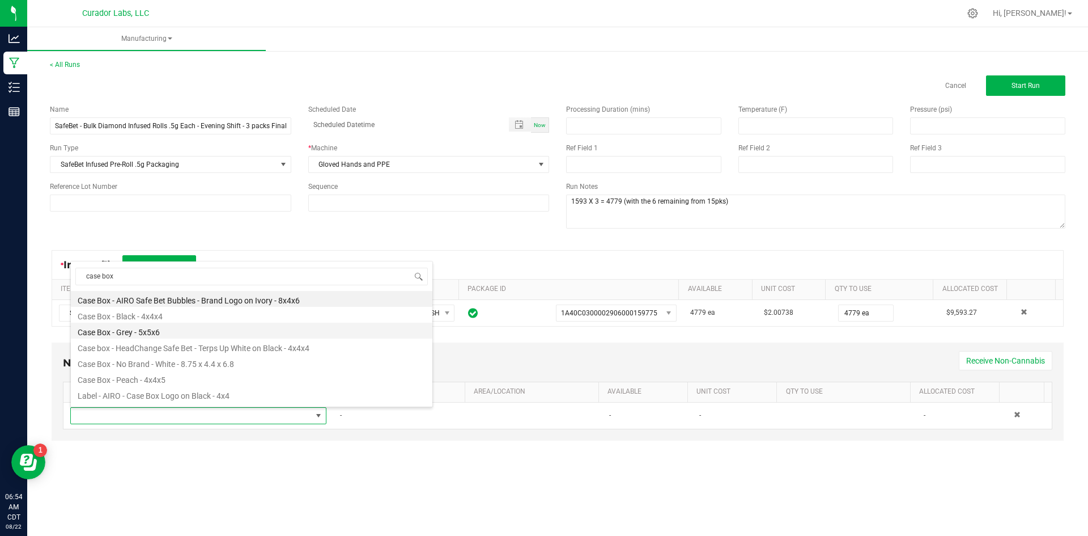
click at [241, 291] on ul "Case Box - AIRO Safe Bet Bubbles - Brand Logo on Ivory - 8x4x6 Case Box - Black…" at bounding box center [252, 291] width 362 height 0
click at [237, 349] on li "Case box - HeadChange Safe Bet - Terps Up White on Black - 4x4x4" at bounding box center [252, 346] width 362 height 16
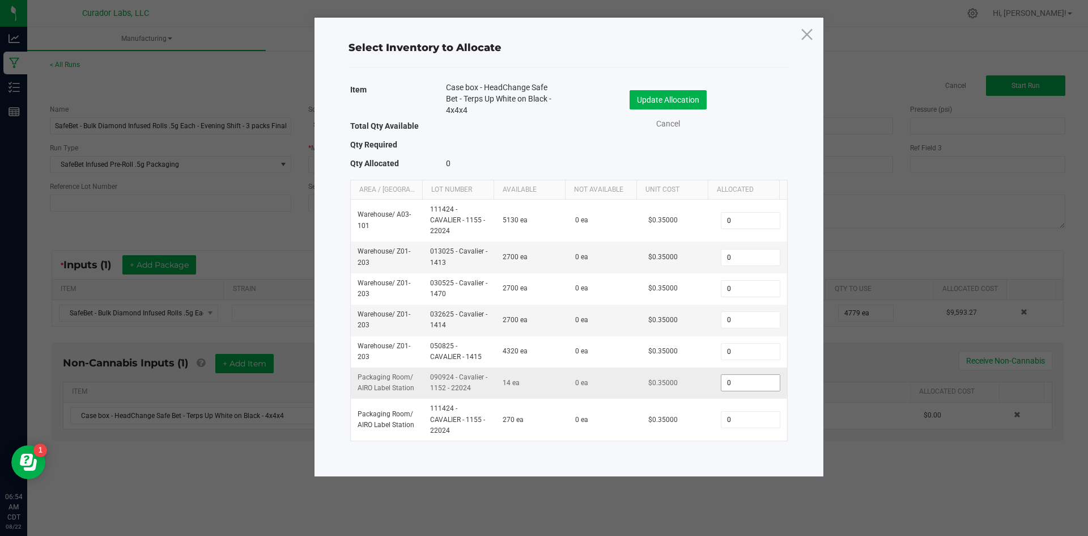
click at [730, 382] on input "0" at bounding box center [751, 383] width 58 height 16
type input "14"
click at [752, 259] on input "0" at bounding box center [751, 257] width 58 height 16
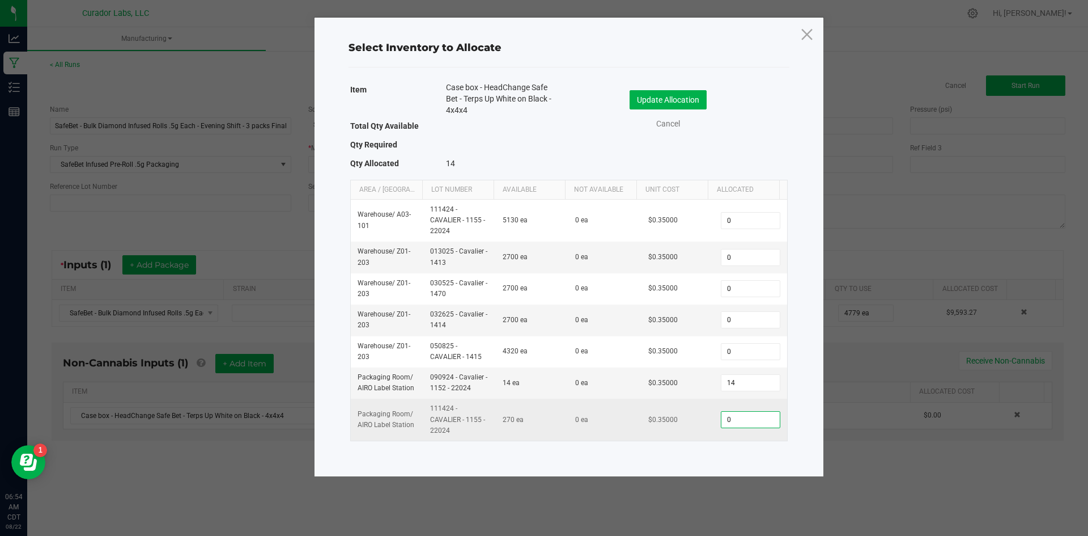
click at [739, 424] on input "0" at bounding box center [751, 420] width 58 height 16
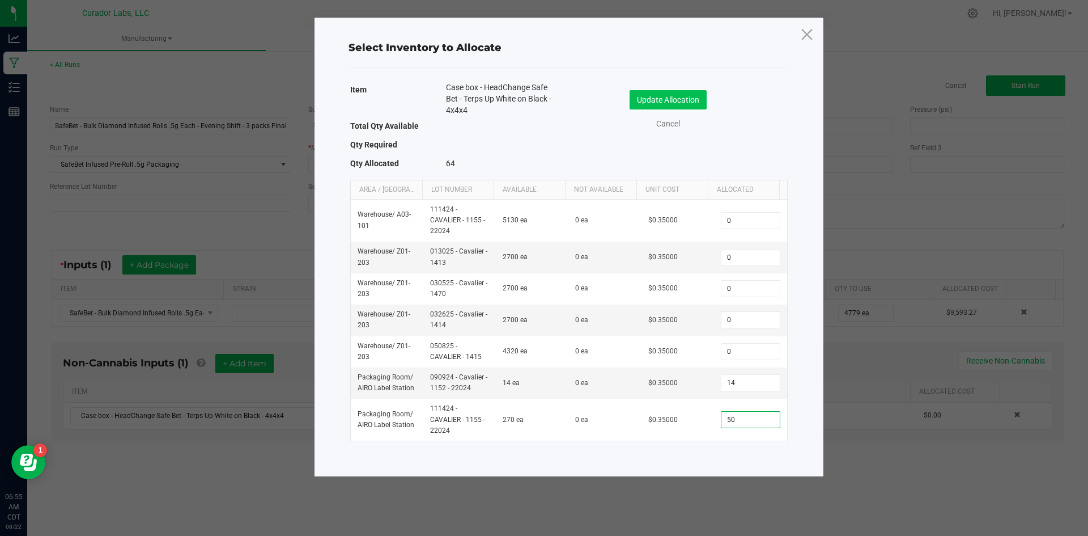
type input "50"
click at [682, 104] on button "Update Allocation" at bounding box center [668, 99] width 77 height 19
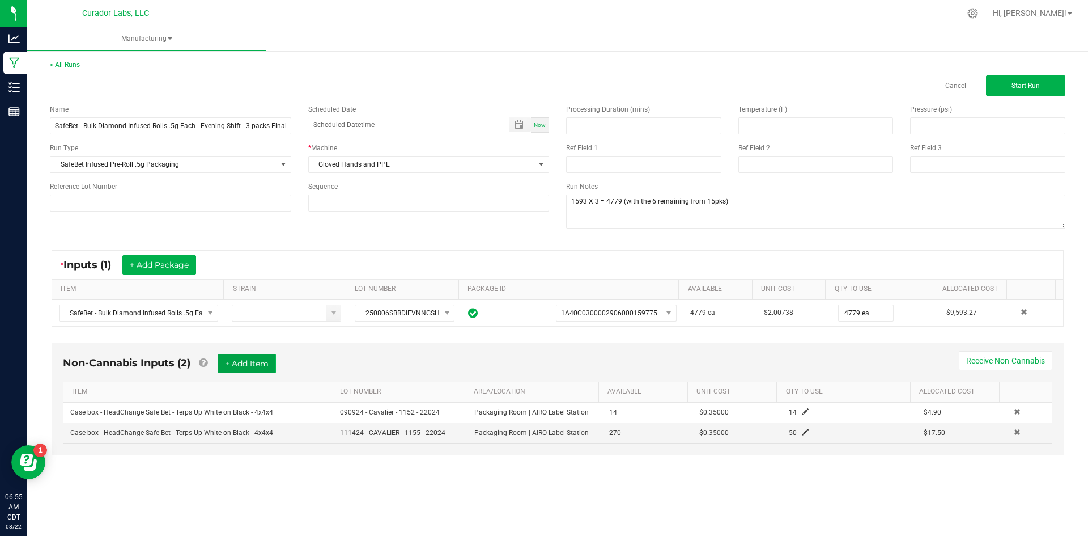
click at [259, 362] on button "+ Add Item" at bounding box center [247, 363] width 58 height 19
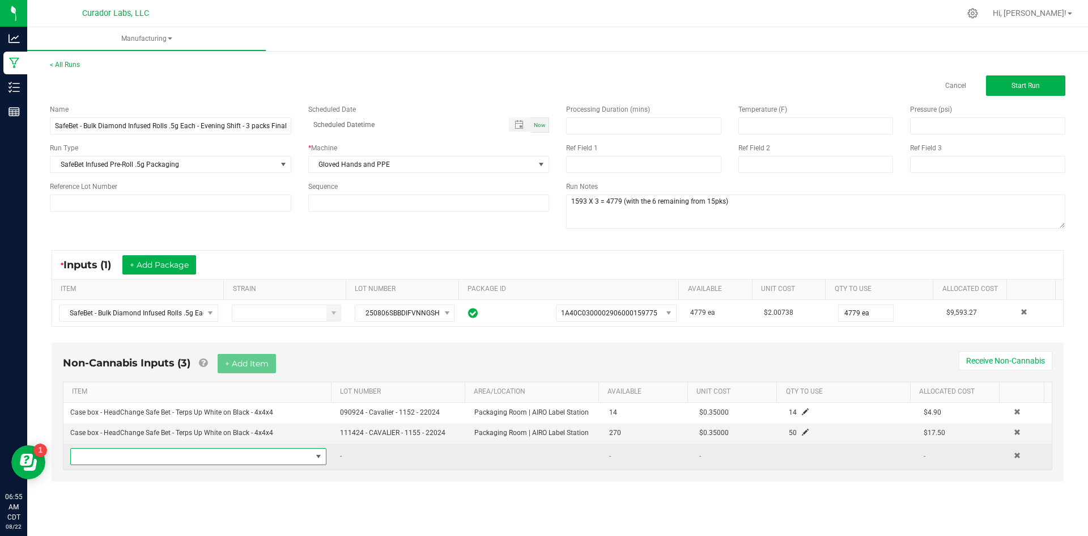
click at [150, 452] on span "NO DATA FOUND" at bounding box center [191, 456] width 241 height 16
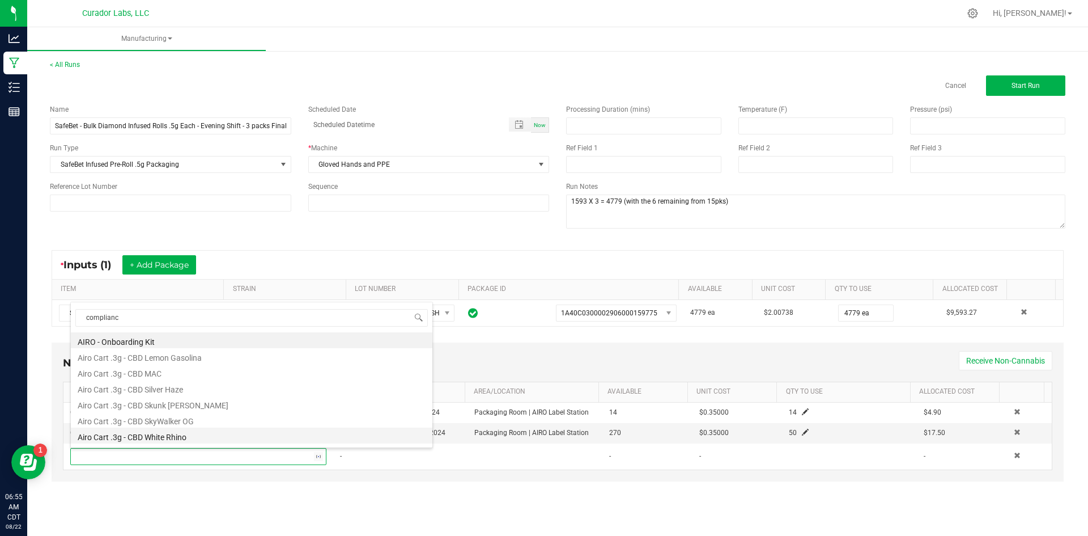
type input "compliance"
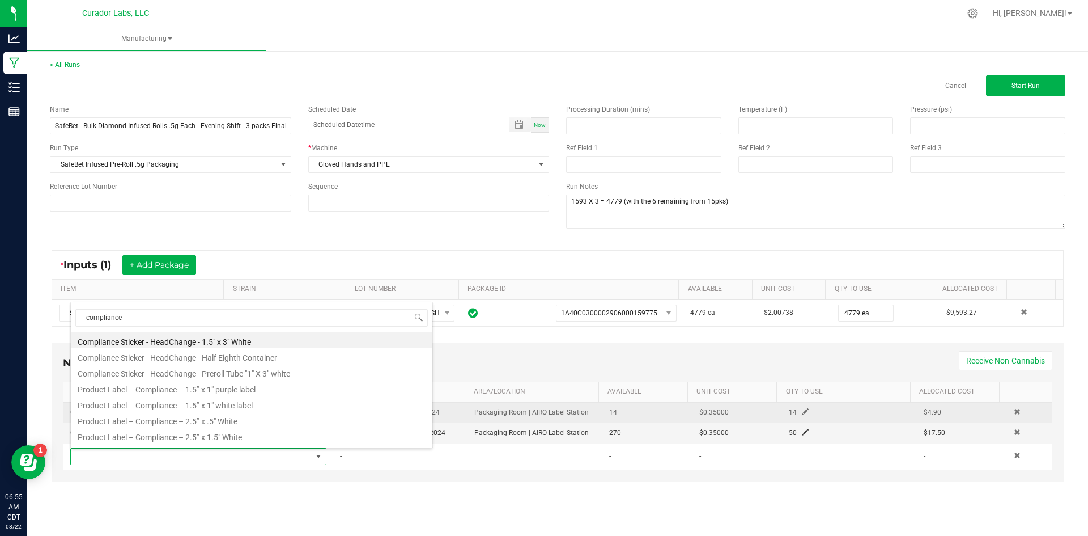
click at [186, 402] on li "Product Label – Compliance – 1.5” x 1" white label" at bounding box center [252, 404] width 362 height 16
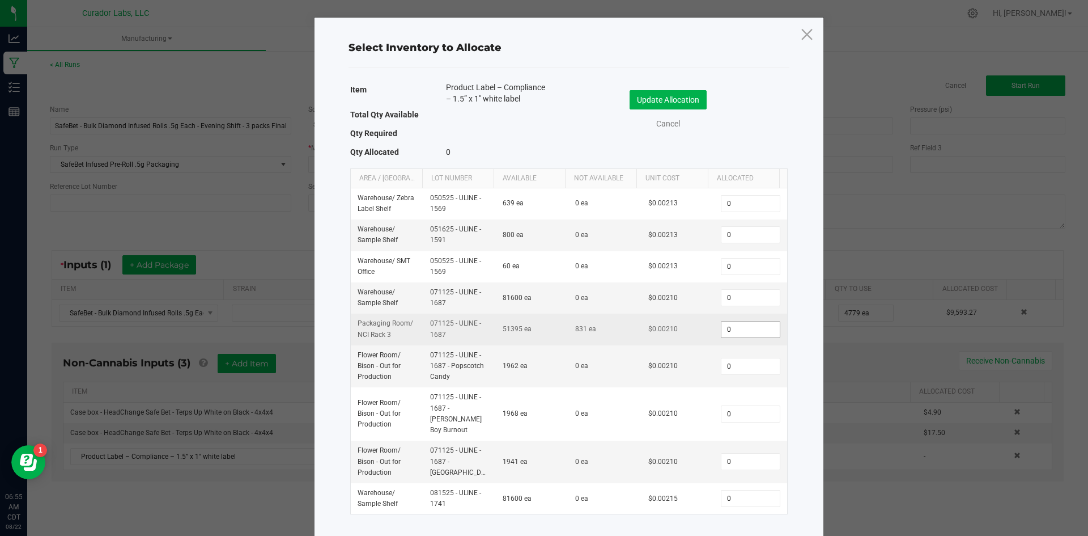
click at [731, 333] on input "0" at bounding box center [751, 329] width 58 height 16
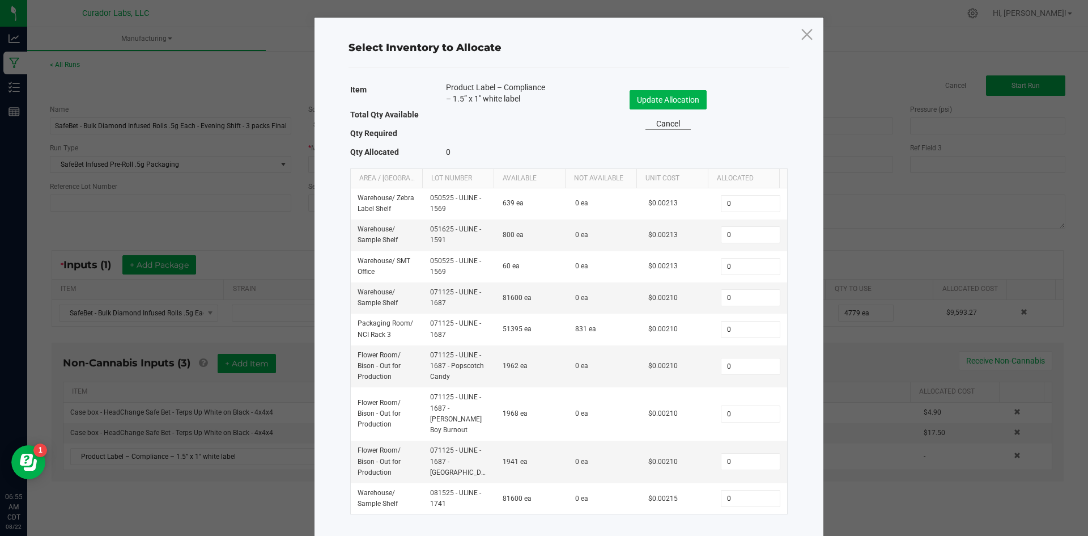
click at [665, 118] on link "Cancel" at bounding box center [668, 124] width 45 height 12
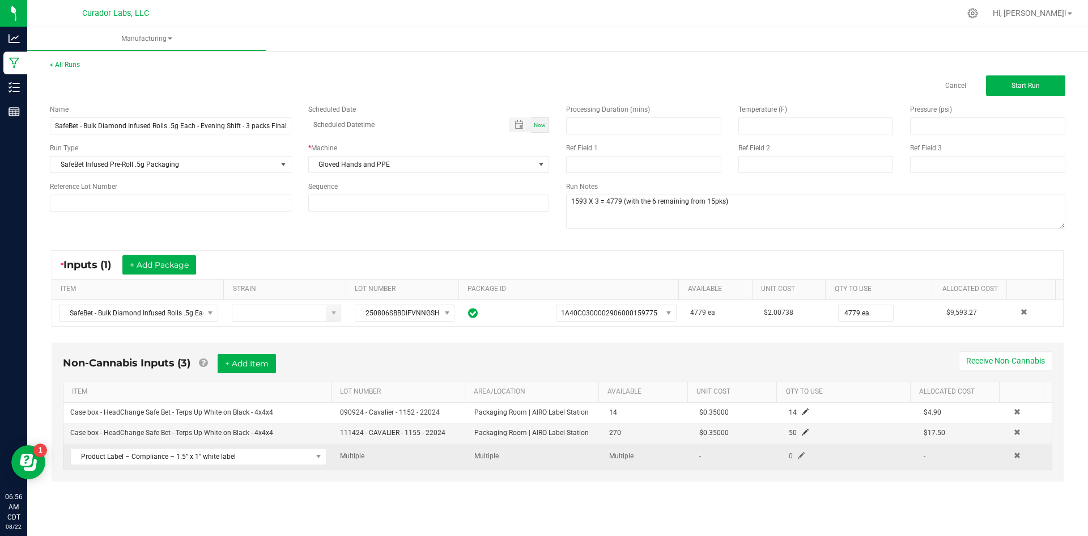
click at [798, 456] on span at bounding box center [801, 455] width 7 height 7
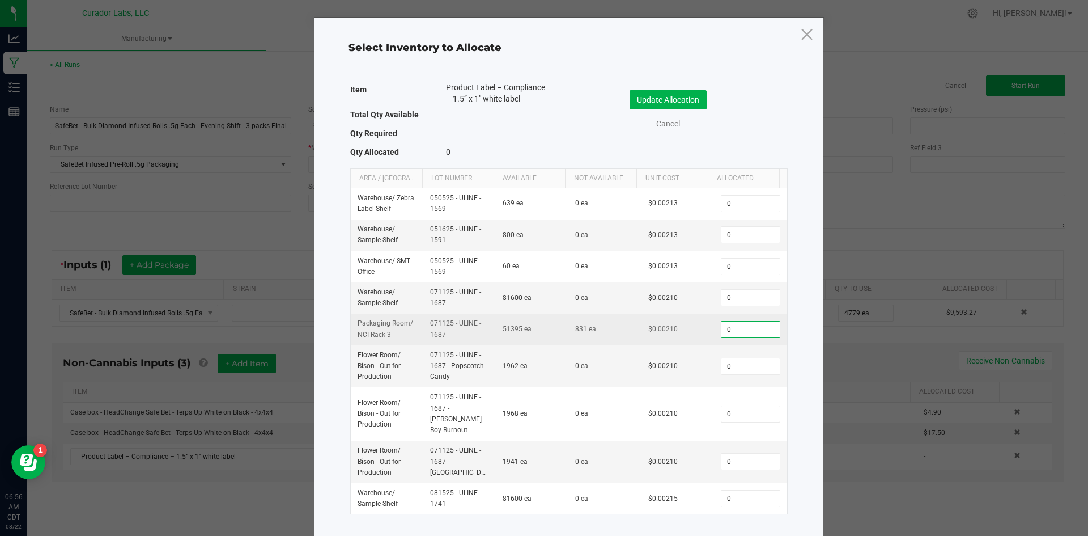
click at [723, 329] on input "0" at bounding box center [751, 329] width 58 height 16
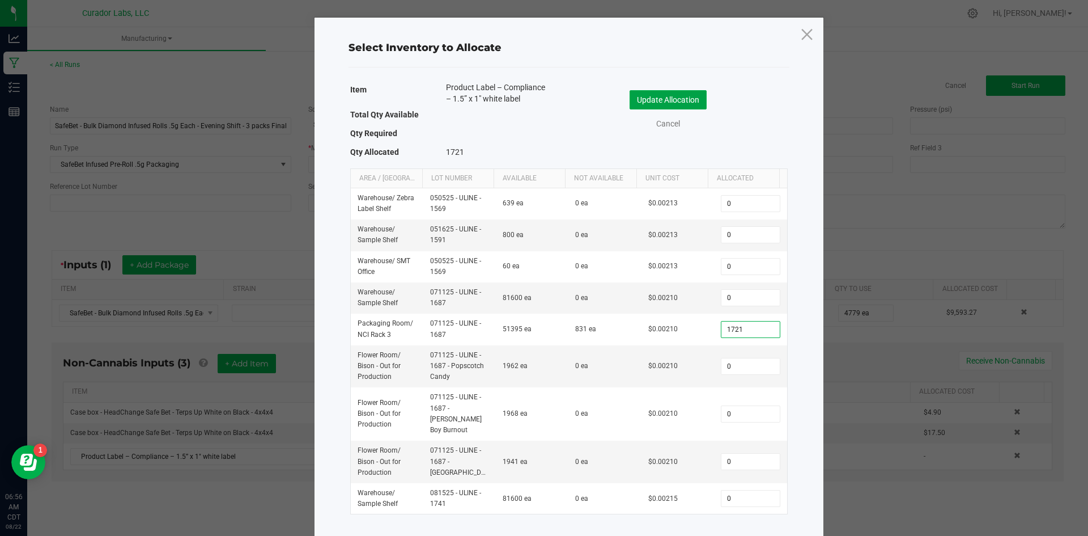
type input "1,721"
click at [675, 94] on button "Update Allocation" at bounding box center [668, 99] width 77 height 19
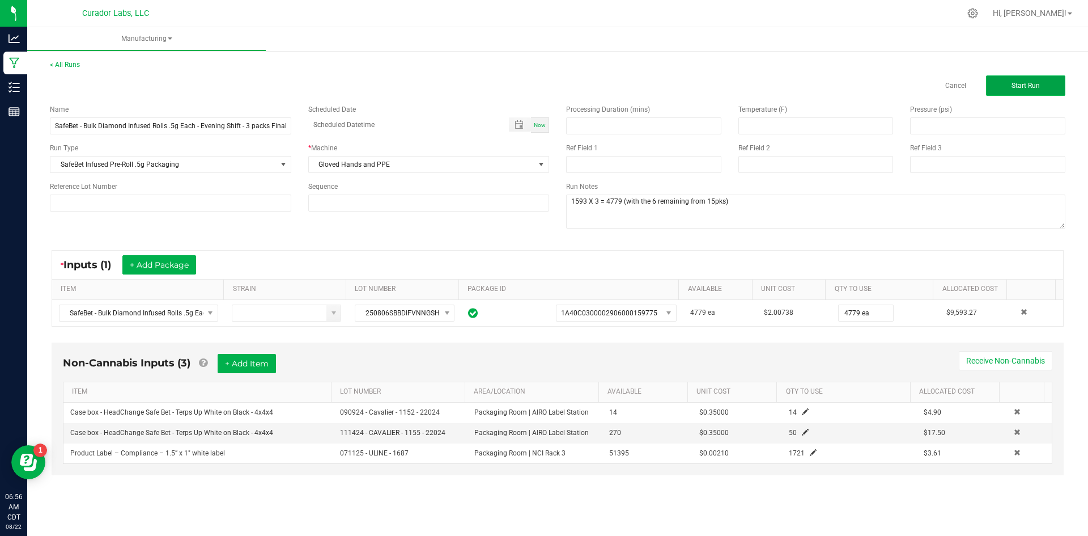
click at [1028, 79] on button "Start Run" at bounding box center [1025, 85] width 79 height 20
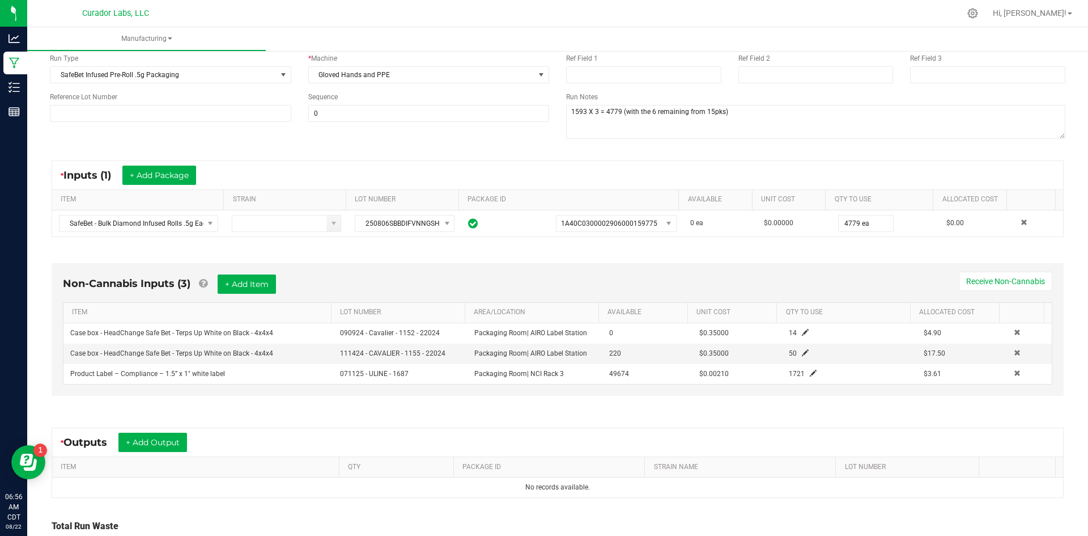
scroll to position [113, 0]
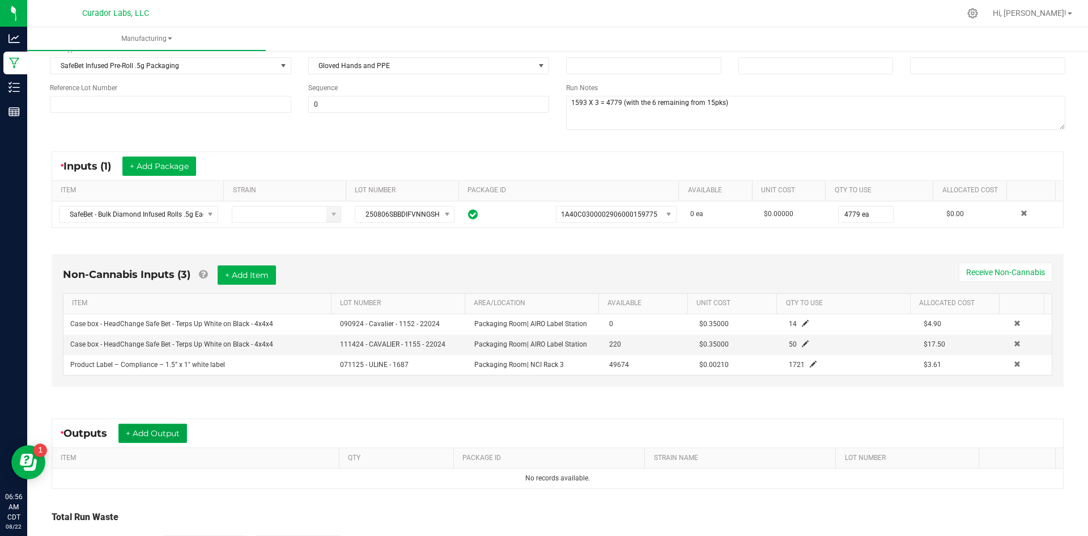
click at [146, 434] on button "+ Add Output" at bounding box center [152, 432] width 69 height 19
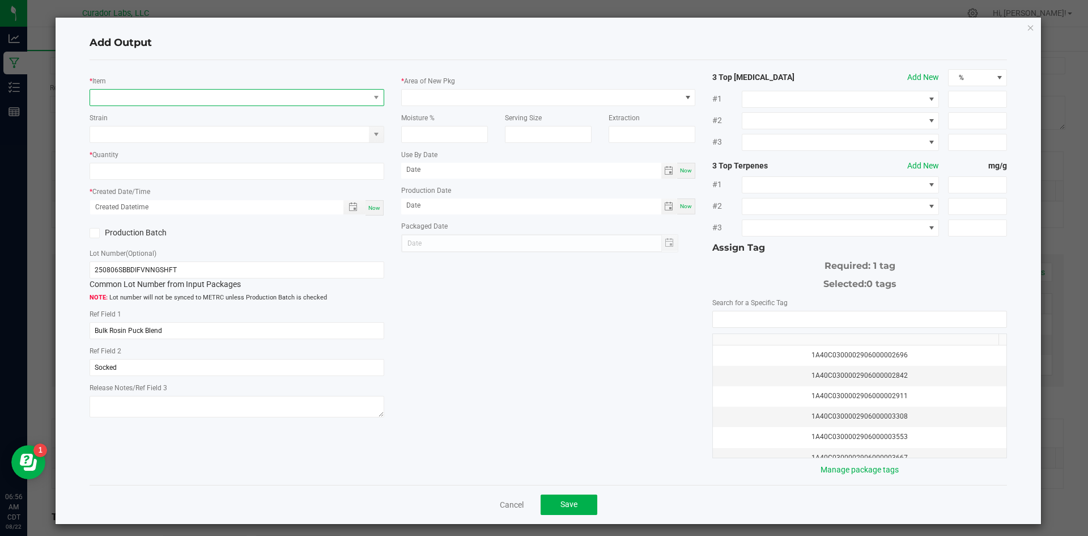
click at [199, 101] on span "NO DATA FOUND" at bounding box center [229, 98] width 279 height 16
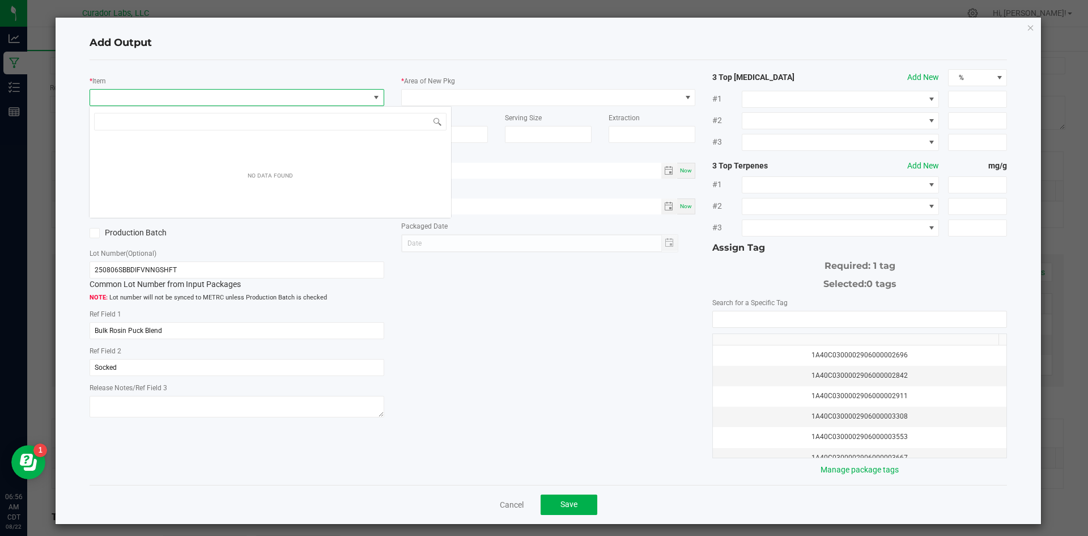
scroll to position [17, 292]
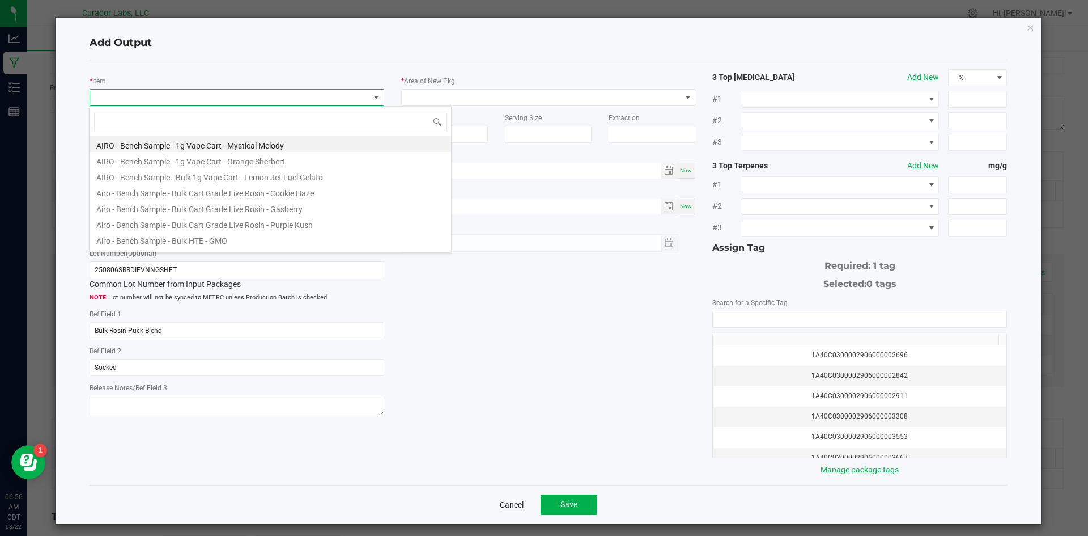
click at [511, 503] on link "Cancel" at bounding box center [512, 504] width 24 height 11
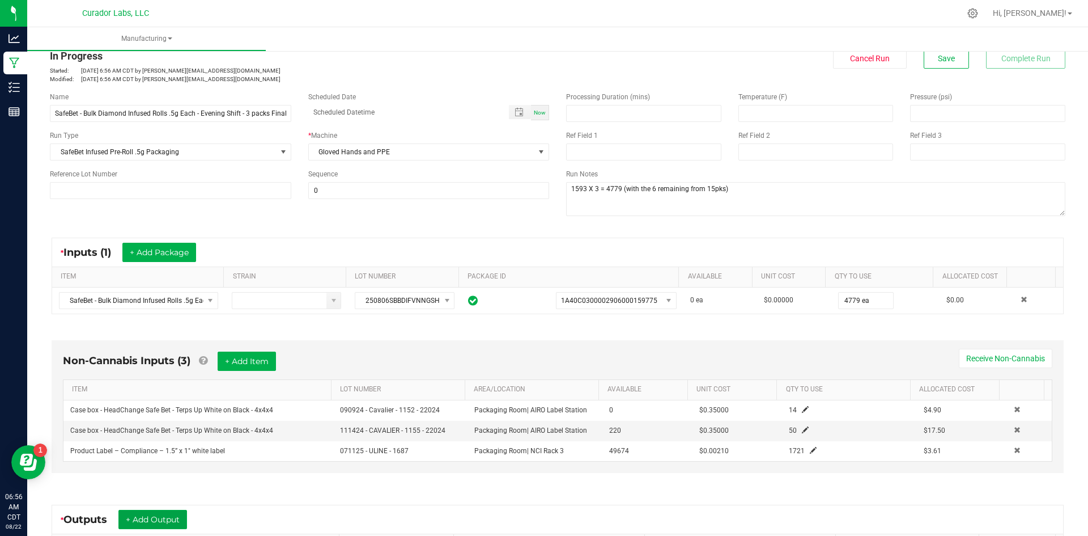
scroll to position [0, 0]
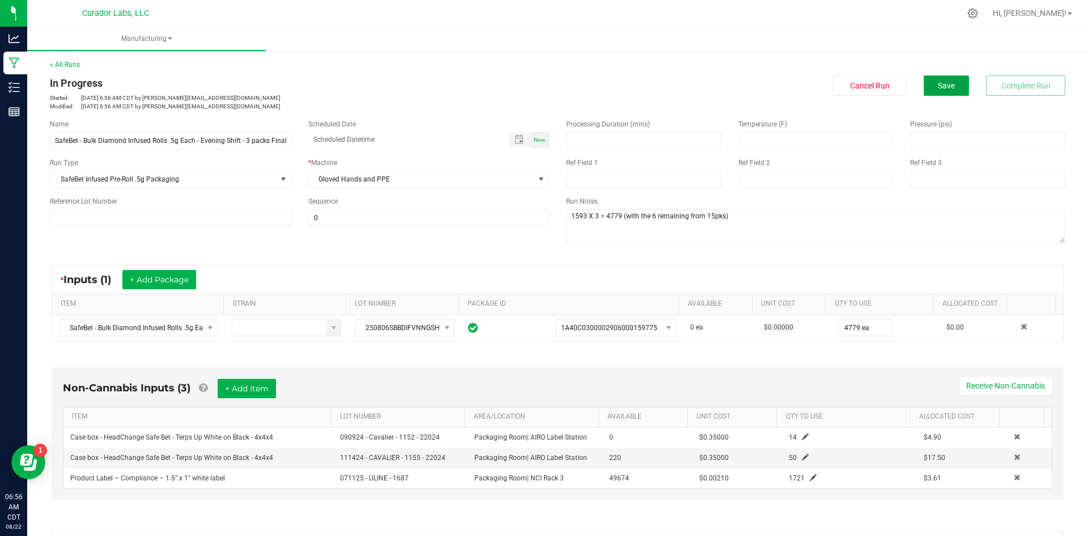
click at [945, 86] on span "Save" at bounding box center [946, 85] width 17 height 9
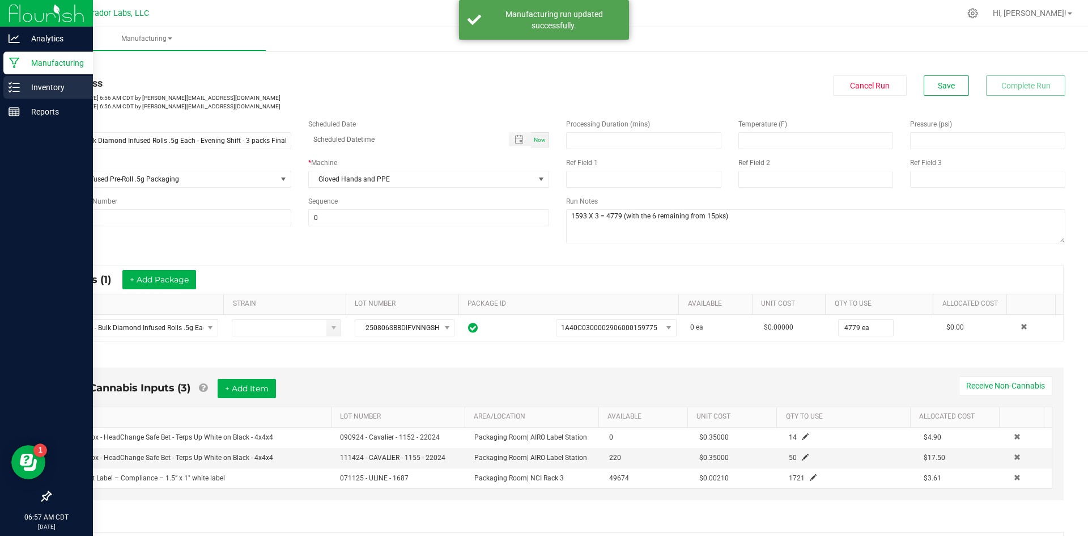
click at [24, 90] on p "Inventory" at bounding box center [54, 87] width 68 height 14
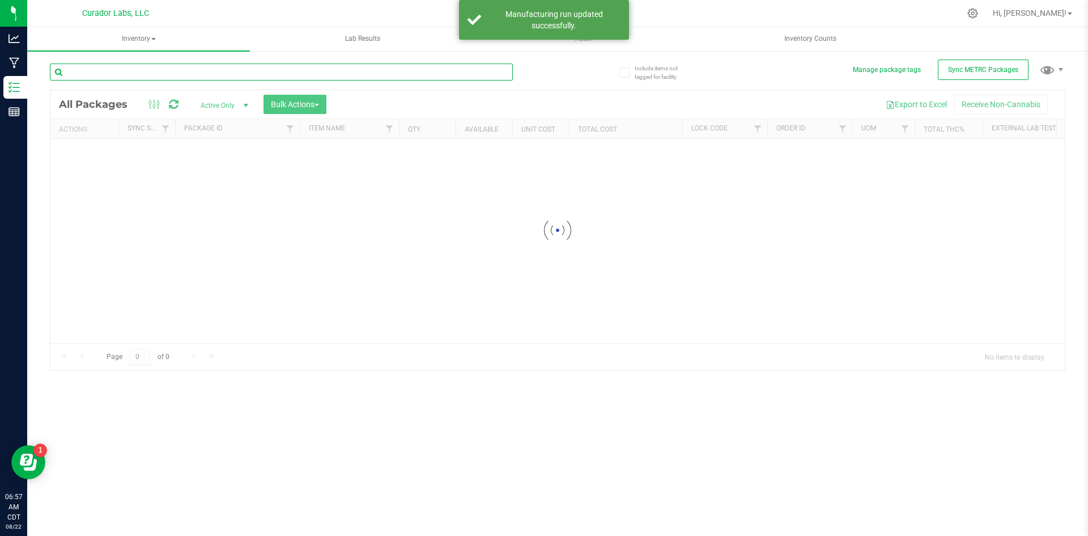
click at [158, 75] on input "text" at bounding box center [281, 71] width 463 height 17
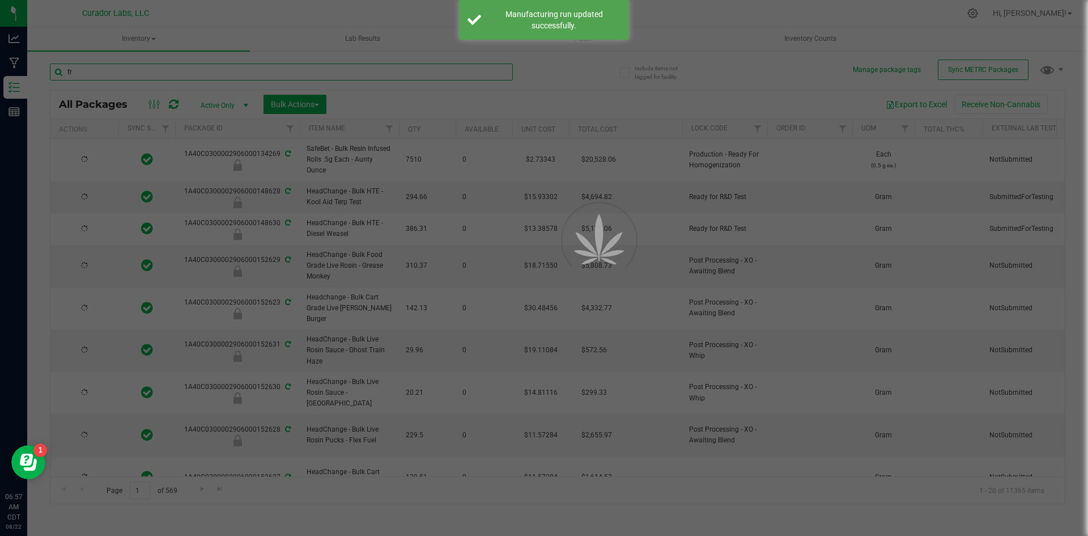
type input "fre"
type input "[DATE]"
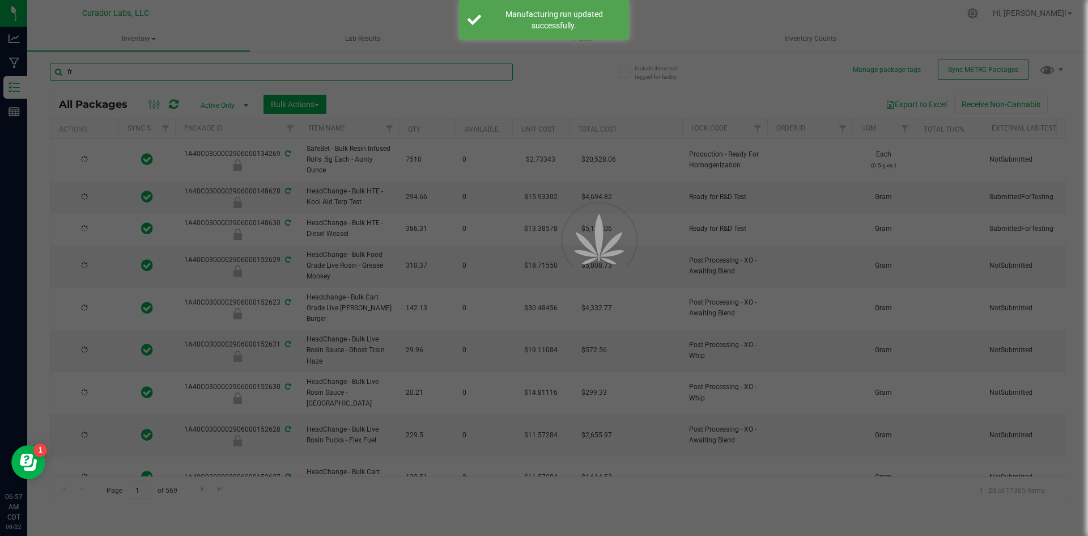
type input "[DATE]"
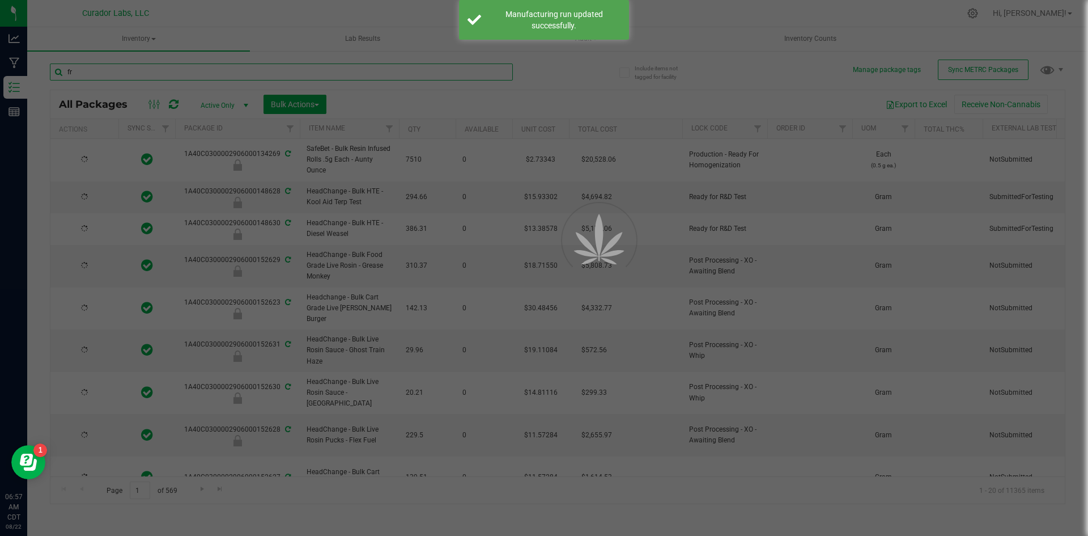
type input "[DATE]"
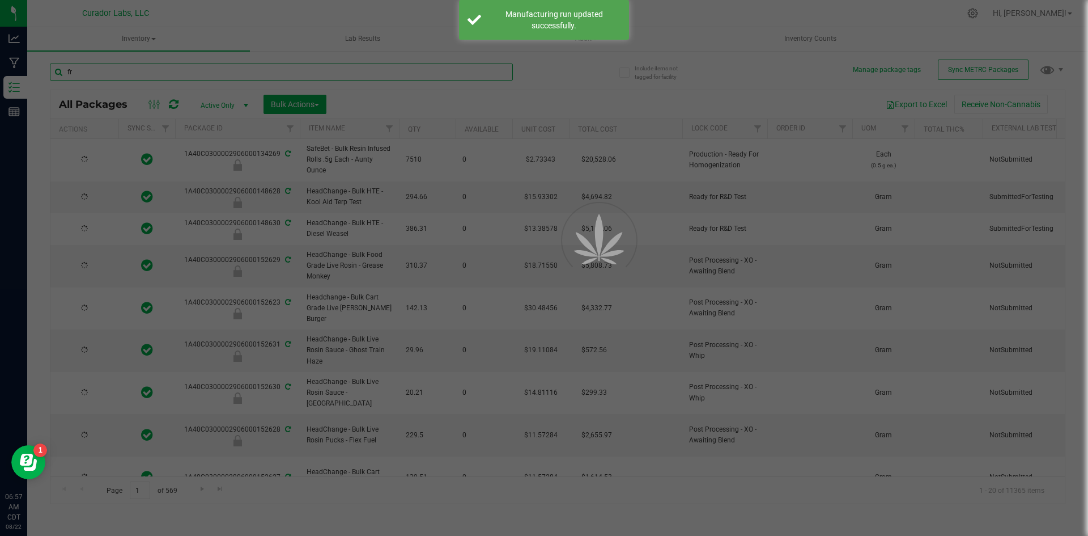
type input "[DATE]"
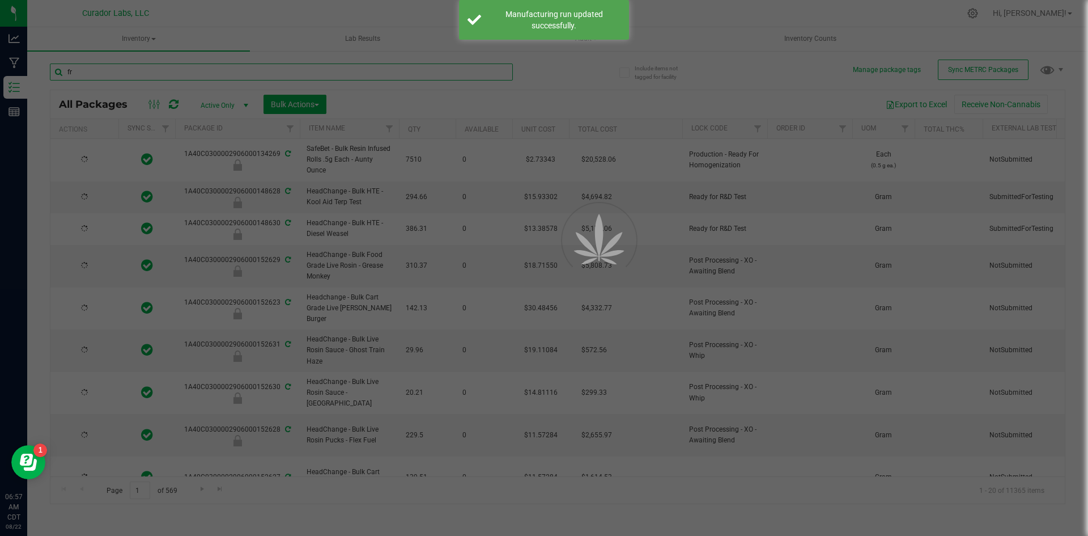
type input "[DATE]"
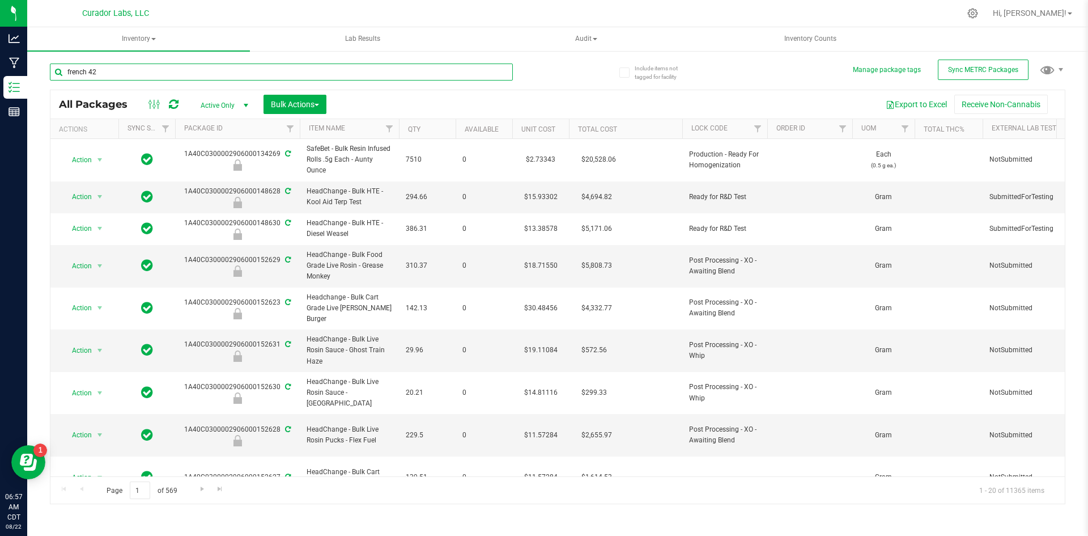
type input "french 42"
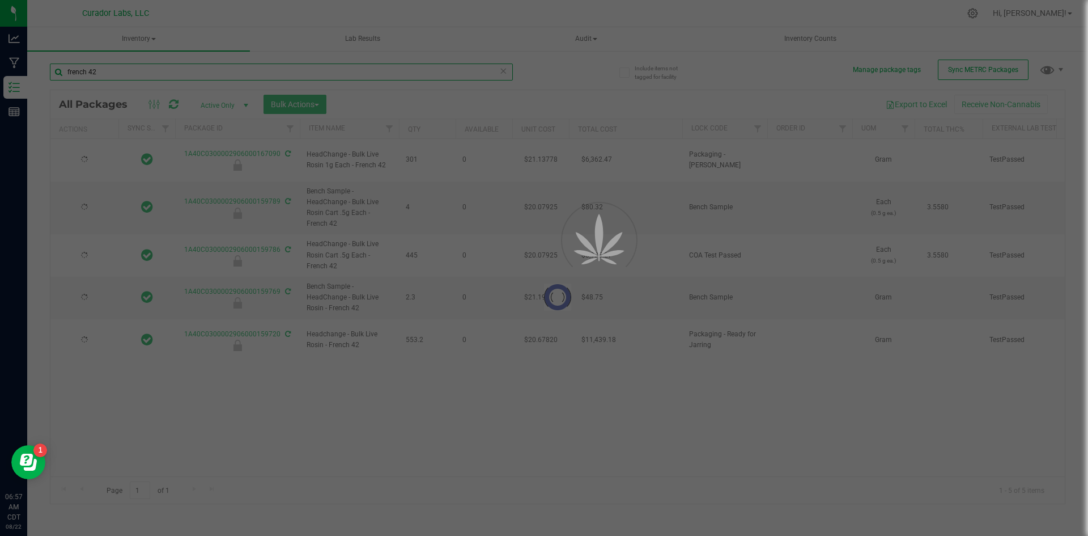
type input "[DATE]"
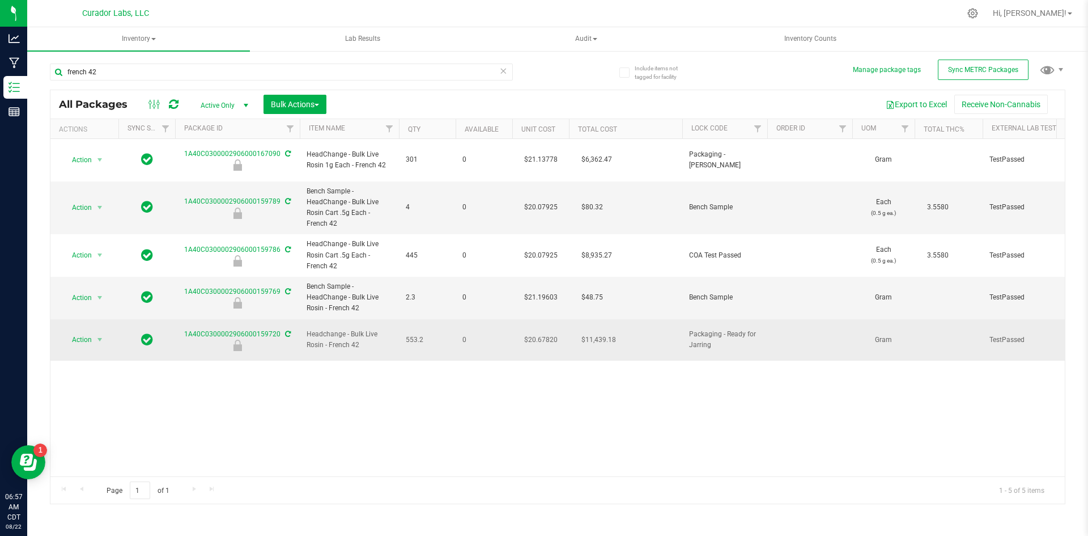
drag, startPoint x: 375, startPoint y: 328, endPoint x: 300, endPoint y: 320, distance: 75.2
click at [300, 320] on td "Headchange - Bulk Live Rosin - French 42" at bounding box center [349, 340] width 99 height 42
copy span "Headchange - Bulk Live Rosin - French 42"
click at [78, 332] on span "Action" at bounding box center [77, 340] width 31 height 16
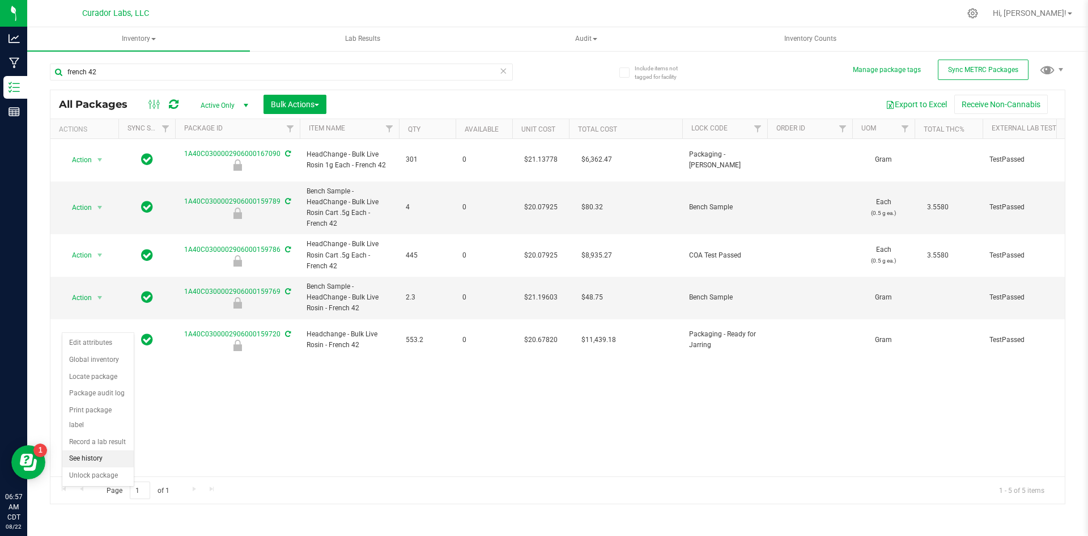
click at [82, 452] on li "See history" at bounding box center [97, 458] width 71 height 17
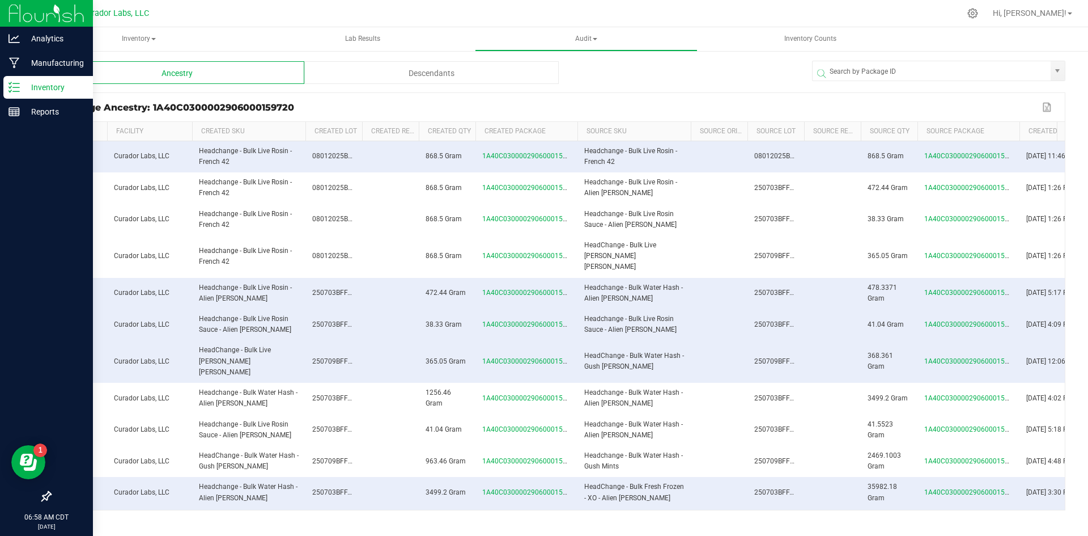
click at [33, 84] on p "Inventory" at bounding box center [54, 87] width 68 height 14
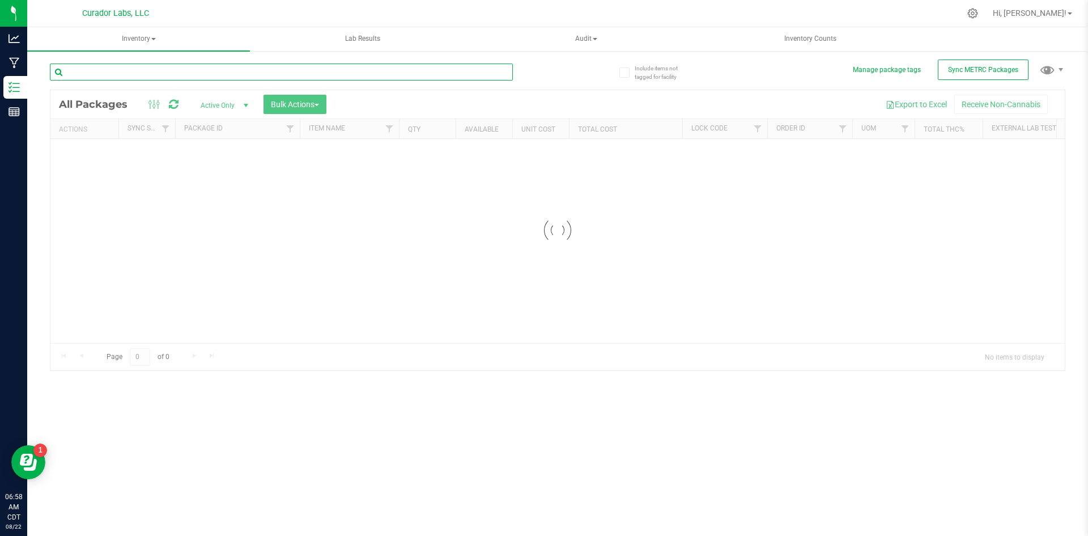
click at [120, 63] on input "text" at bounding box center [281, 71] width 463 height 17
paste input "Headchange - Bulk Live Rosin - French 42"
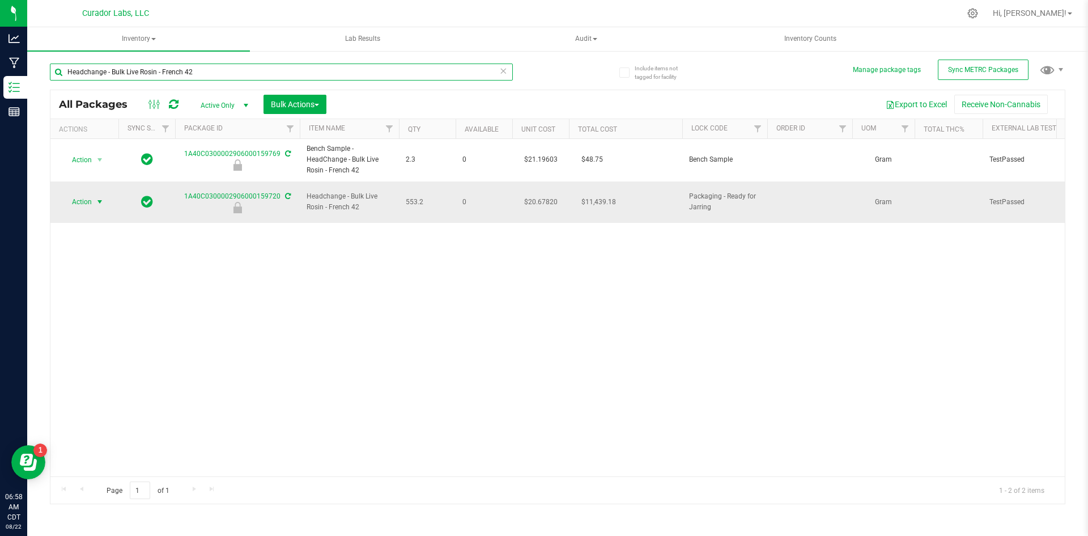
type input "Headchange - Bulk Live Rosin - French 42"
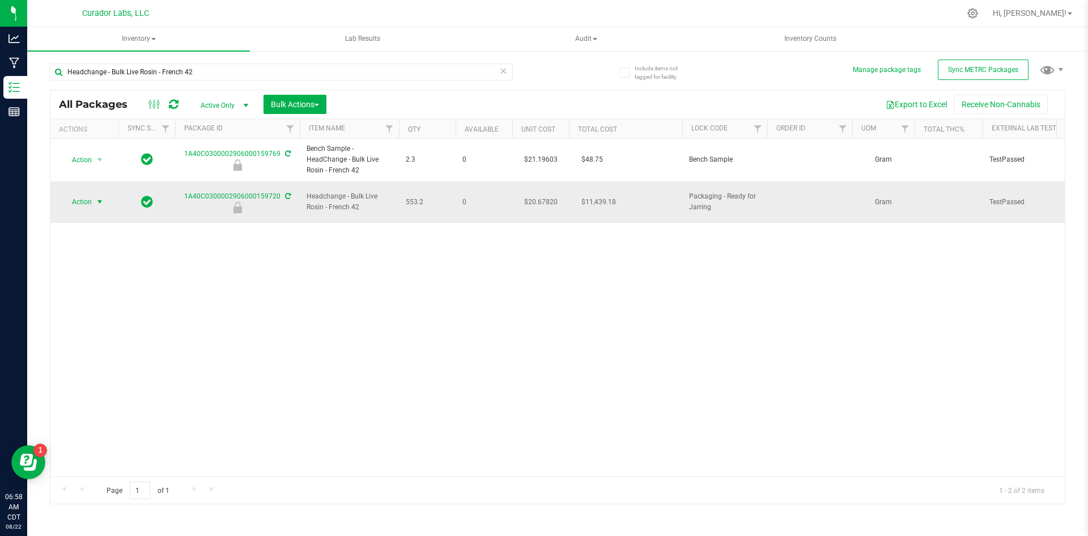
click at [80, 194] on span "Action" at bounding box center [77, 202] width 31 height 16
click at [82, 340] on li "Unlock package" at bounding box center [97, 348] width 71 height 17
click at [254, 198] on link "1A40C0300002906000159720" at bounding box center [232, 202] width 96 height 8
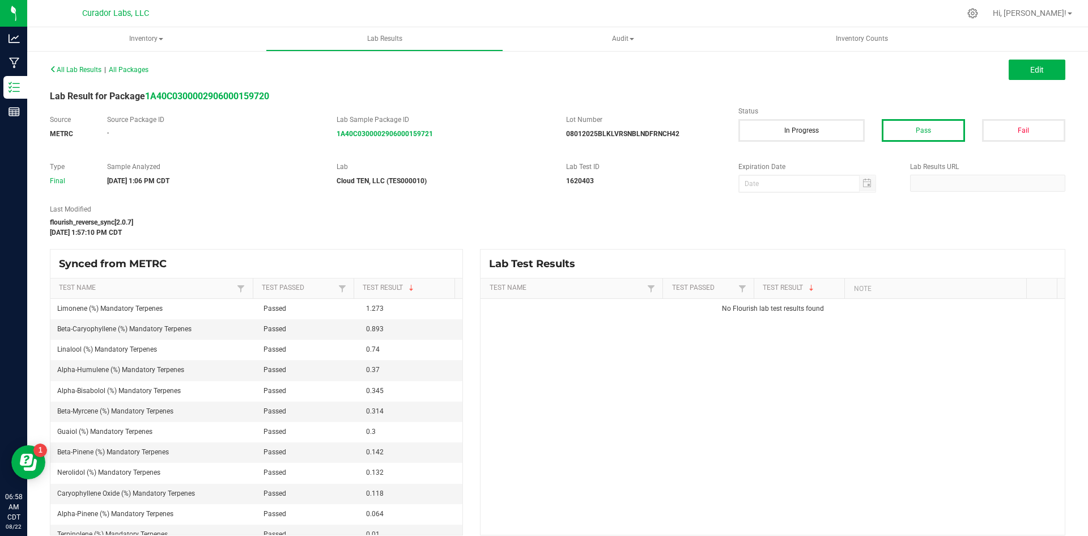
click at [66, 63] on div "All Lab Results | All Packages Edit" at bounding box center [557, 70] width 1033 height 28
click at [53, 69] on icon at bounding box center [53, 69] width 7 height 7
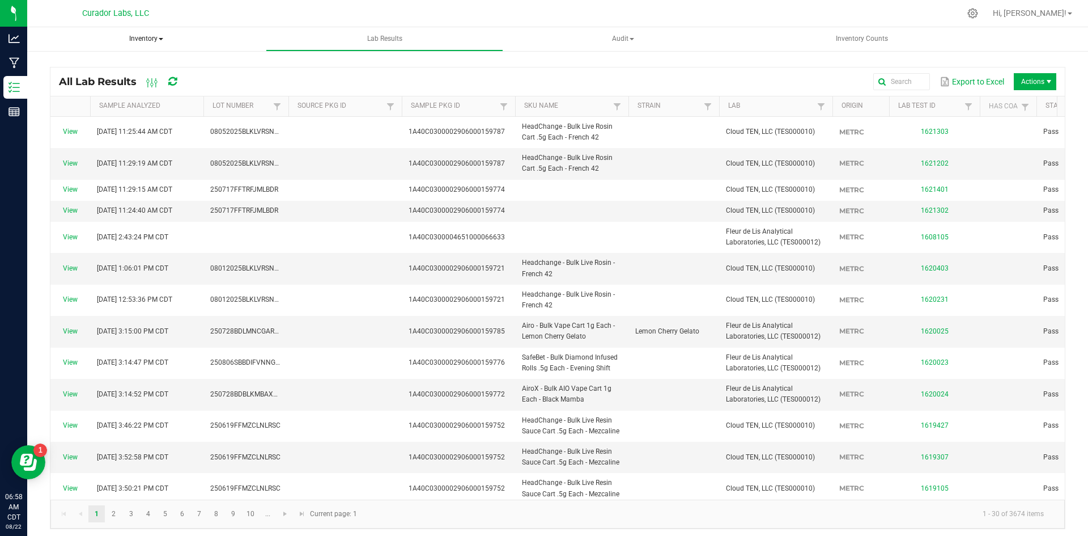
click at [125, 42] on span "Inventory" at bounding box center [146, 39] width 238 height 24
click at [90, 63] on span "All packages" at bounding box center [82, 68] width 78 height 10
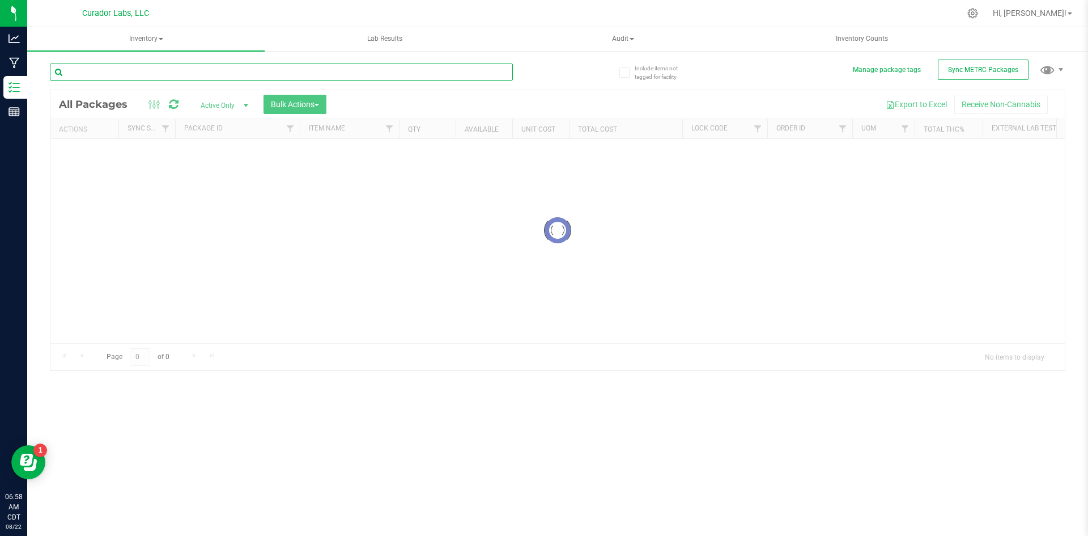
click at [121, 74] on input "text" at bounding box center [281, 71] width 463 height 17
paste input "Headchange - Bulk Live Rosin - French 42"
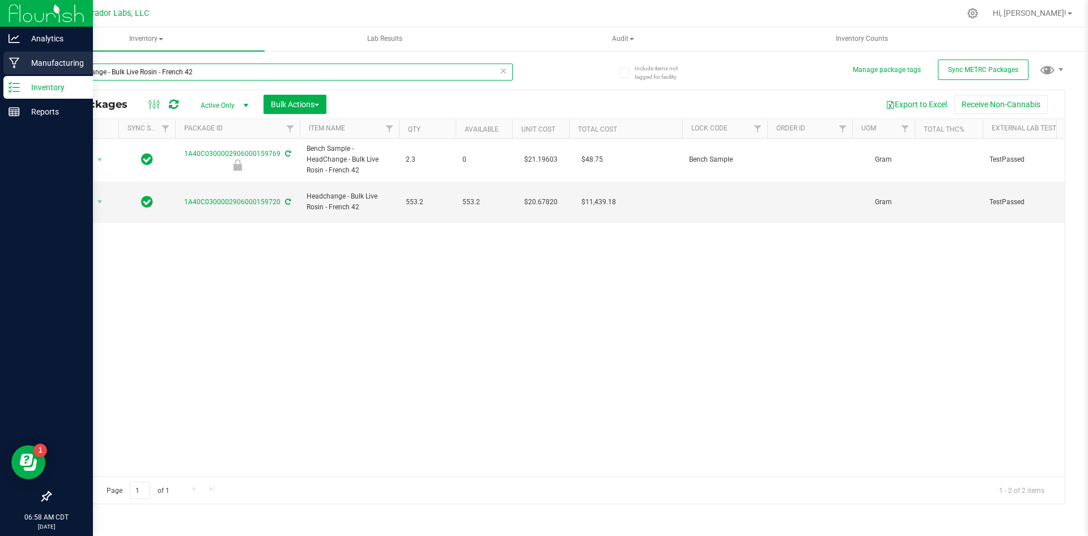
type input "Headchange - Bulk Live Rosin - French 42"
click at [23, 58] on p "Manufacturing" at bounding box center [54, 63] width 68 height 14
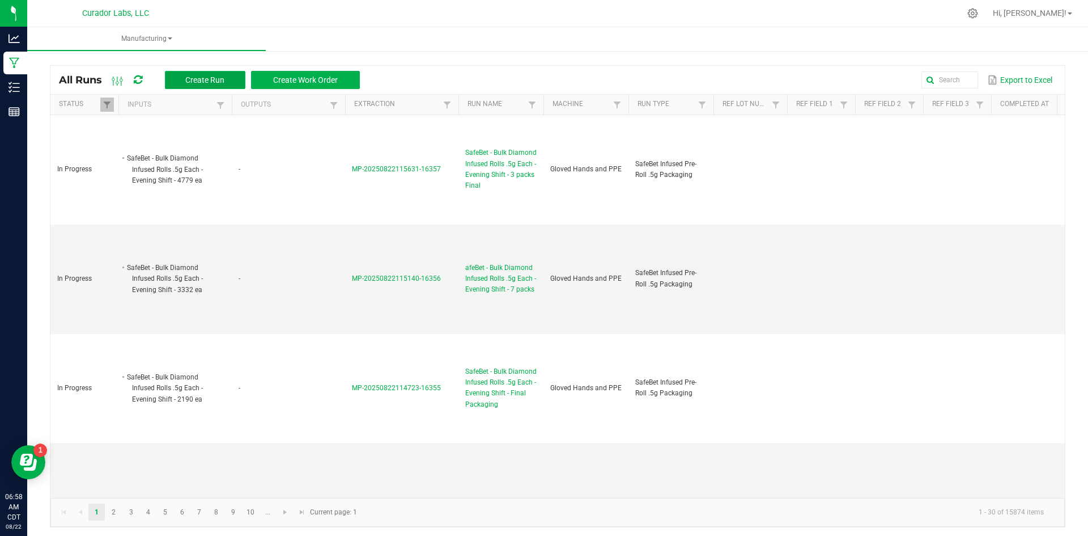
click at [206, 83] on span "Create Run" at bounding box center [204, 79] width 39 height 9
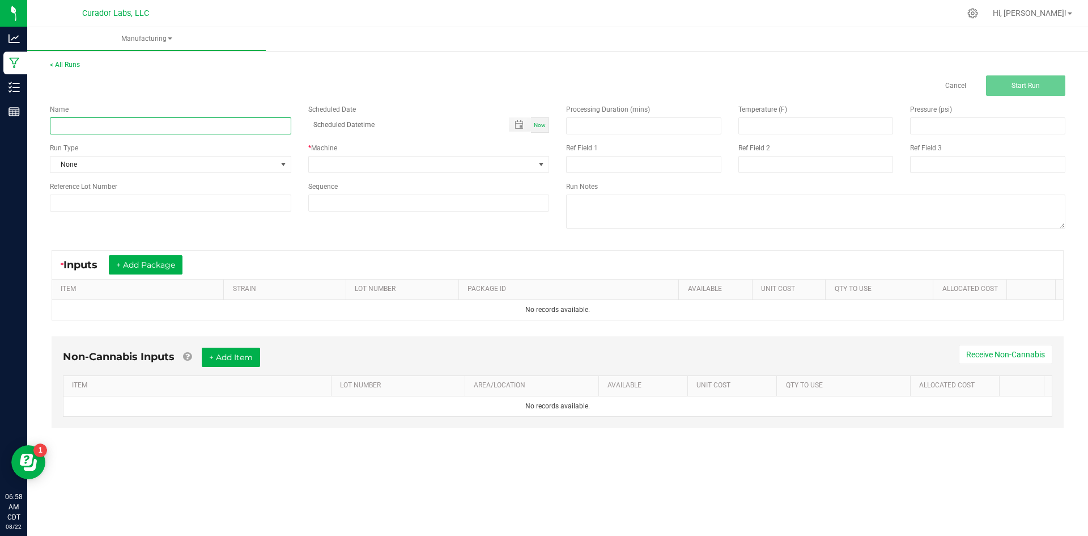
click at [189, 133] on input at bounding box center [170, 125] width 241 height 17
paste input "Headchange - Bulk Live Rosin - French 42"
type input "Headchange - Bulk Live Rosin - French 42 - 1g Jarring Day 2"
click at [88, 163] on span "None" at bounding box center [163, 164] width 226 height 16
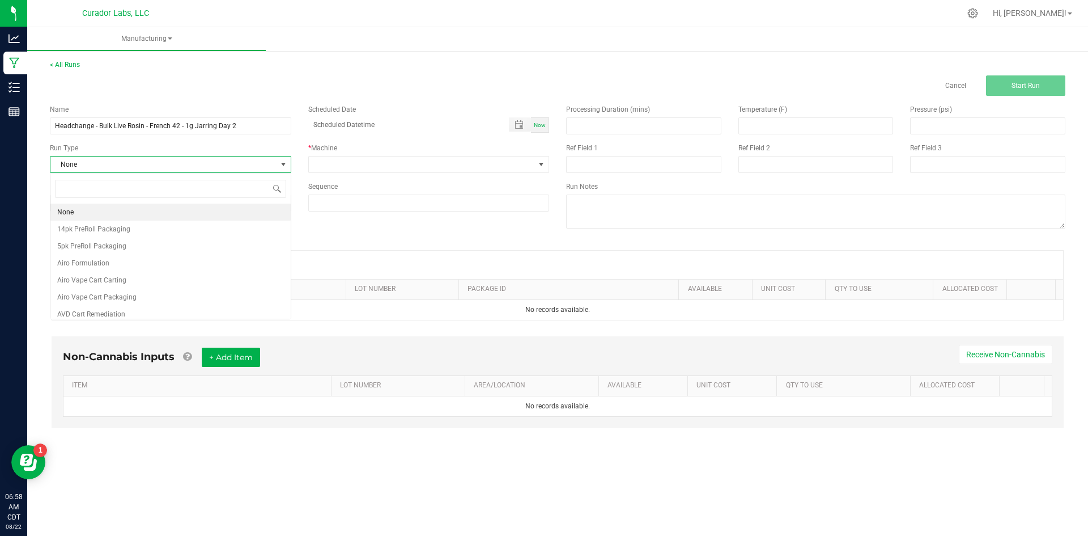
scroll to position [17, 241]
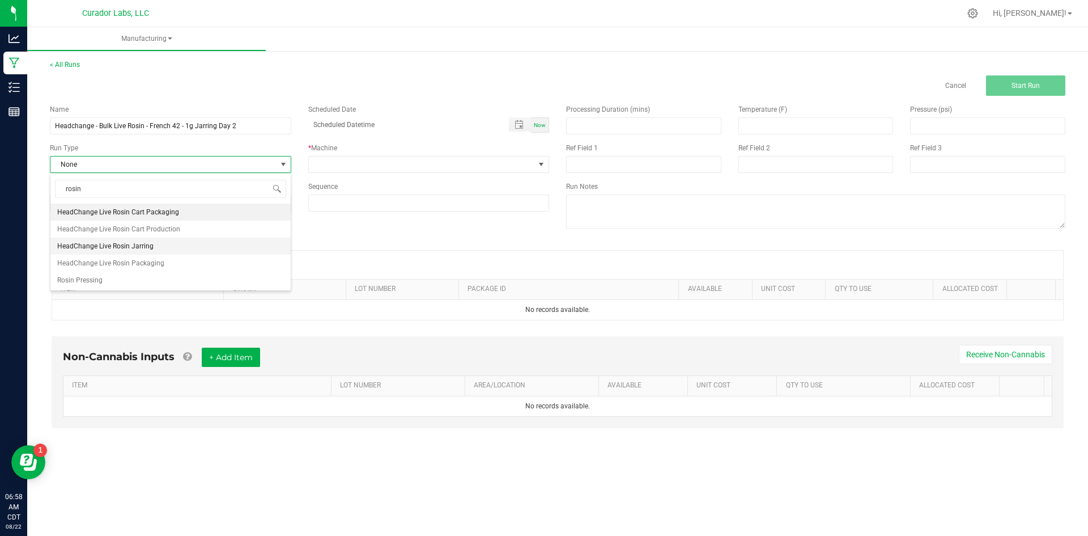
click at [150, 251] on span "HeadChange Live Rosin Jarring" at bounding box center [105, 245] width 96 height 11
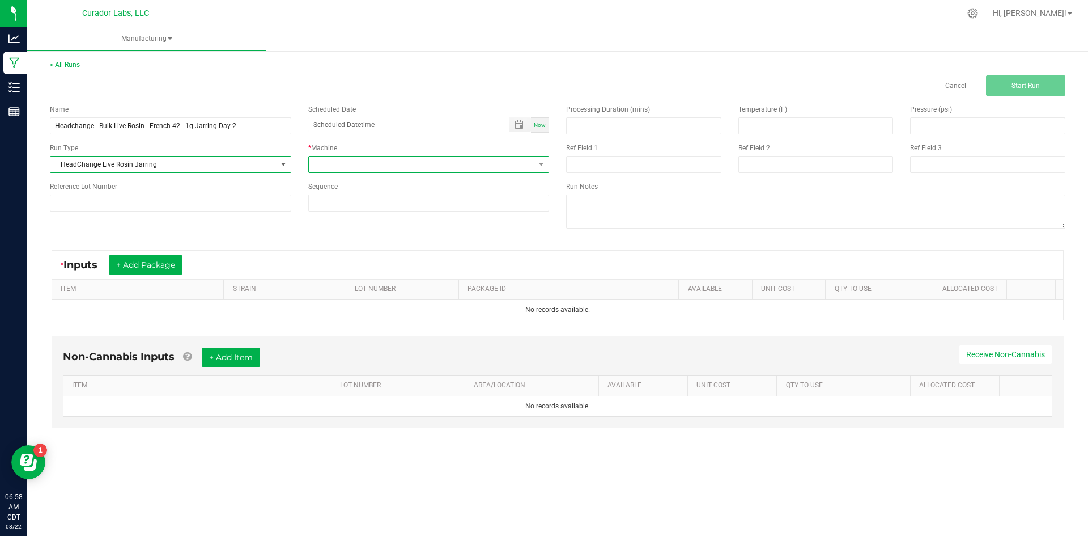
click at [340, 166] on span at bounding box center [422, 164] width 226 height 16
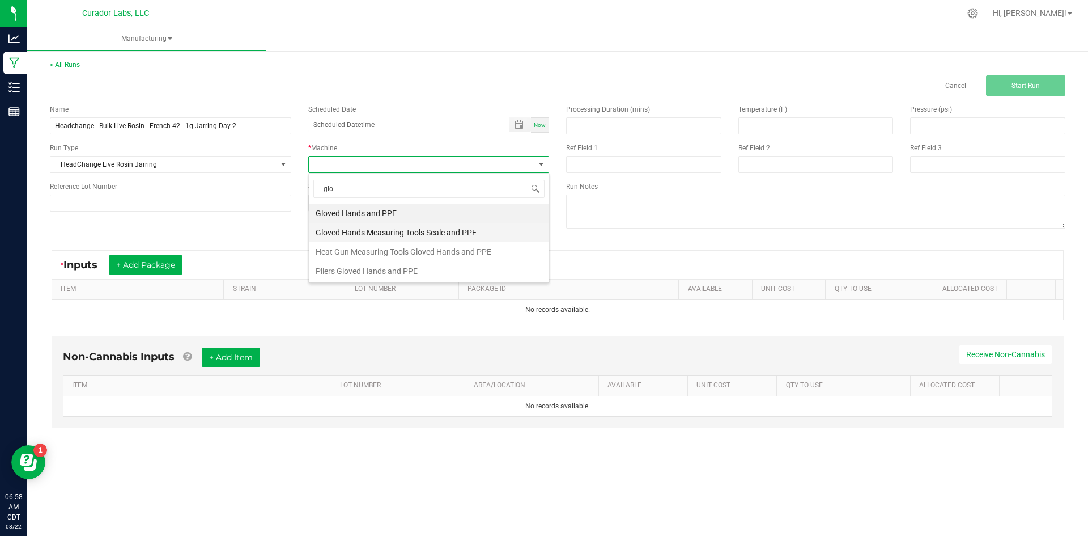
click at [375, 231] on li "Gloved Hands Measuring Tools Scale and PPE" at bounding box center [429, 232] width 240 height 19
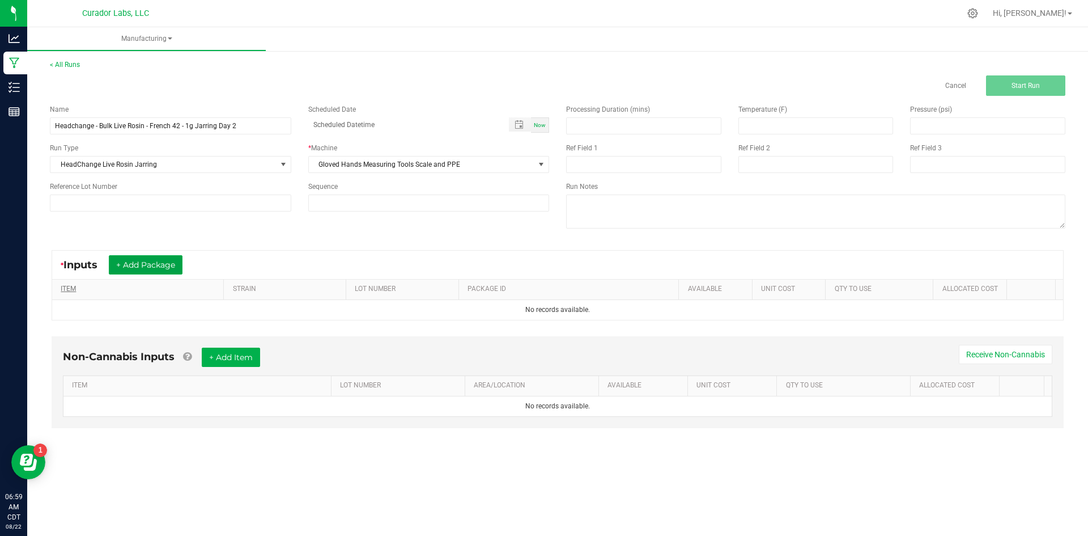
drag, startPoint x: 145, startPoint y: 260, endPoint x: 149, endPoint y: 286, distance: 26.9
click at [147, 260] on button "+ Add Package" at bounding box center [146, 264] width 74 height 19
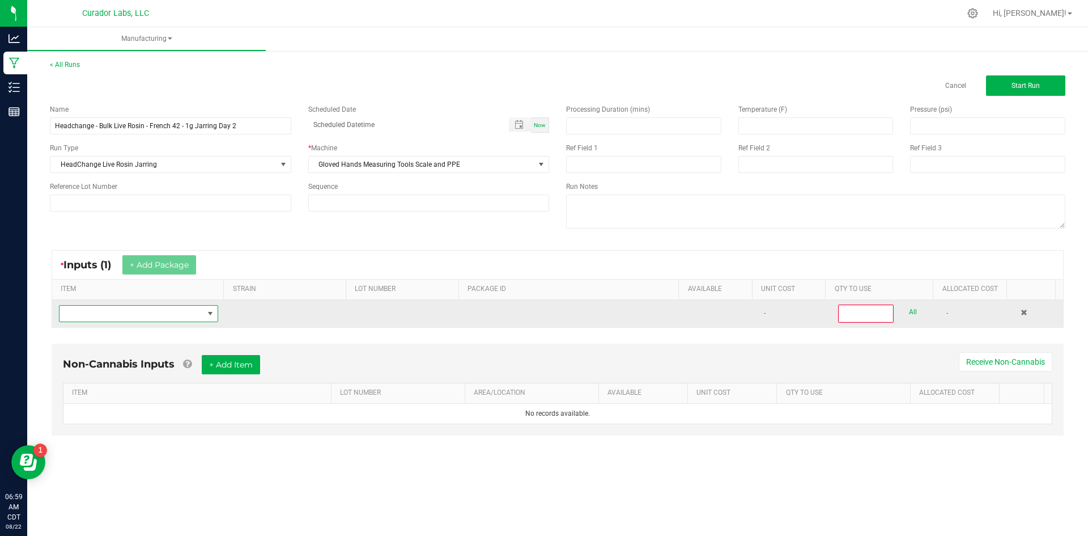
click at [149, 317] on span "NO DATA FOUND" at bounding box center [132, 314] width 144 height 16
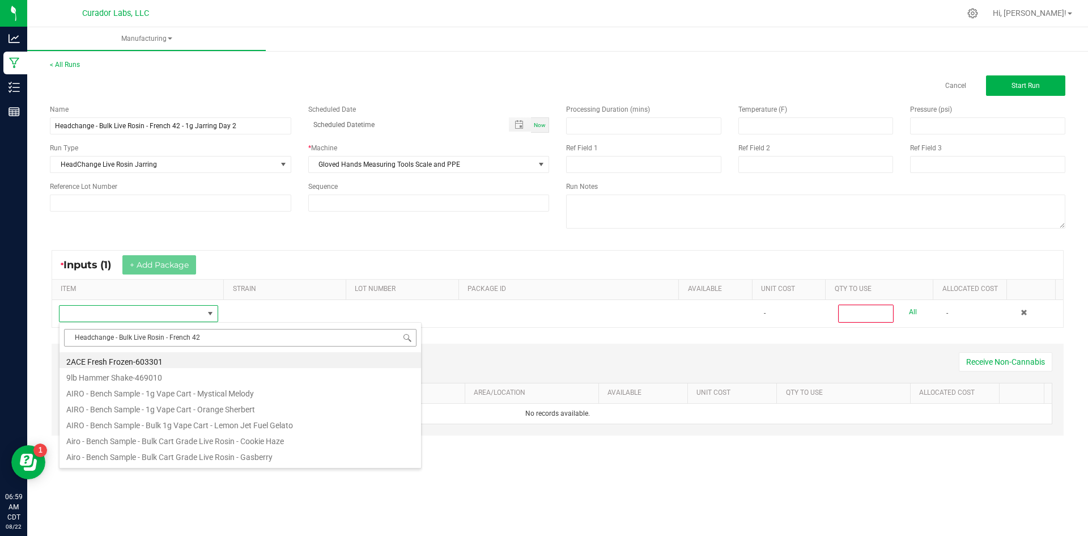
scroll to position [17, 156]
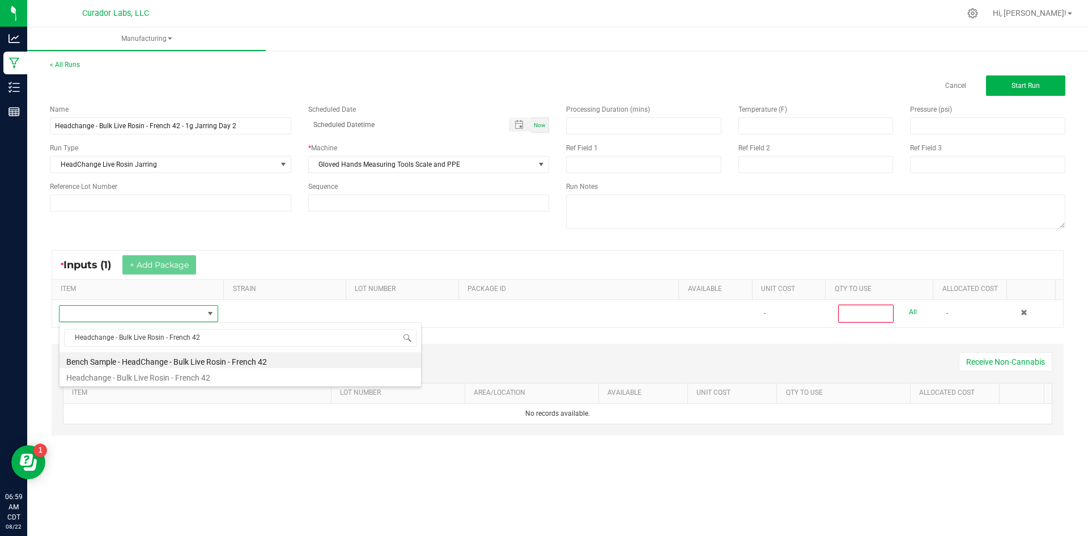
drag, startPoint x: 186, startPoint y: 380, endPoint x: 352, endPoint y: 342, distance: 170.4
click at [188, 380] on li "Headchange - Bulk Live Rosin - French 42" at bounding box center [241, 376] width 362 height 16
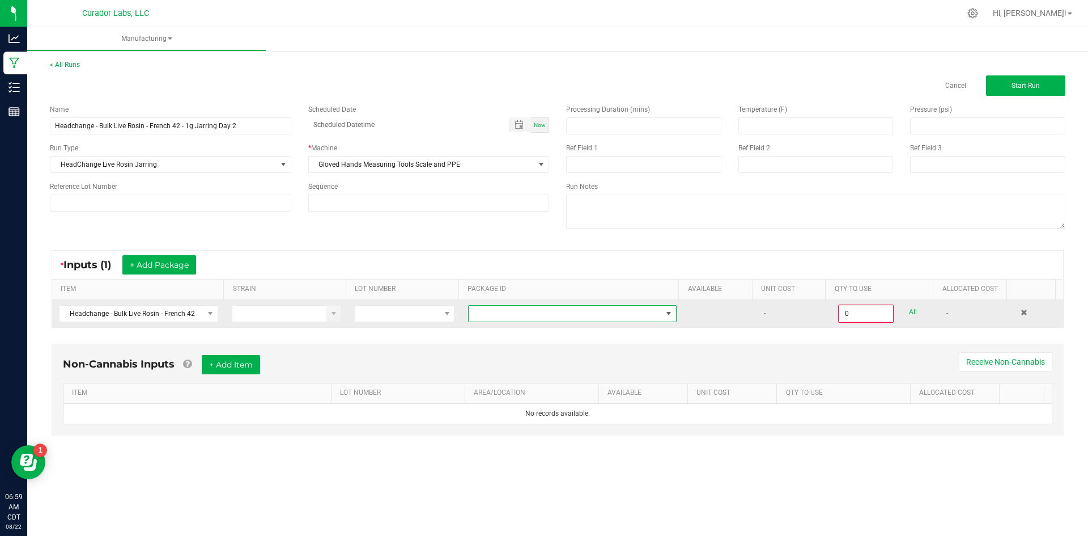
click at [529, 309] on span at bounding box center [565, 314] width 193 height 16
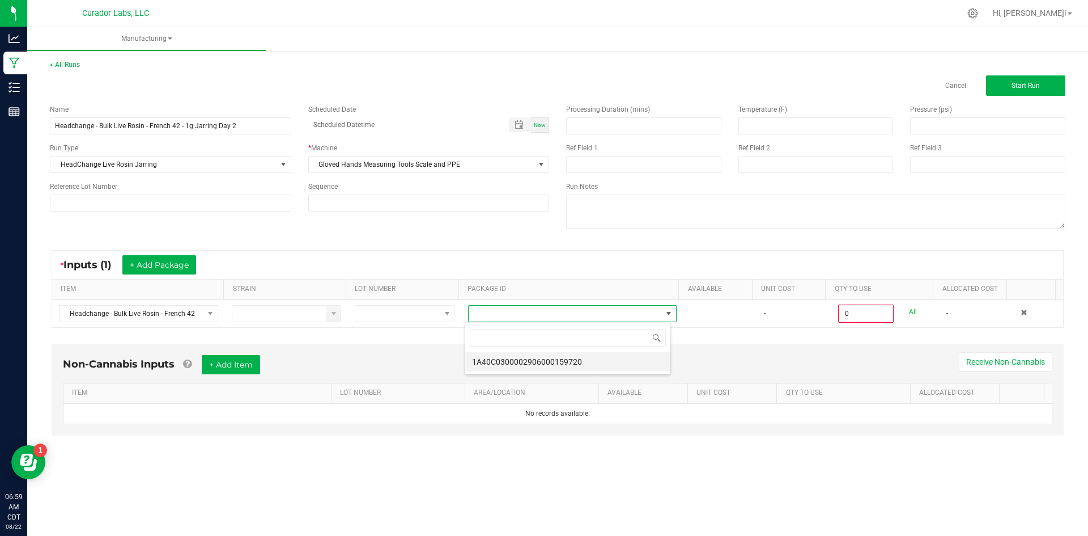
scroll to position [17, 207]
drag, startPoint x: 540, startPoint y: 362, endPoint x: 548, endPoint y: 362, distance: 8.5
click at [541, 362] on li "1A40C0300002906000159720" at bounding box center [567, 361] width 205 height 19
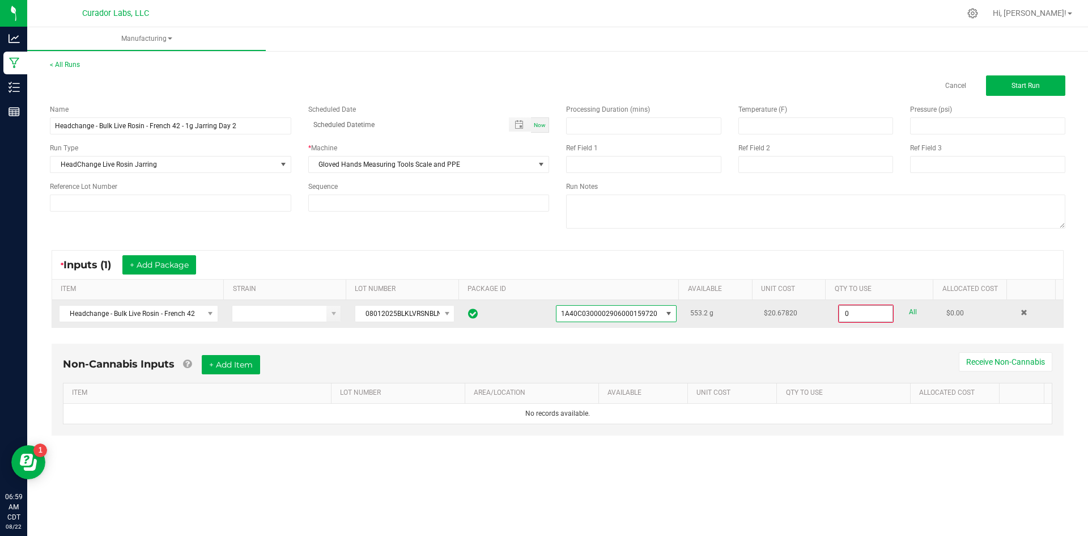
click at [863, 309] on input "0" at bounding box center [866, 314] width 53 height 16
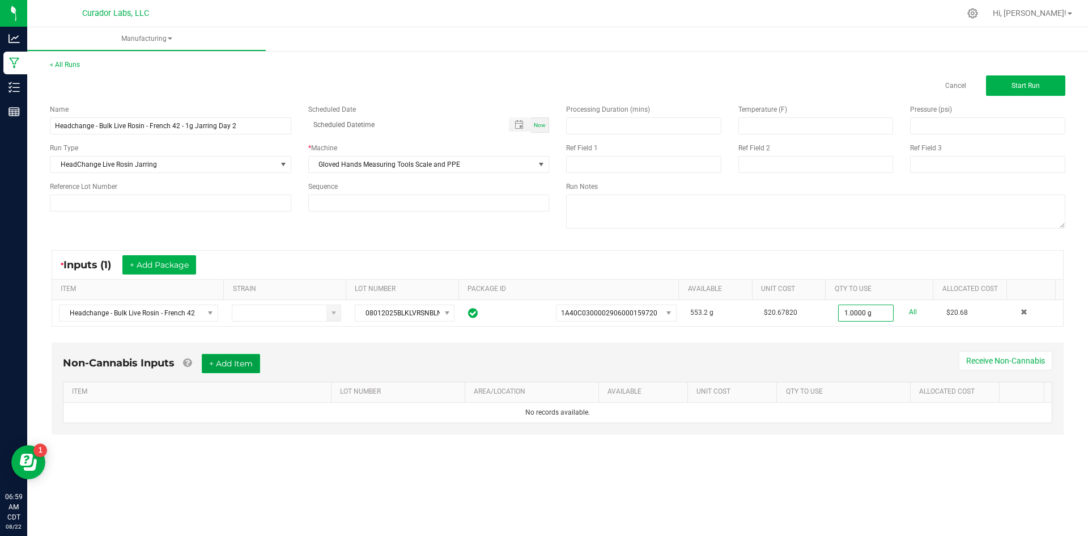
click at [228, 359] on button "+ Add Item" at bounding box center [231, 363] width 58 height 19
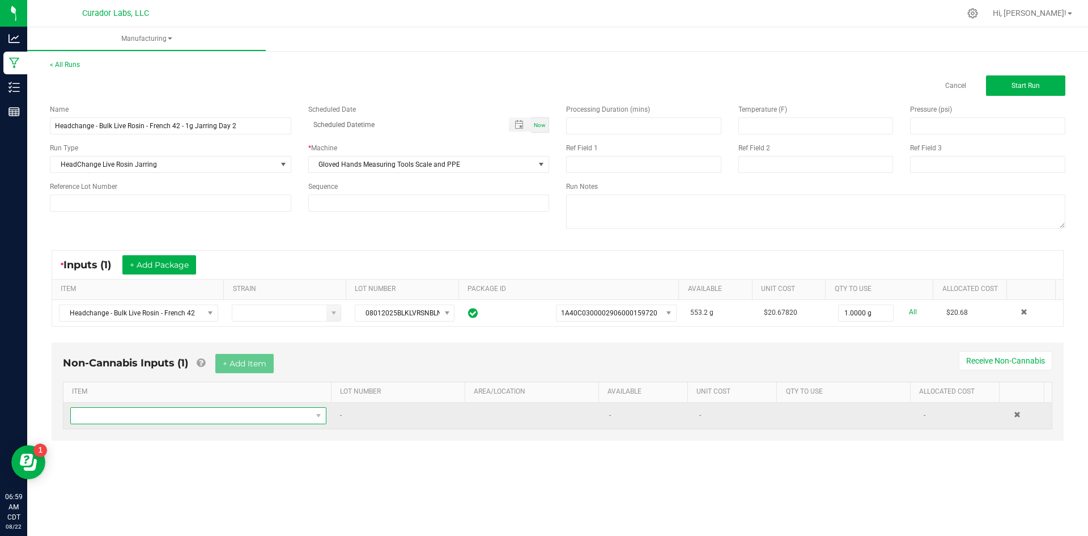
click at [144, 414] on span "NO DATA FOUND" at bounding box center [191, 416] width 241 height 16
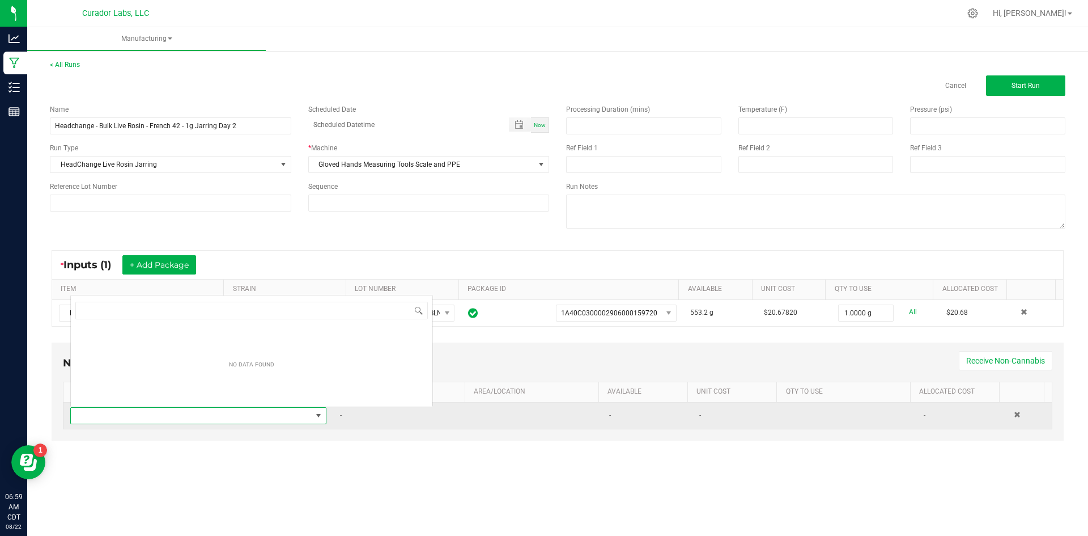
scroll to position [17, 252]
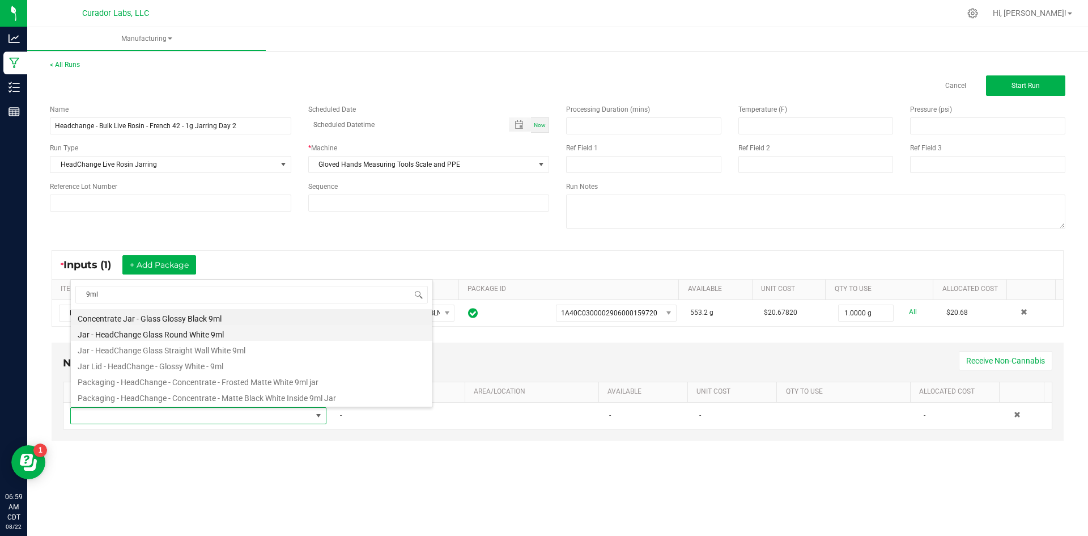
click at [179, 335] on li "Jar - HeadChange Glass Round White 9ml" at bounding box center [252, 333] width 362 height 16
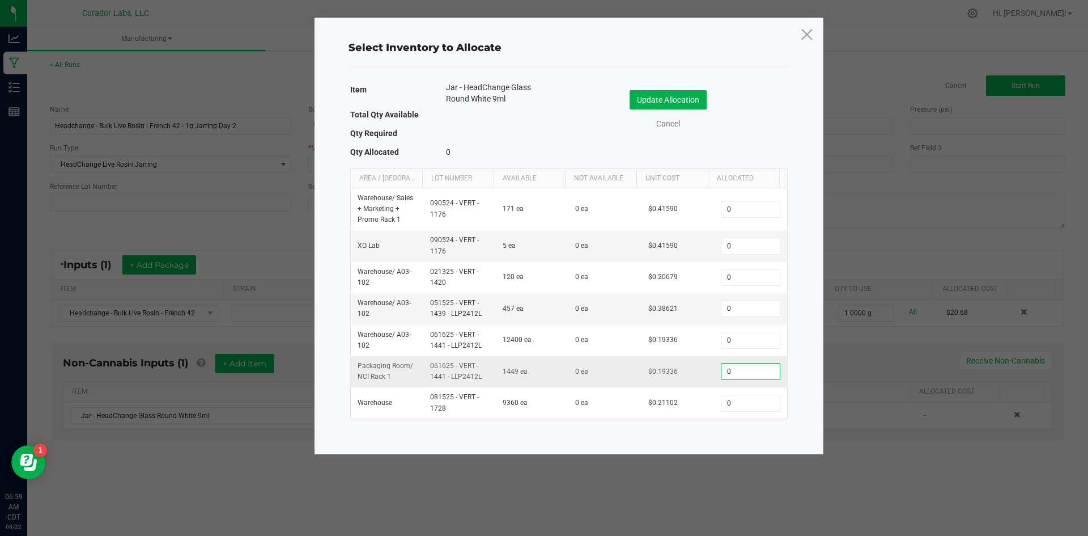
click at [730, 375] on input "0" at bounding box center [751, 371] width 58 height 16
drag, startPoint x: 474, startPoint y: 107, endPoint x: 417, endPoint y: 91, distance: 59.3
click at [416, 91] on div "Item Jar - HeadChange Glass Round White 9ml" at bounding box center [455, 94] width 210 height 25
click at [737, 371] on input "1" at bounding box center [751, 371] width 58 height 16
click at [650, 93] on button "Update Allocation" at bounding box center [668, 99] width 77 height 19
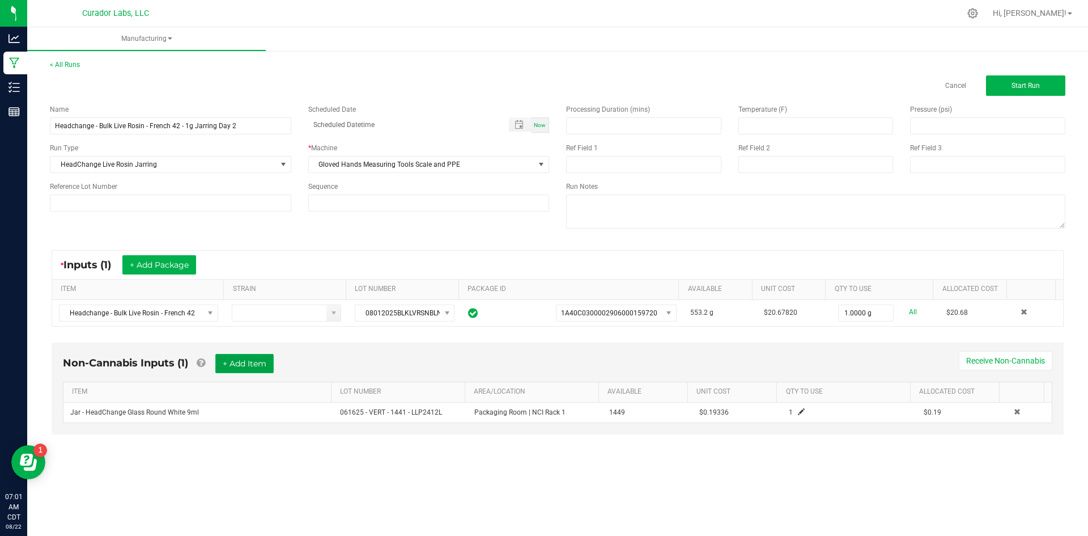
click at [256, 368] on button "+ Add Item" at bounding box center [244, 363] width 58 height 19
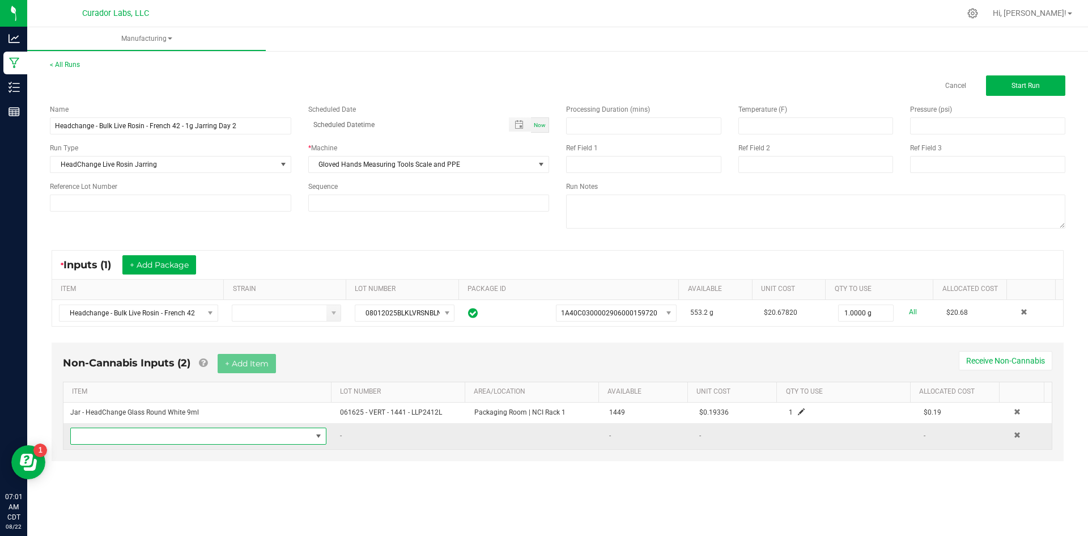
drag, startPoint x: 220, startPoint y: 436, endPoint x: 225, endPoint y: 433, distance: 6.5
click at [222, 435] on span "NO DATA FOUND" at bounding box center [191, 436] width 241 height 16
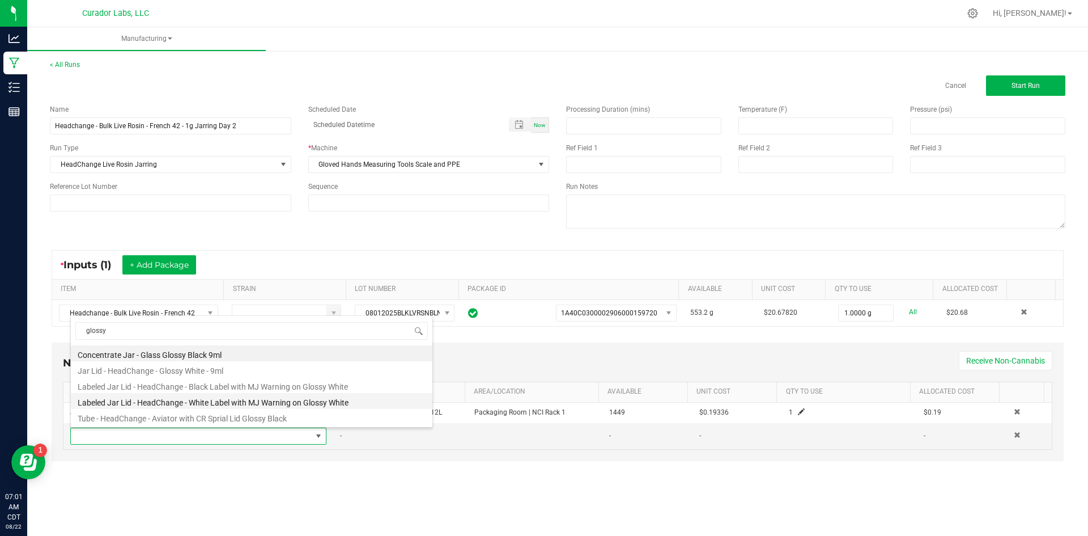
click at [251, 396] on li "Labeled Jar Lid - HeadChange - White Label with MJ Warning on Glossy White" at bounding box center [252, 401] width 362 height 16
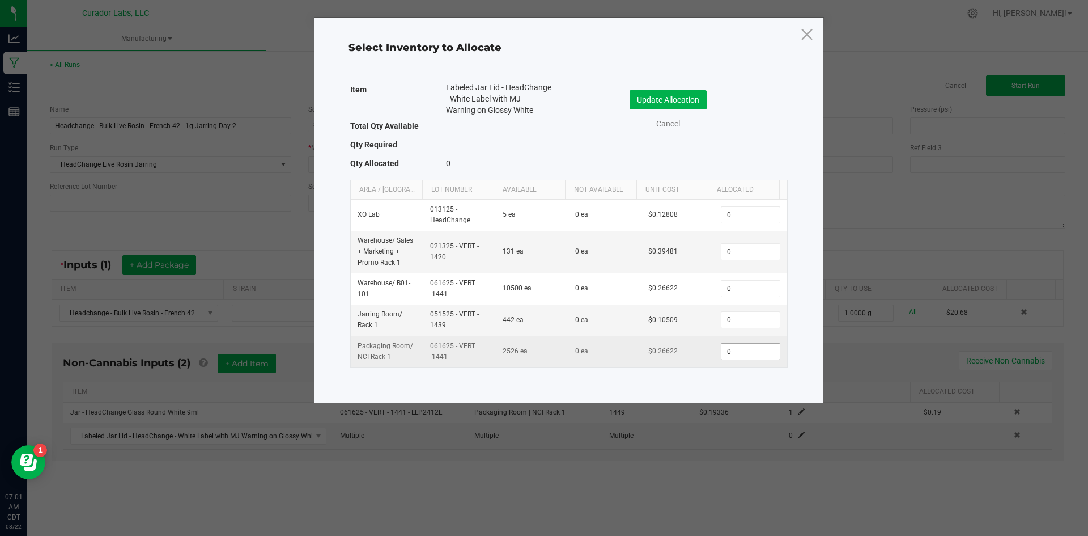
click at [730, 354] on input "0" at bounding box center [751, 352] width 58 height 16
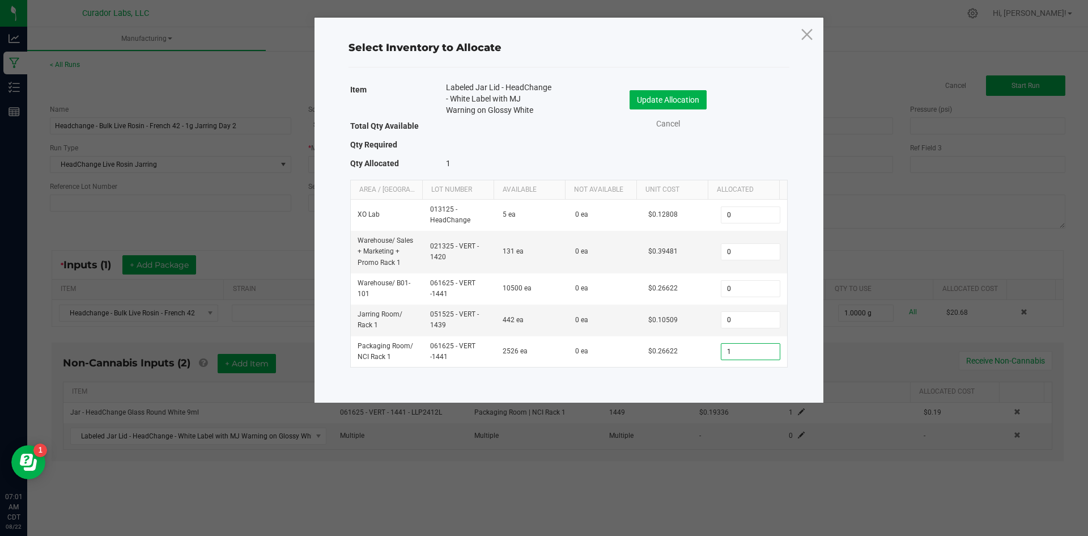
click at [642, 125] on div "Cancel" at bounding box center [668, 124] width 101 height 12
click at [639, 114] on div "Update Allocation Cancel" at bounding box center [679, 110] width 202 height 40
click at [640, 109] on div "Update Allocation Cancel" at bounding box center [679, 110] width 202 height 40
click at [639, 108] on button "Update Allocation" at bounding box center [668, 99] width 77 height 19
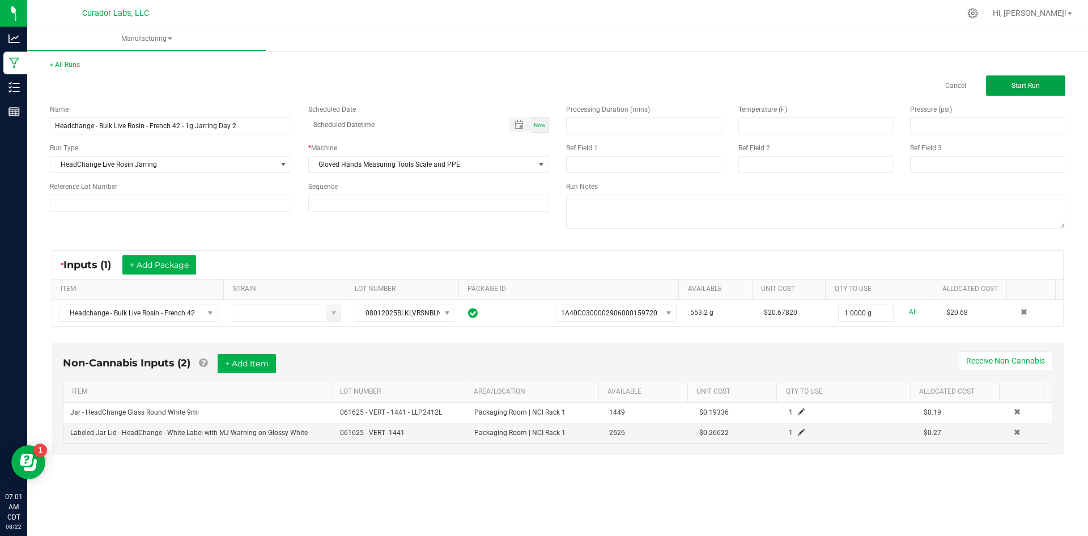
click at [1008, 86] on button "Start Run" at bounding box center [1025, 85] width 79 height 20
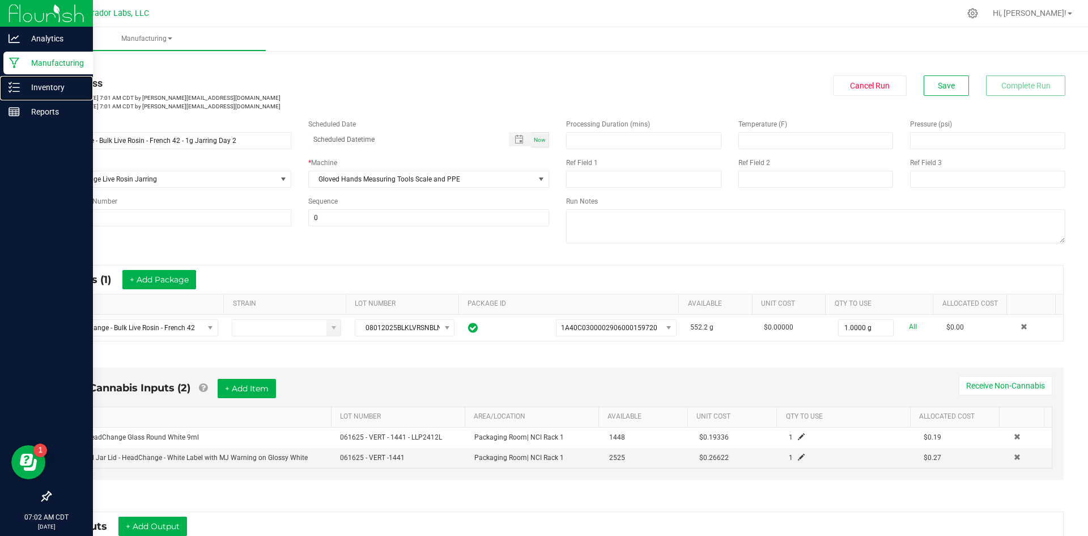
click at [58, 75] on nav "Analytics Manufacturing Inventory Reports 07:02 AM CDT [DATE] 08/22" at bounding box center [46, 268] width 93 height 536
click at [43, 84] on p "Inventory" at bounding box center [54, 87] width 68 height 14
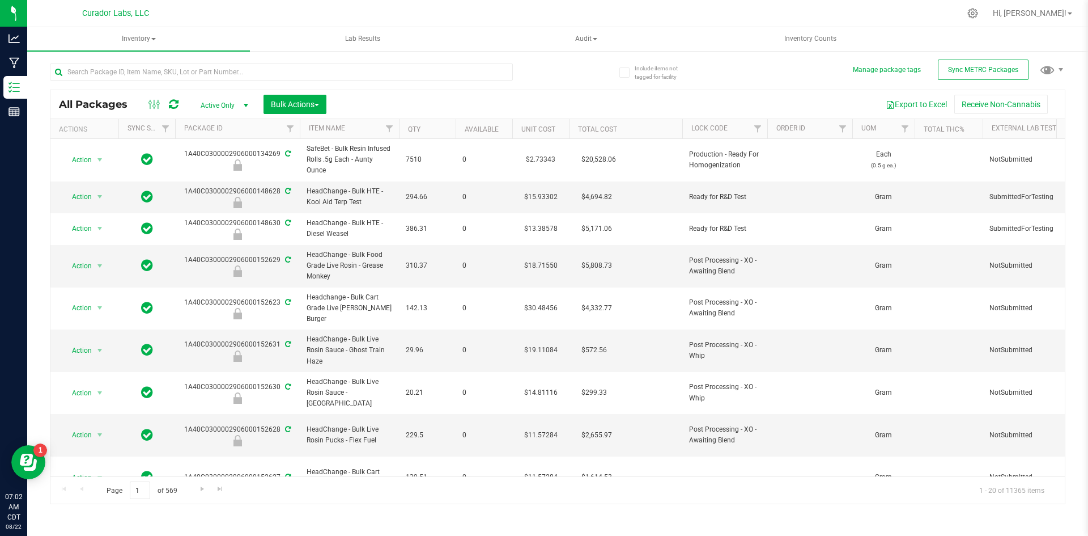
click at [172, 80] on div at bounding box center [281, 76] width 463 height 26
click at [176, 67] on input "text" at bounding box center [281, 71] width 463 height 17
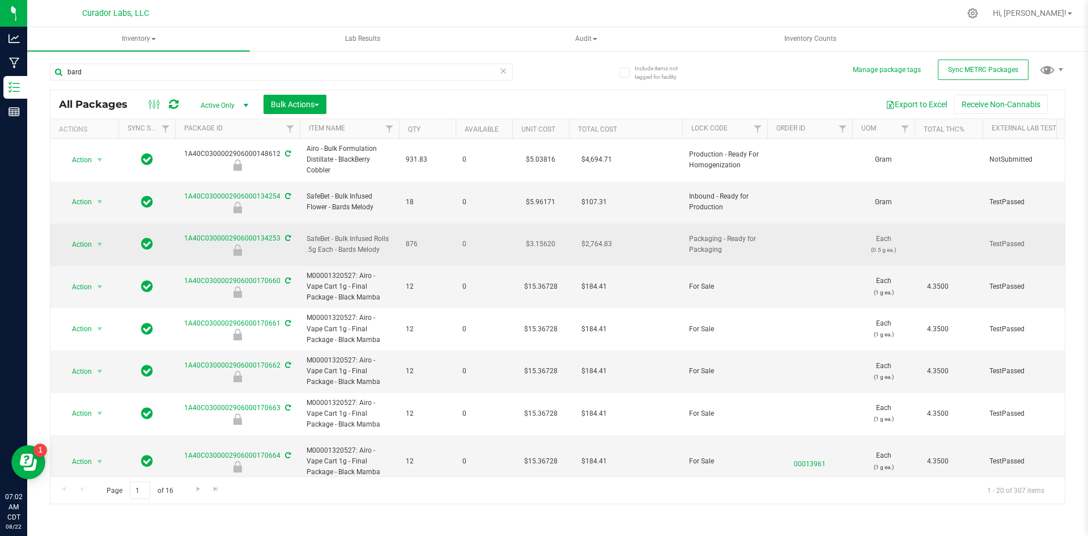
drag, startPoint x: 430, startPoint y: 224, endPoint x: 166, endPoint y: 236, distance: 265.0
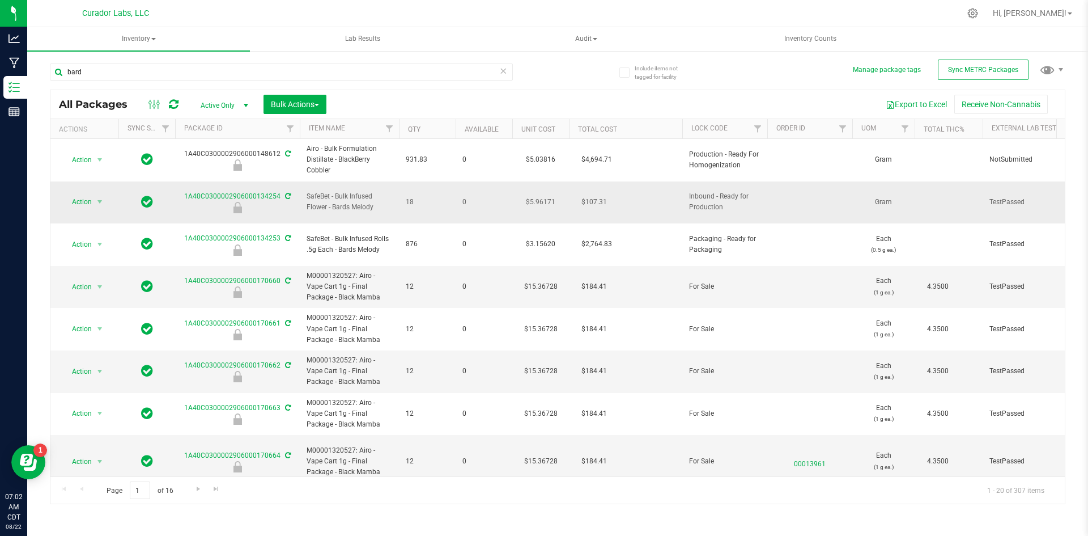
click at [355, 212] on td "SafeBet - Bulk Infused Flower - Bards Melody" at bounding box center [349, 202] width 99 height 43
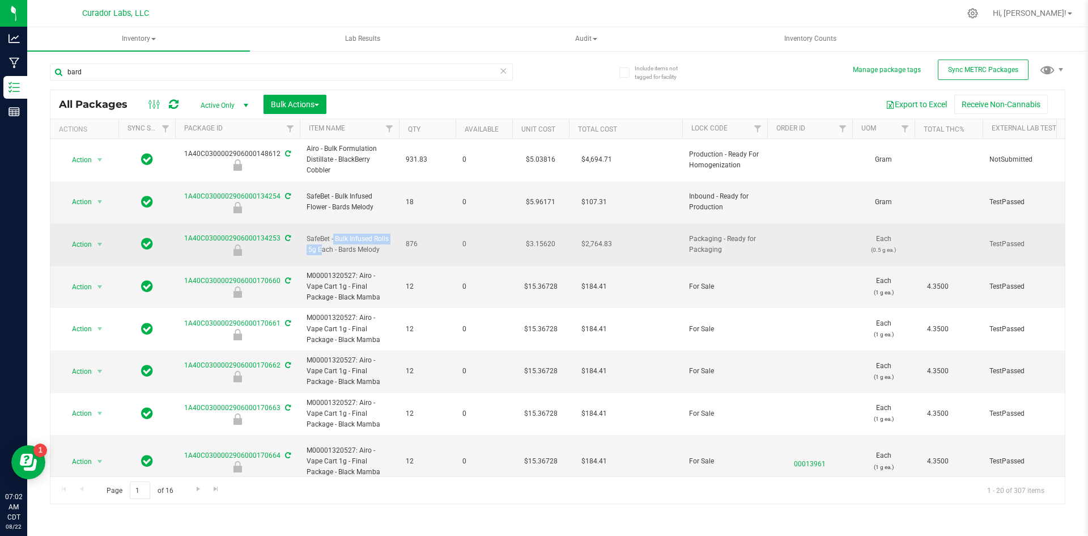
drag, startPoint x: 383, startPoint y: 228, endPoint x: 341, endPoint y: 219, distance: 43.5
click at [330, 223] on td "SafeBet - Bulk Infused Rolls .5g Each - Bards Melody" at bounding box center [349, 244] width 99 height 43
click at [394, 230] on td "SafeBet - Bulk Infused Rolls .5g Each - Bards Melody" at bounding box center [349, 244] width 99 height 43
drag, startPoint x: 385, startPoint y: 240, endPoint x: 298, endPoint y: 223, distance: 88.5
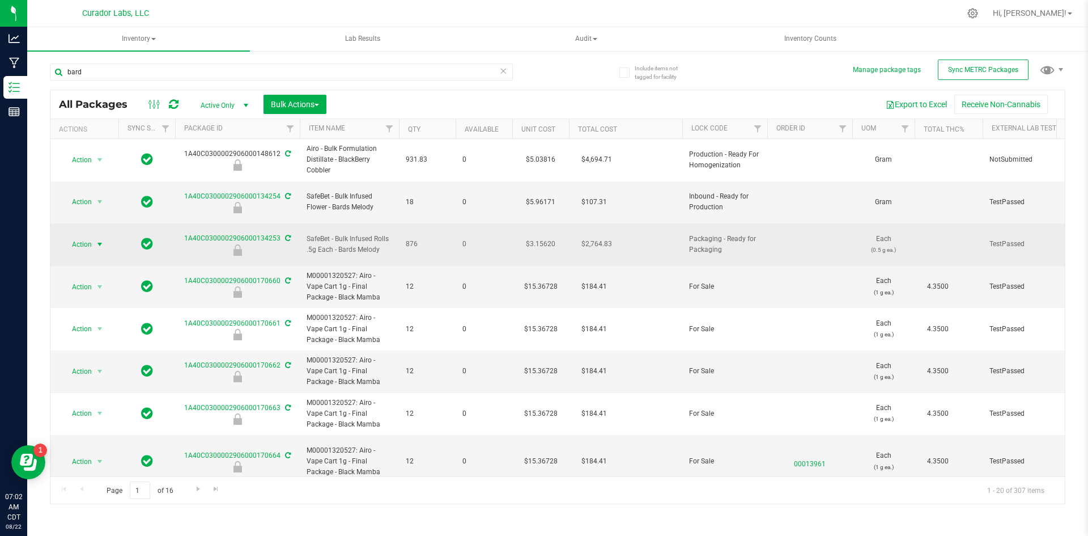
click at [75, 236] on span "Action" at bounding box center [77, 244] width 31 height 16
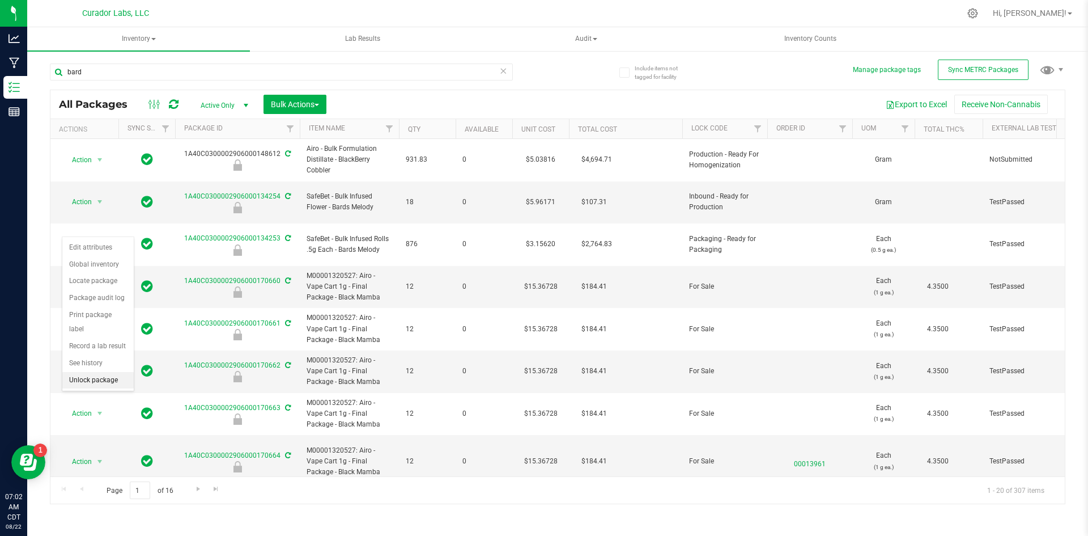
click at [79, 372] on li "Unlock package" at bounding box center [97, 380] width 71 height 17
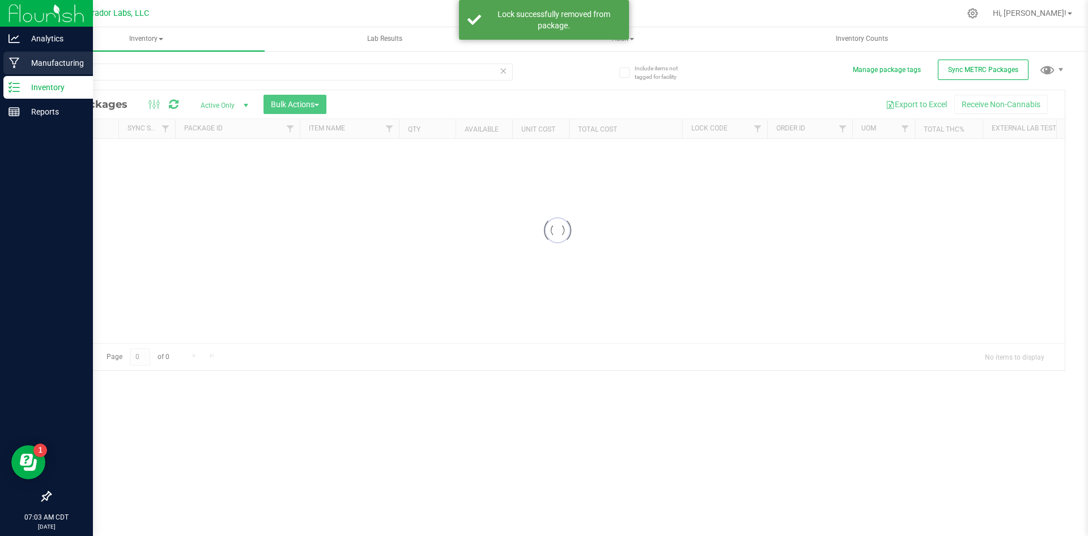
click at [15, 62] on icon at bounding box center [14, 63] width 10 height 11
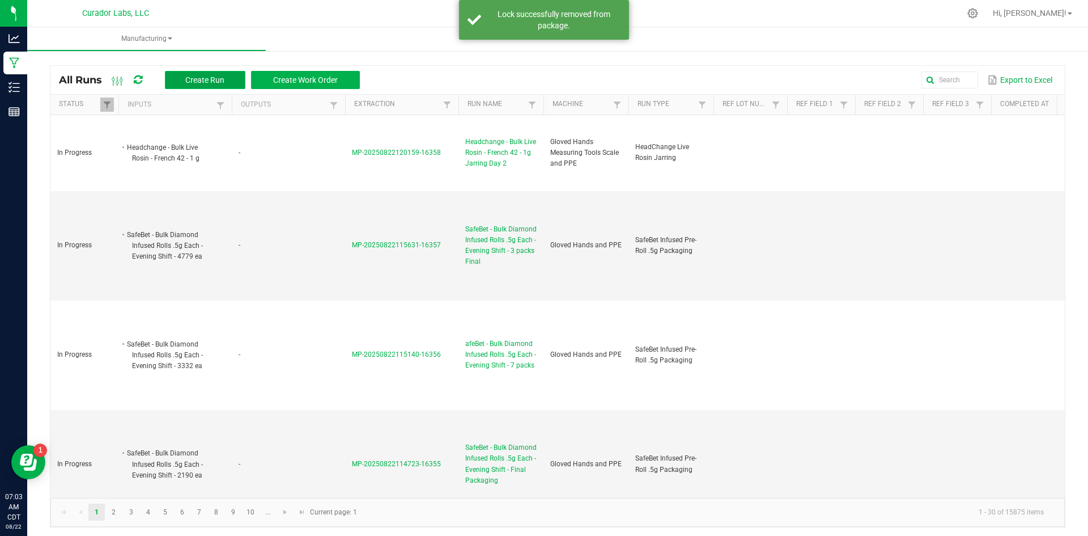
click at [210, 76] on span "Create Run" at bounding box center [204, 79] width 39 height 9
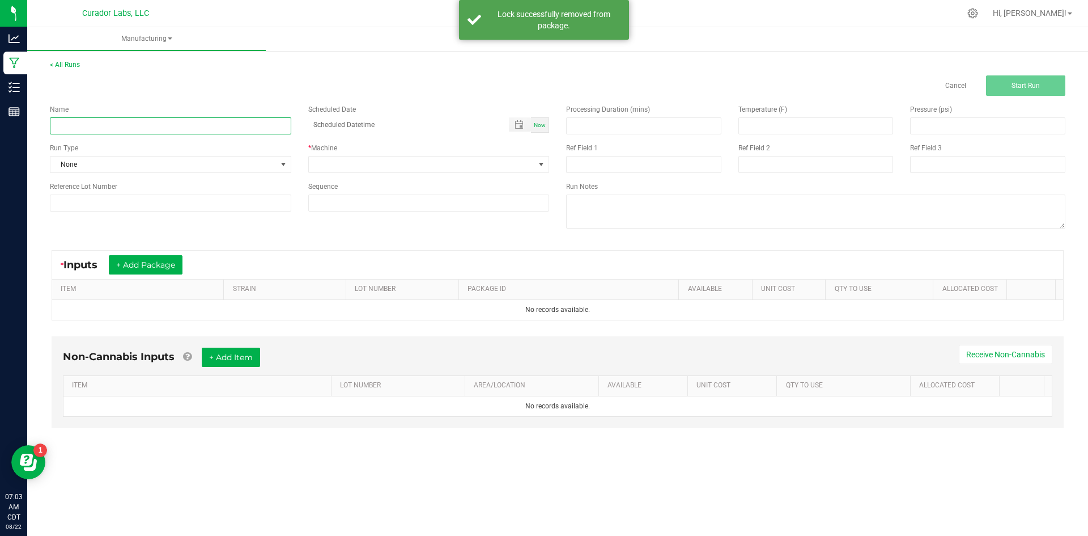
click at [172, 124] on input at bounding box center [170, 125] width 241 height 17
paste input "SafeBet - Bulk Infused Rolls .5g Each - Bards Melody"
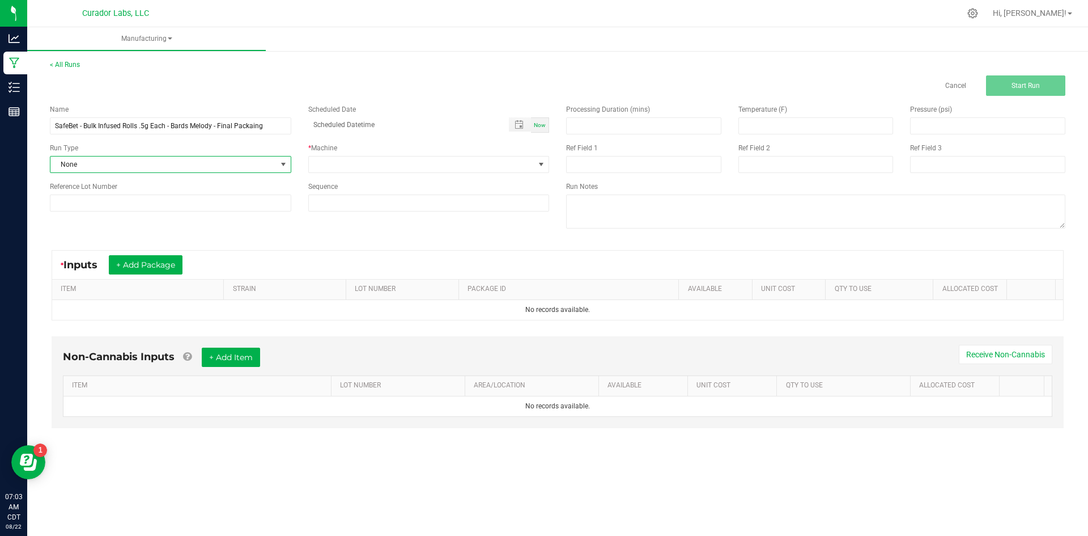
click at [73, 170] on span "None" at bounding box center [163, 164] width 226 height 16
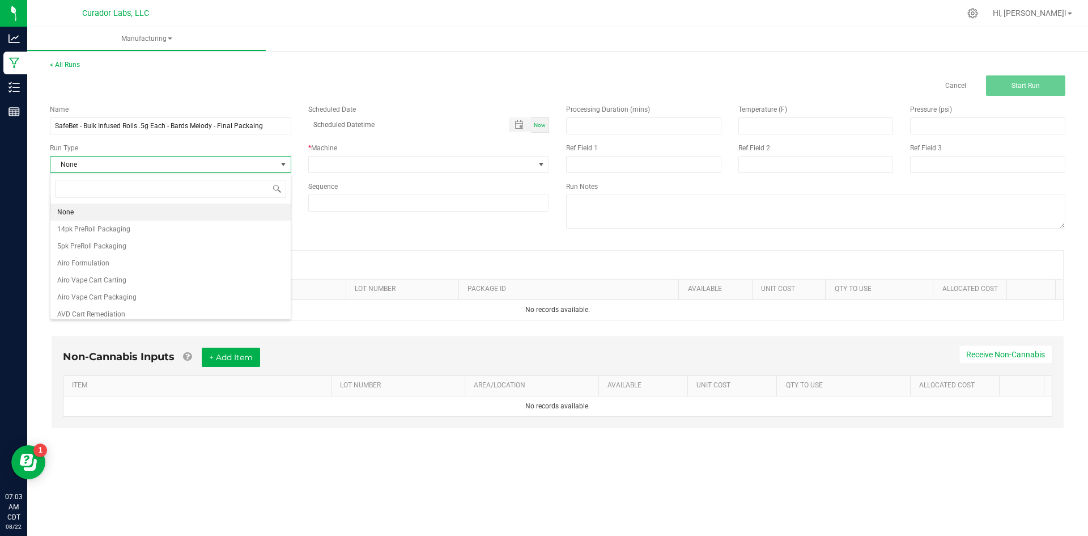
scroll to position [17, 241]
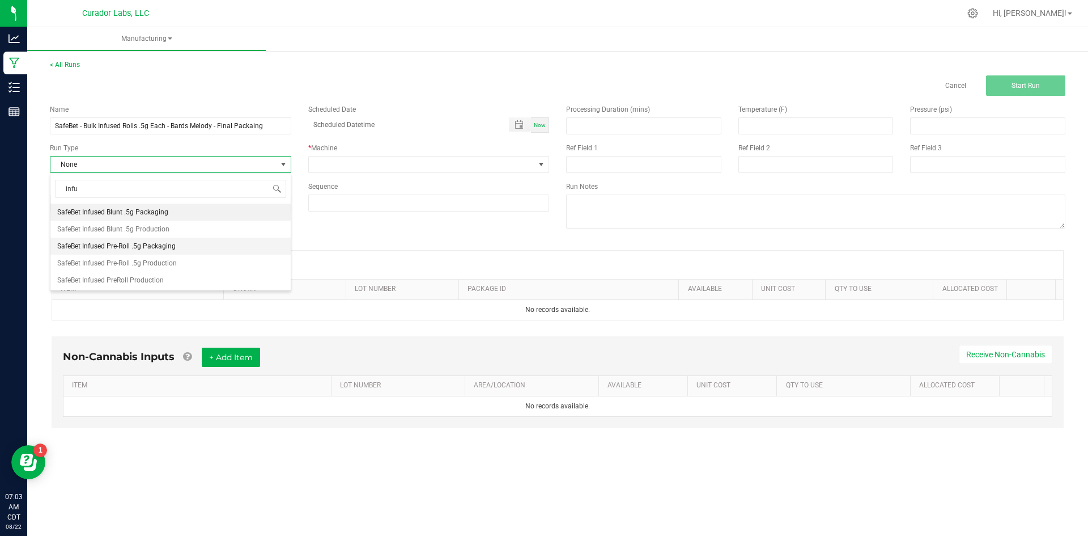
click at [133, 249] on span "SafeBet Infused Pre-Roll .5g Packaging" at bounding box center [116, 245] width 118 height 11
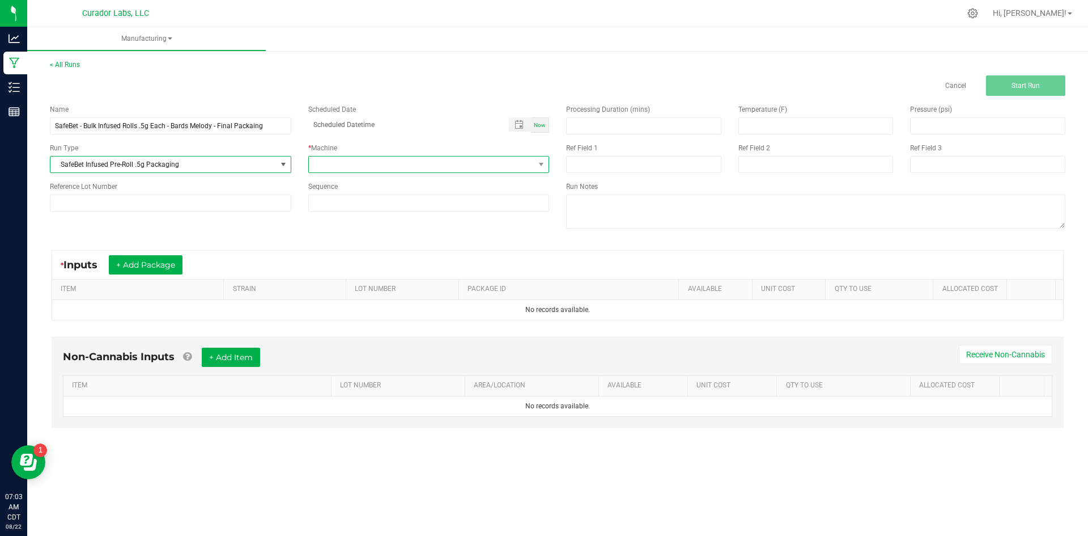
click at [350, 168] on span at bounding box center [422, 164] width 226 height 16
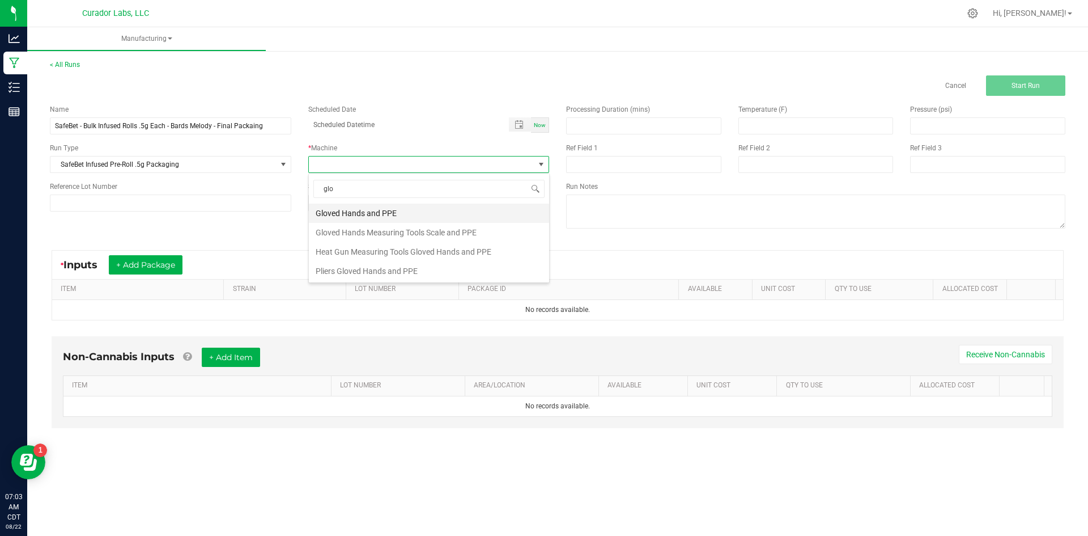
click at [341, 215] on li "Gloved Hands and PPE" at bounding box center [429, 212] width 240 height 19
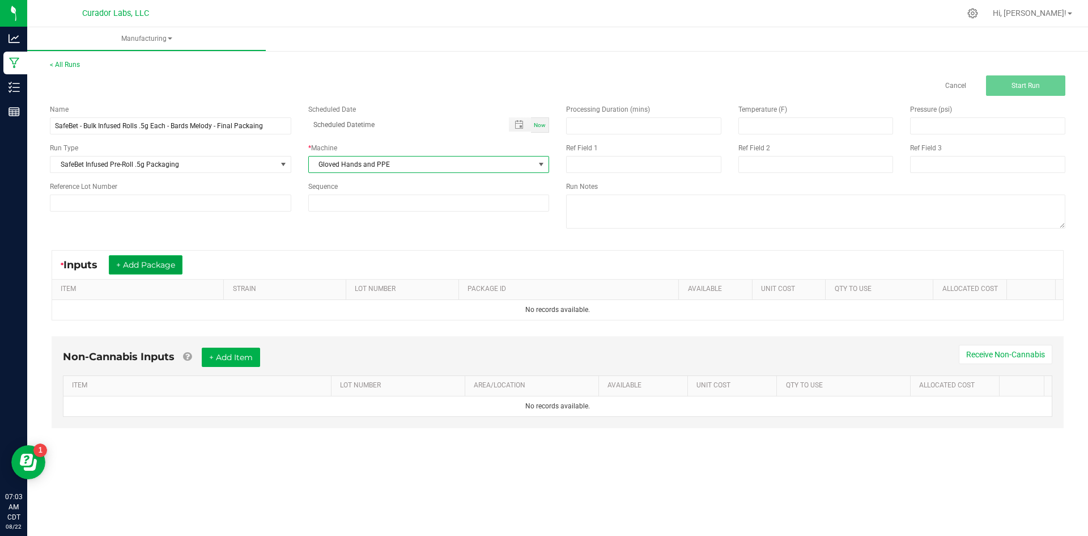
click at [169, 271] on button "+ Add Package" at bounding box center [146, 264] width 74 height 19
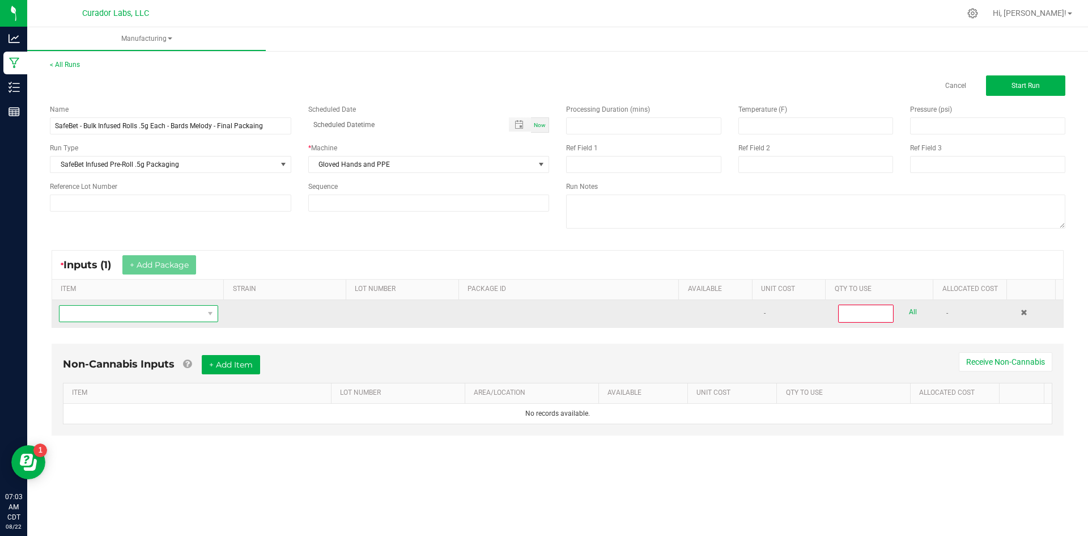
click at [149, 316] on span "NO DATA FOUND" at bounding box center [132, 314] width 144 height 16
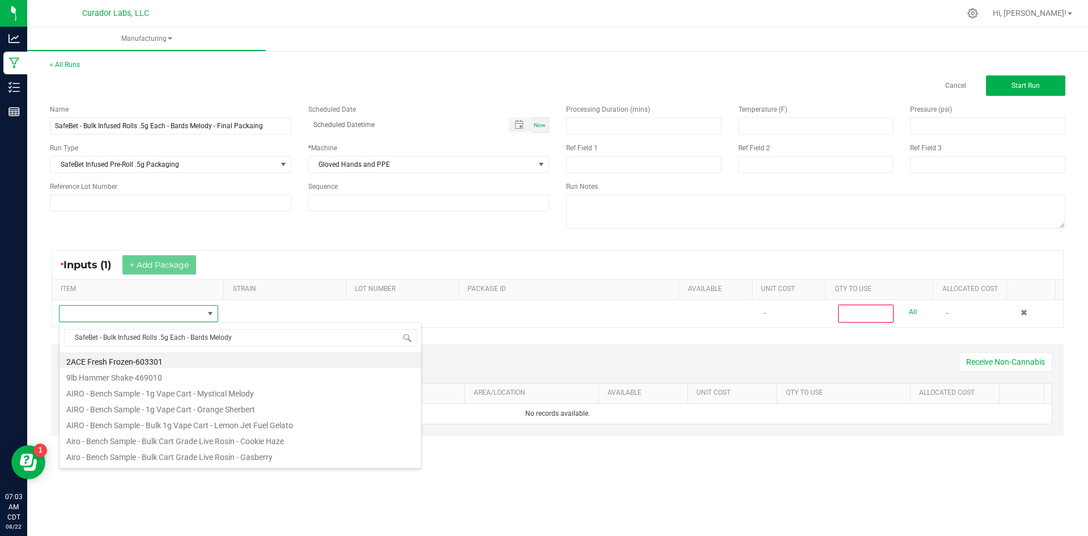
scroll to position [17, 156]
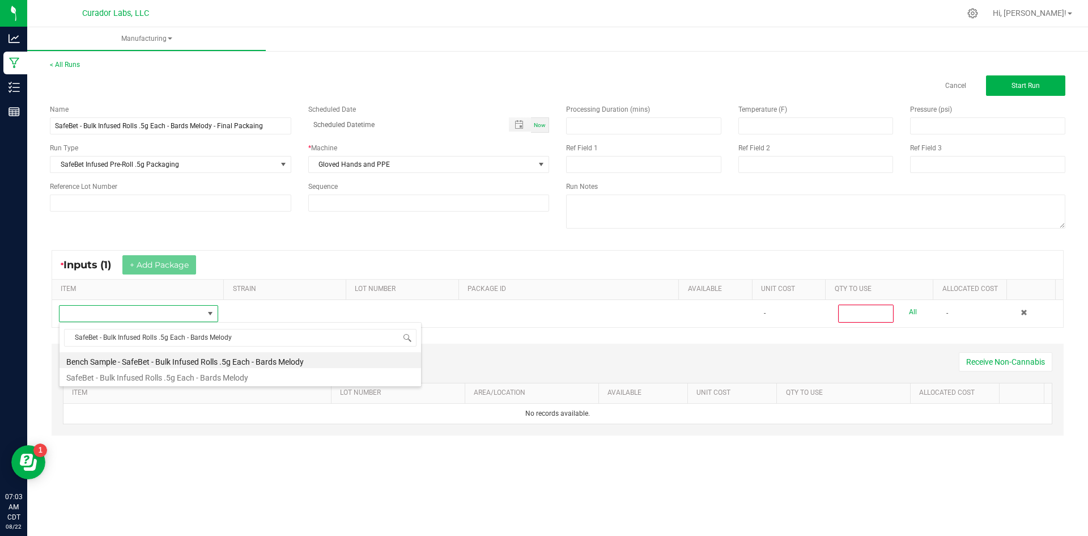
drag, startPoint x: 163, startPoint y: 380, endPoint x: 249, endPoint y: 347, distance: 92.2
click at [166, 378] on li "SafeBet - Bulk Infused Rolls .5g Each - Bards Melody" at bounding box center [241, 376] width 362 height 16
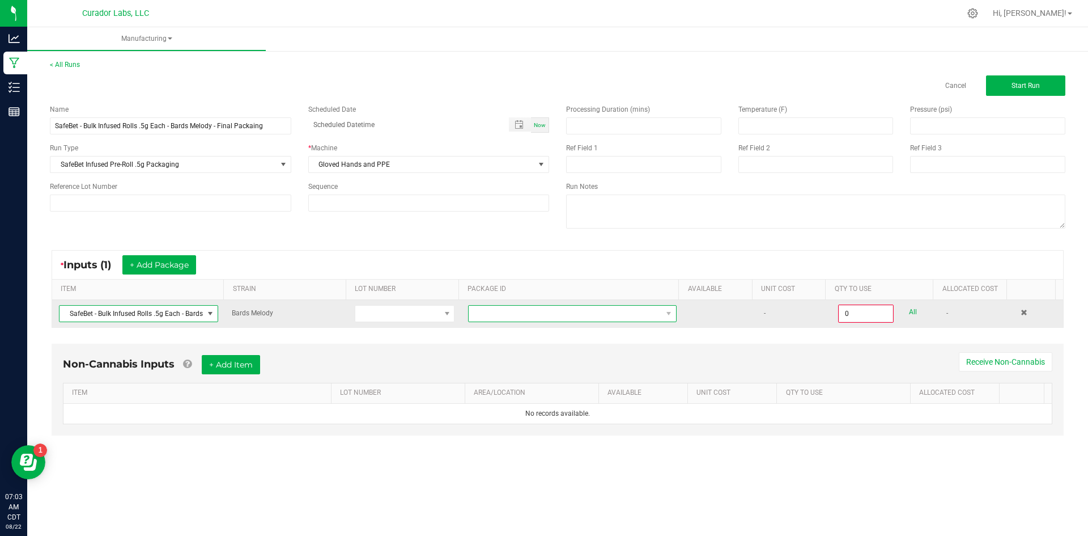
click at [566, 321] on span at bounding box center [565, 314] width 193 height 16
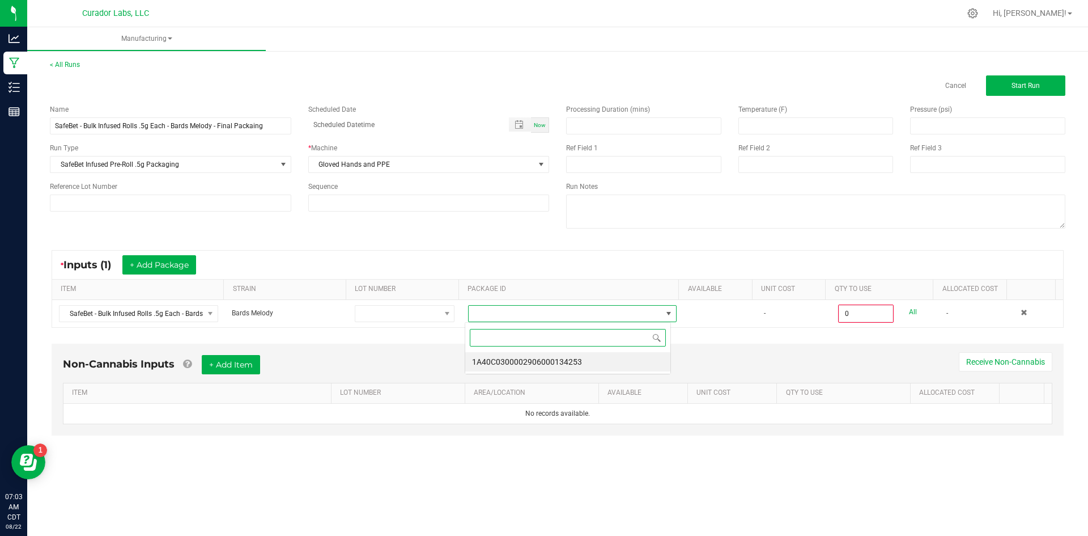
scroll to position [17, 207]
click at [547, 358] on li "1A40C0300002906000134253" at bounding box center [567, 361] width 205 height 19
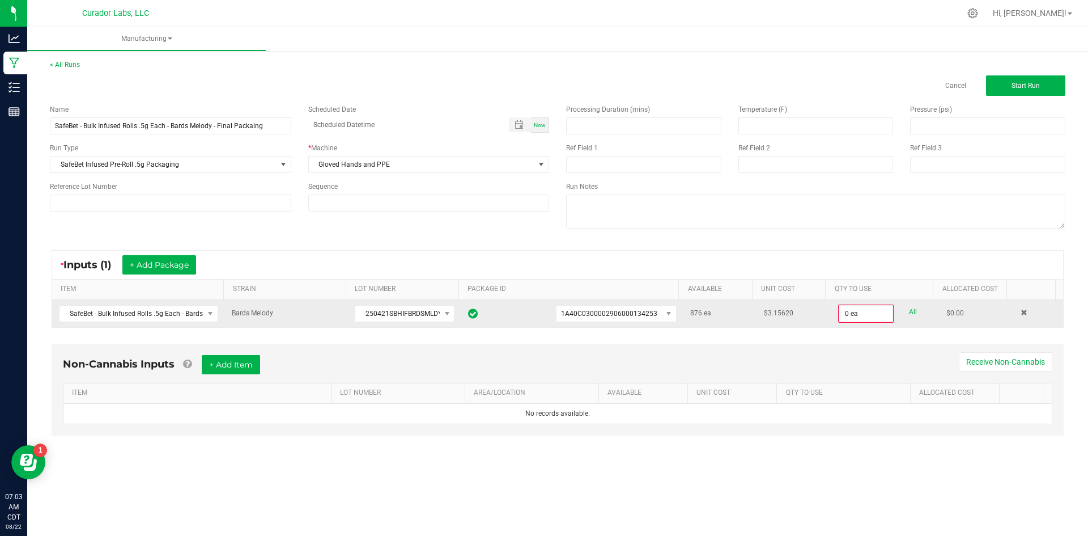
click at [846, 302] on td "0 ea All" at bounding box center [886, 313] width 108 height 27
click at [857, 317] on input "0" at bounding box center [866, 314] width 53 height 16
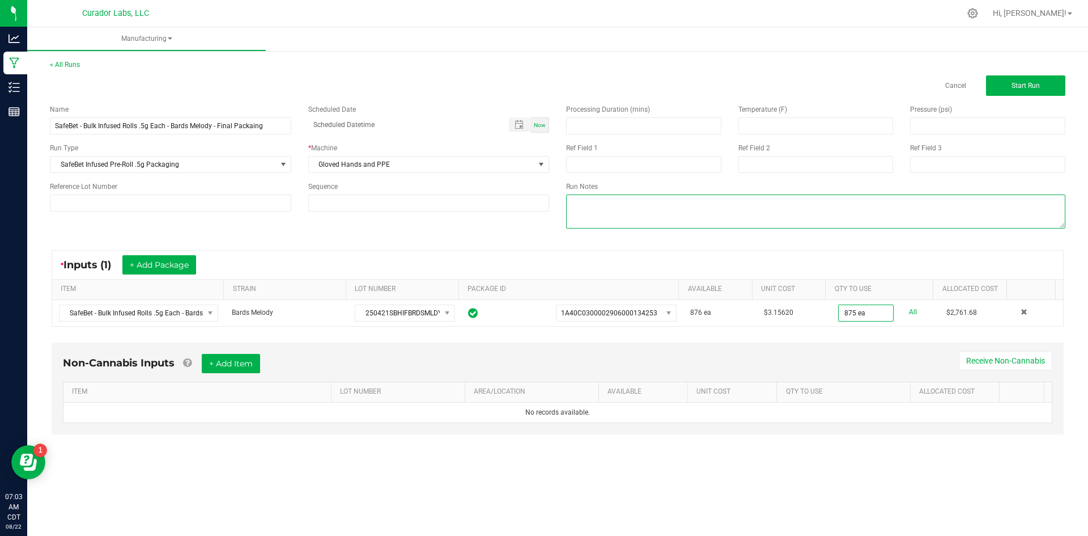
click at [624, 217] on textarea at bounding box center [815, 211] width 499 height 34
click at [244, 365] on button "+ Add Item" at bounding box center [231, 363] width 58 height 19
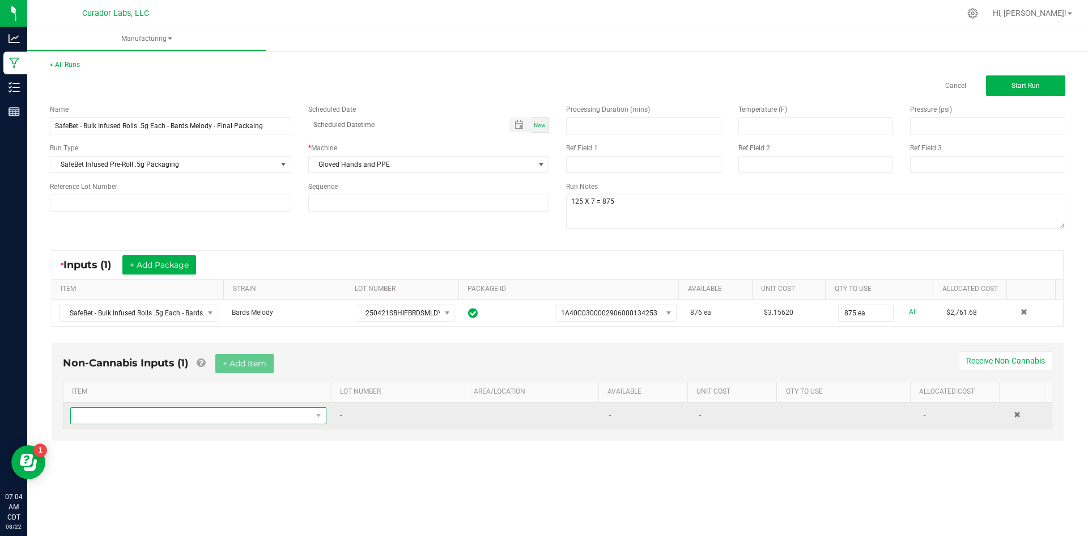
click at [190, 419] on span "NO DATA FOUND" at bounding box center [191, 416] width 241 height 16
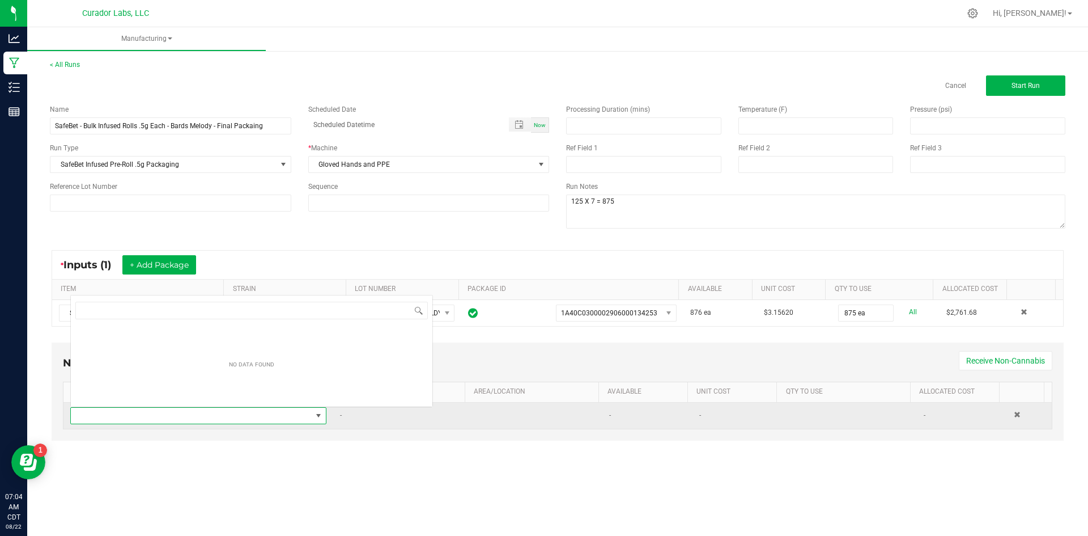
scroll to position [17, 252]
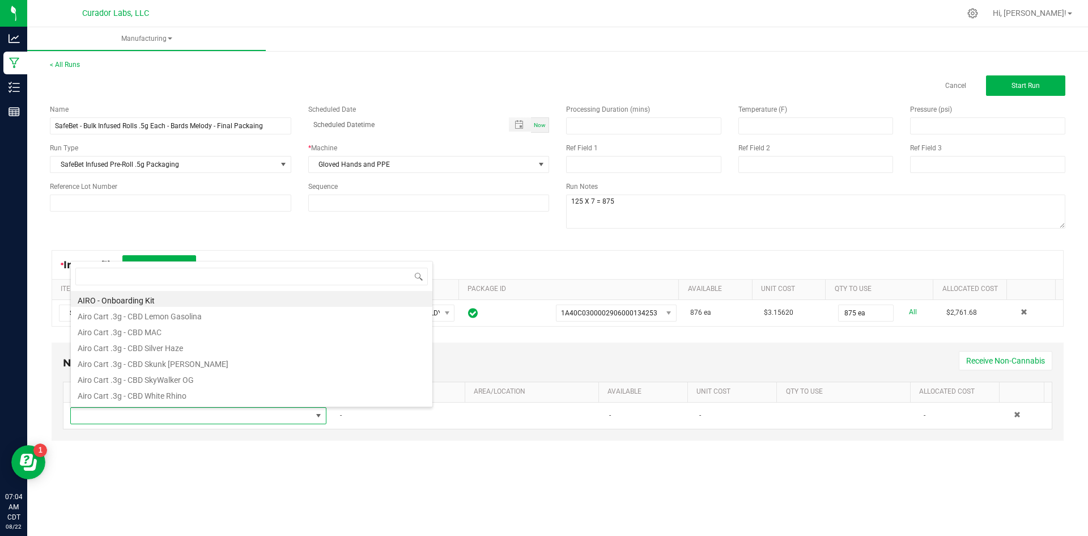
drag, startPoint x: 558, startPoint y: 515, endPoint x: 632, endPoint y: 446, distance: 101.9
click at [571, 497] on div "Manufacturing < All Runs Cancel Start Run Name SafeBet - Bulk Infused Rolls .5g…" at bounding box center [557, 281] width 1061 height 508
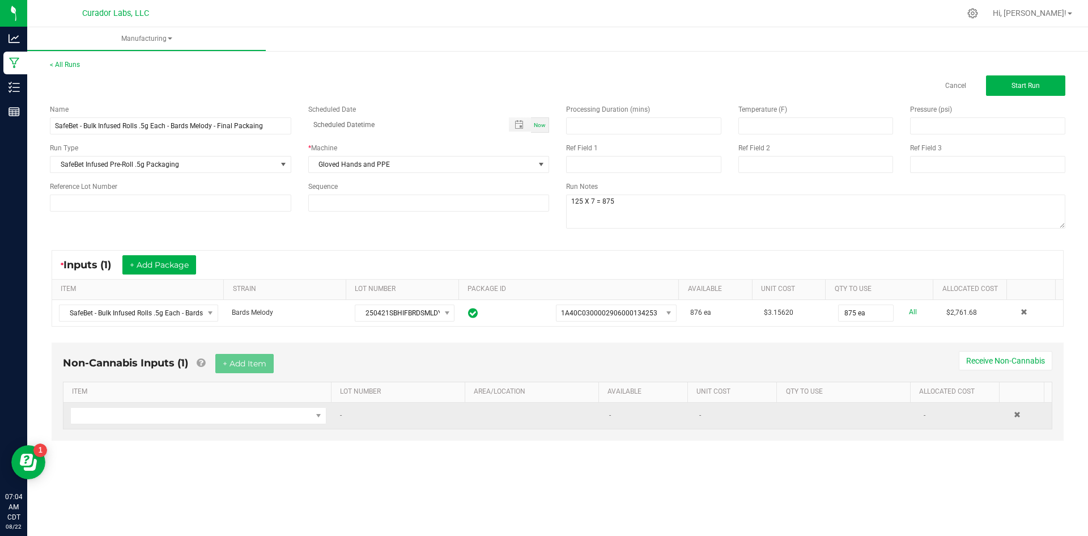
click at [1014, 408] on td at bounding box center [1029, 415] width 45 height 26
click at [1014, 418] on span at bounding box center [1017, 414] width 7 height 7
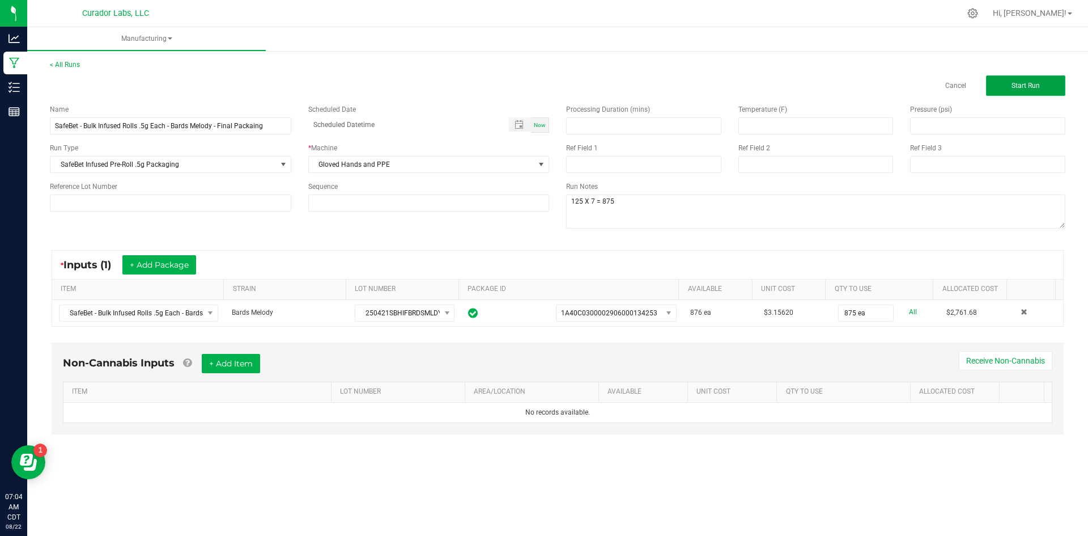
click at [1005, 86] on button "Start Run" at bounding box center [1025, 85] width 79 height 20
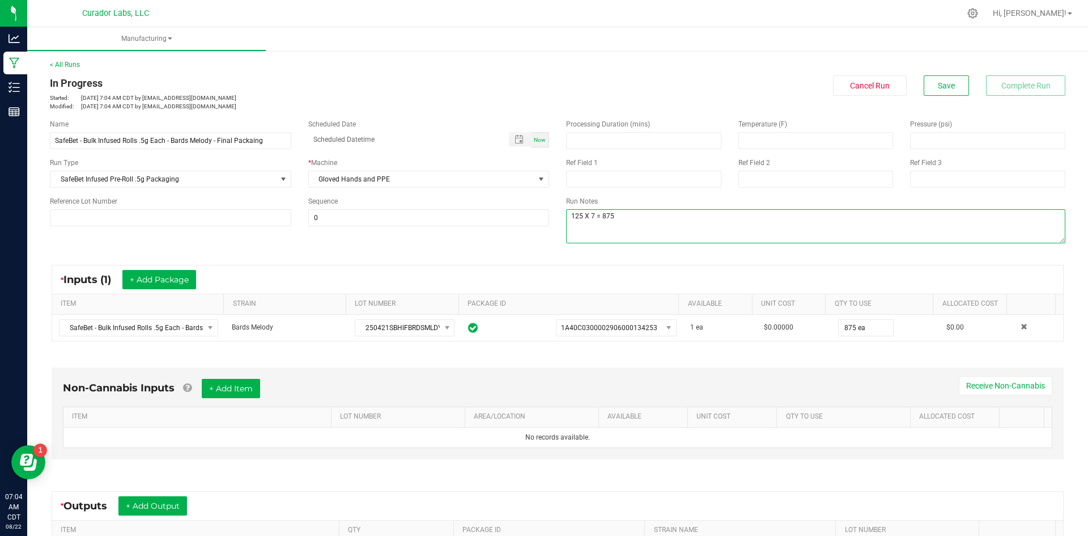
click at [662, 224] on textarea at bounding box center [815, 226] width 499 height 34
click at [250, 381] on button "+ Add Item" at bounding box center [231, 388] width 58 height 19
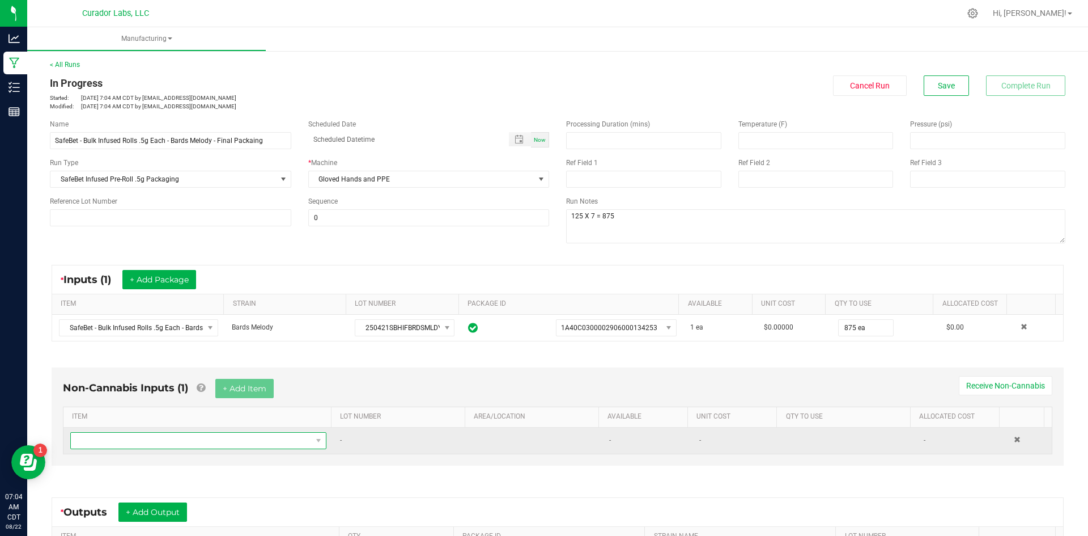
click at [207, 433] on span "NO DATA FOUND" at bounding box center [191, 441] width 241 height 16
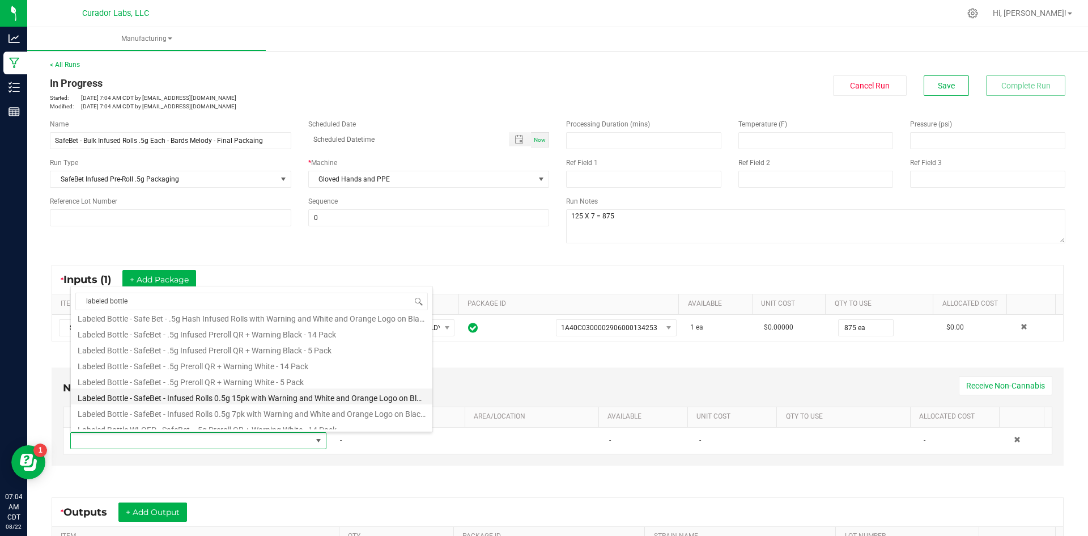
scroll to position [45, 0]
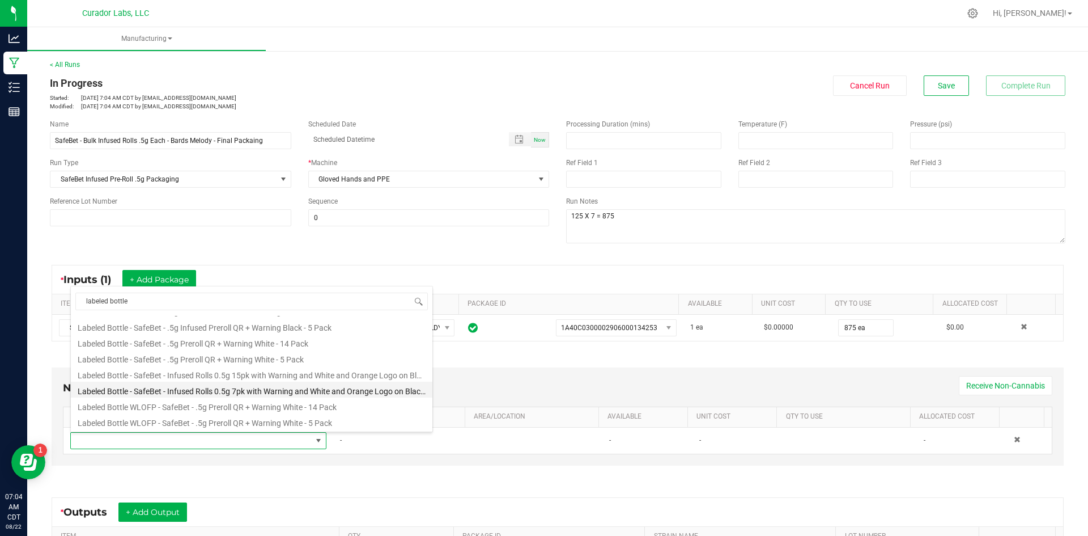
click at [340, 393] on li "Labeled Bottle - SafeBet - Infused Rolls 0.5g 7pk with Warning and White and Or…" at bounding box center [252, 389] width 362 height 16
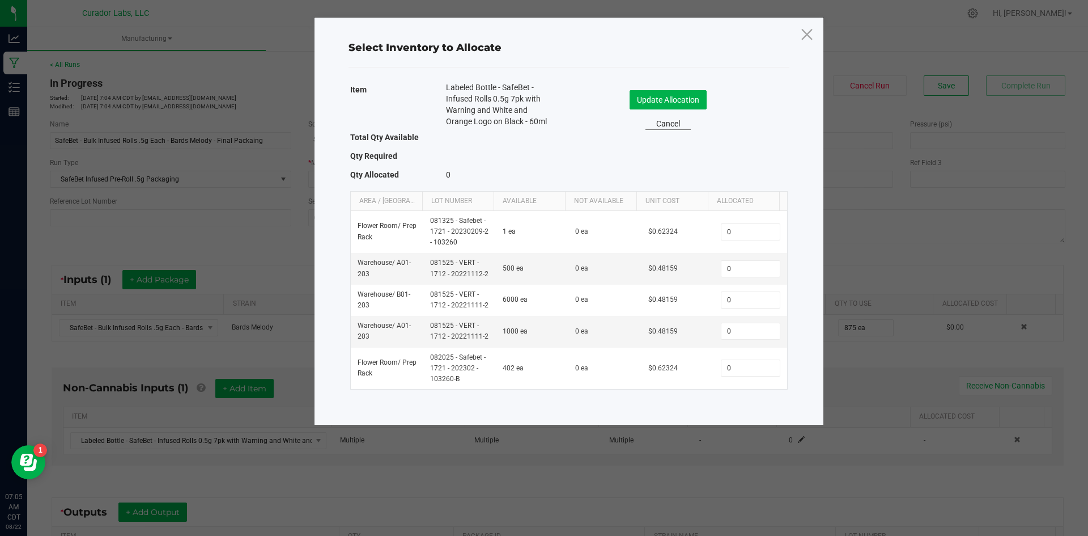
click at [667, 124] on link "Cancel" at bounding box center [668, 124] width 45 height 12
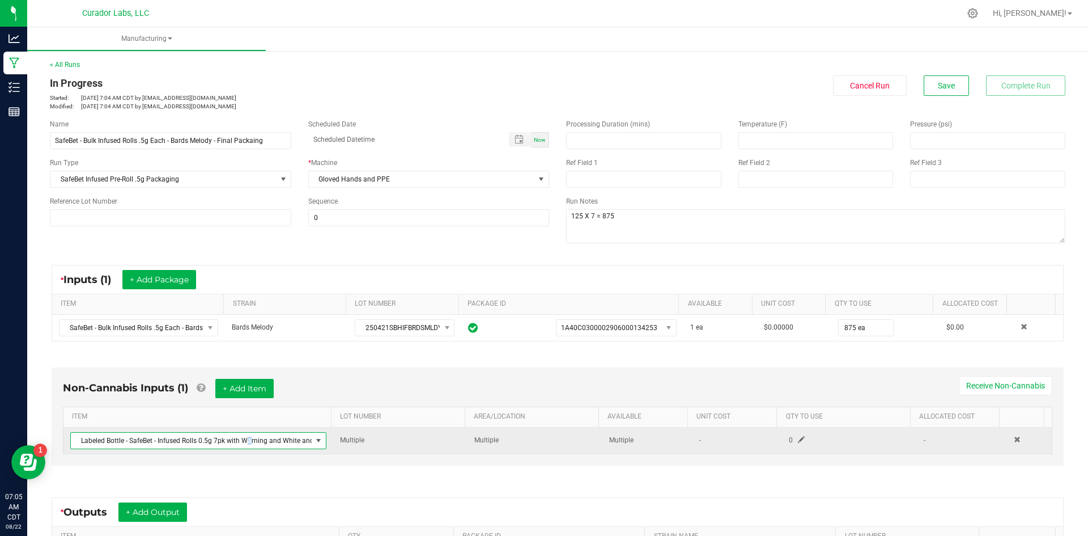
click at [248, 446] on span "Labeled Bottle - SafeBet - Infused Rolls 0.5g 7pk with Warning and White and Or…" at bounding box center [191, 441] width 241 height 16
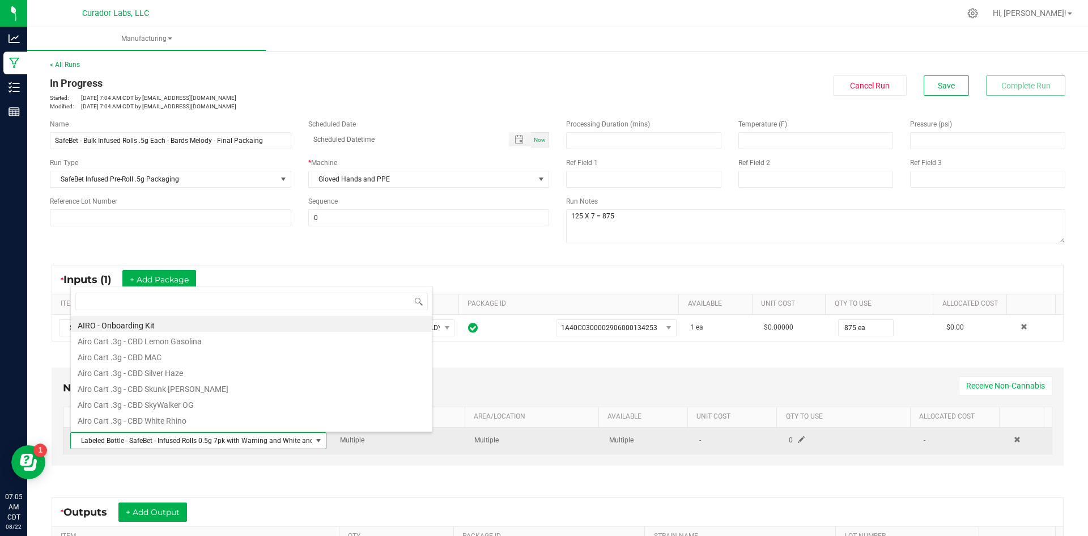
scroll to position [17, 249]
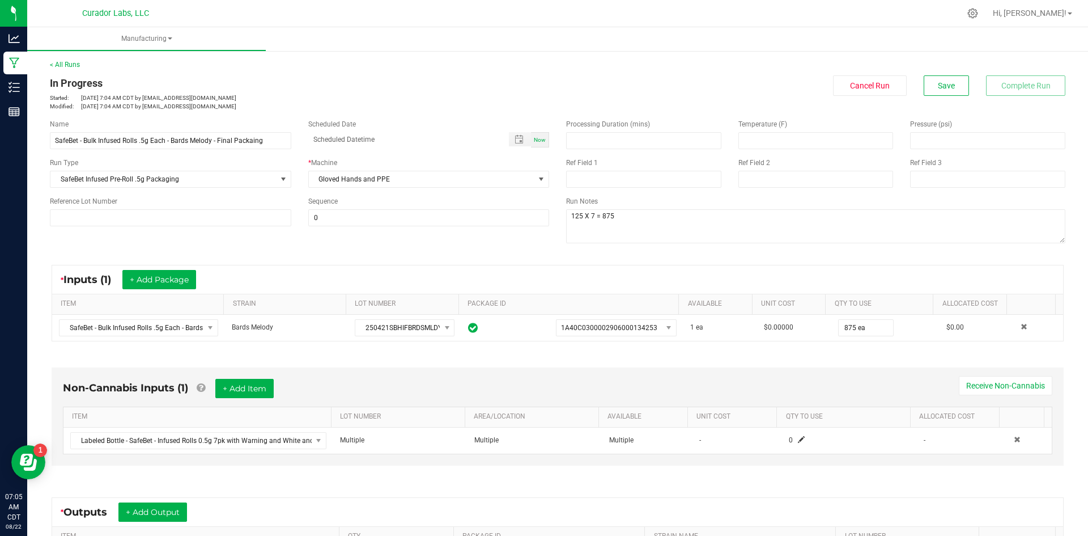
click at [330, 486] on div "Non-Cannabis Inputs (1) + Add Item Receive Non-Cannabis ITEM LOT NUMBER AREA/LO…" at bounding box center [557, 418] width 1033 height 135
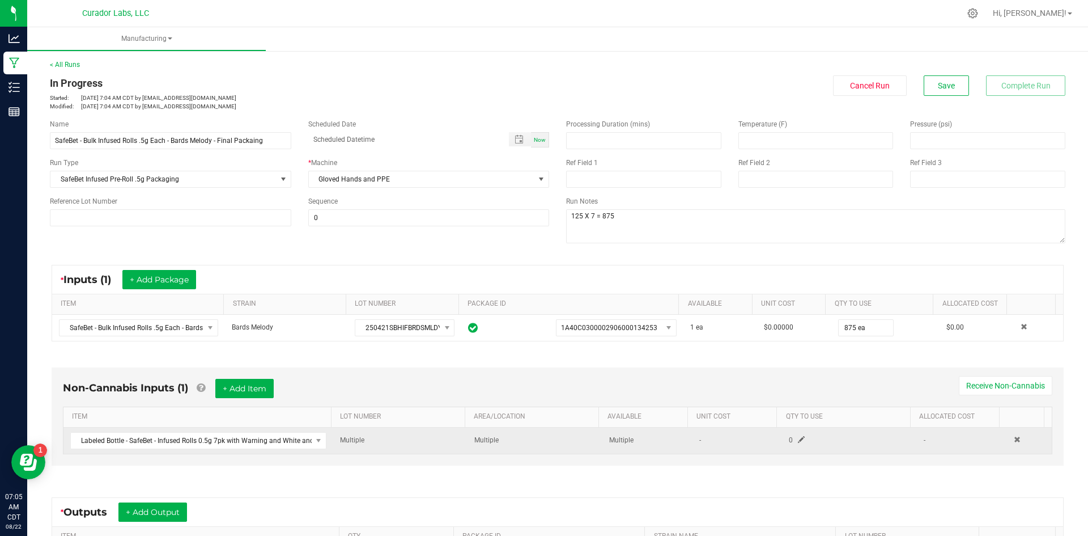
click at [798, 443] on span at bounding box center [801, 439] width 7 height 7
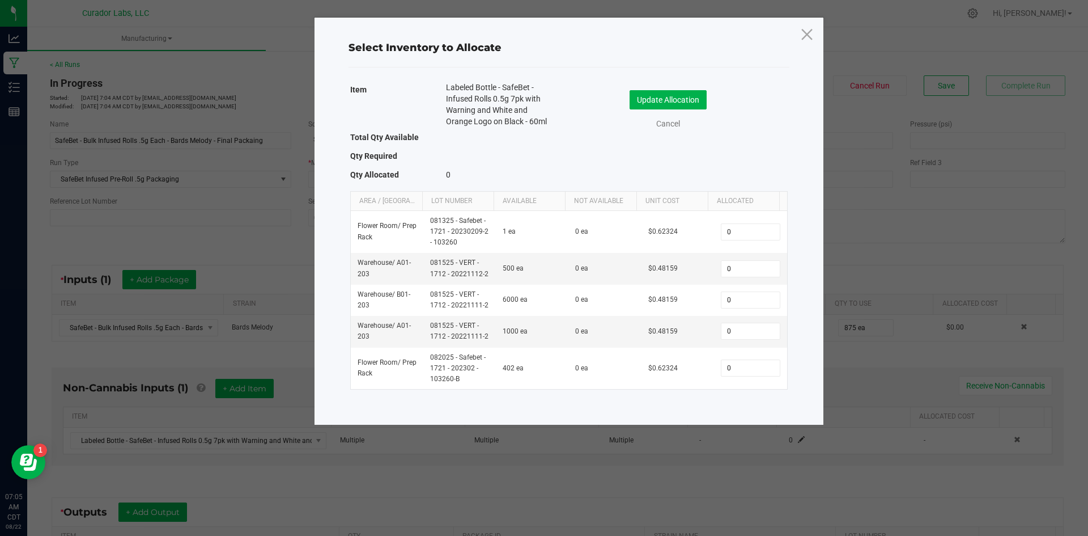
drag, startPoint x: 557, startPoint y: 117, endPoint x: 439, endPoint y: 86, distance: 122.4
click at [440, 87] on div "Labeled Bottle - SafeBet - Infused Rolls 0.5g 7pk with Warning and White and Or…" at bounding box center [499, 106] width 122 height 48
click at [228, 202] on ngb-modal-window "Select Inventory to Allocate Item Labeled Bottle - SafeBet - Infused Rolls 0.5g…" at bounding box center [548, 268] width 1097 height 536
click at [668, 122] on link "Cancel" at bounding box center [668, 124] width 45 height 12
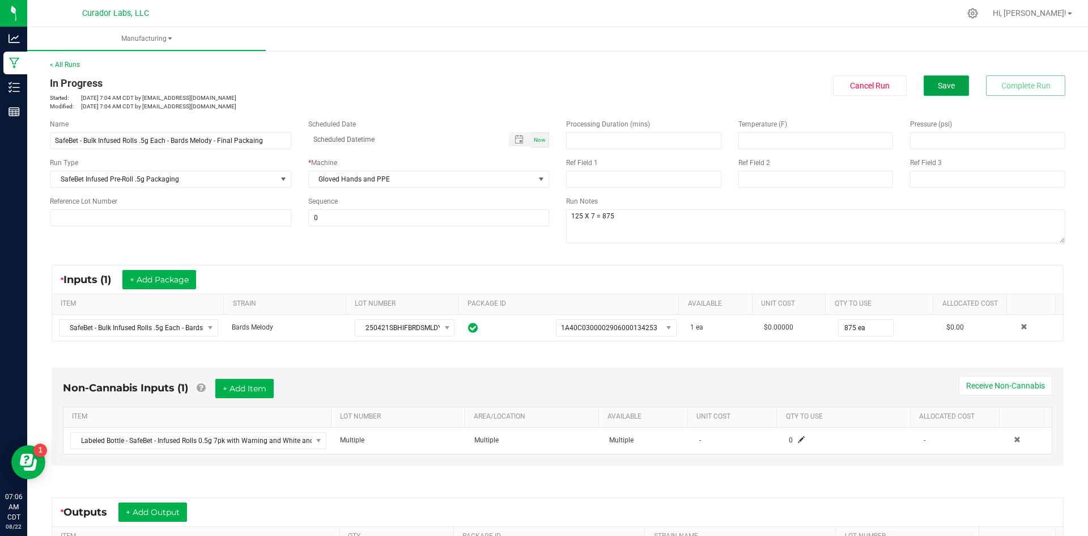
click at [938, 88] on span "Save" at bounding box center [946, 85] width 17 height 9
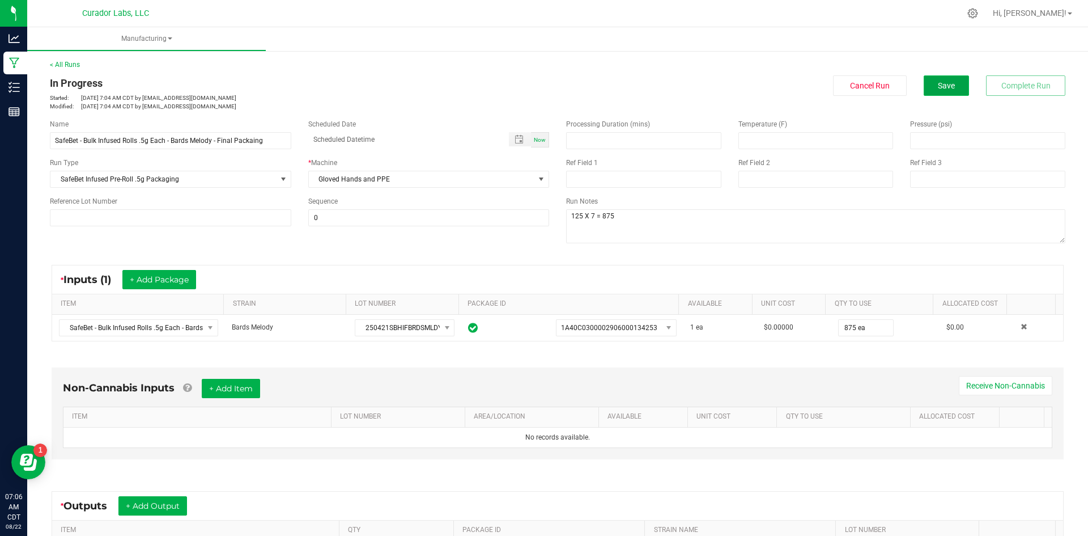
click at [947, 84] on button "Save" at bounding box center [946, 85] width 45 height 20
